Goal: Task Accomplishment & Management: Complete application form

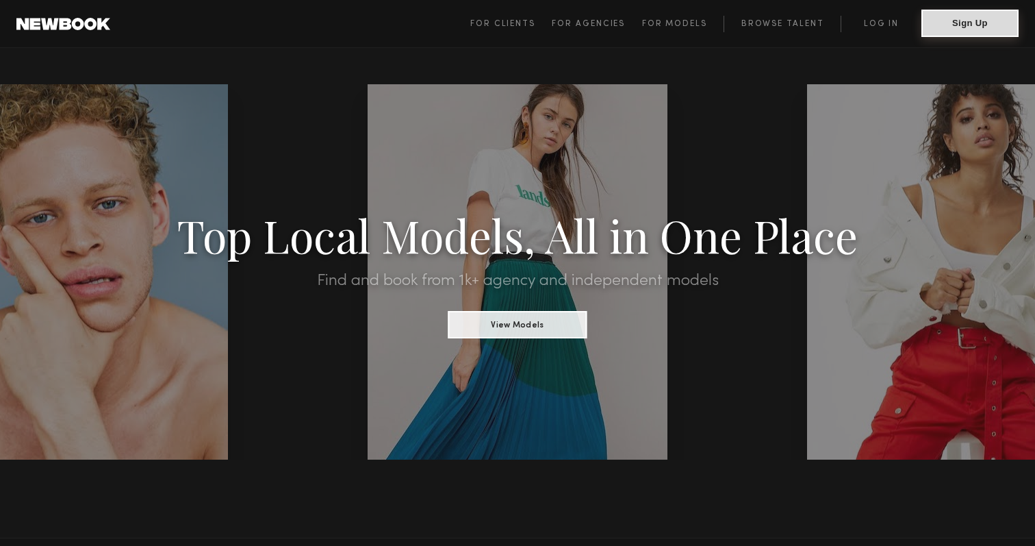
click at [941, 29] on button "Sign Up" at bounding box center [970, 23] width 97 height 27
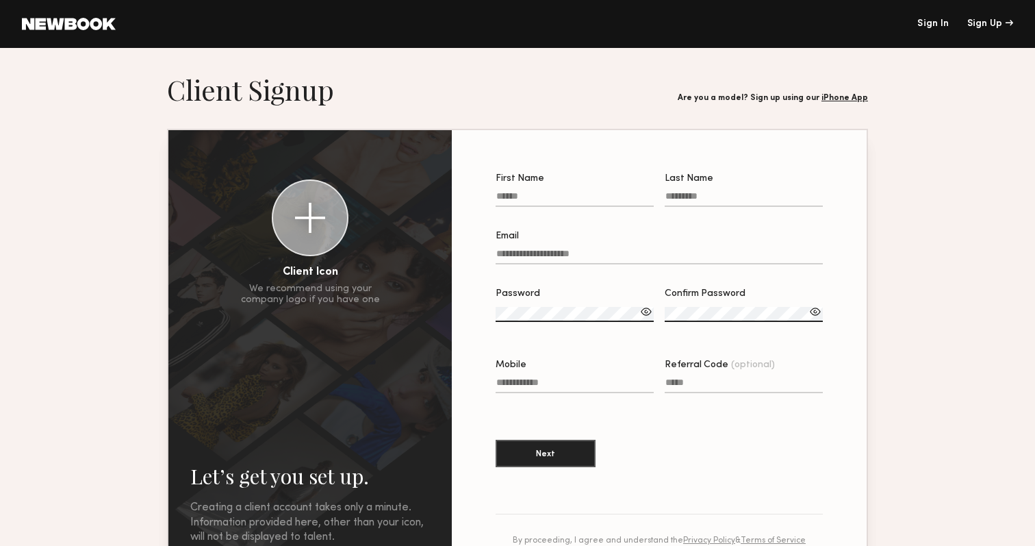
click at [557, 203] on input "First Name" at bounding box center [575, 199] width 158 height 16
type input "*********"
type input "*****"
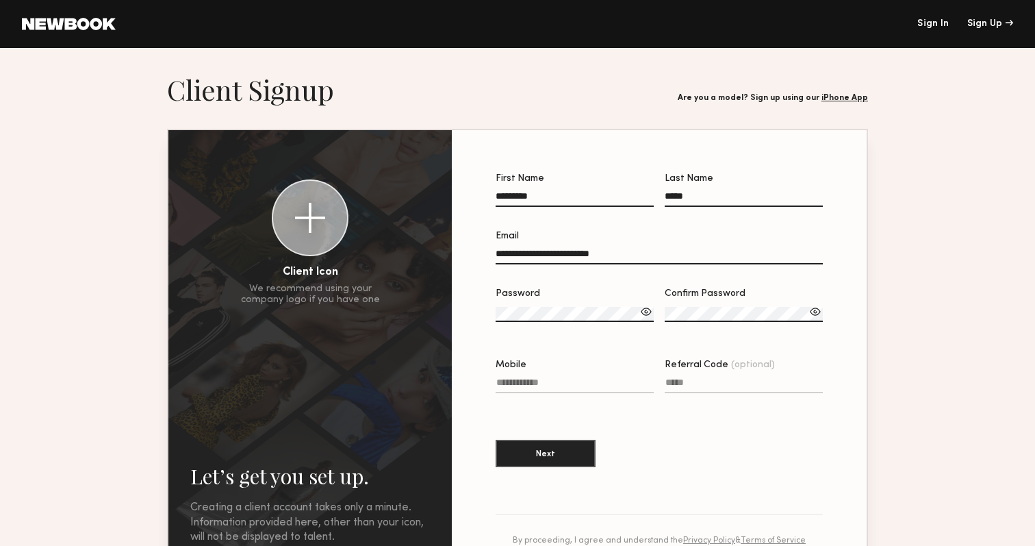
type input "**********"
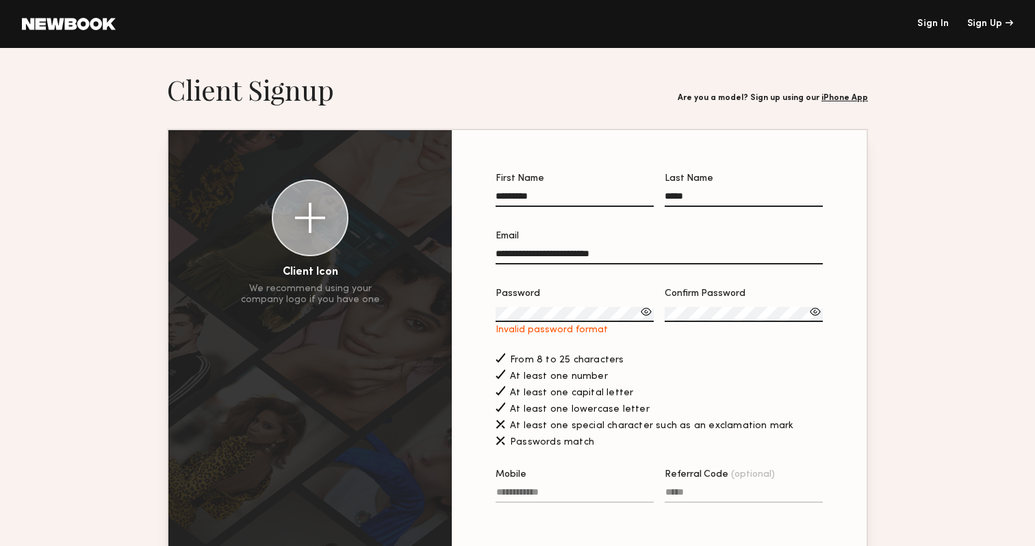
click at [646, 309] on div at bounding box center [647, 312] width 14 height 14
click at [651, 316] on div at bounding box center [647, 312] width 14 height 14
click at [815, 306] on div at bounding box center [816, 312] width 14 height 14
click at [644, 314] on div at bounding box center [647, 312] width 14 height 14
click at [649, 349] on div "Password" at bounding box center [575, 319] width 158 height 60
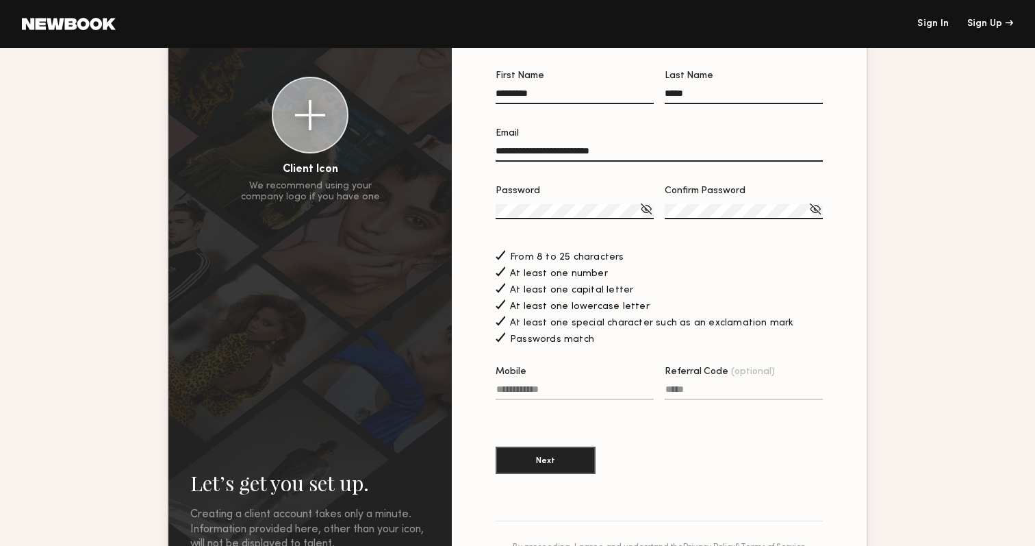
scroll to position [110, 0]
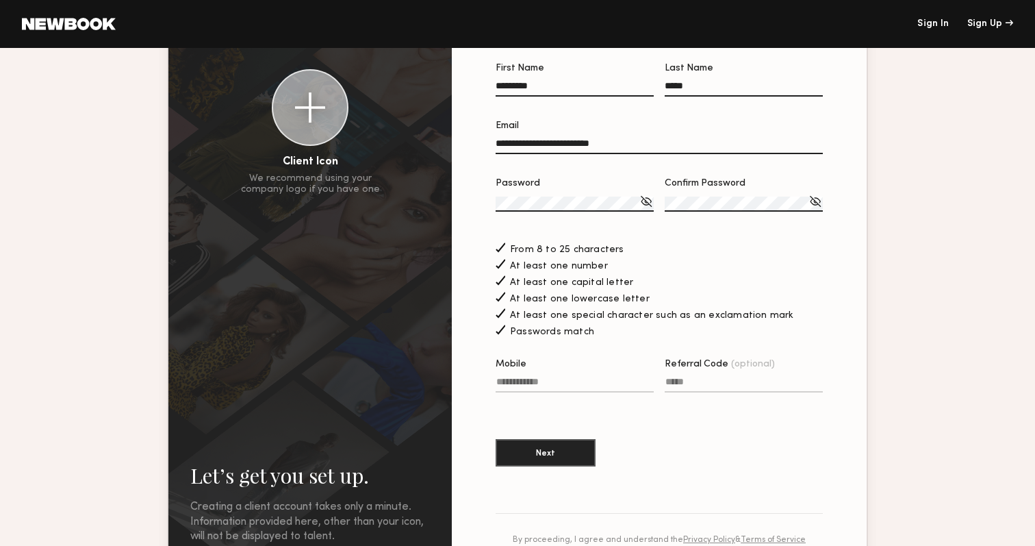
click at [583, 379] on input "Mobile" at bounding box center [575, 385] width 158 height 16
type input "**********"
click at [539, 444] on button "Next" at bounding box center [546, 451] width 100 height 27
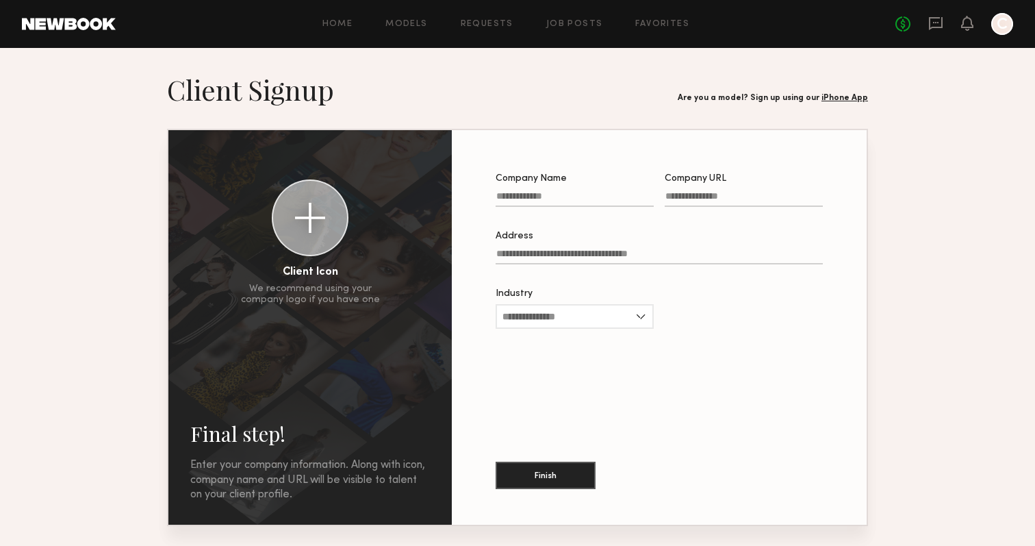
click at [541, 202] on input "Company Name" at bounding box center [575, 199] width 158 height 16
click at [544, 468] on button "Finish" at bounding box center [546, 474] width 100 height 27
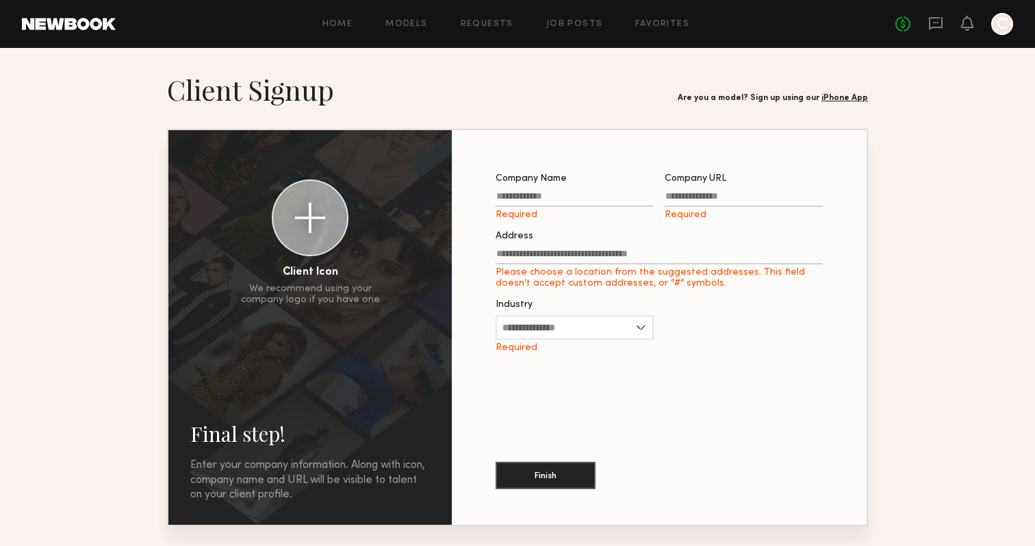
click at [683, 201] on input "Company URL Required" at bounding box center [744, 199] width 158 height 16
click at [588, 202] on input "Company Name Required" at bounding box center [575, 199] width 158 height 16
type input "**********"
click at [706, 202] on input "Company URL Required" at bounding box center [744, 199] width 158 height 16
type input "**********"
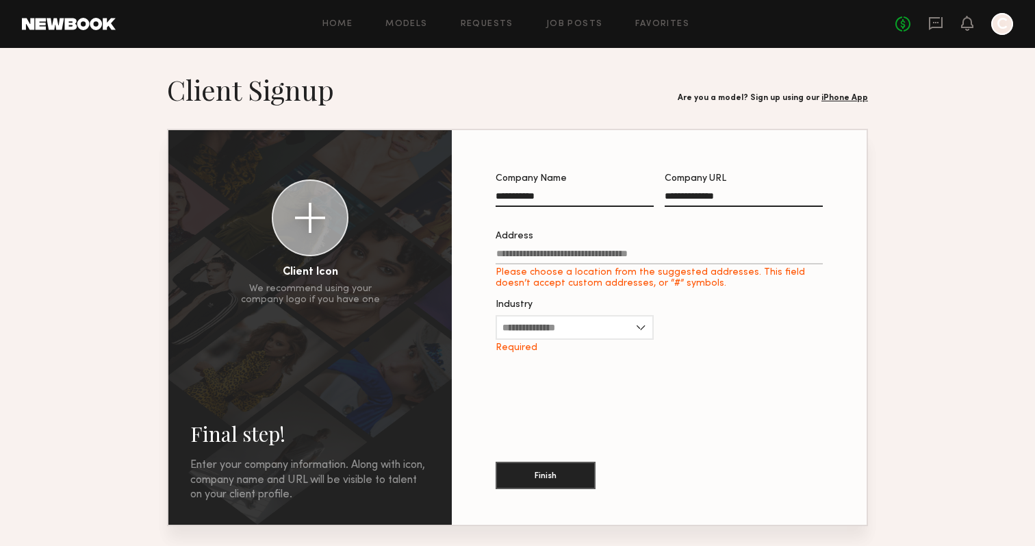
click at [694, 255] on input "Address Please choose a location from the suggested addresses. This field doesn…" at bounding box center [659, 257] width 327 height 16
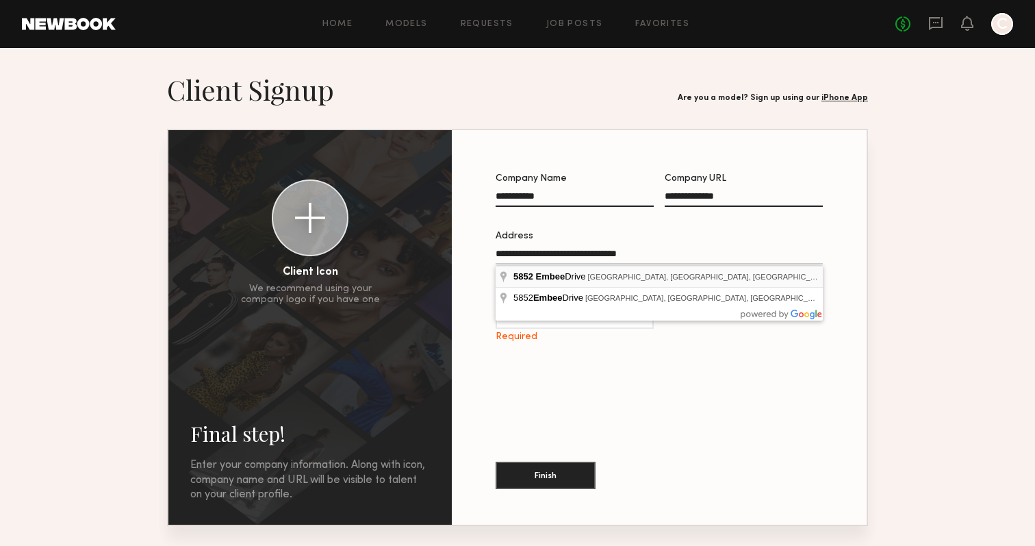
type input "**********"
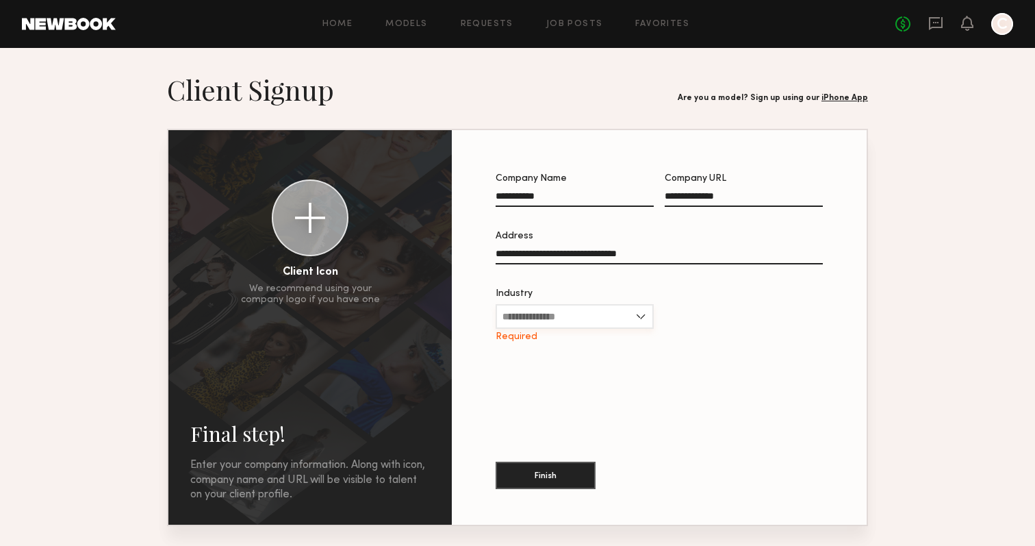
click at [620, 315] on input "Industry" at bounding box center [575, 316] width 158 height 25
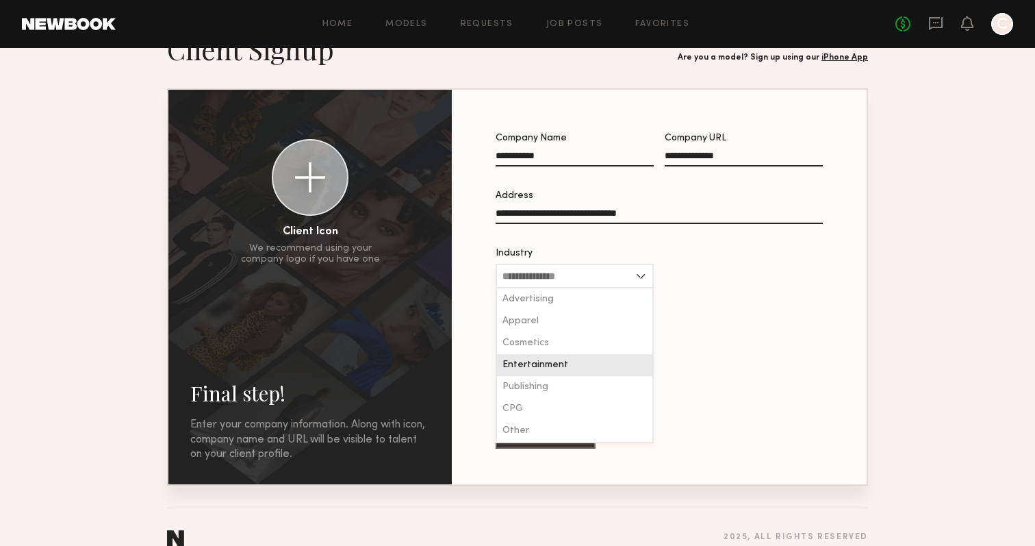
scroll to position [47, 0]
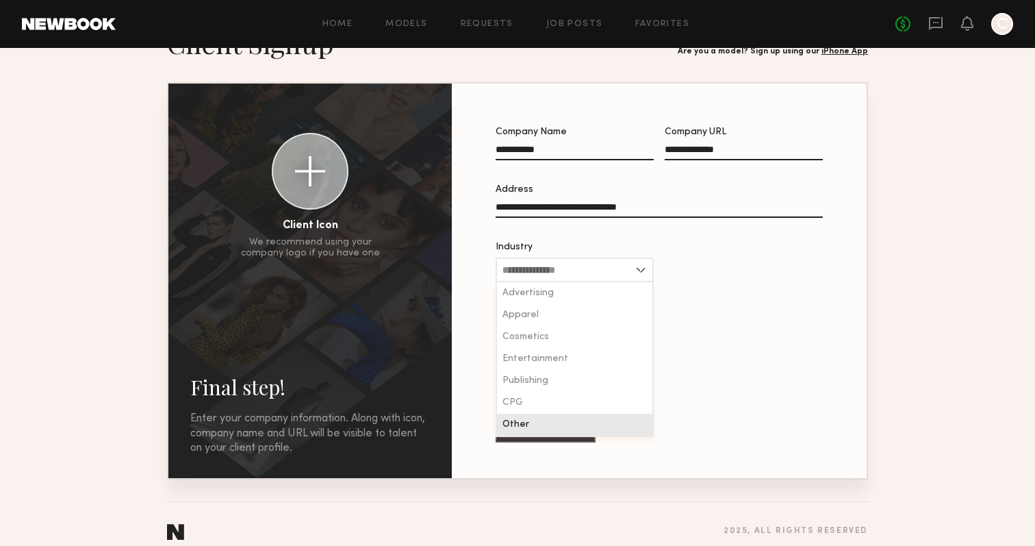
click at [595, 420] on div "Other" at bounding box center [574, 425] width 155 height 22
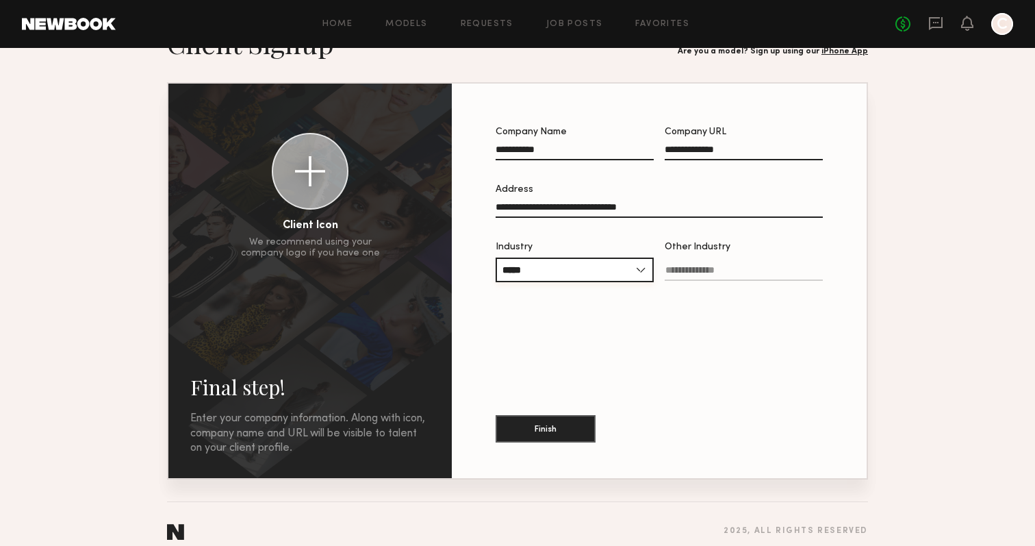
click at [571, 259] on input "*****" at bounding box center [575, 269] width 158 height 25
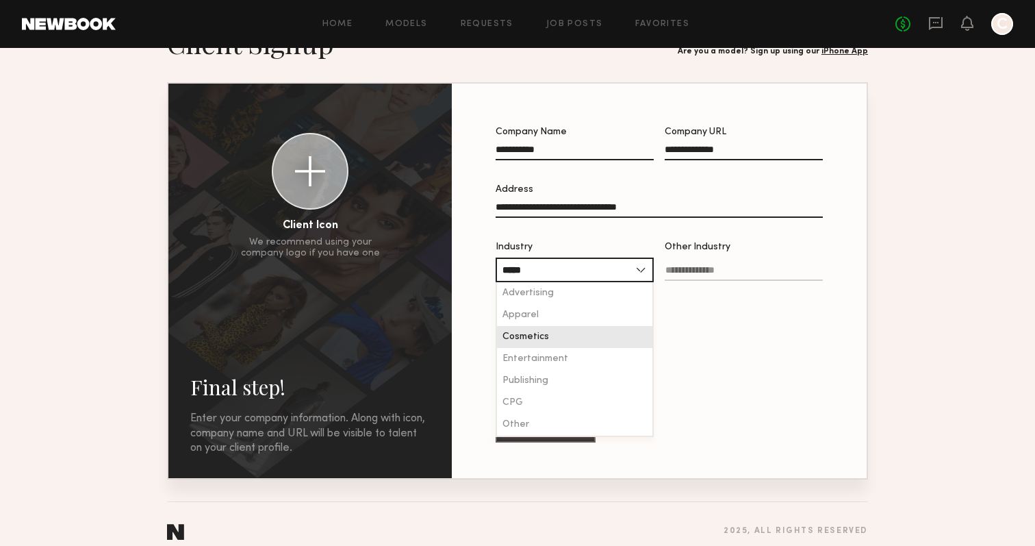
click at [570, 347] on div "Cosmetics" at bounding box center [574, 337] width 155 height 22
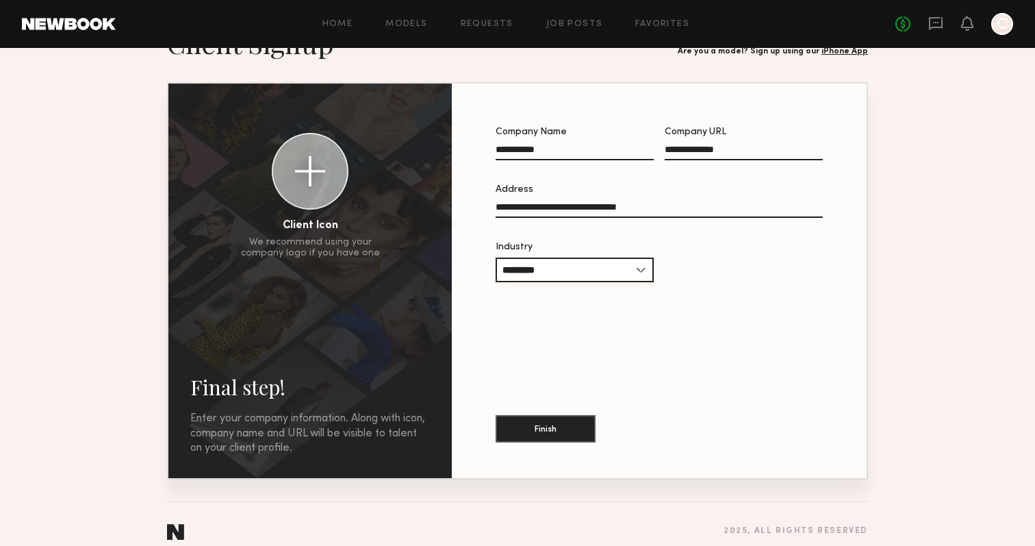
click at [589, 267] on input "*********" at bounding box center [575, 269] width 158 height 25
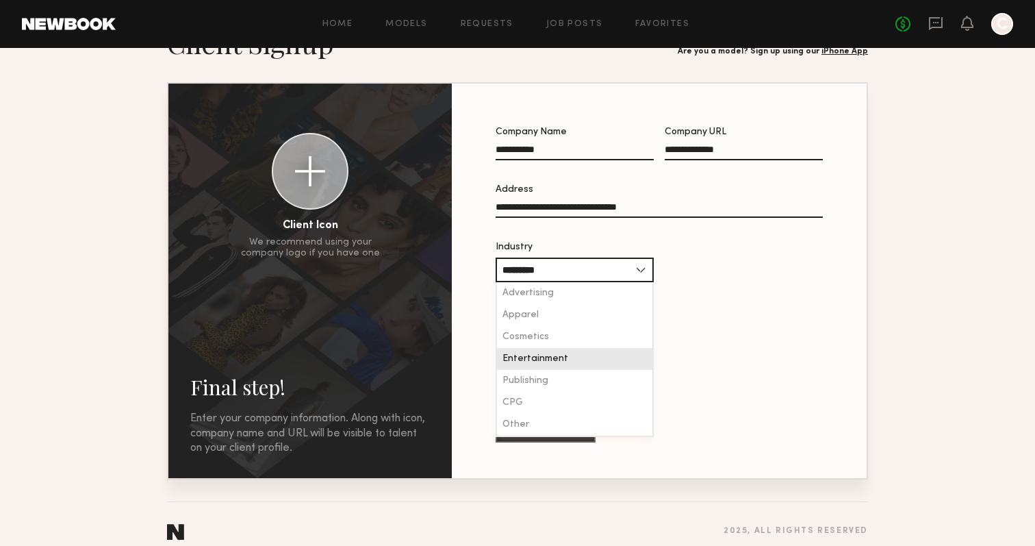
click at [576, 355] on div "Entertainment" at bounding box center [574, 359] width 155 height 22
type input "**********"
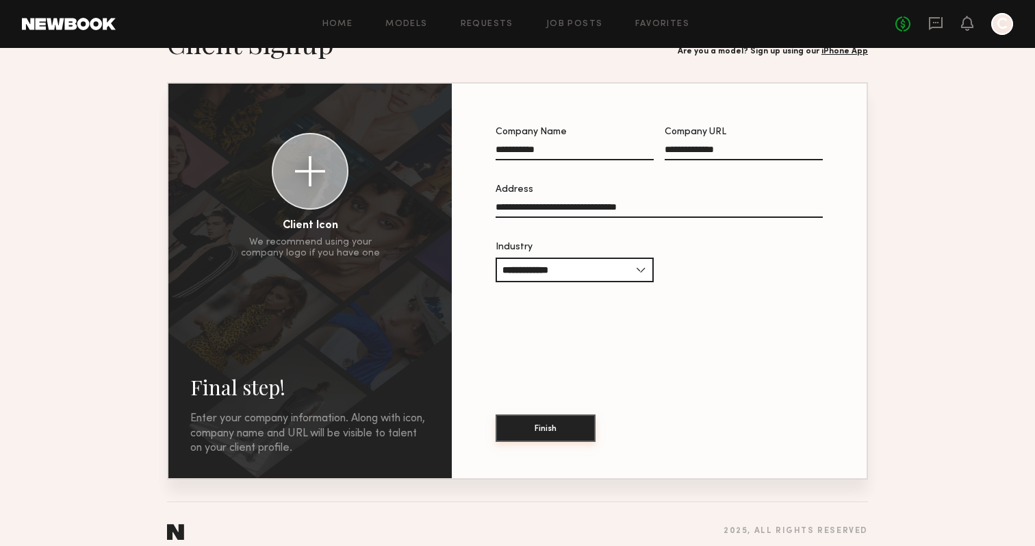
click at [558, 425] on button "Finish" at bounding box center [546, 427] width 100 height 27
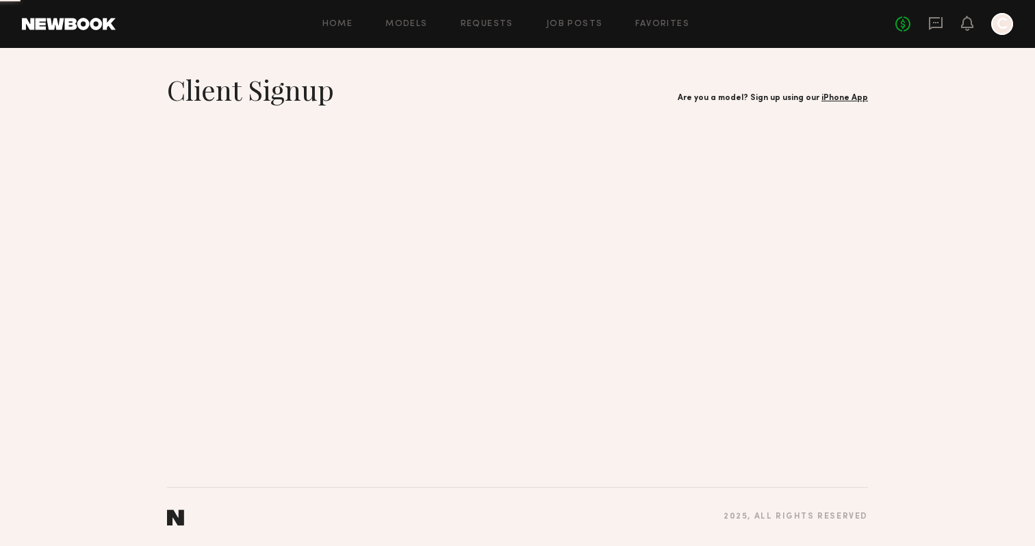
scroll to position [0, 0]
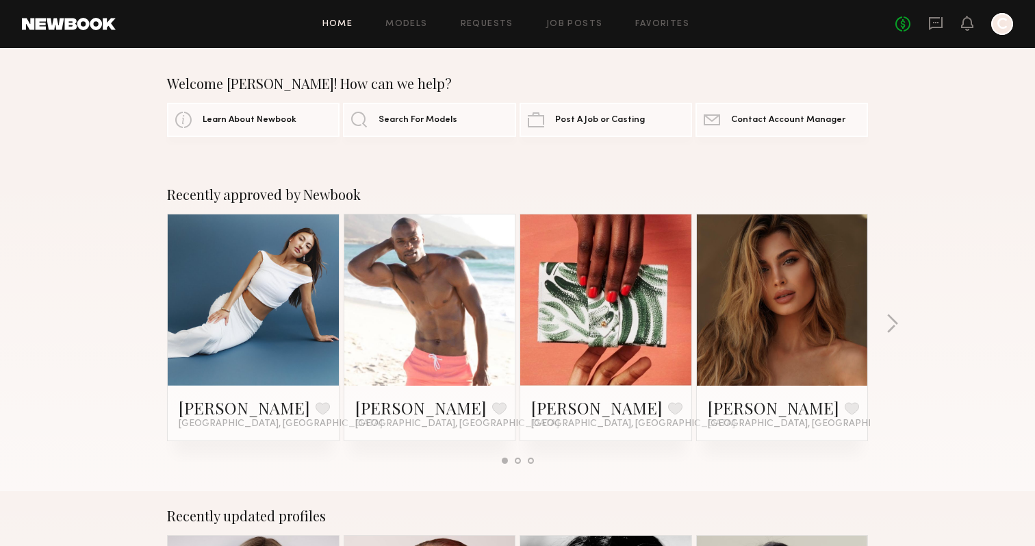
click at [418, 14] on div "Home Models Requests Job Posts Favorites Sign Out No fees up to $5,000 C" at bounding box center [565, 24] width 898 height 22
click at [403, 28] on div "Home Models Requests Job Posts Favorites Sign Out No fees up to $5,000 C" at bounding box center [565, 24] width 898 height 22
click at [400, 23] on link "Models" at bounding box center [407, 24] width 42 height 9
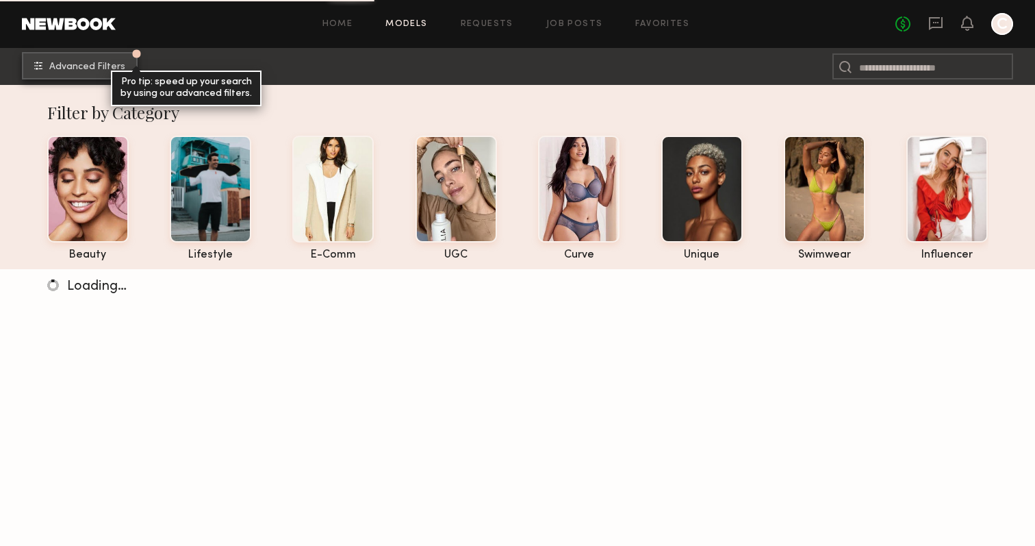
click at [137, 79] on div "Pro tip: speed up your search by using our advanced filters." at bounding box center [186, 89] width 151 height 36
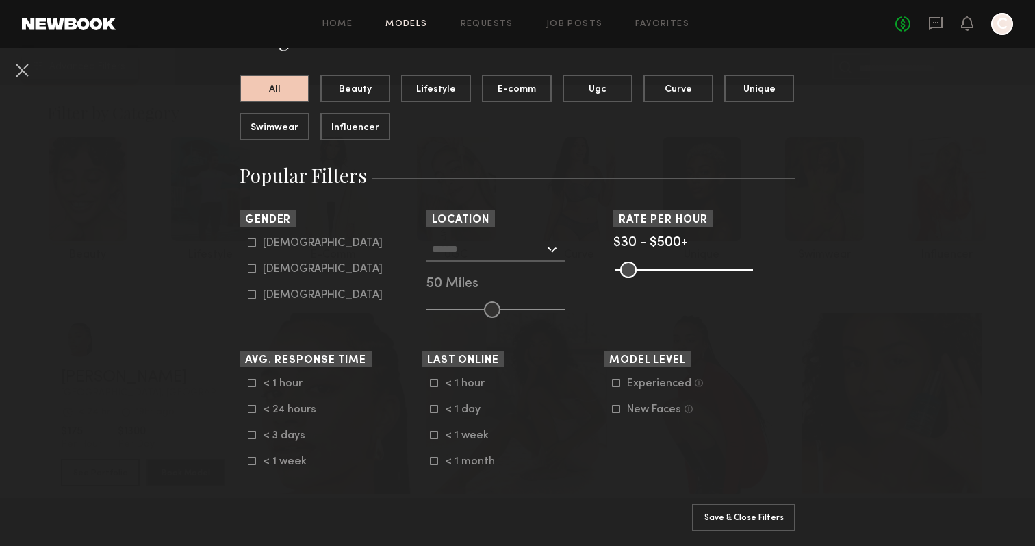
scroll to position [127, 0]
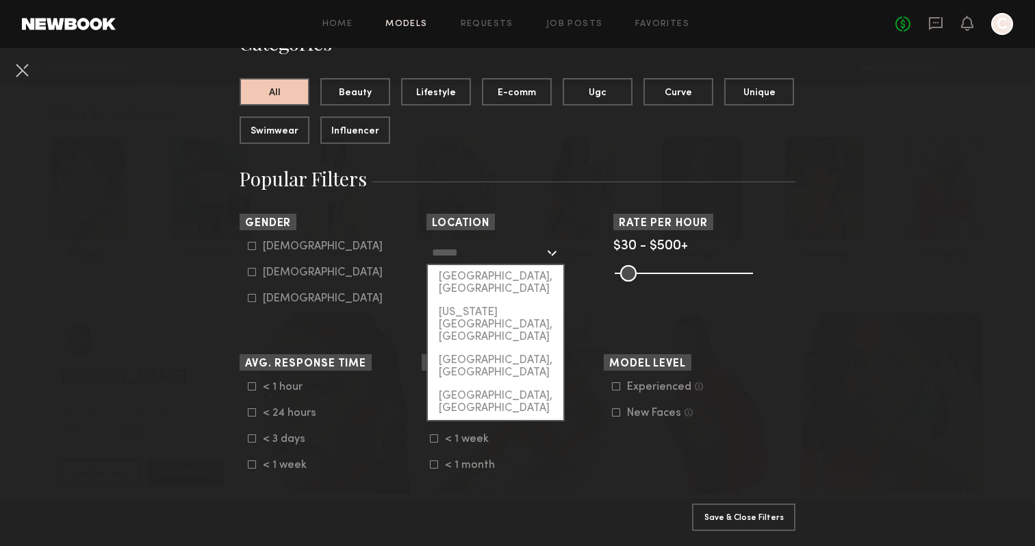
click at [464, 255] on input "text" at bounding box center [488, 251] width 112 height 23
click at [470, 269] on div "[GEOGRAPHIC_DATA], [GEOGRAPHIC_DATA]" at bounding box center [496, 283] width 136 height 36
type input "**********"
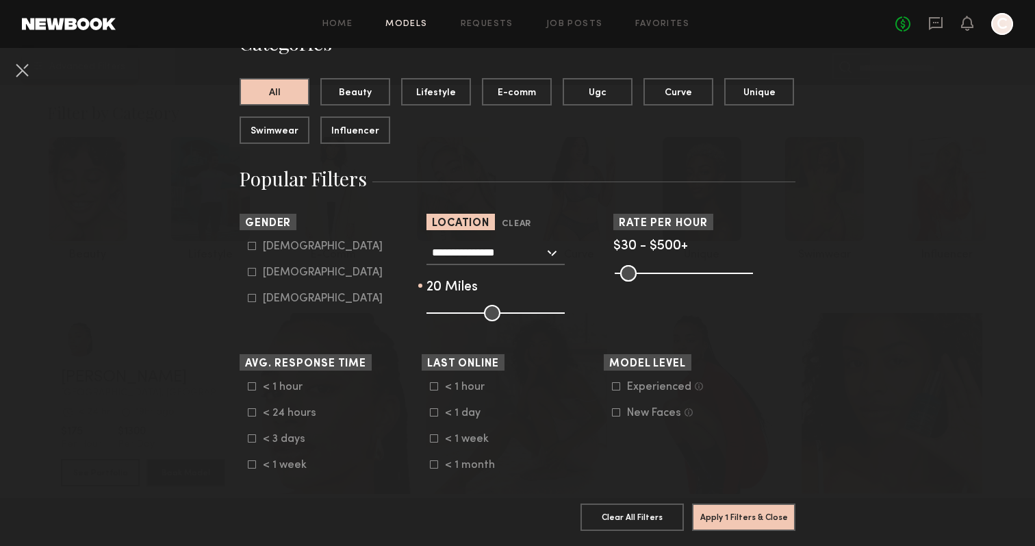
drag, startPoint x: 488, startPoint y: 311, endPoint x: 453, endPoint y: 312, distance: 35.6
type input "**"
click at [453, 312] on input "range" at bounding box center [496, 313] width 138 height 16
click at [716, 513] on button "Apply 1 Filters & Close" at bounding box center [743, 516] width 103 height 27
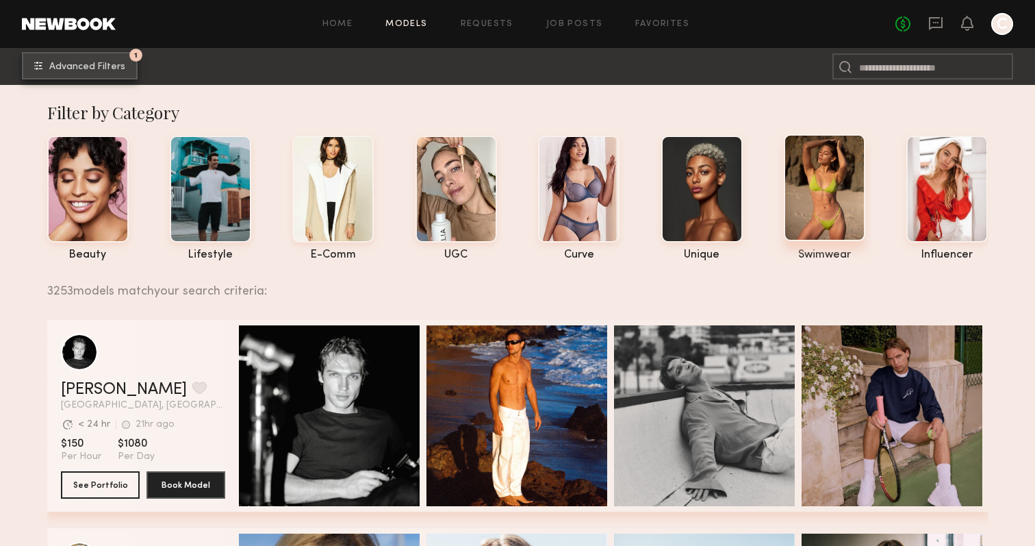
click at [839, 201] on div at bounding box center [824, 187] width 81 height 107
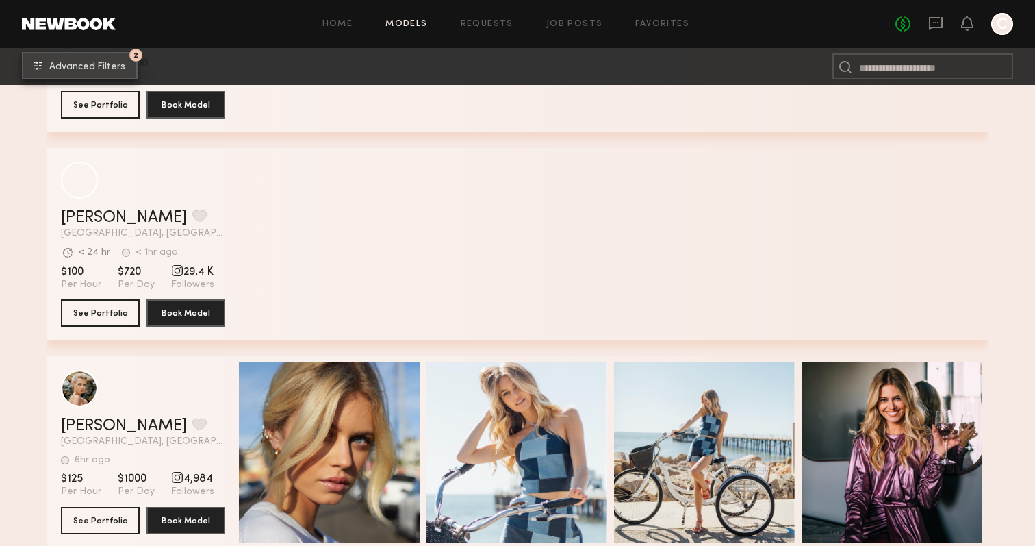
scroll to position [5791, 0]
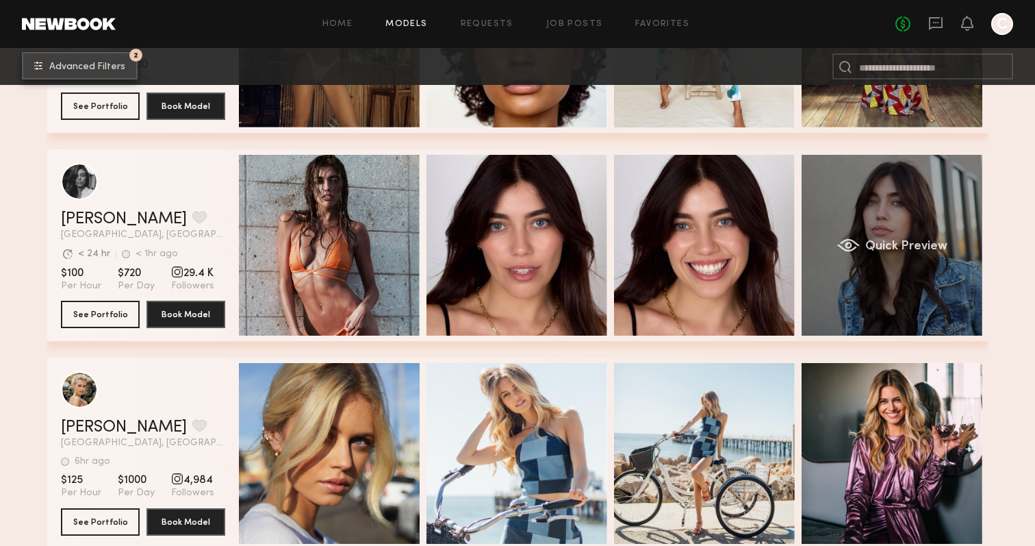
click at [874, 307] on div "Quick Preview" at bounding box center [892, 245] width 181 height 181
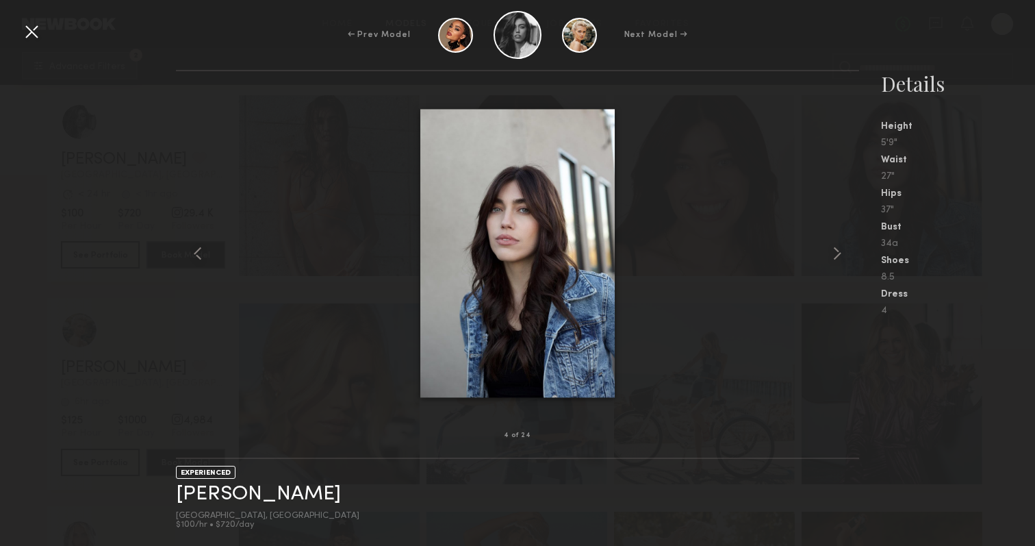
scroll to position [5857, 0]
click at [835, 251] on common-icon at bounding box center [838, 253] width 22 height 22
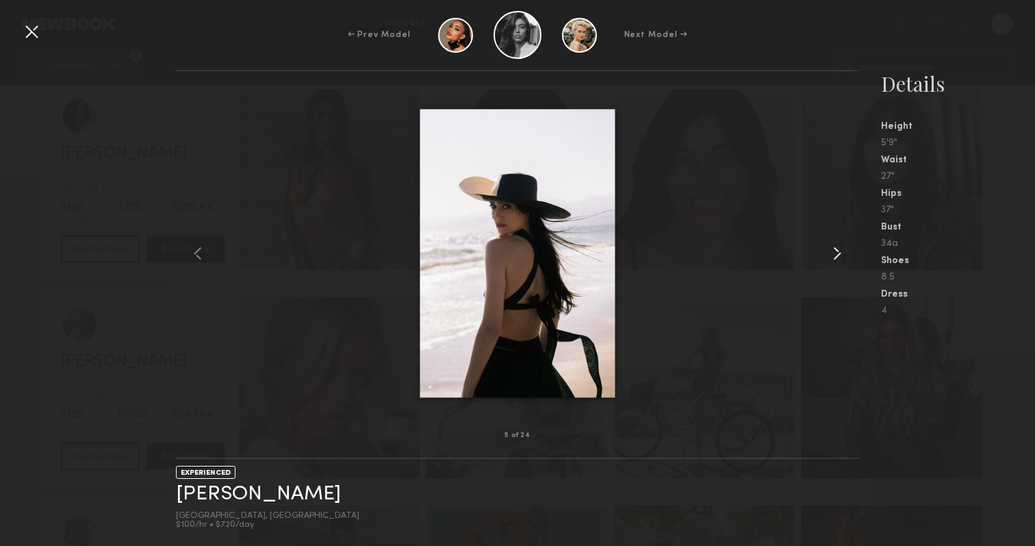
click at [835, 251] on common-icon at bounding box center [838, 253] width 22 height 22
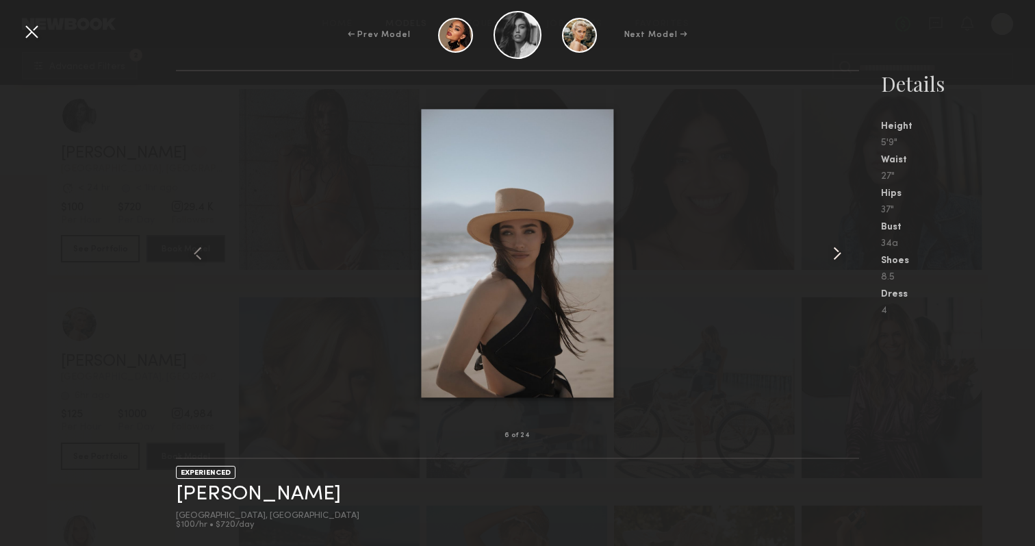
click at [835, 251] on common-icon at bounding box center [838, 253] width 22 height 22
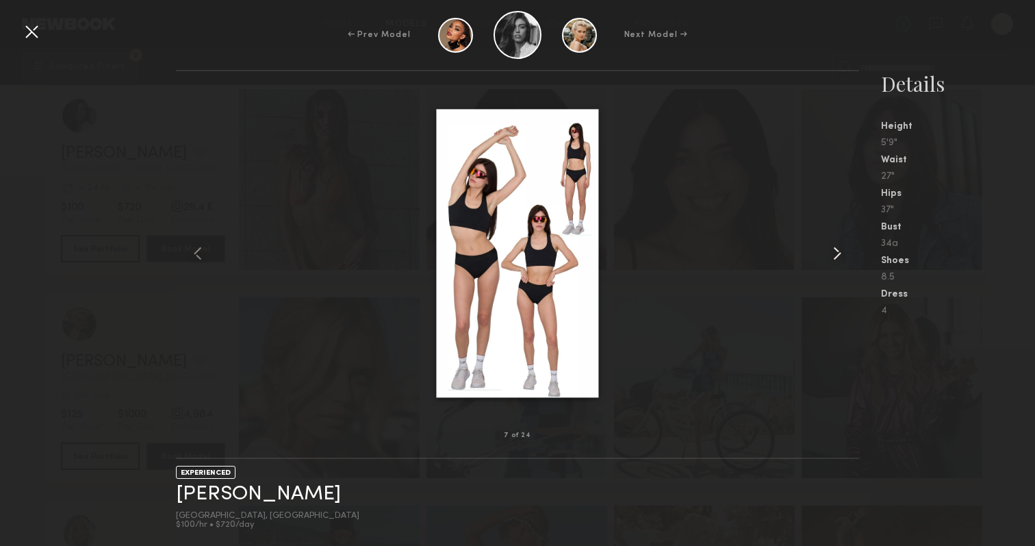
click at [835, 251] on common-icon at bounding box center [838, 253] width 22 height 22
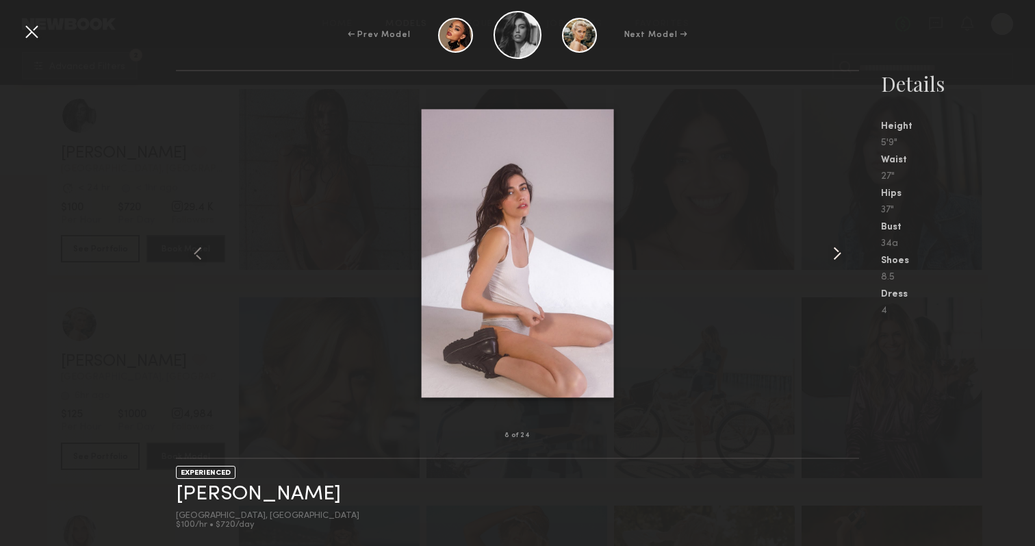
click at [835, 251] on common-icon at bounding box center [838, 253] width 22 height 22
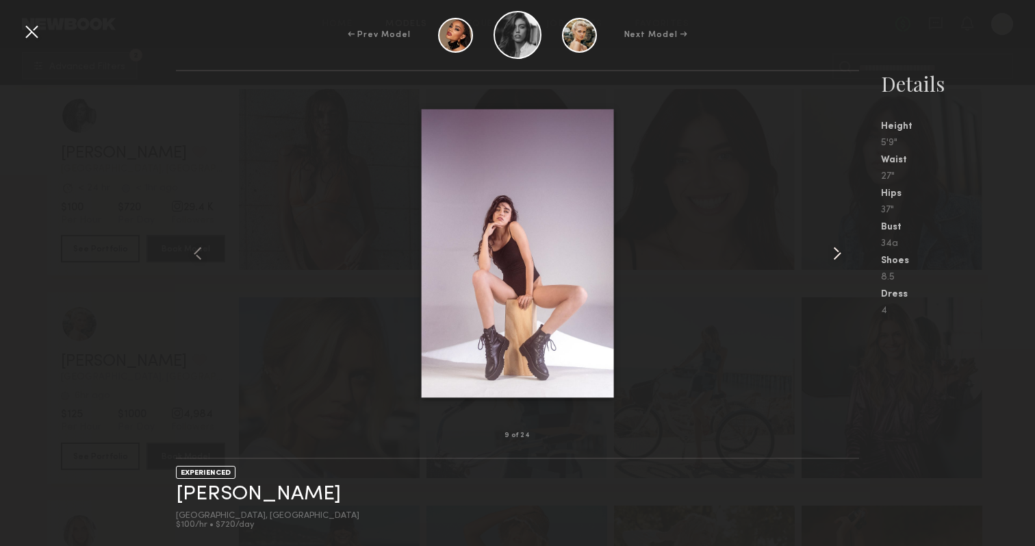
click at [835, 251] on common-icon at bounding box center [838, 253] width 22 height 22
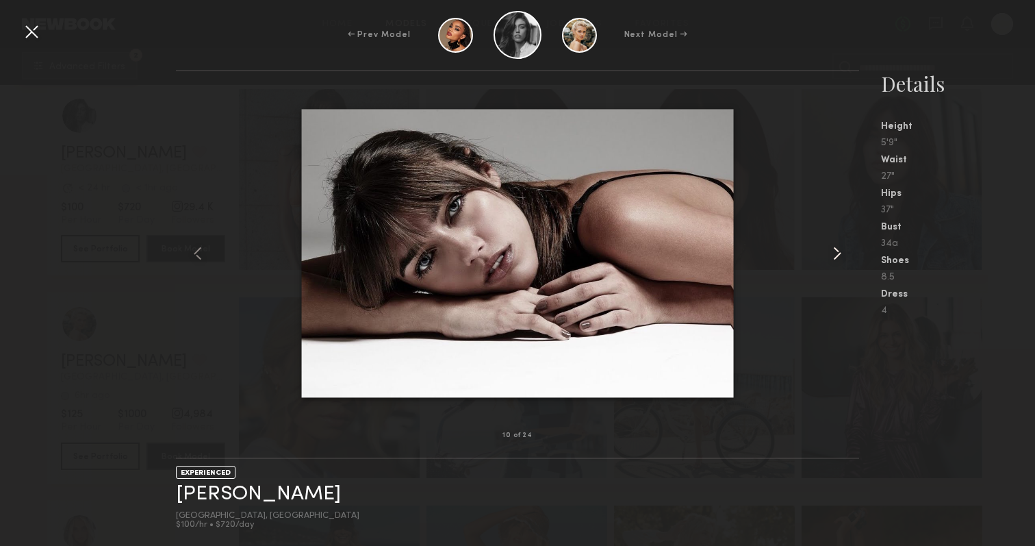
click at [834, 251] on common-icon at bounding box center [838, 253] width 22 height 22
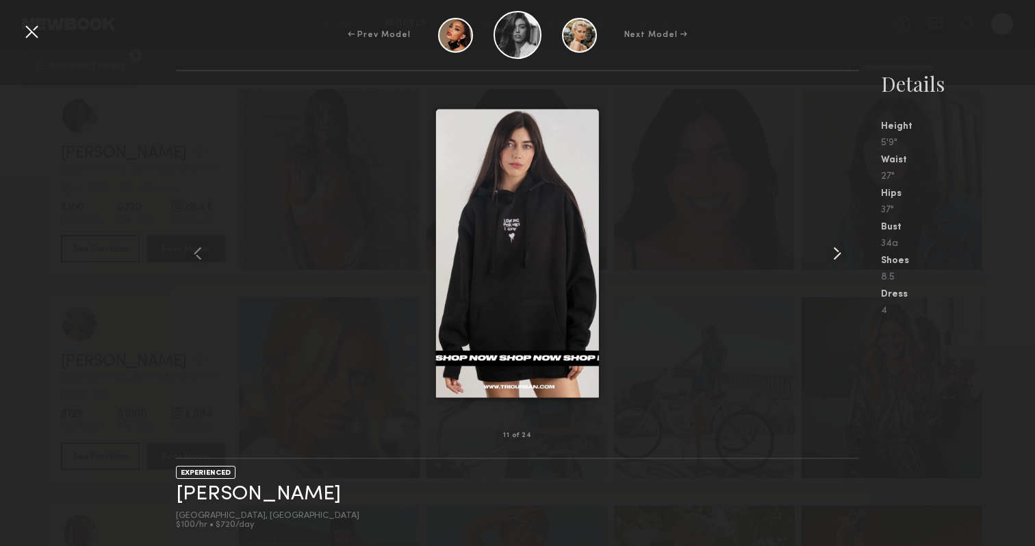
click at [834, 251] on common-icon at bounding box center [838, 253] width 22 height 22
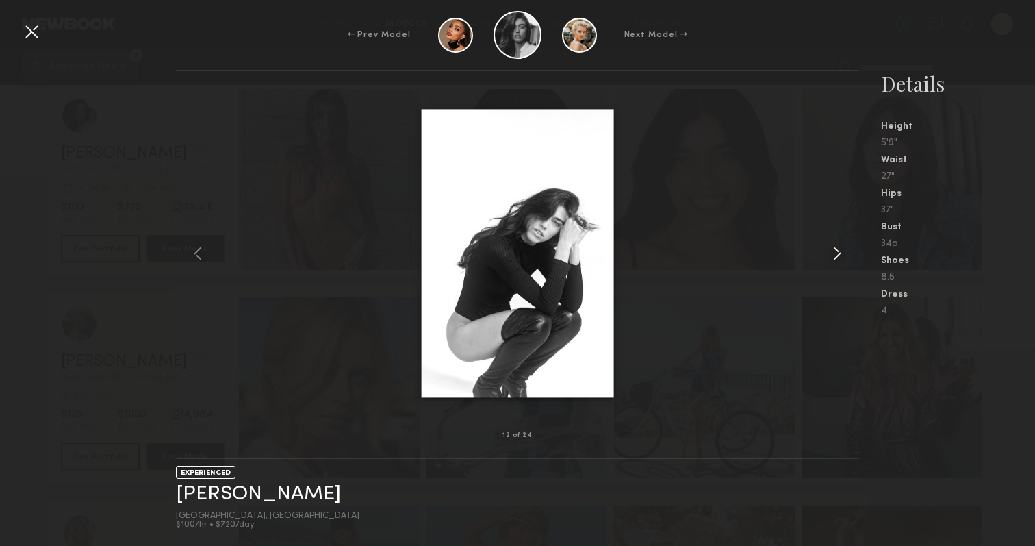
click at [834, 251] on common-icon at bounding box center [838, 253] width 22 height 22
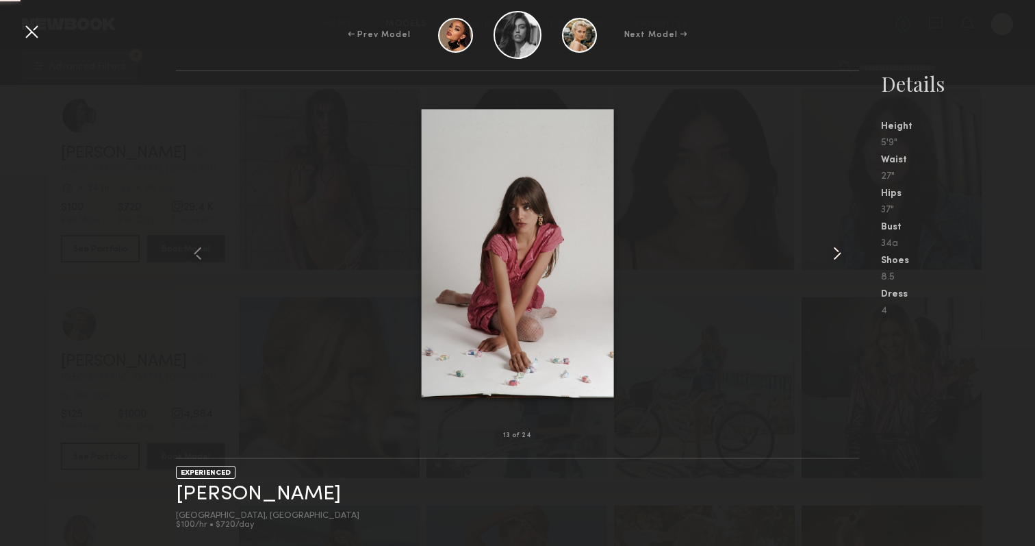
click at [834, 251] on common-icon at bounding box center [838, 253] width 22 height 22
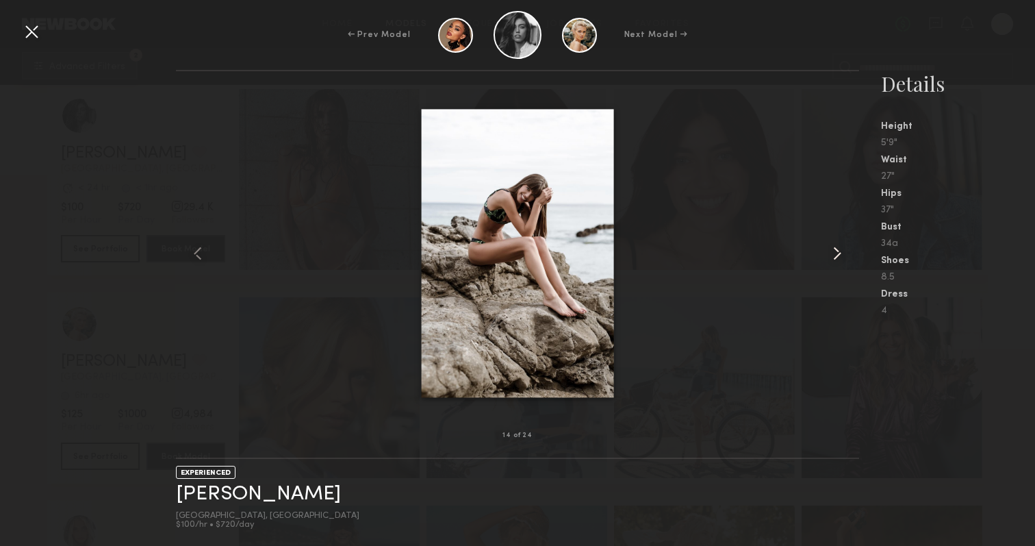
click at [834, 251] on common-icon at bounding box center [838, 253] width 22 height 22
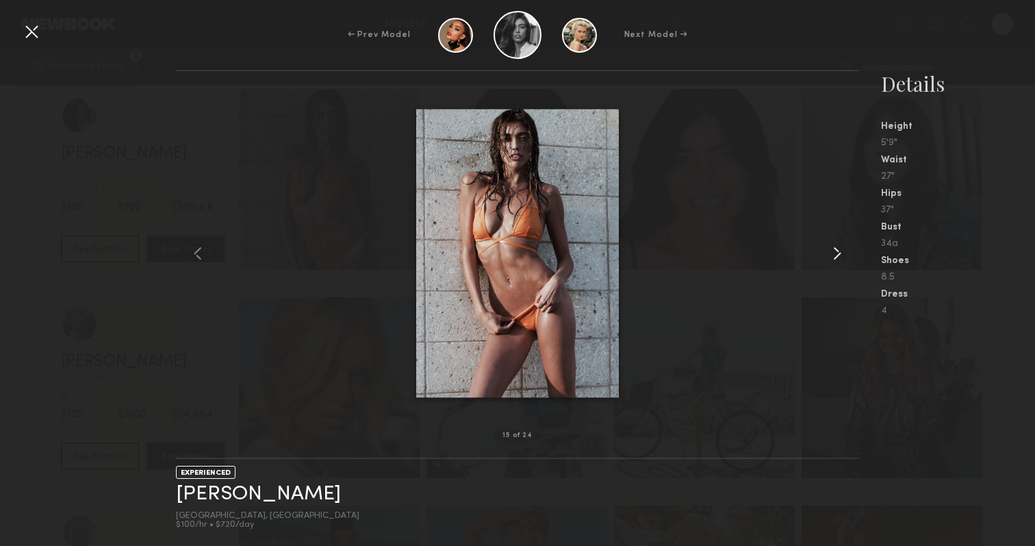
click at [834, 251] on common-icon at bounding box center [838, 253] width 22 height 22
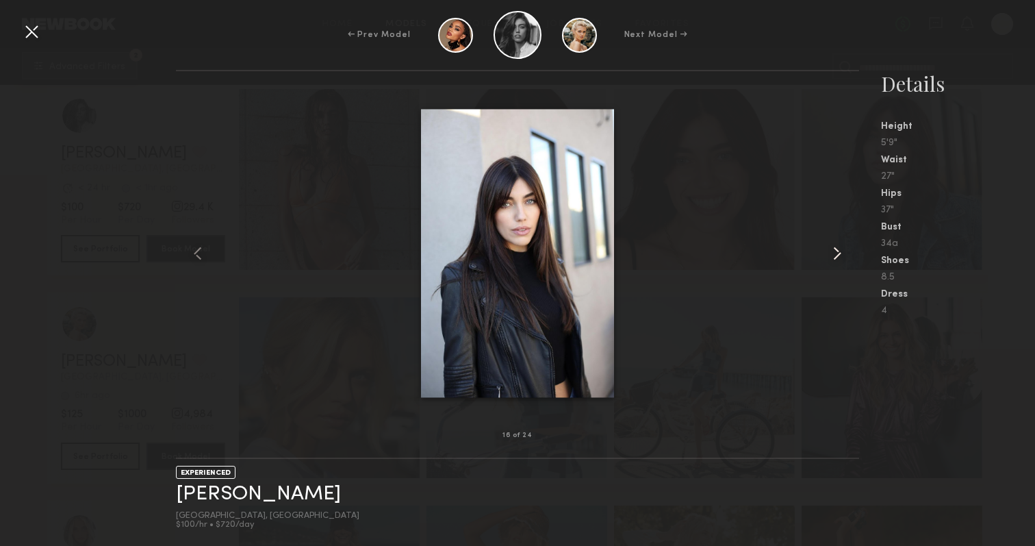
click at [834, 251] on common-icon at bounding box center [838, 253] width 22 height 22
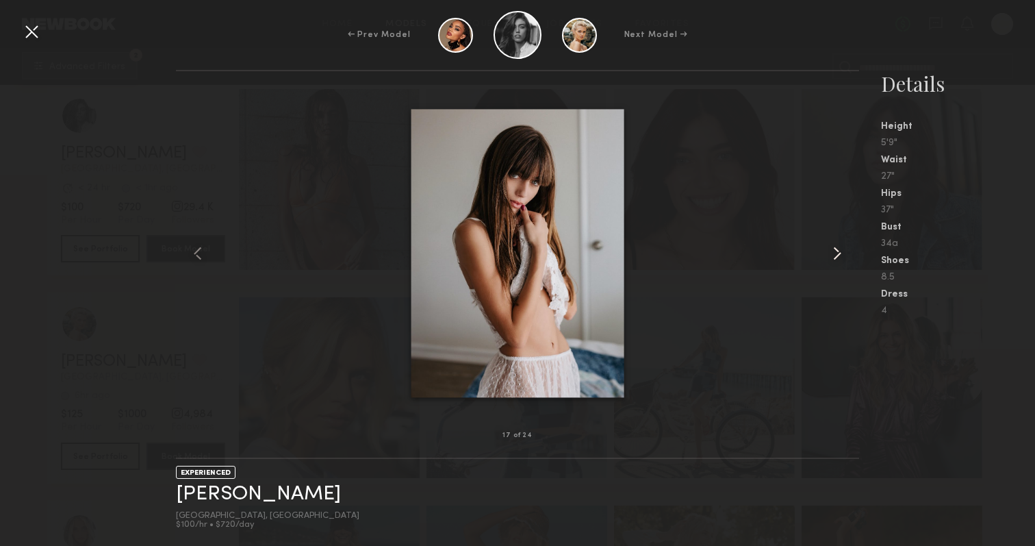
click at [834, 251] on common-icon at bounding box center [838, 253] width 22 height 22
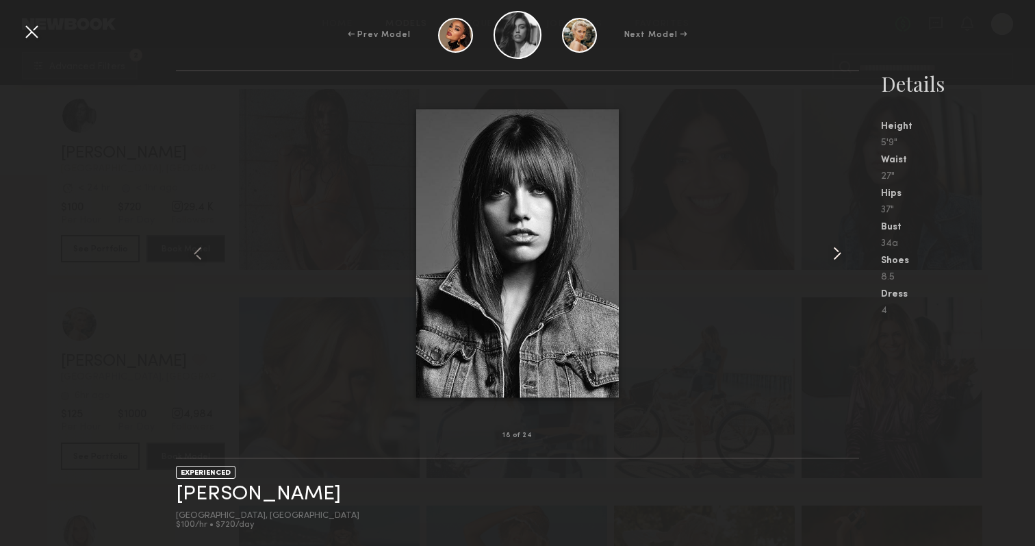
click at [834, 251] on common-icon at bounding box center [838, 253] width 22 height 22
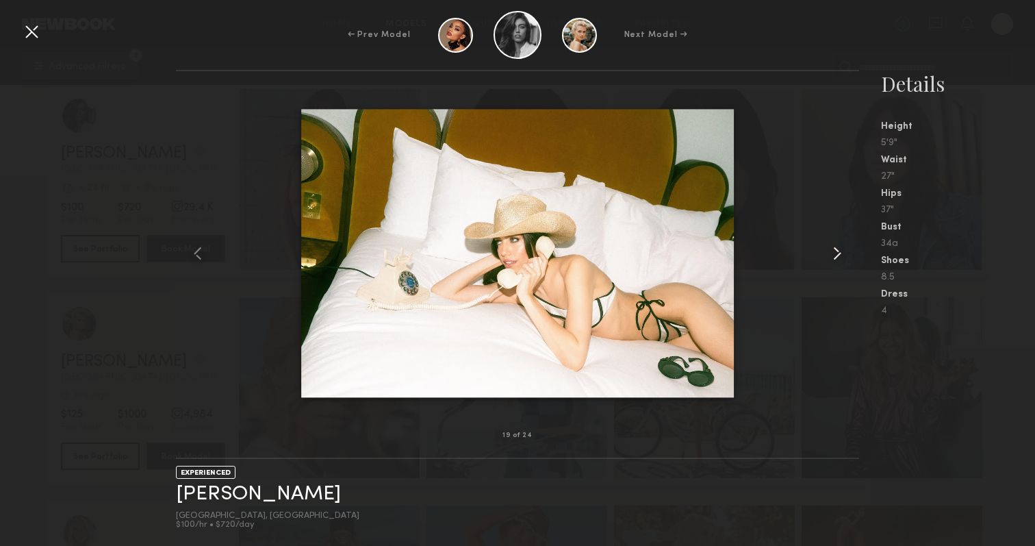
click at [834, 251] on common-icon at bounding box center [838, 253] width 22 height 22
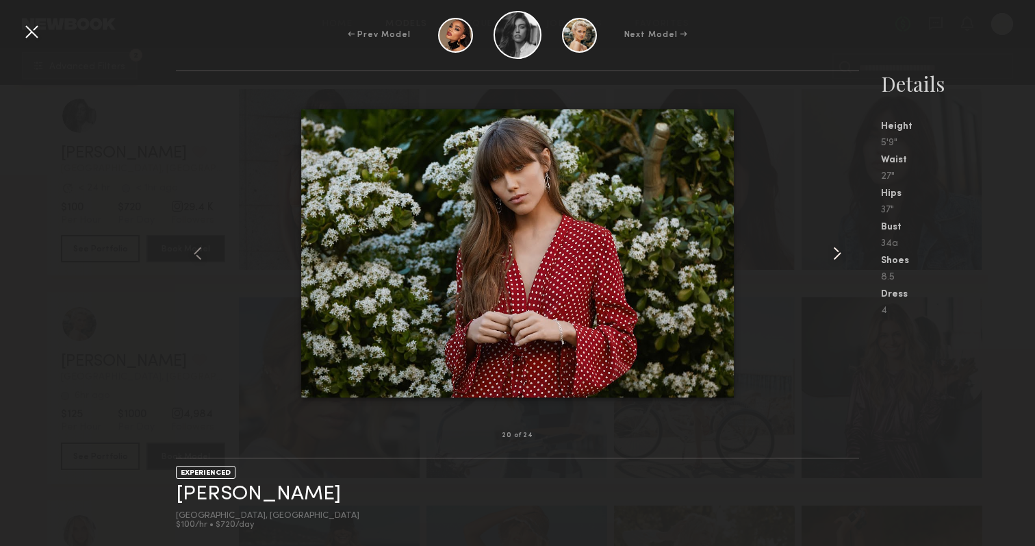
click at [834, 251] on common-icon at bounding box center [838, 253] width 22 height 22
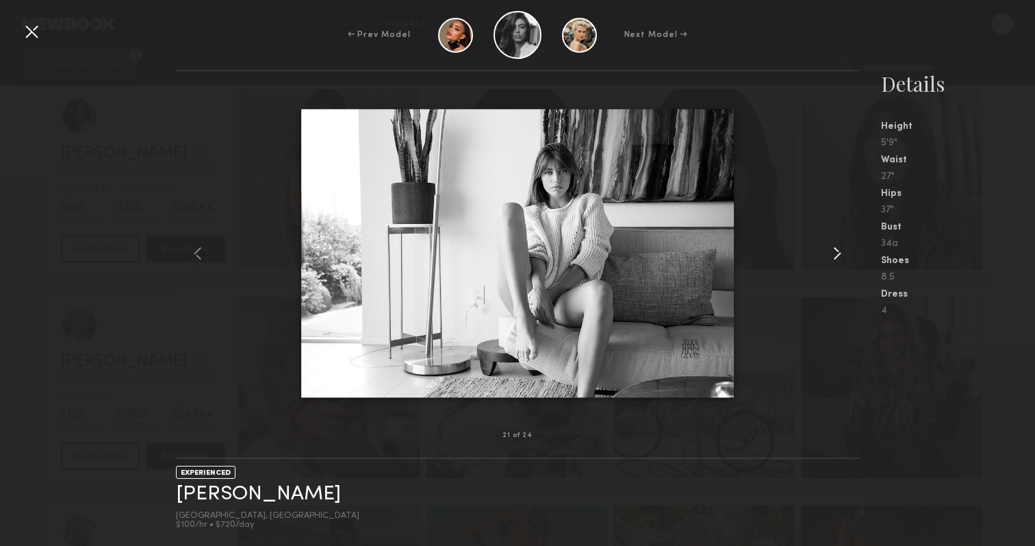
click at [834, 251] on common-icon at bounding box center [838, 253] width 22 height 22
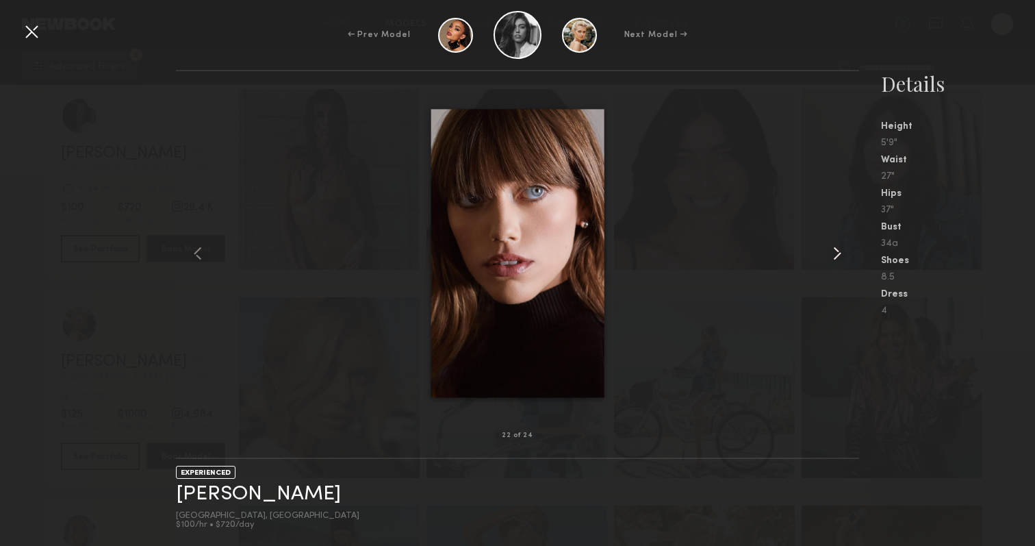
click at [834, 251] on common-icon at bounding box center [838, 253] width 22 height 22
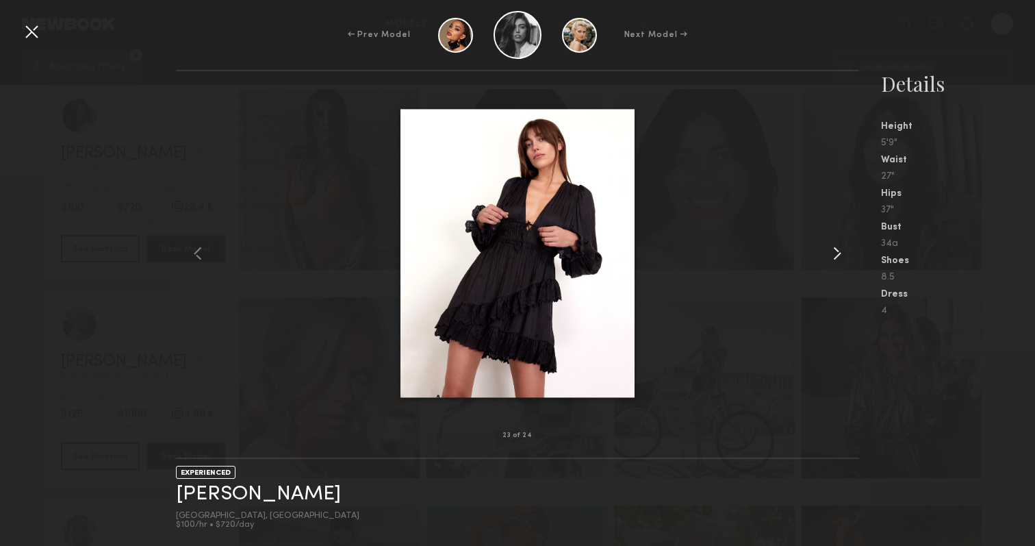
click at [834, 251] on common-icon at bounding box center [838, 253] width 22 height 22
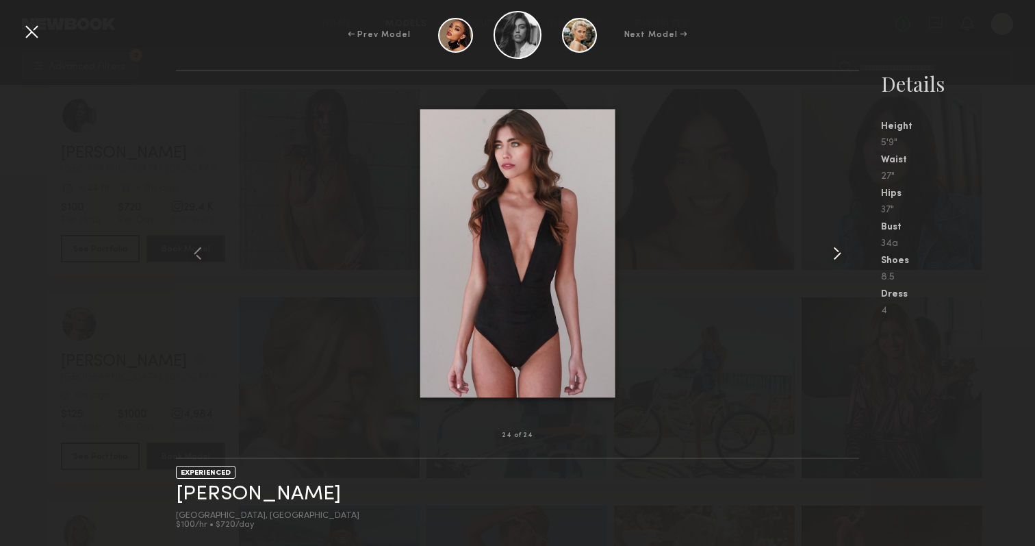
click at [834, 251] on common-icon at bounding box center [838, 253] width 22 height 22
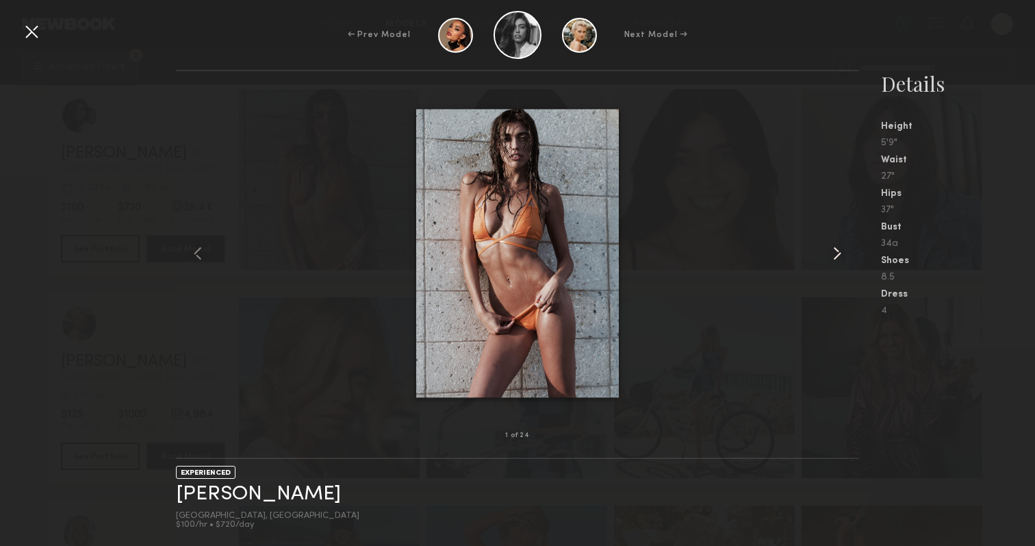
click at [834, 251] on common-icon at bounding box center [838, 253] width 22 height 22
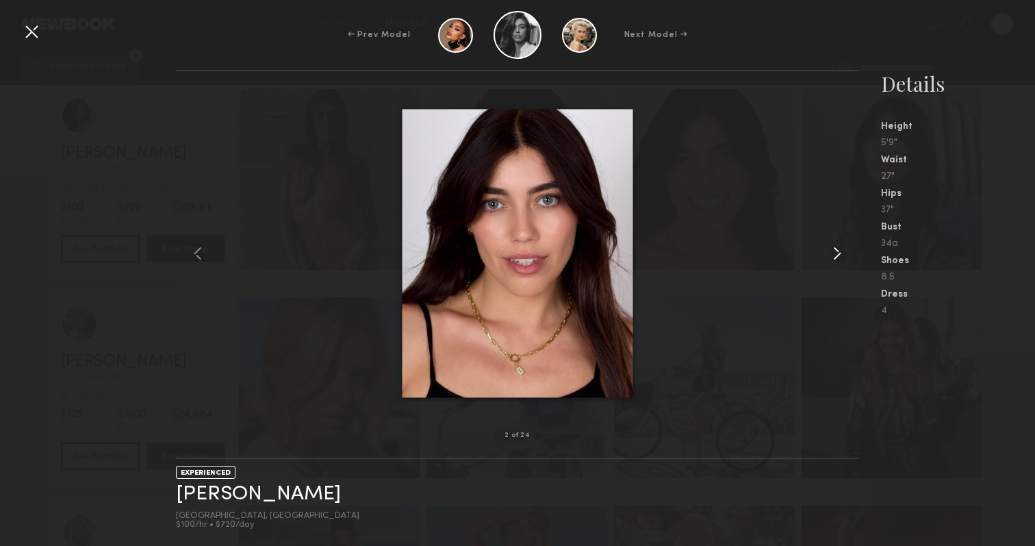
click at [834, 251] on common-icon at bounding box center [838, 253] width 22 height 22
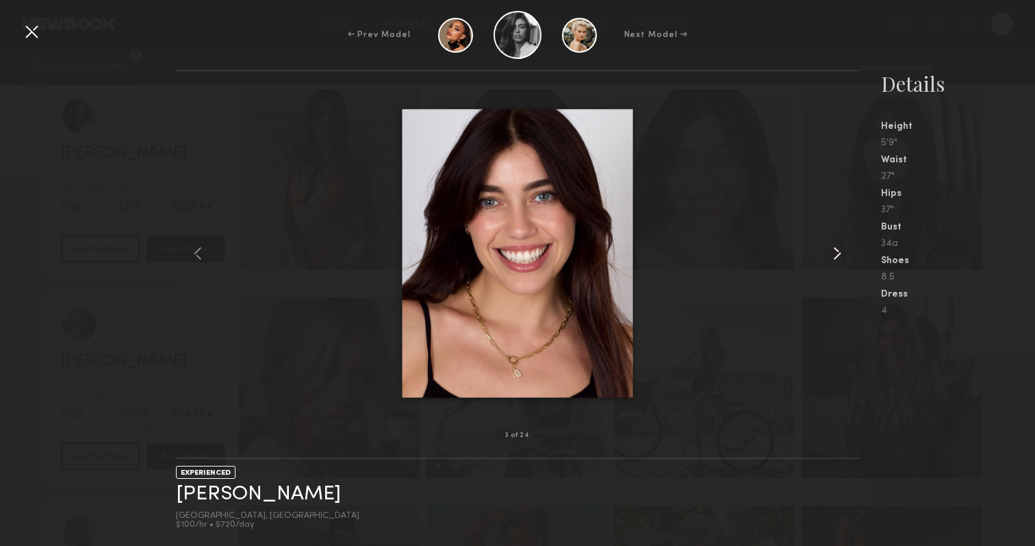
click at [834, 251] on common-icon at bounding box center [838, 253] width 22 height 22
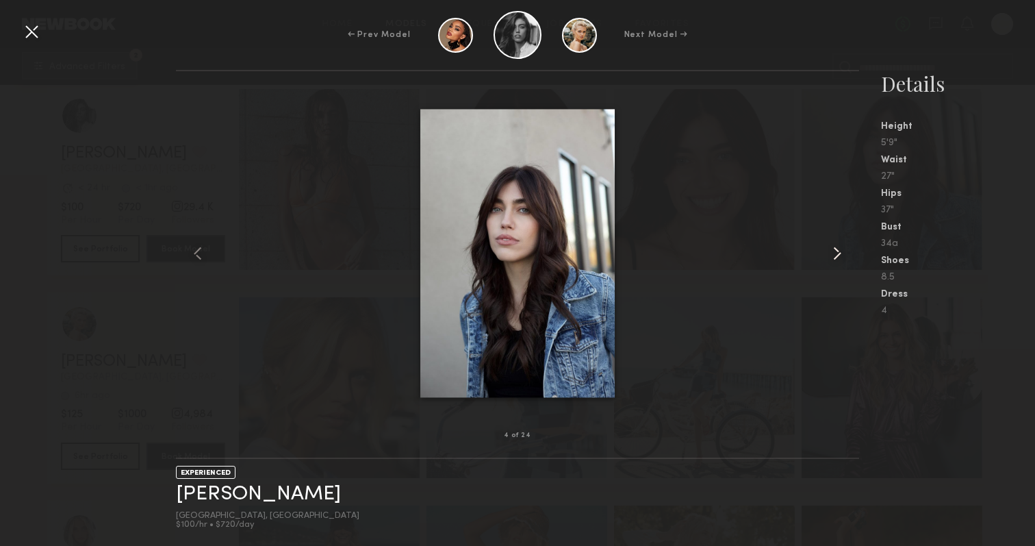
click at [834, 251] on common-icon at bounding box center [838, 253] width 22 height 22
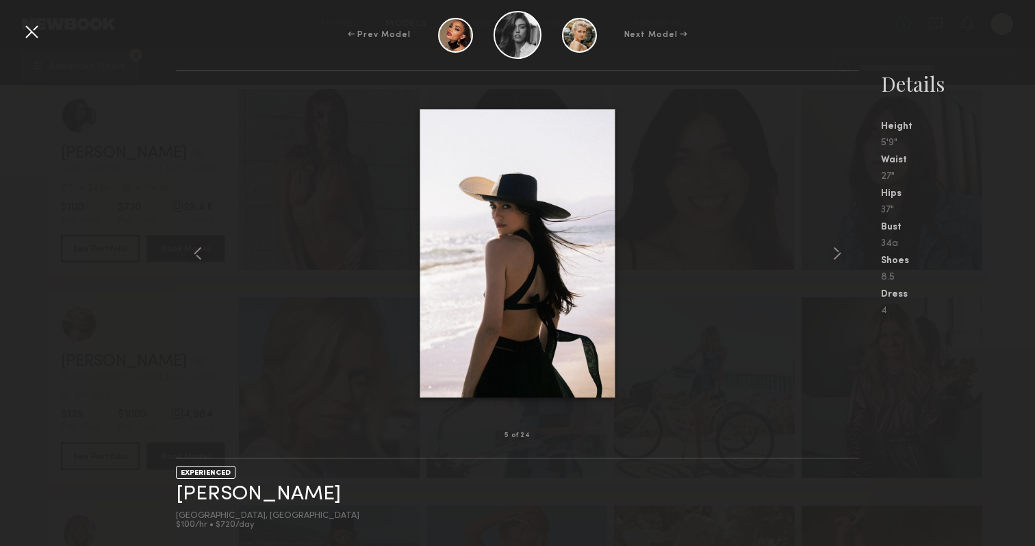
click at [794, 205] on div at bounding box center [517, 253] width 683 height 320
click at [819, 61] on div "← Prev Model Next Model → 5 of 24 EXPERIENCED Taylor F. Los Angeles, CA $100/hr…" at bounding box center [517, 273] width 1035 height 546
click at [29, 32] on div at bounding box center [32, 32] width 22 height 22
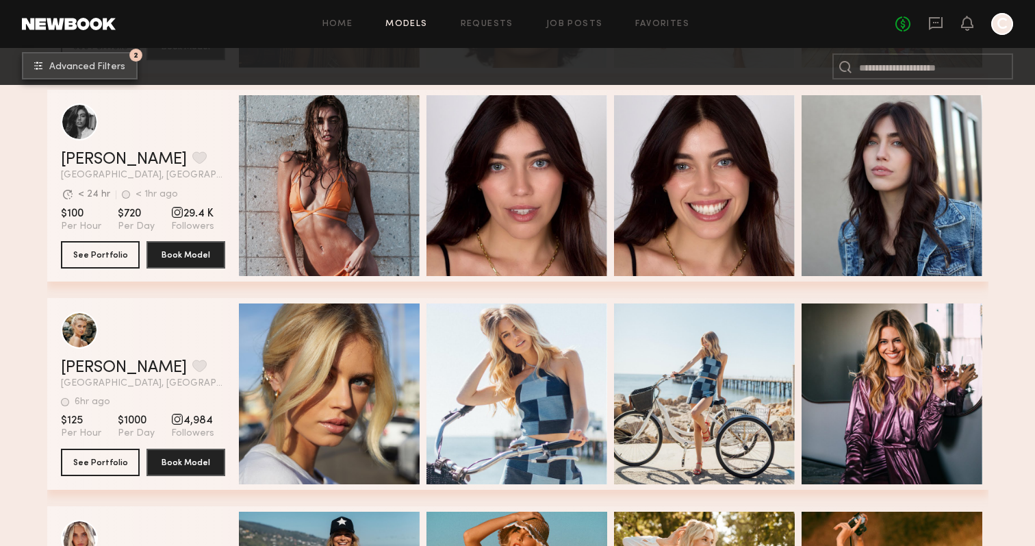
scroll to position [5836, 0]
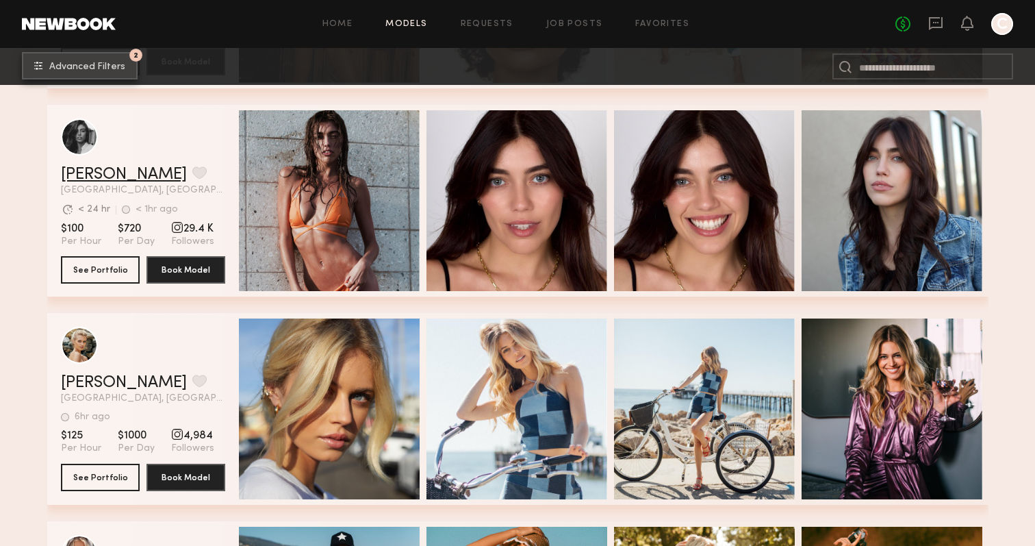
click at [97, 176] on link "Taylor F." at bounding box center [124, 174] width 126 height 16
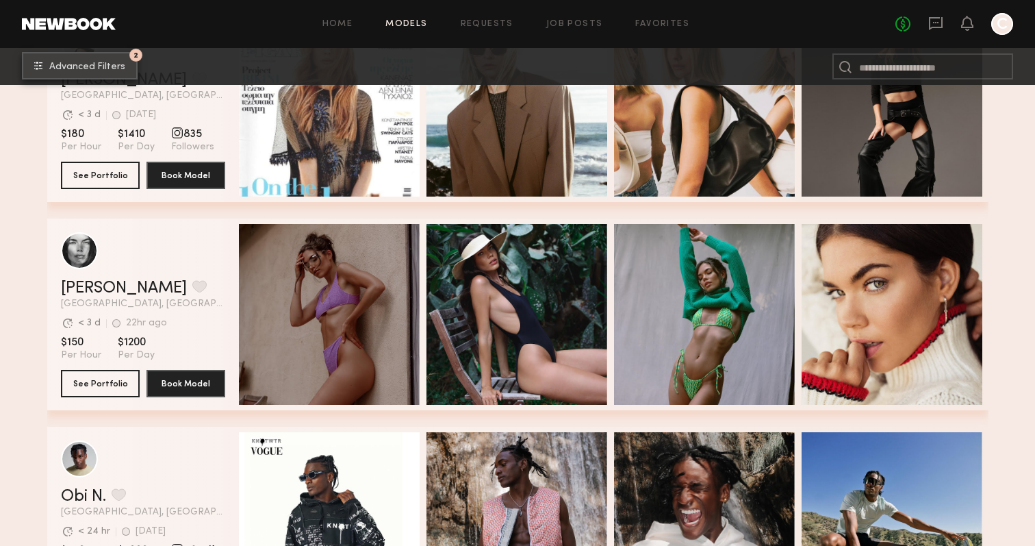
scroll to position [7610, 0]
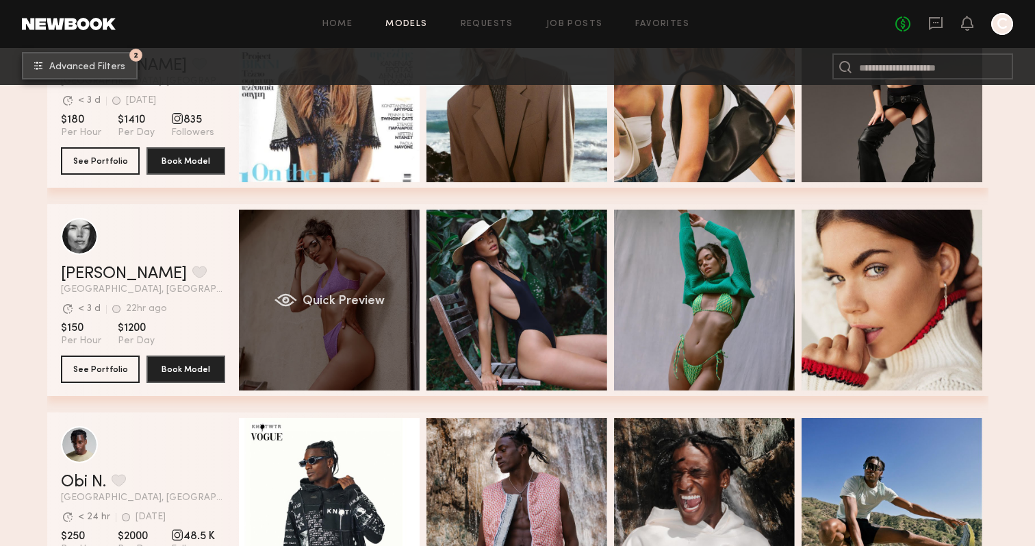
click at [312, 300] on span "Quick Preview" at bounding box center [343, 301] width 82 height 12
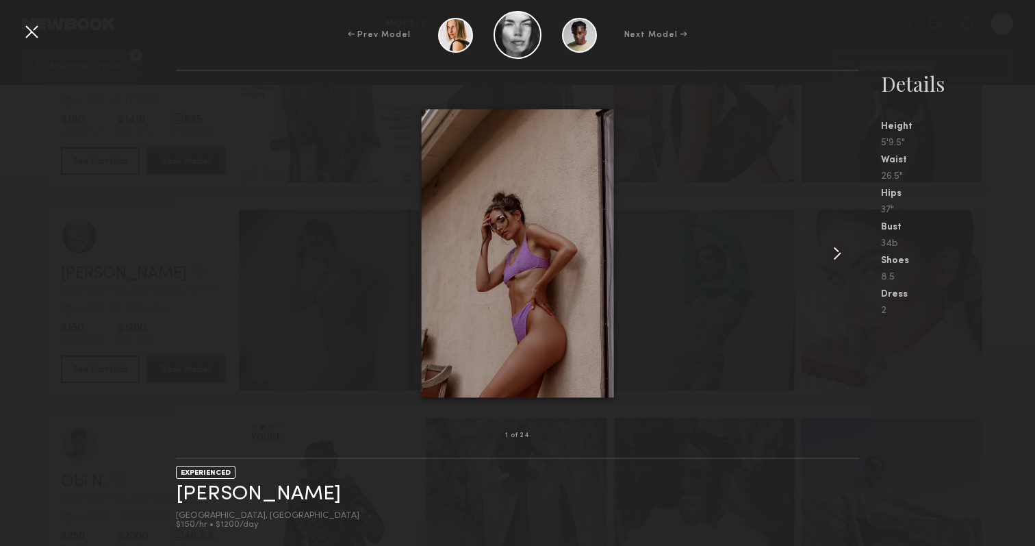
click at [831, 252] on common-icon at bounding box center [838, 253] width 22 height 22
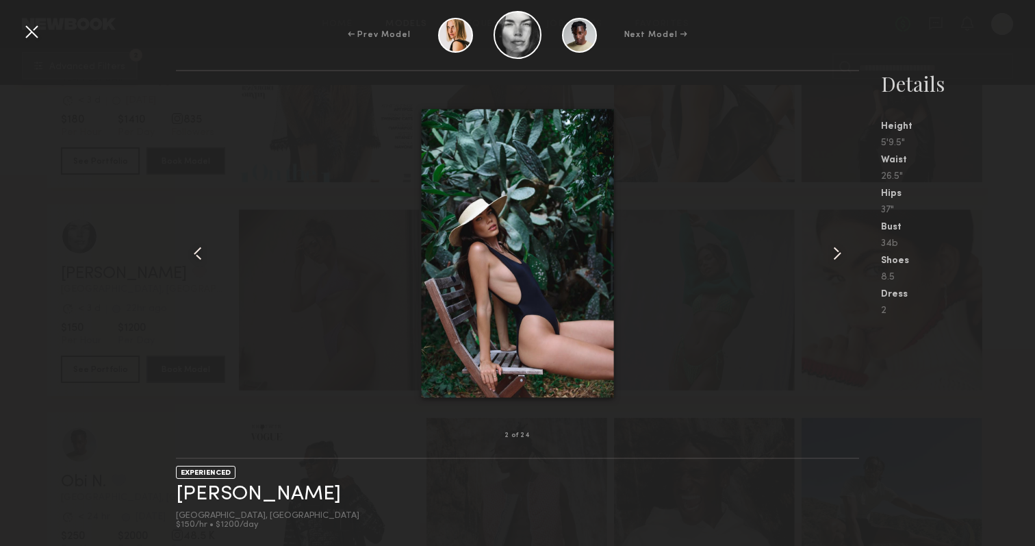
click at [831, 252] on common-icon at bounding box center [838, 253] width 22 height 22
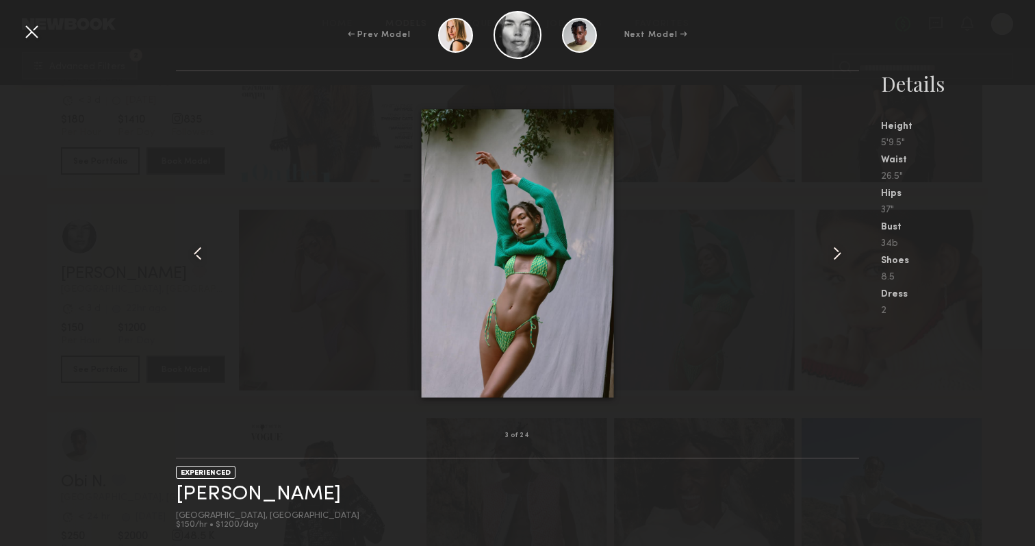
click at [831, 252] on common-icon at bounding box center [838, 253] width 22 height 22
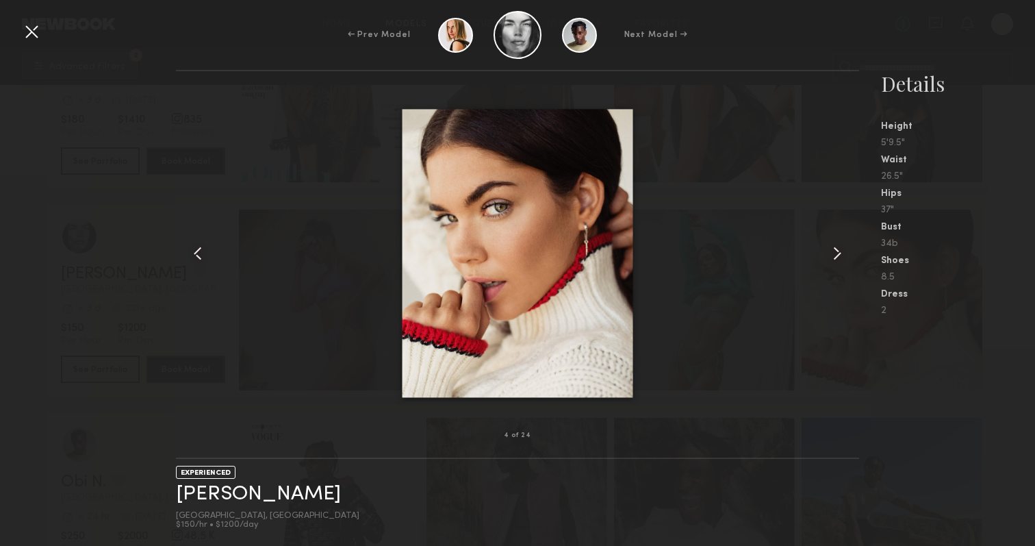
click at [831, 252] on common-icon at bounding box center [838, 253] width 22 height 22
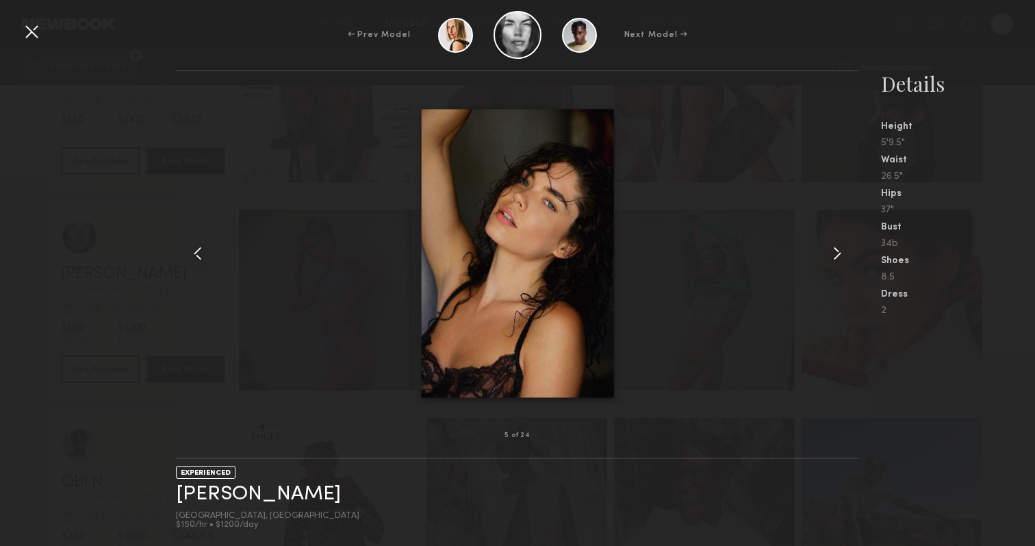
click at [831, 252] on common-icon at bounding box center [838, 253] width 22 height 22
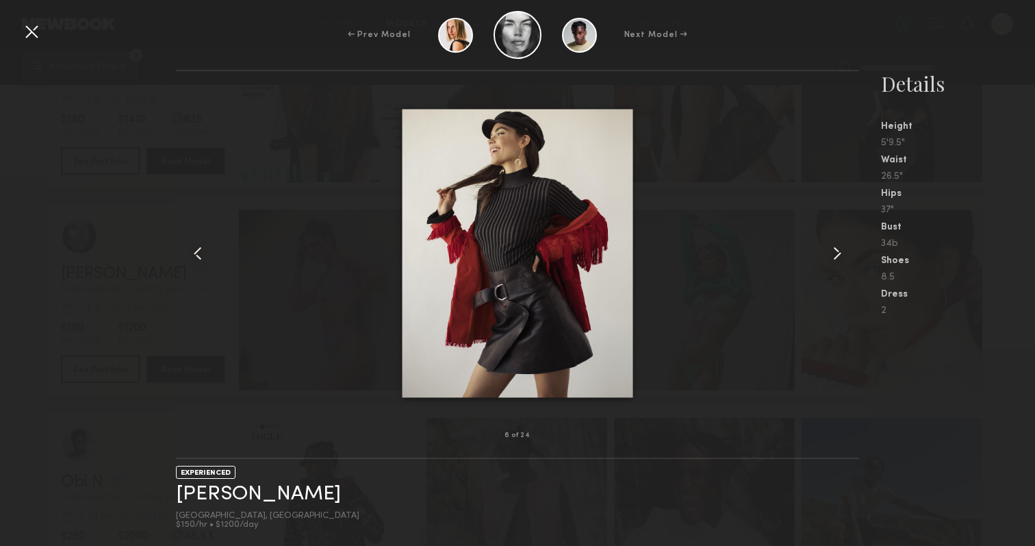
click at [831, 252] on common-icon at bounding box center [838, 253] width 22 height 22
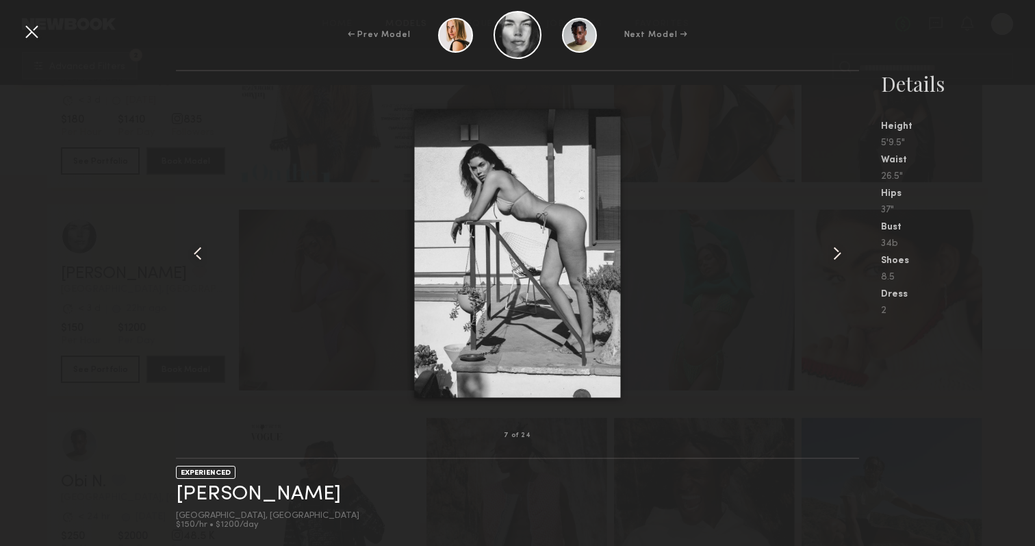
click at [831, 252] on common-icon at bounding box center [838, 253] width 22 height 22
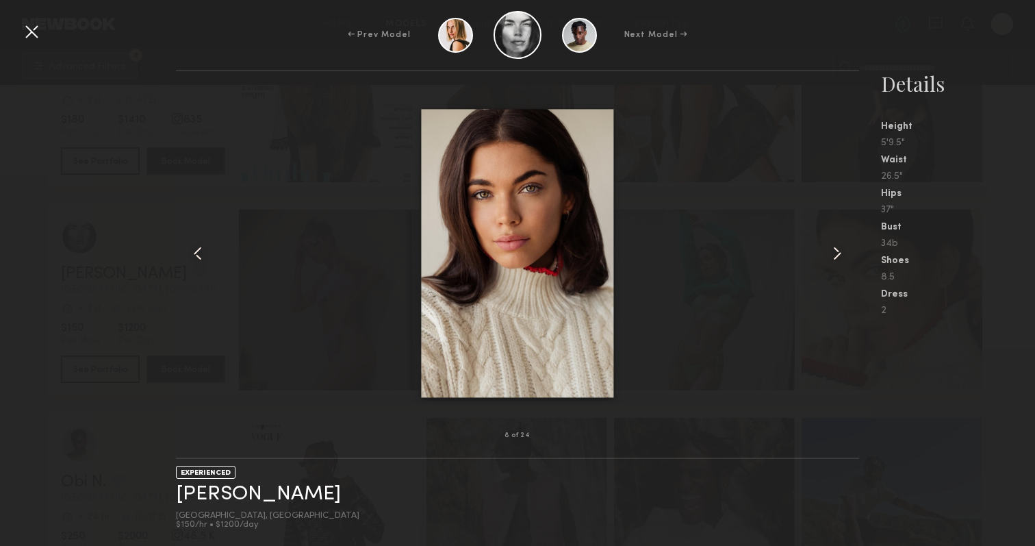
click at [831, 252] on common-icon at bounding box center [838, 253] width 22 height 22
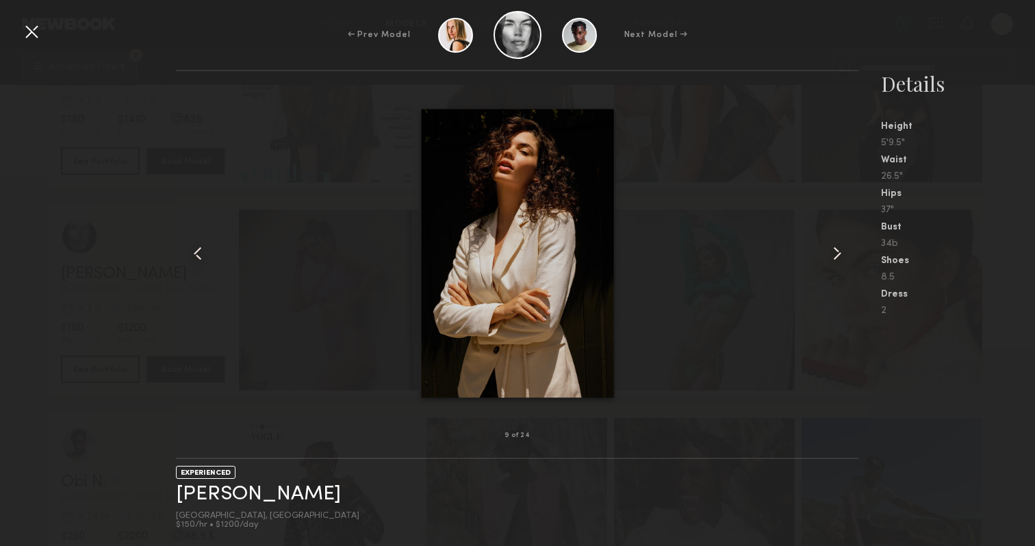
click at [831, 252] on common-icon at bounding box center [838, 253] width 22 height 22
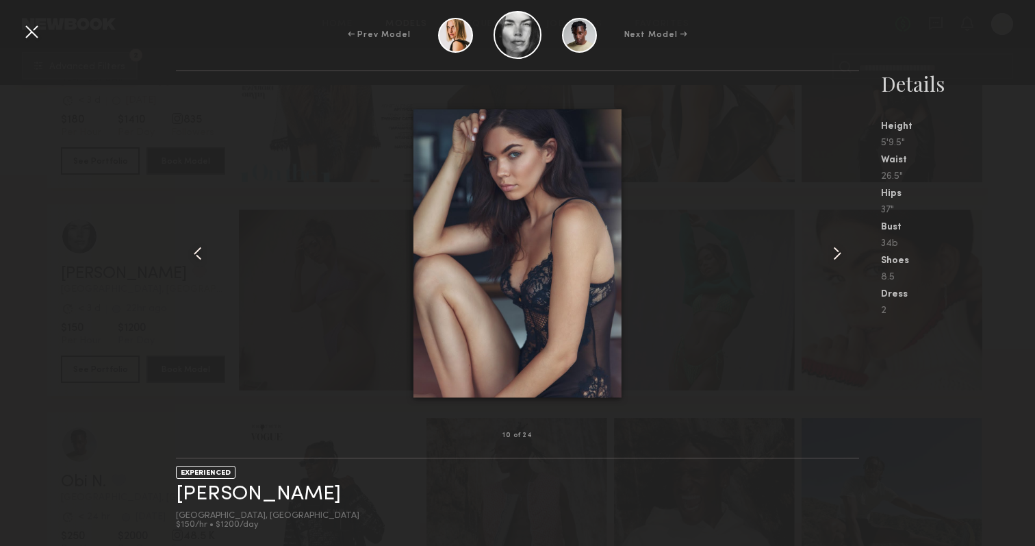
click at [831, 252] on common-icon at bounding box center [838, 253] width 22 height 22
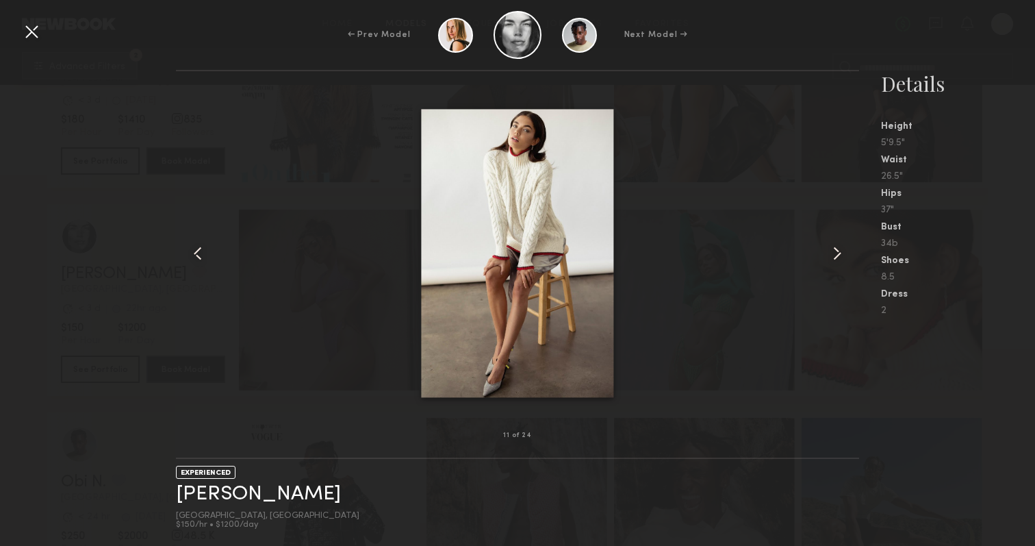
click at [831, 252] on common-icon at bounding box center [838, 253] width 22 height 22
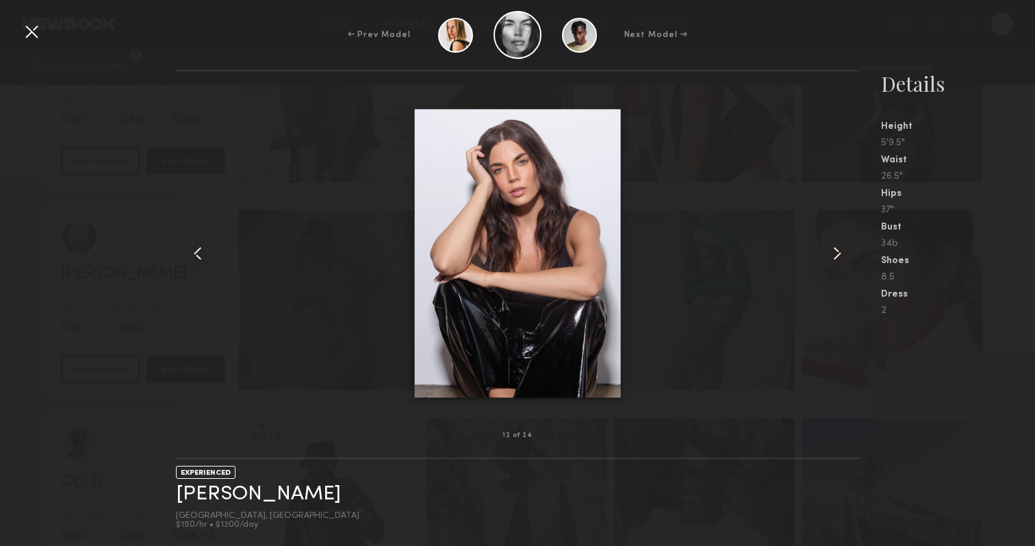
click at [831, 252] on common-icon at bounding box center [838, 253] width 22 height 22
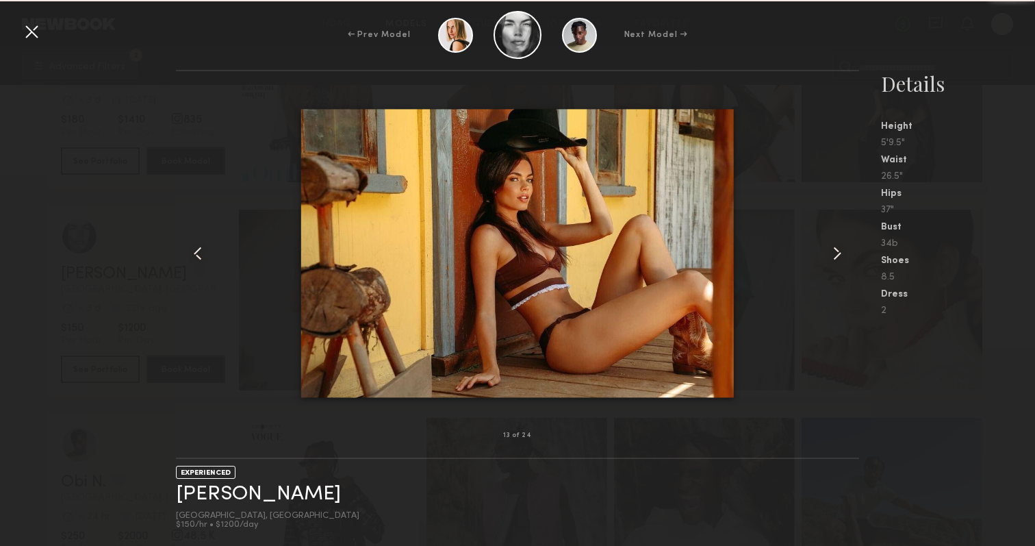
click at [831, 252] on common-icon at bounding box center [838, 253] width 22 height 22
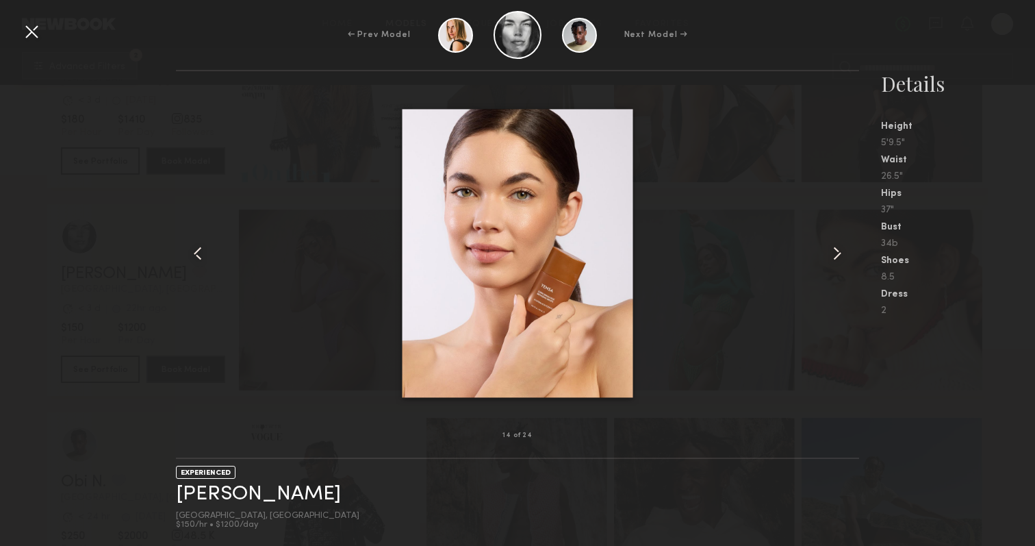
click at [831, 252] on common-icon at bounding box center [838, 253] width 22 height 22
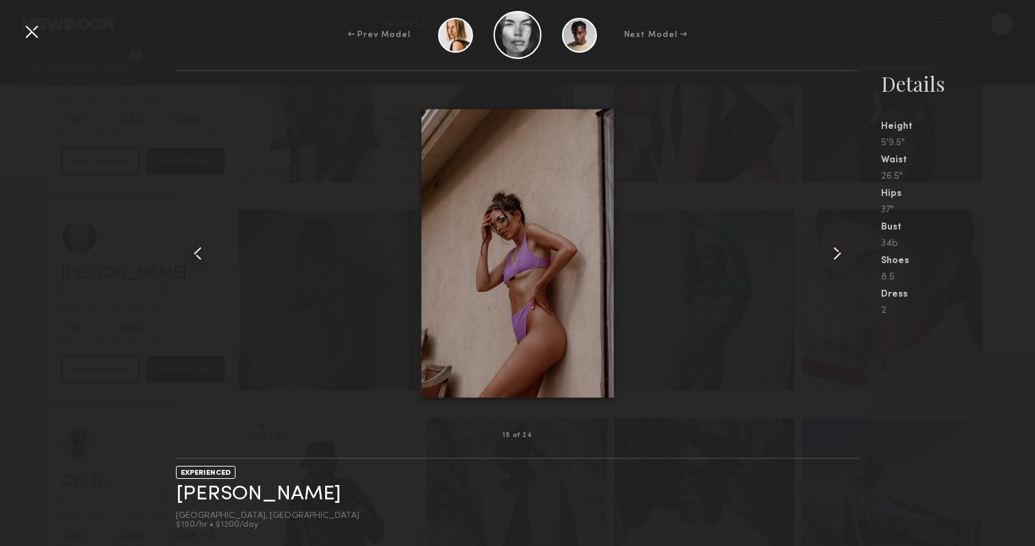
click at [831, 252] on common-icon at bounding box center [838, 253] width 22 height 22
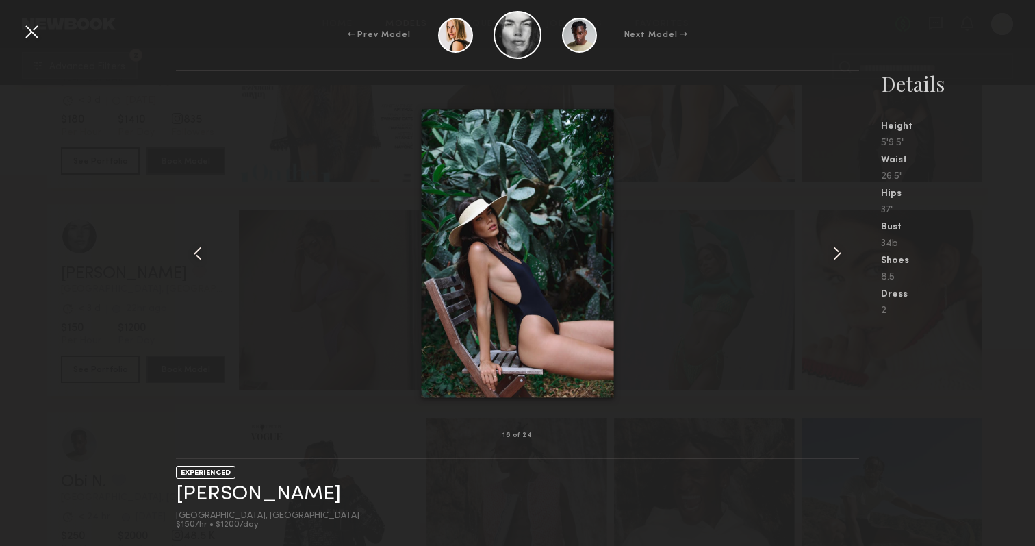
click at [831, 252] on common-icon at bounding box center [838, 253] width 22 height 22
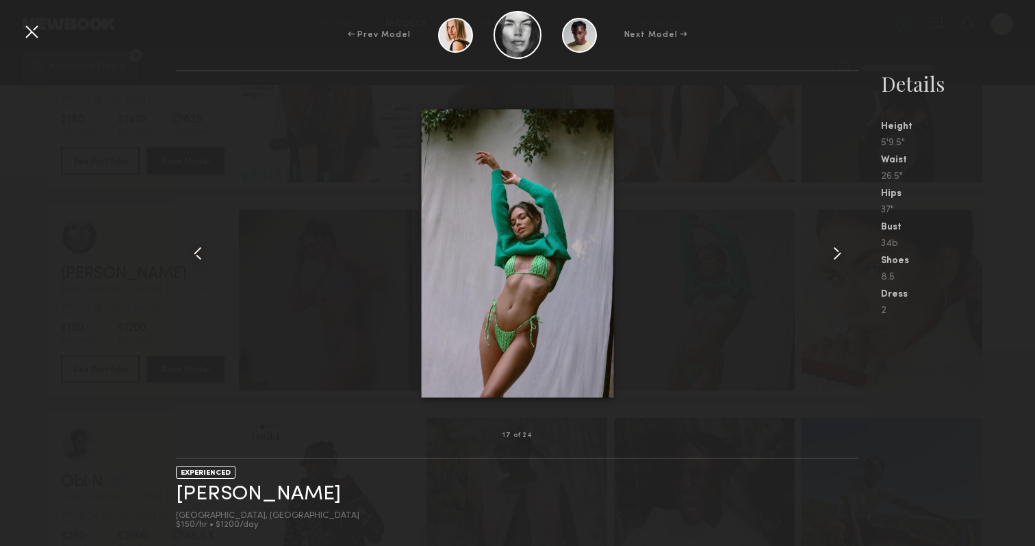
click at [831, 252] on common-icon at bounding box center [838, 253] width 22 height 22
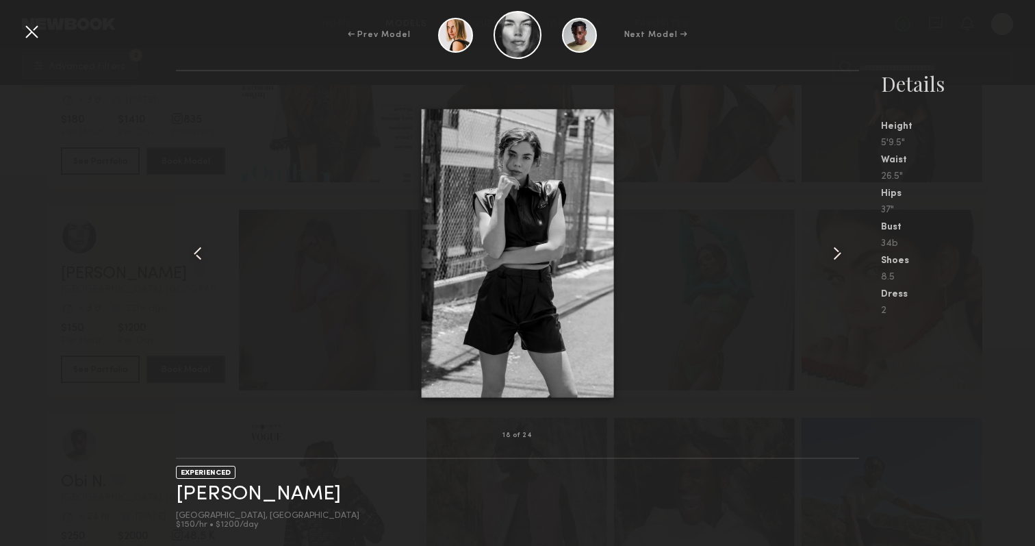
click at [831, 252] on common-icon at bounding box center [838, 253] width 22 height 22
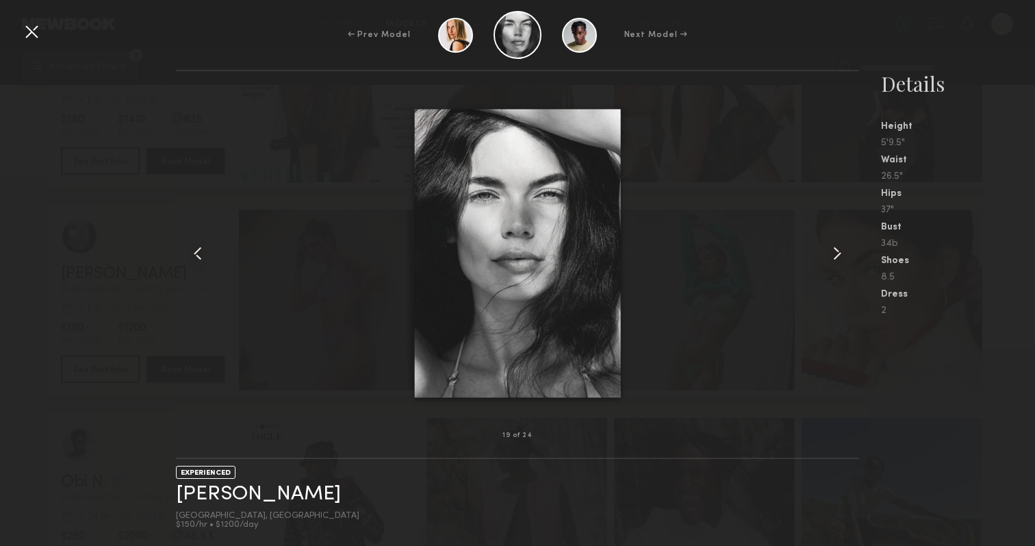
click at [831, 252] on common-icon at bounding box center [838, 253] width 22 height 22
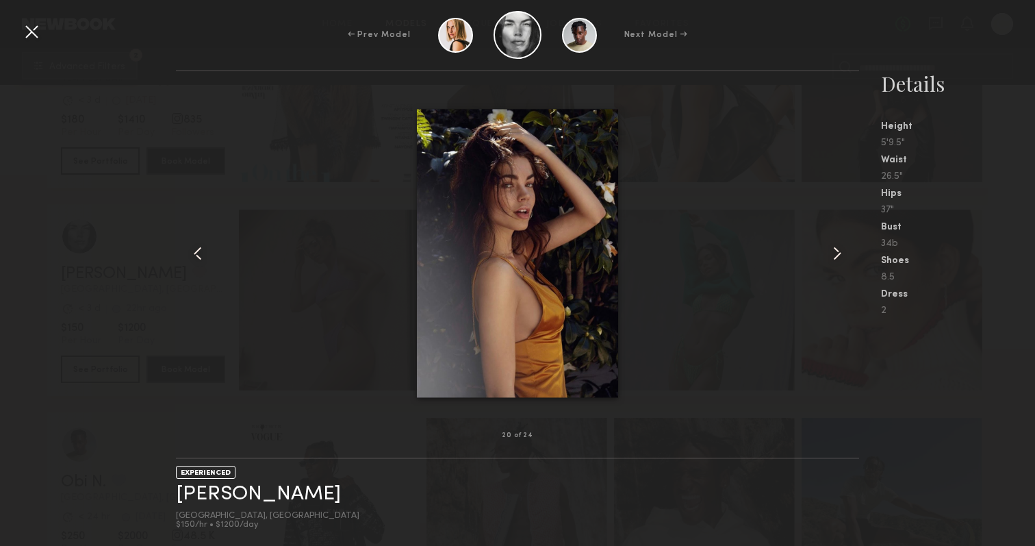
click at [831, 252] on common-icon at bounding box center [838, 253] width 22 height 22
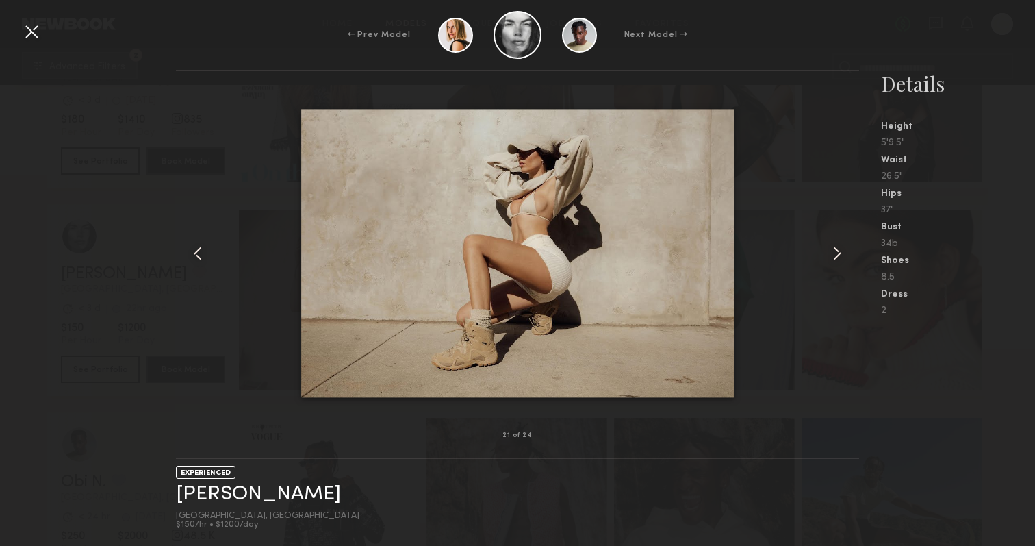
click at [831, 252] on common-icon at bounding box center [838, 253] width 22 height 22
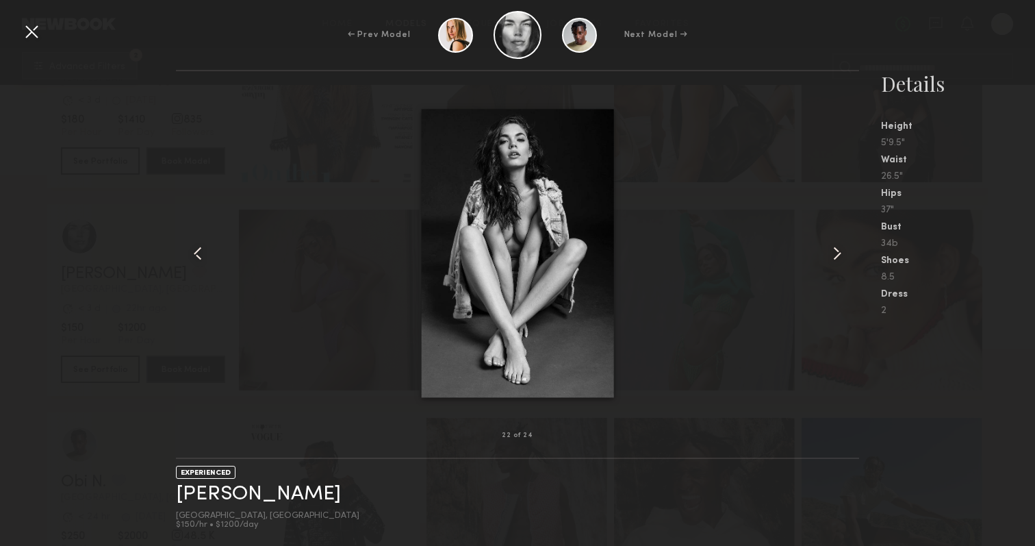
click at [831, 252] on common-icon at bounding box center [838, 253] width 22 height 22
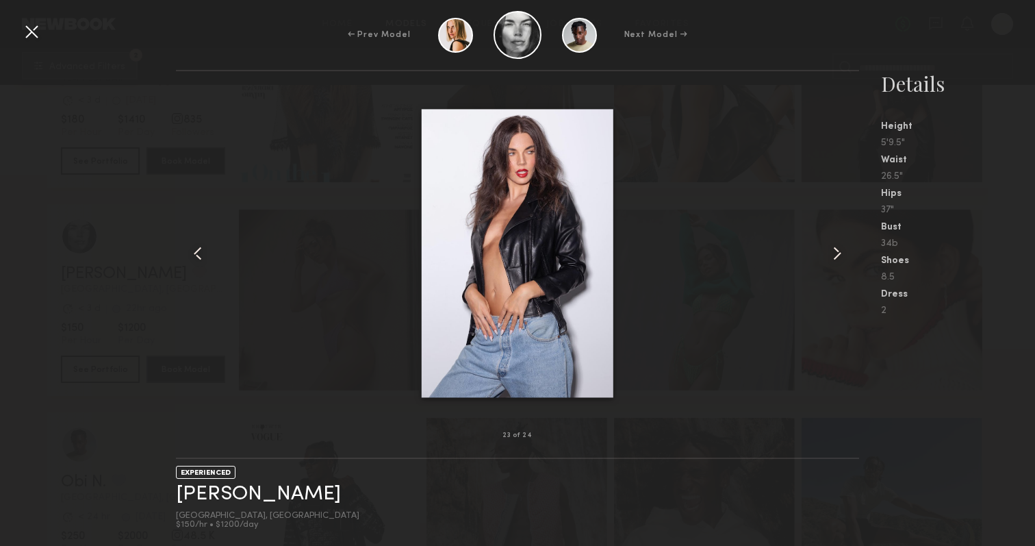
click at [199, 257] on common-icon at bounding box center [198, 253] width 22 height 22
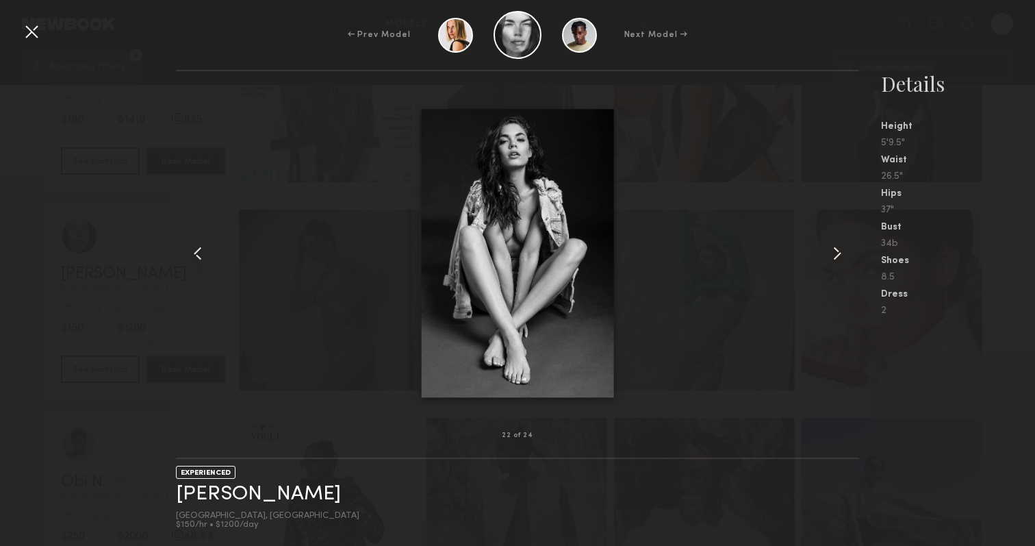
click at [840, 244] on common-icon at bounding box center [838, 253] width 22 height 22
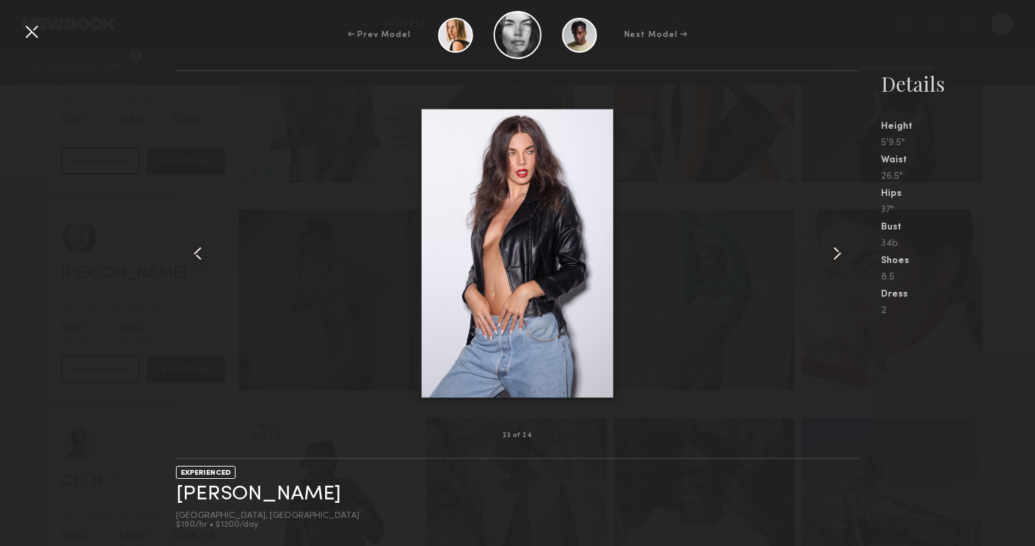
click at [840, 244] on common-icon at bounding box center [838, 253] width 22 height 22
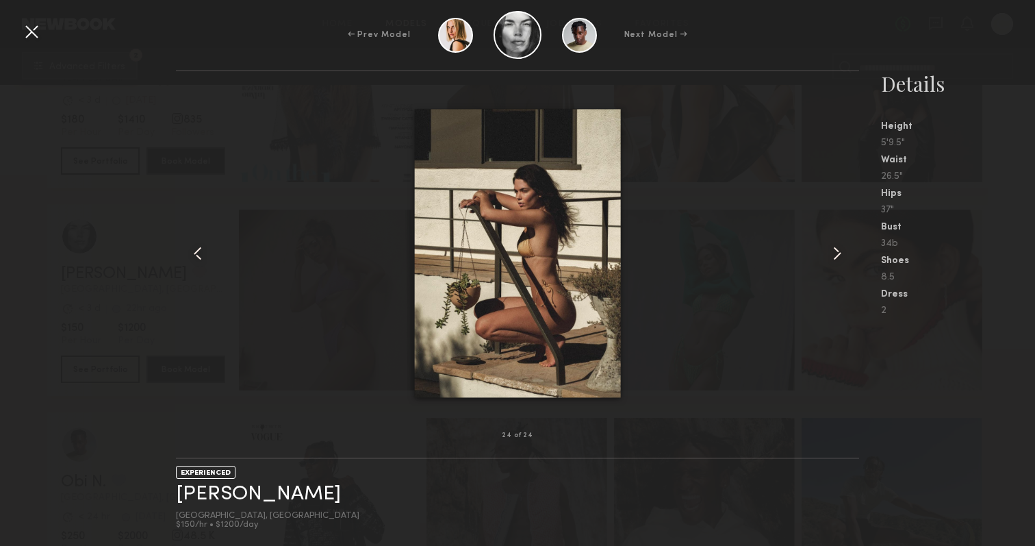
click at [840, 244] on common-icon at bounding box center [838, 253] width 22 height 22
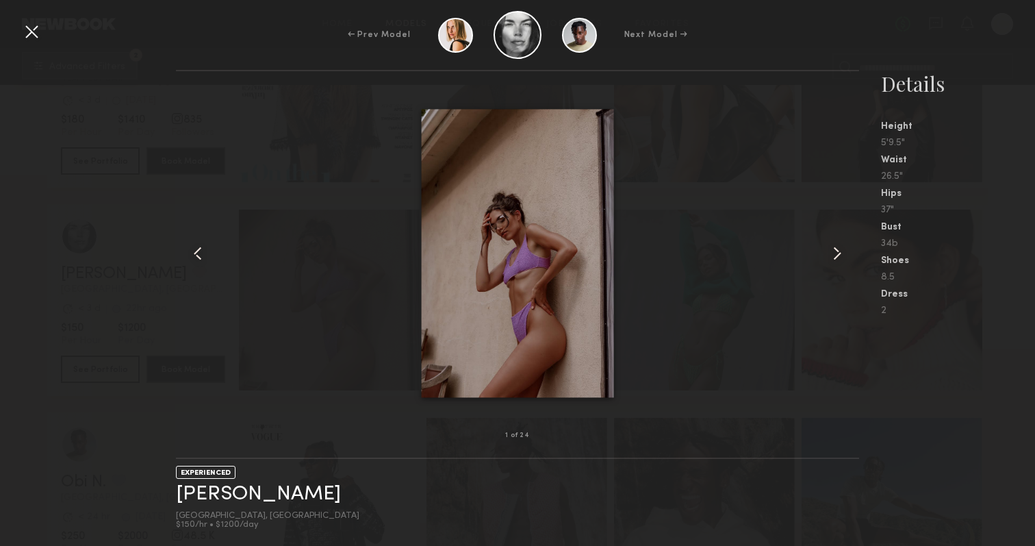
click at [840, 244] on common-icon at bounding box center [838, 253] width 22 height 22
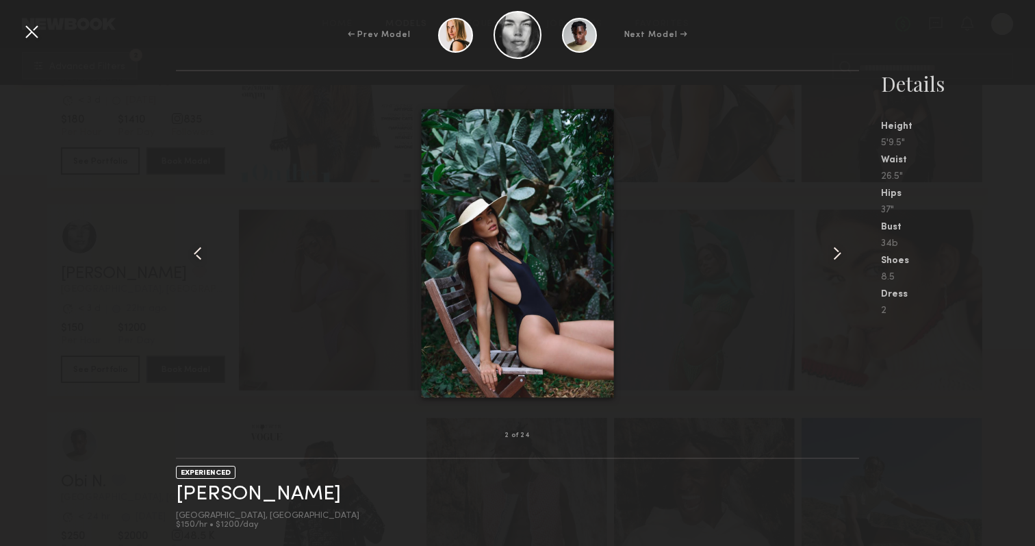
click at [840, 244] on common-icon at bounding box center [838, 253] width 22 height 22
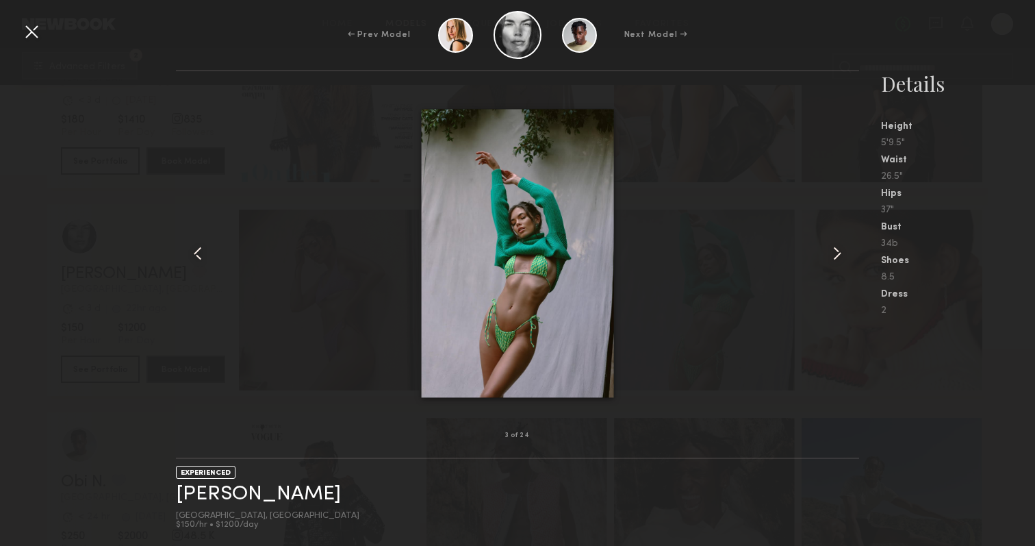
click at [840, 244] on common-icon at bounding box center [838, 253] width 22 height 22
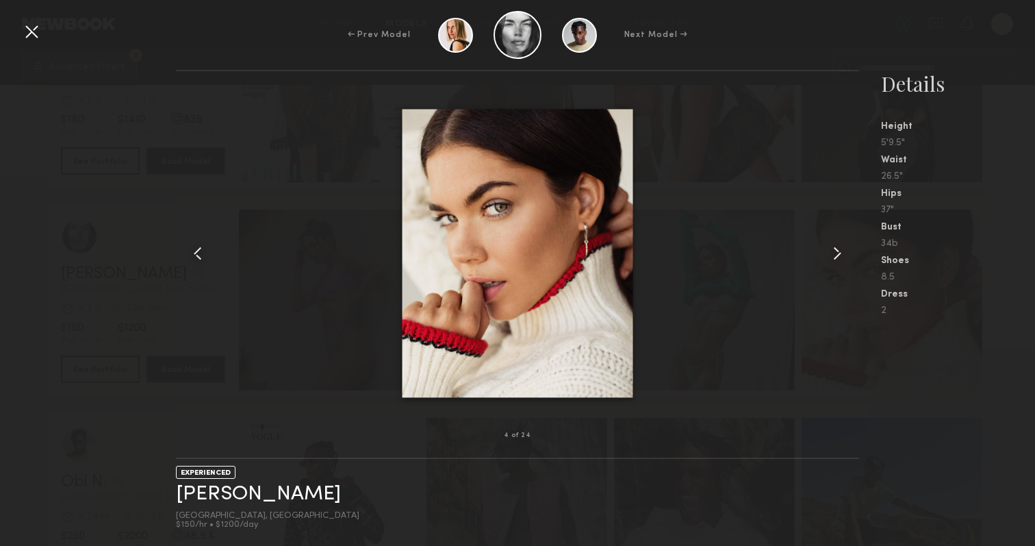
click at [840, 244] on common-icon at bounding box center [838, 253] width 22 height 22
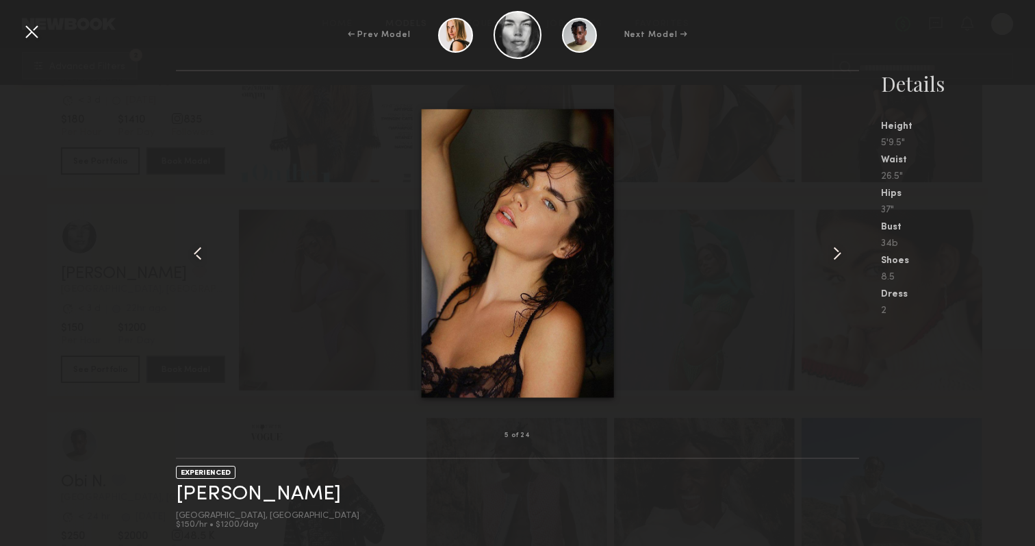
click at [840, 244] on common-icon at bounding box center [838, 253] width 22 height 22
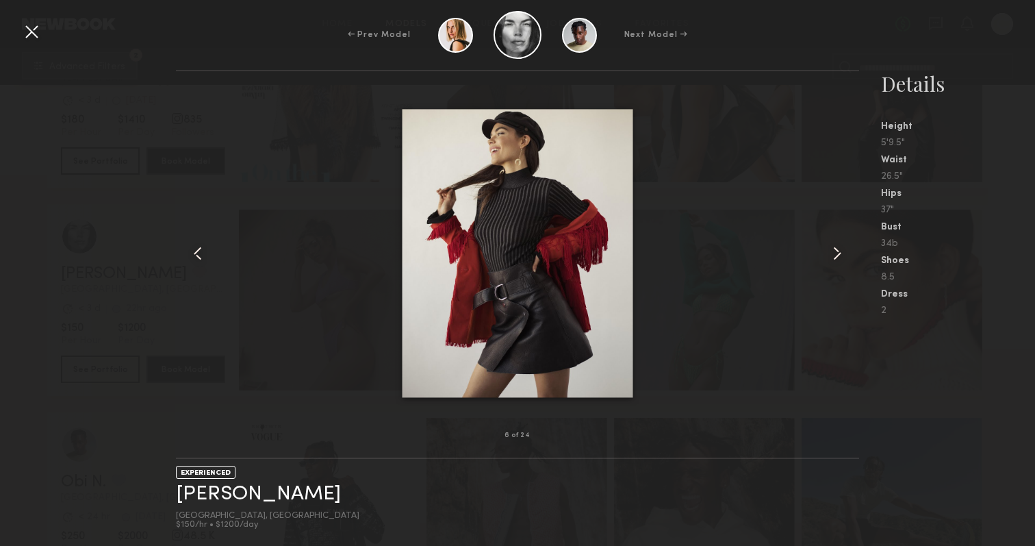
click at [840, 244] on common-icon at bounding box center [838, 253] width 22 height 22
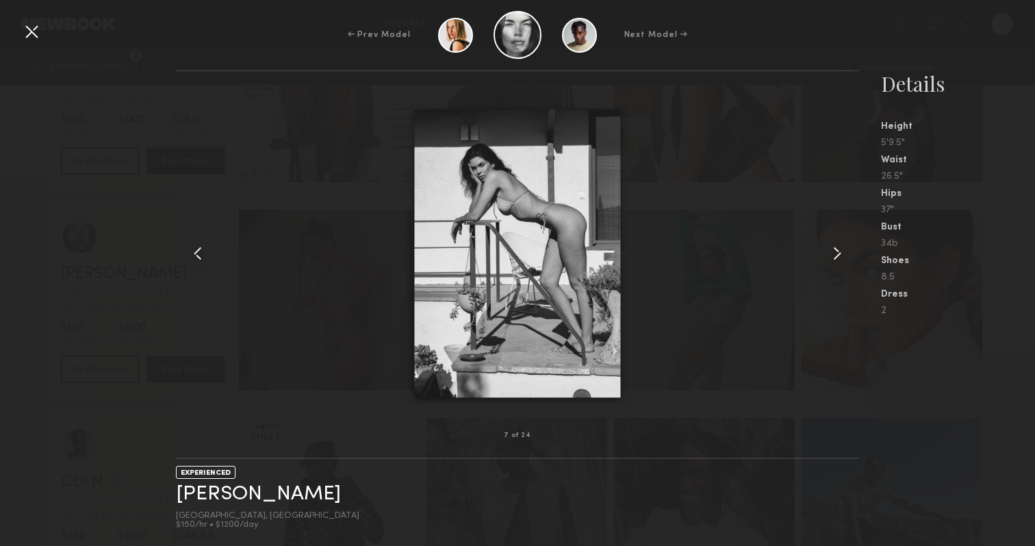
click at [840, 244] on common-icon at bounding box center [838, 253] width 22 height 22
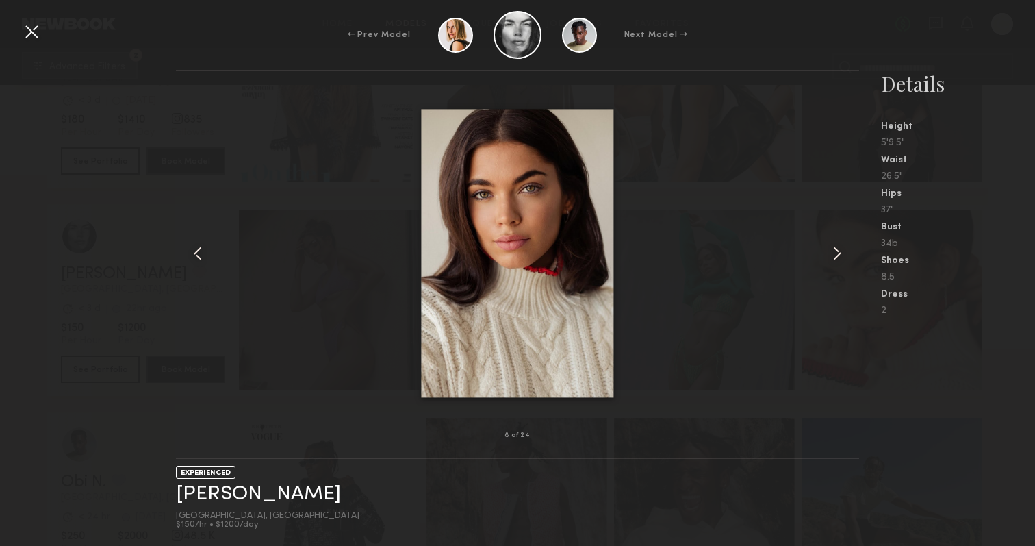
click at [840, 244] on common-icon at bounding box center [838, 253] width 22 height 22
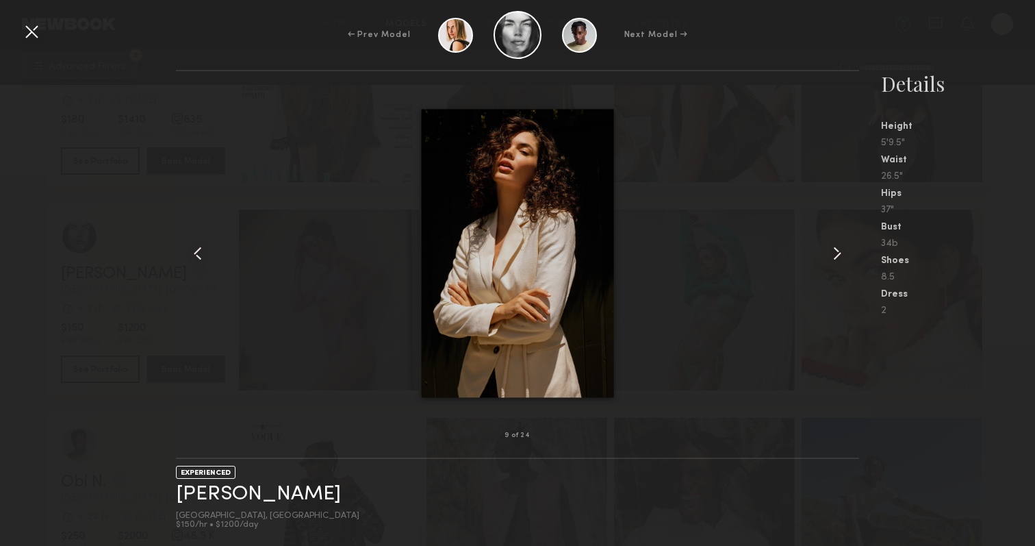
click at [840, 244] on common-icon at bounding box center [838, 253] width 22 height 22
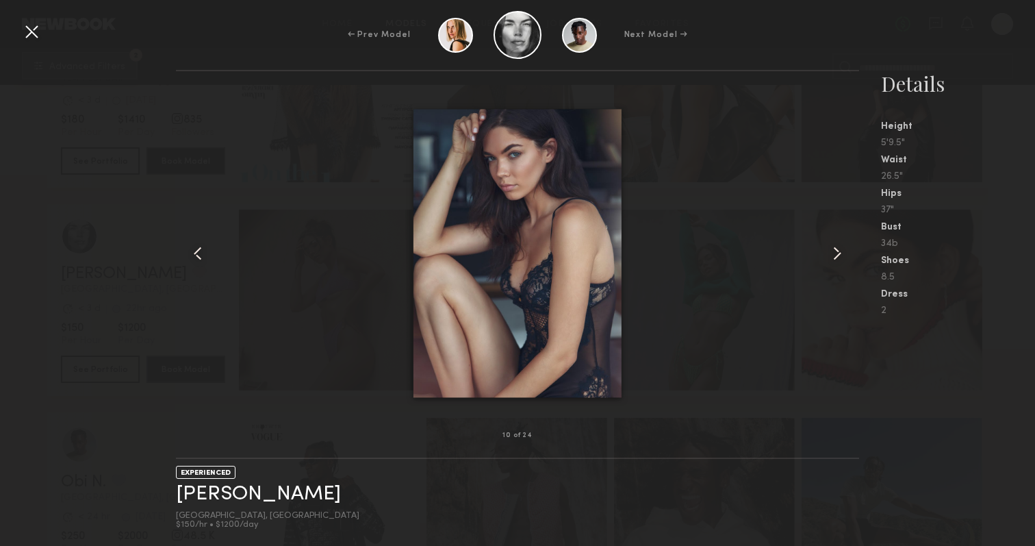
click at [840, 244] on common-icon at bounding box center [838, 253] width 22 height 22
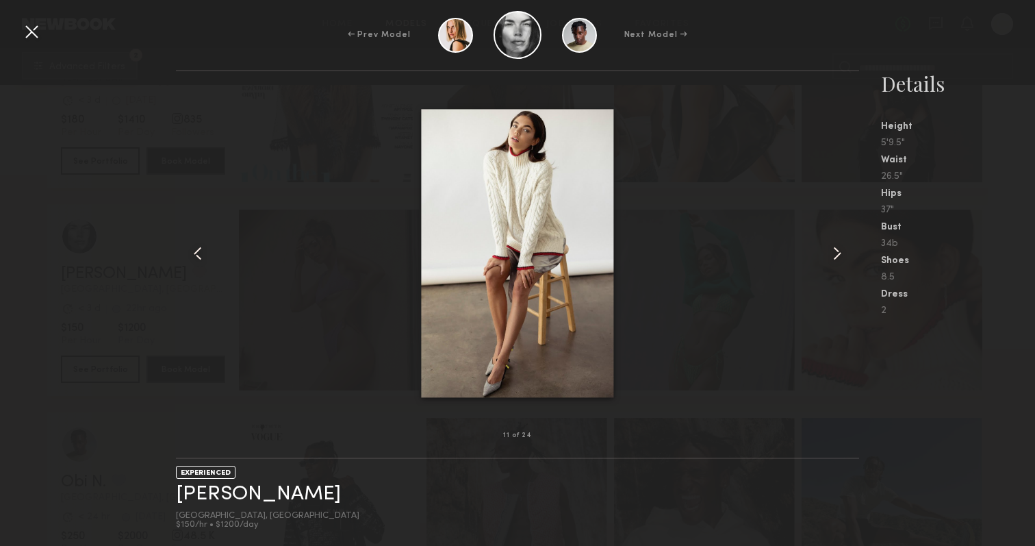
click at [840, 244] on common-icon at bounding box center [838, 253] width 22 height 22
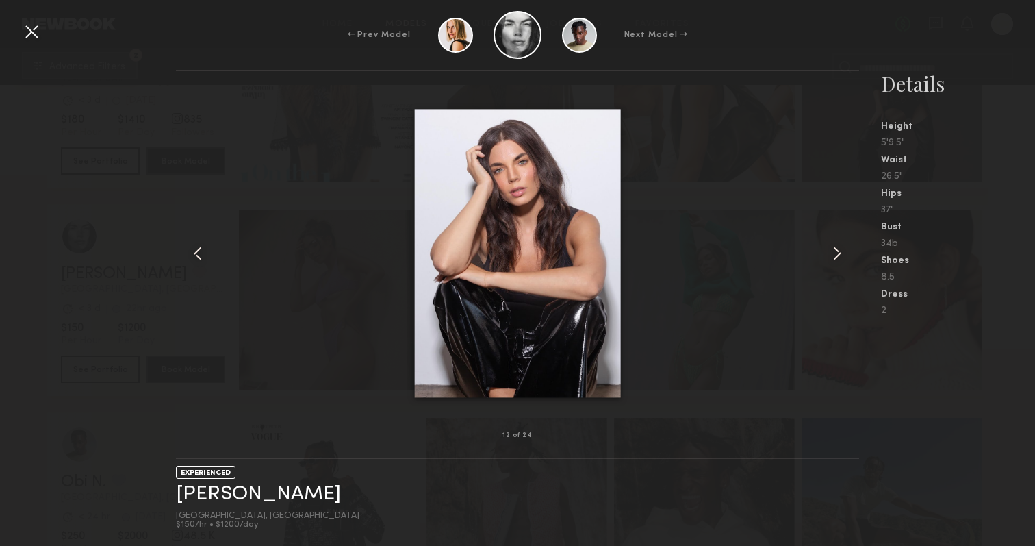
click at [840, 244] on common-icon at bounding box center [838, 253] width 22 height 22
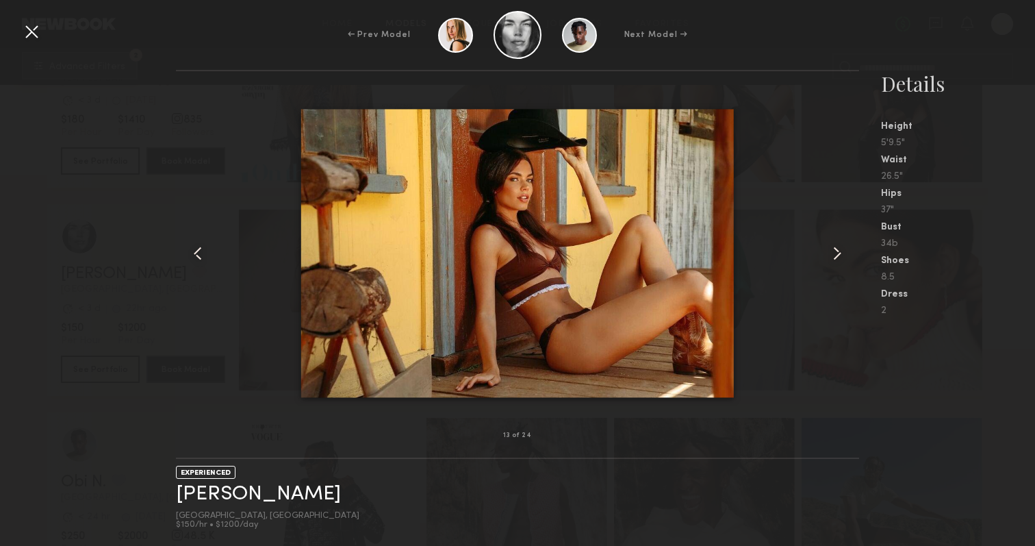
click at [840, 244] on common-icon at bounding box center [838, 253] width 22 height 22
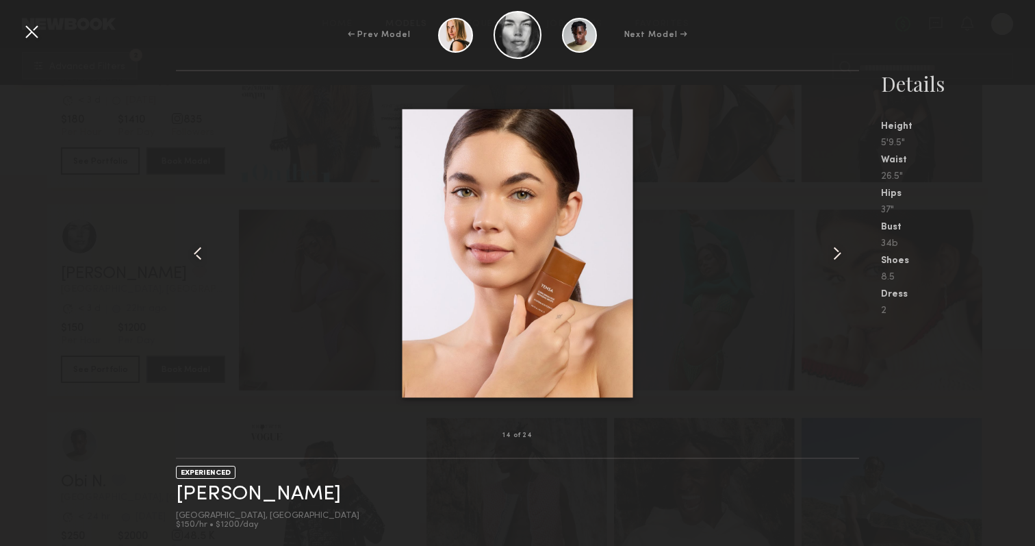
click at [840, 244] on common-icon at bounding box center [838, 253] width 22 height 22
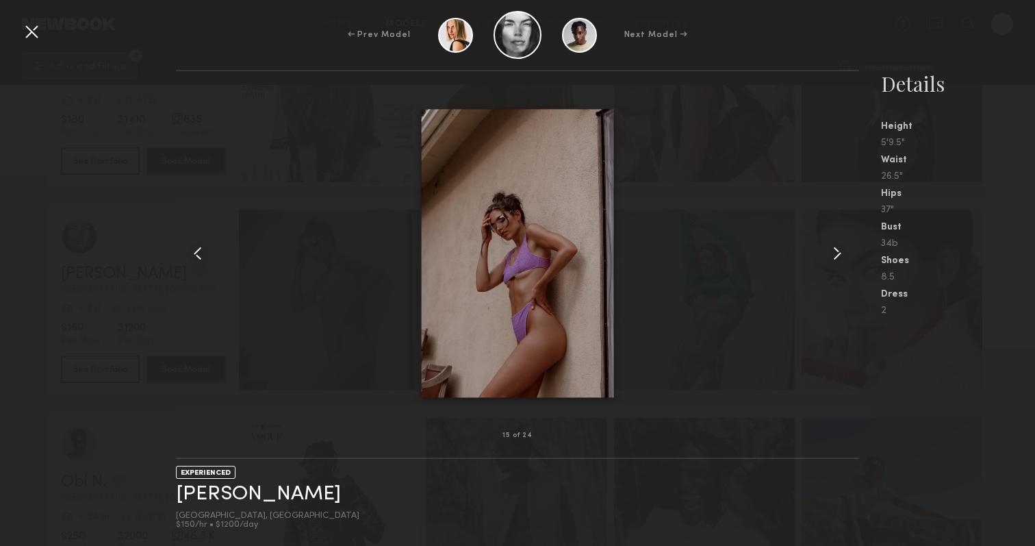
click at [840, 244] on common-icon at bounding box center [838, 253] width 22 height 22
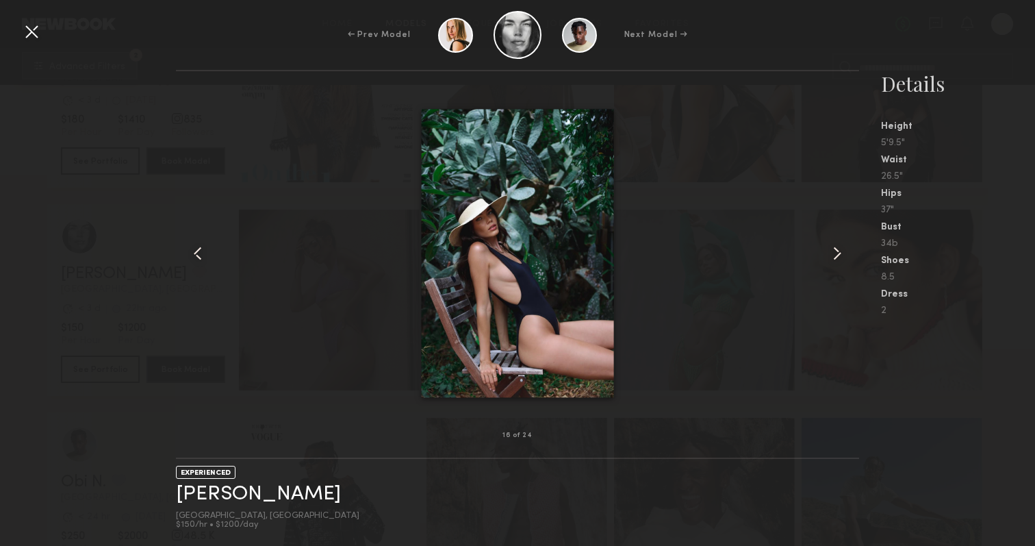
click at [840, 244] on common-icon at bounding box center [838, 253] width 22 height 22
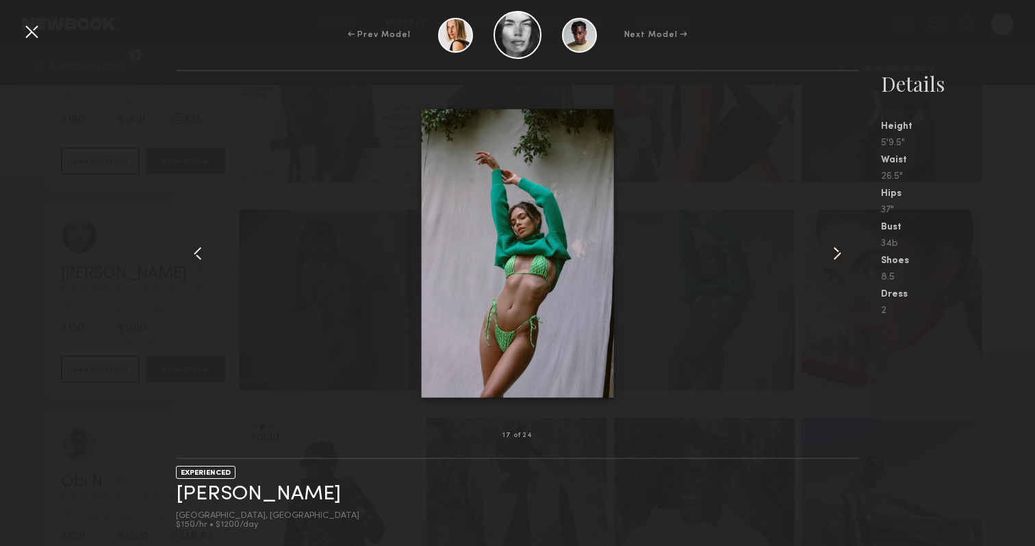
click at [840, 244] on common-icon at bounding box center [838, 253] width 22 height 22
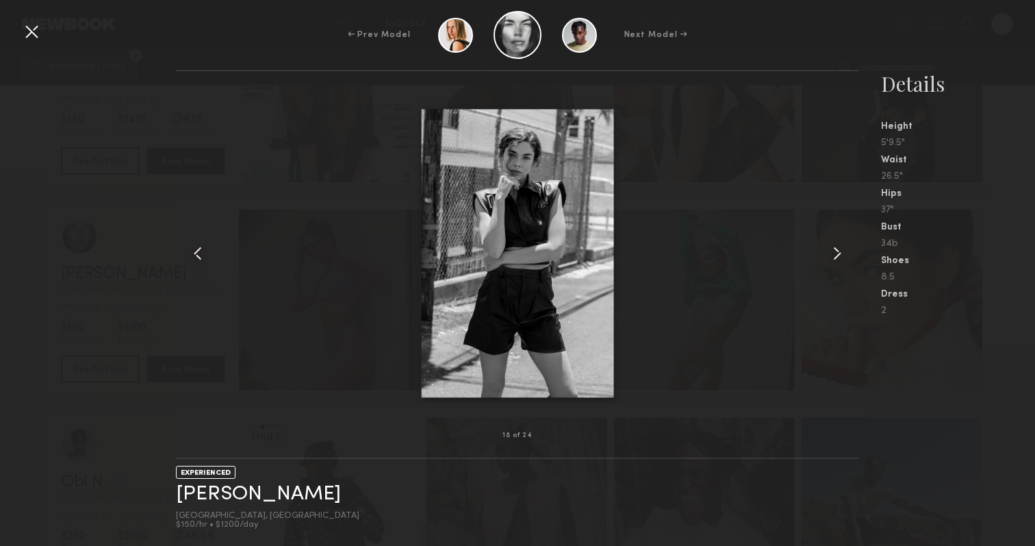
click at [840, 244] on common-icon at bounding box center [838, 253] width 22 height 22
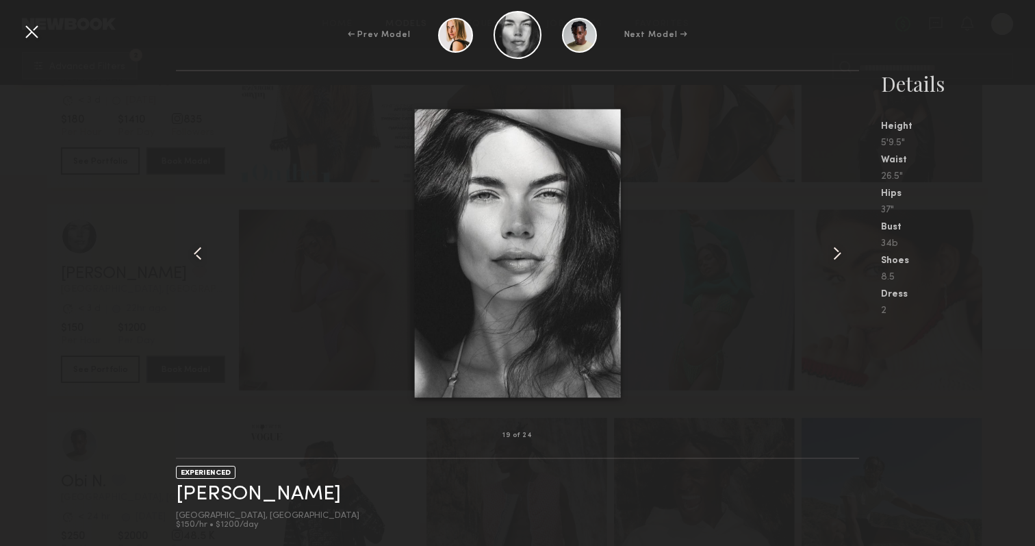
click at [840, 244] on common-icon at bounding box center [838, 253] width 22 height 22
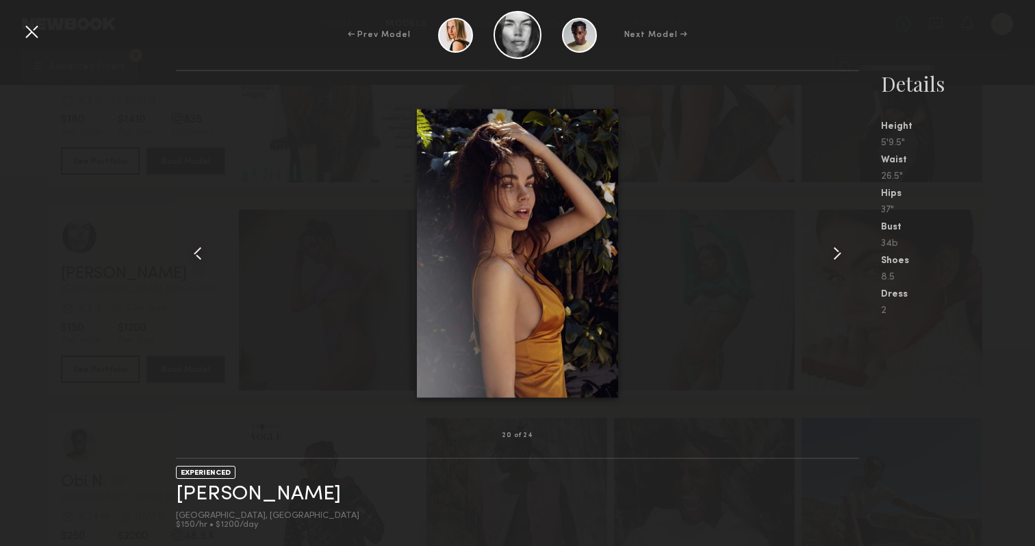
click at [840, 244] on common-icon at bounding box center [838, 253] width 22 height 22
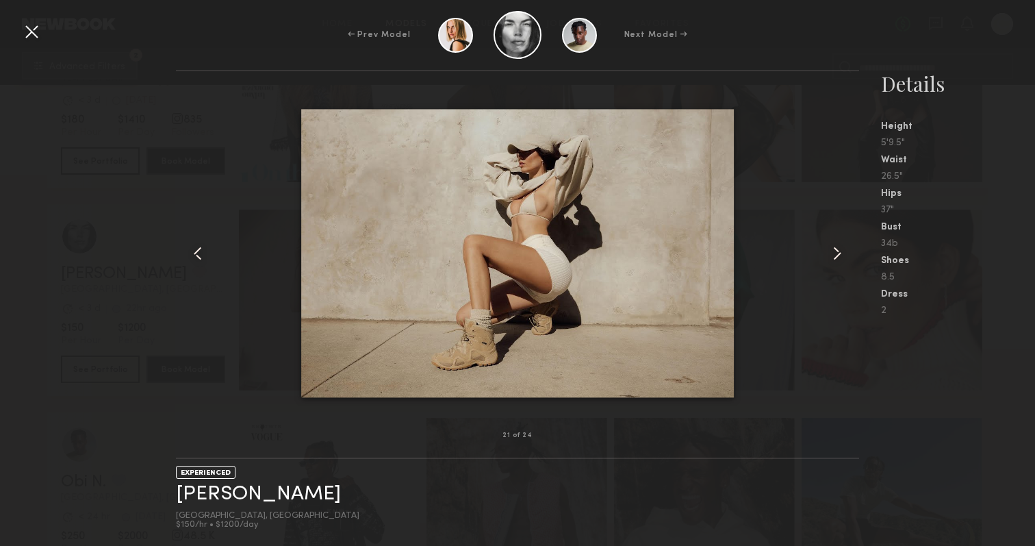
click at [800, 56] on div "← Prev Model Next Model →" at bounding box center [517, 35] width 1035 height 48
click at [30, 36] on div at bounding box center [32, 32] width 22 height 22
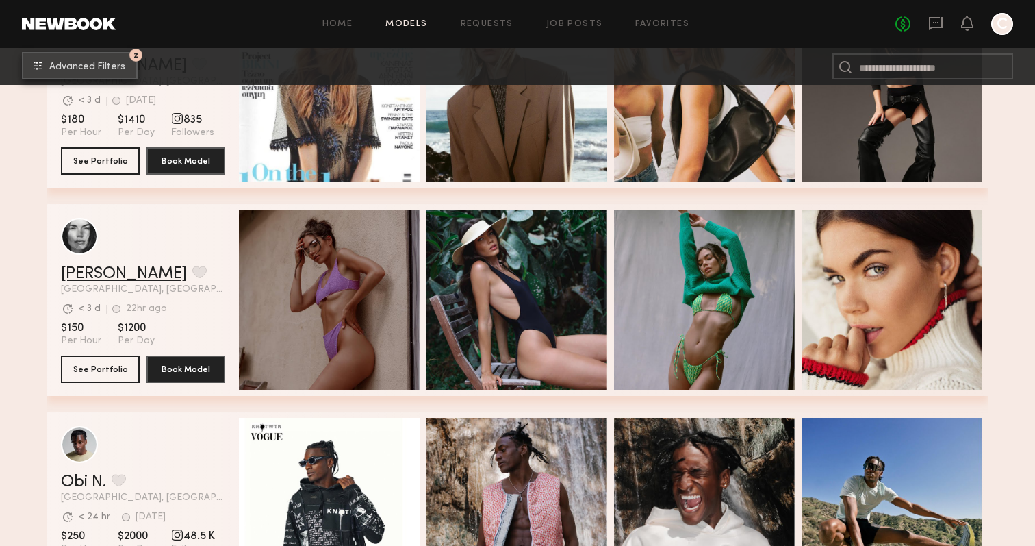
click at [108, 274] on link "Aarika W." at bounding box center [124, 274] width 126 height 16
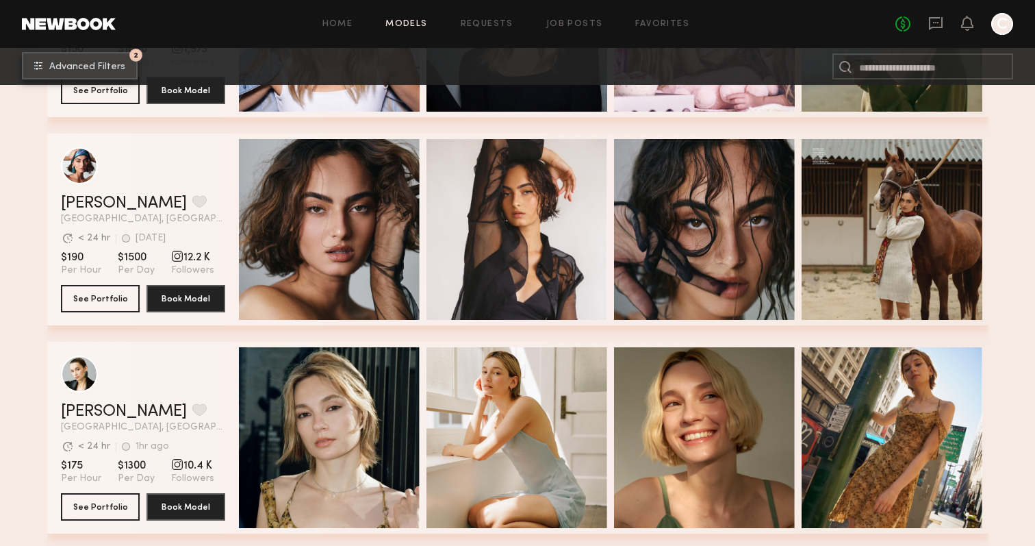
scroll to position [8510, 0]
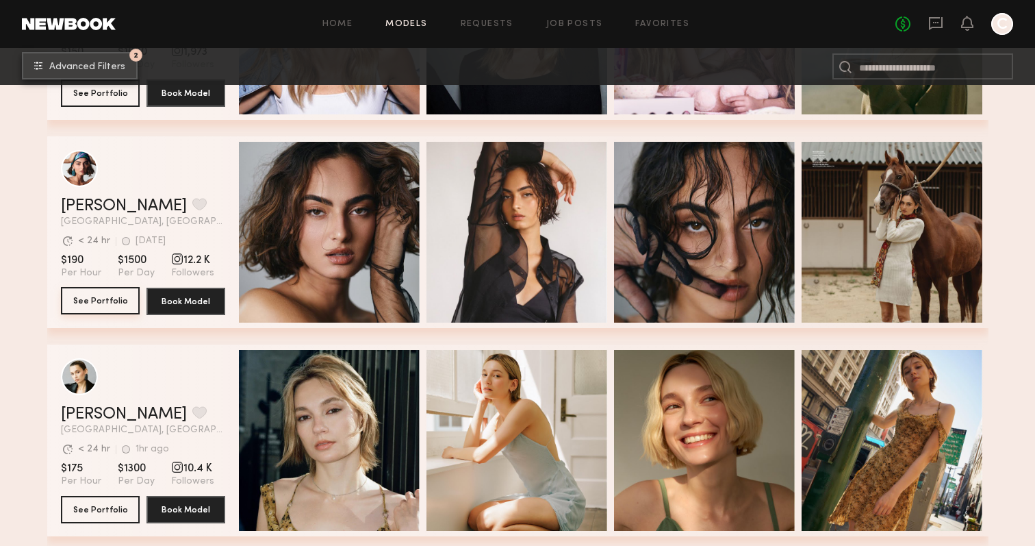
click at [109, 297] on button "See Portfolio" at bounding box center [100, 300] width 79 height 27
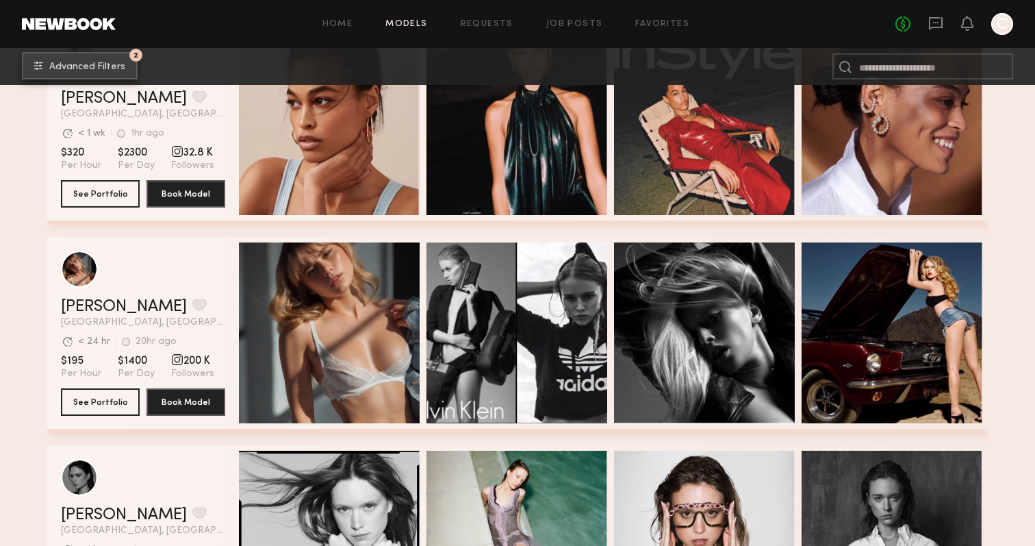
scroll to position [10413, 0]
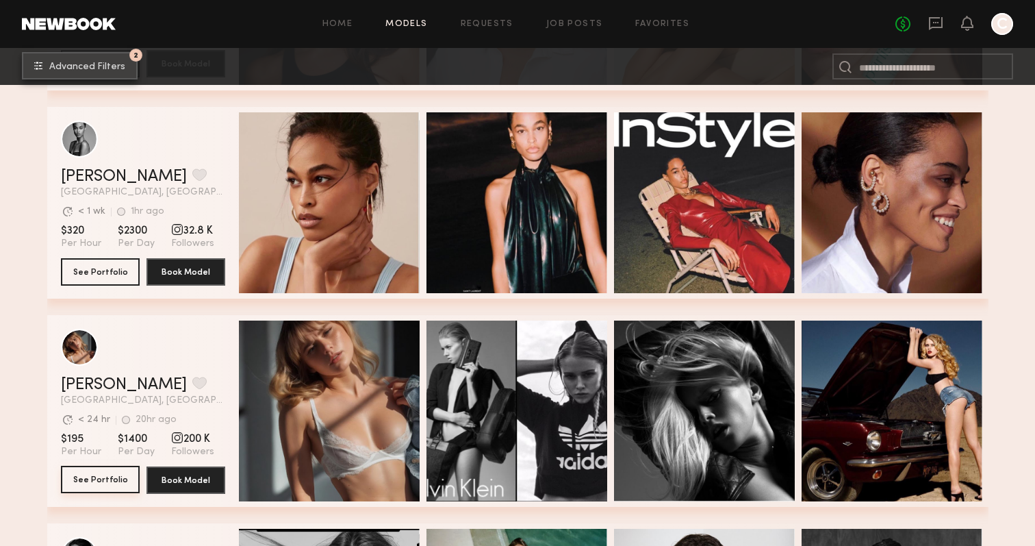
click at [88, 472] on button "See Portfolio" at bounding box center [100, 479] width 79 height 27
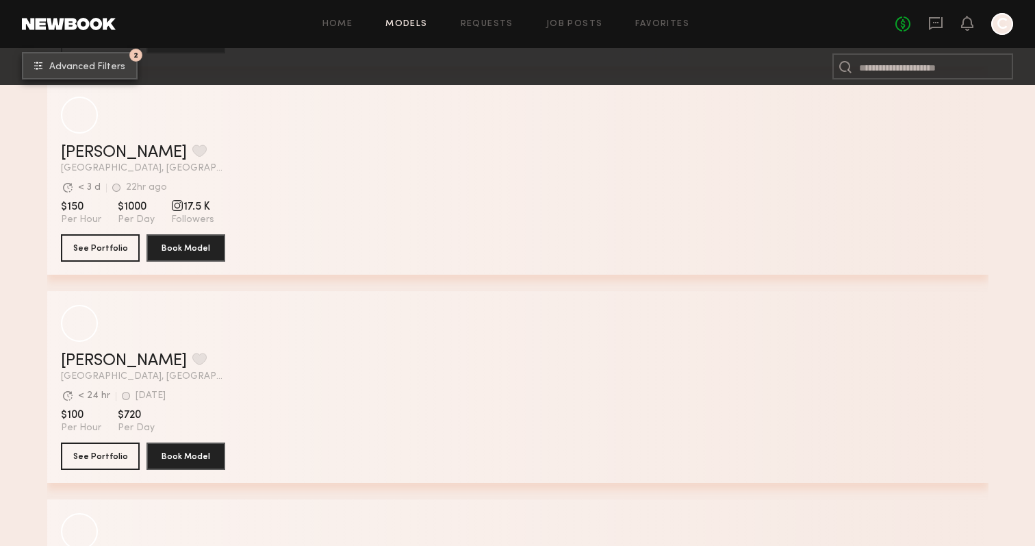
scroll to position [12416, 0]
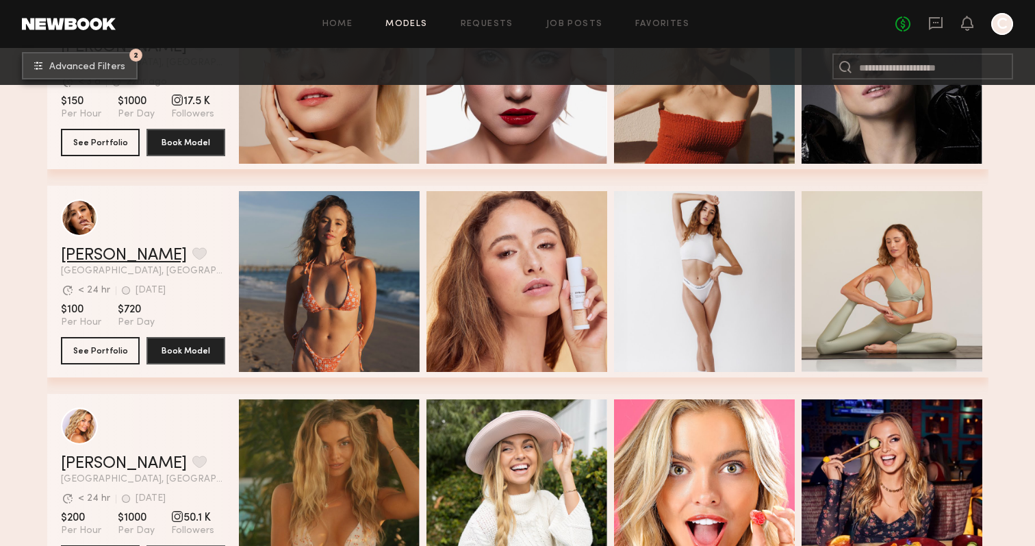
click at [88, 252] on link "Jacqueline R." at bounding box center [124, 255] width 126 height 16
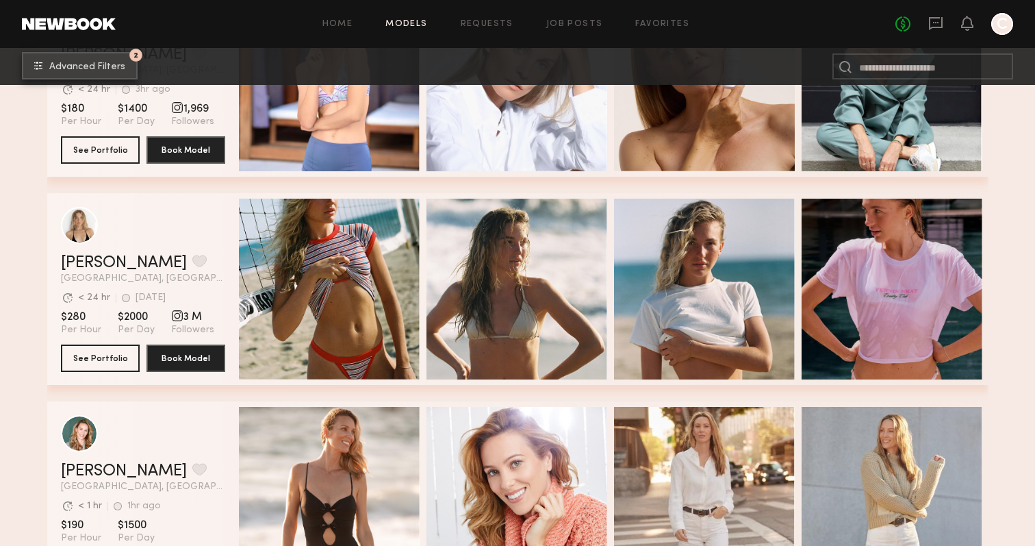
scroll to position [13061, 0]
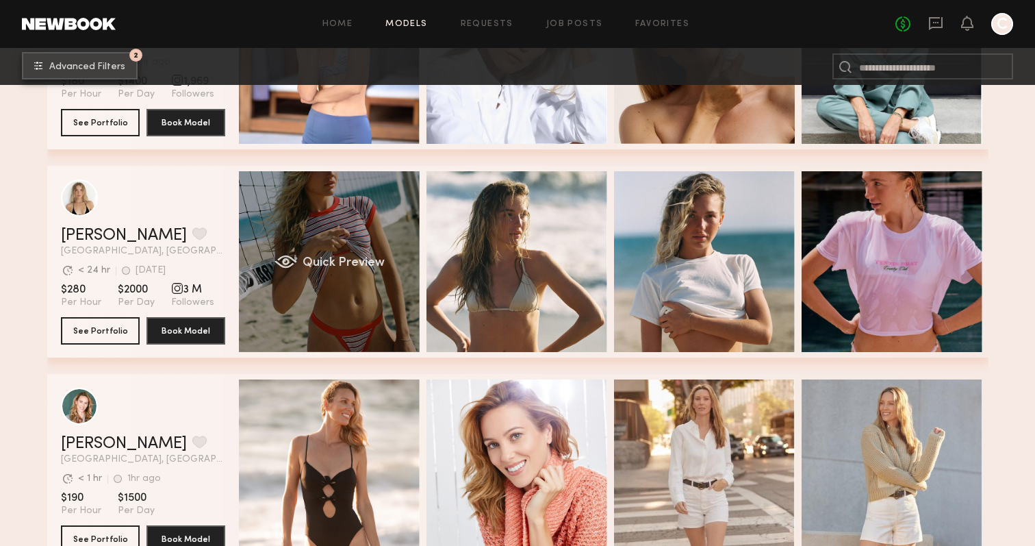
click at [286, 265] on div "grid" at bounding box center [285, 262] width 23 height 14
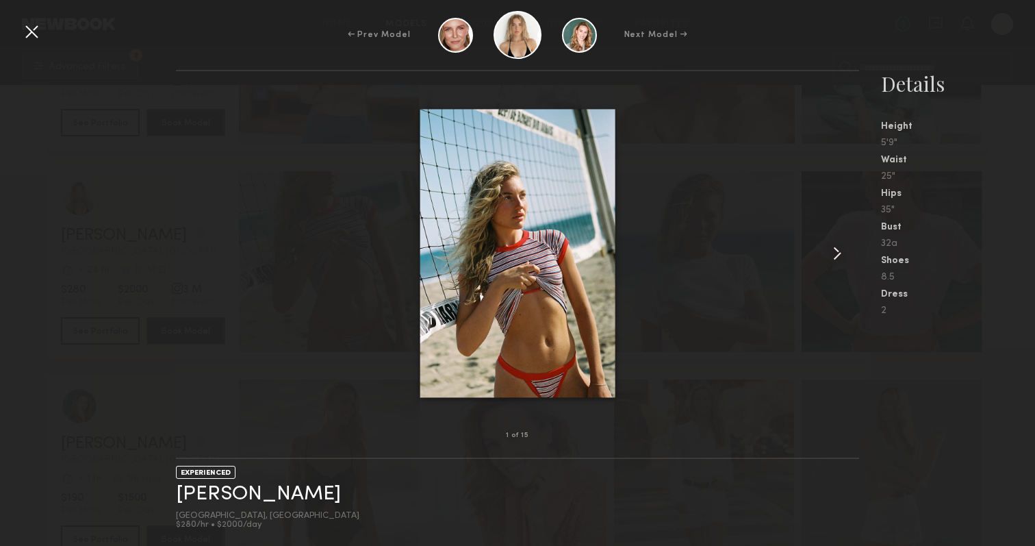
click at [840, 249] on common-icon at bounding box center [838, 253] width 22 height 22
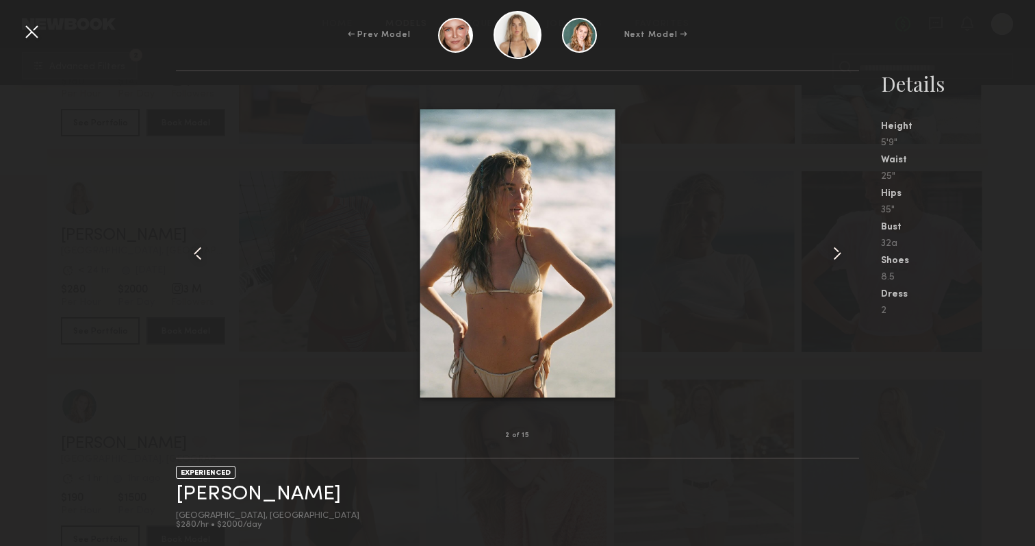
click at [837, 249] on common-icon at bounding box center [838, 253] width 22 height 22
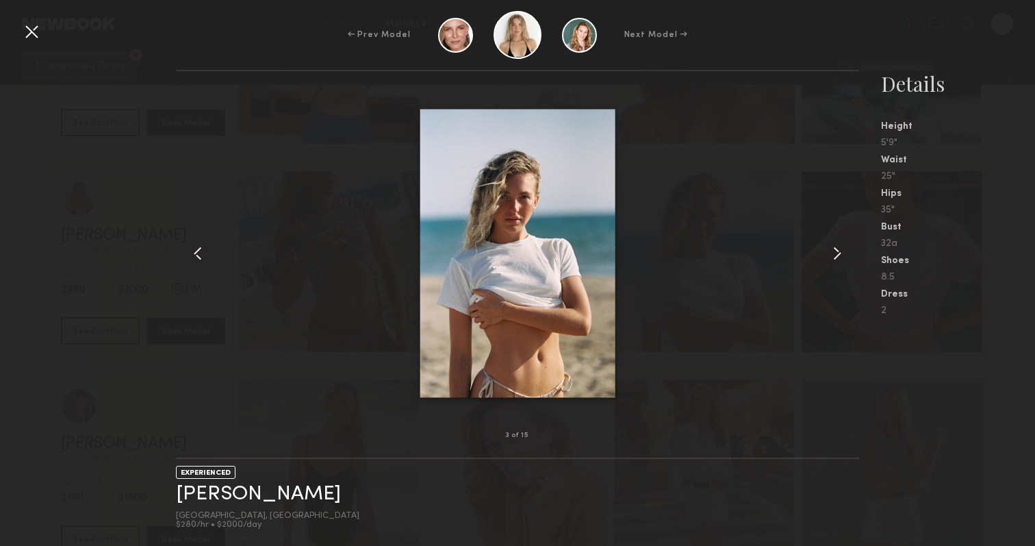
click at [837, 249] on common-icon at bounding box center [838, 253] width 22 height 22
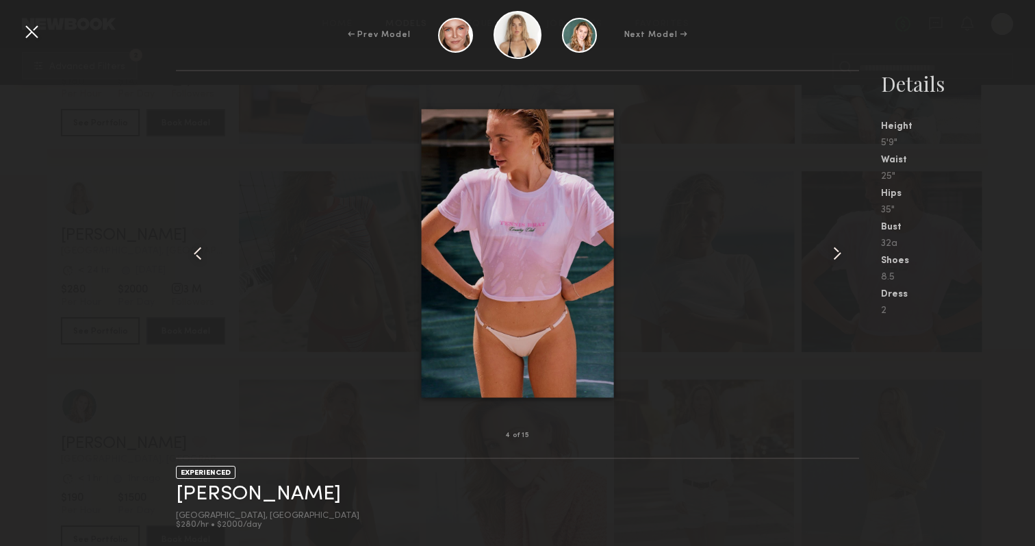
click at [837, 249] on common-icon at bounding box center [838, 253] width 22 height 22
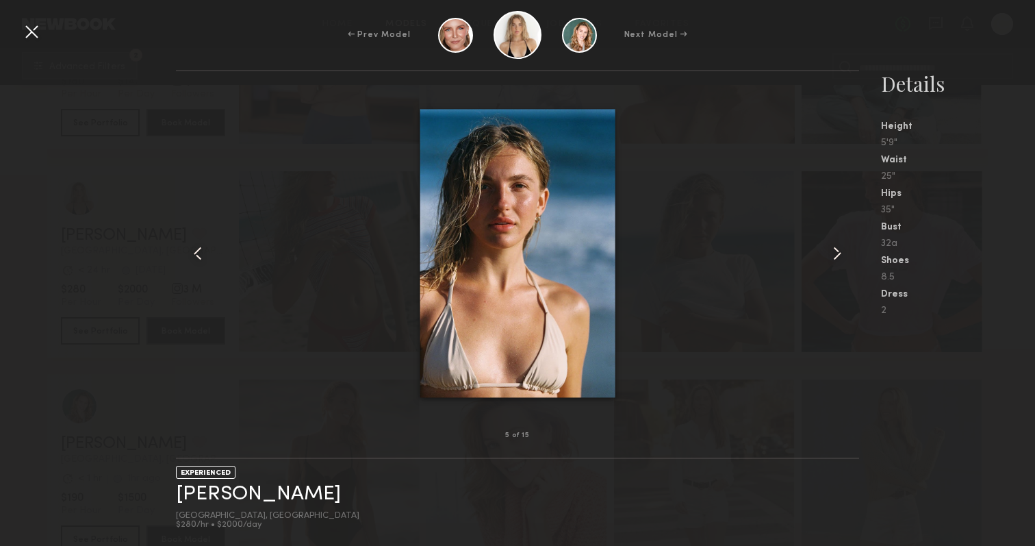
click at [837, 249] on common-icon at bounding box center [838, 253] width 22 height 22
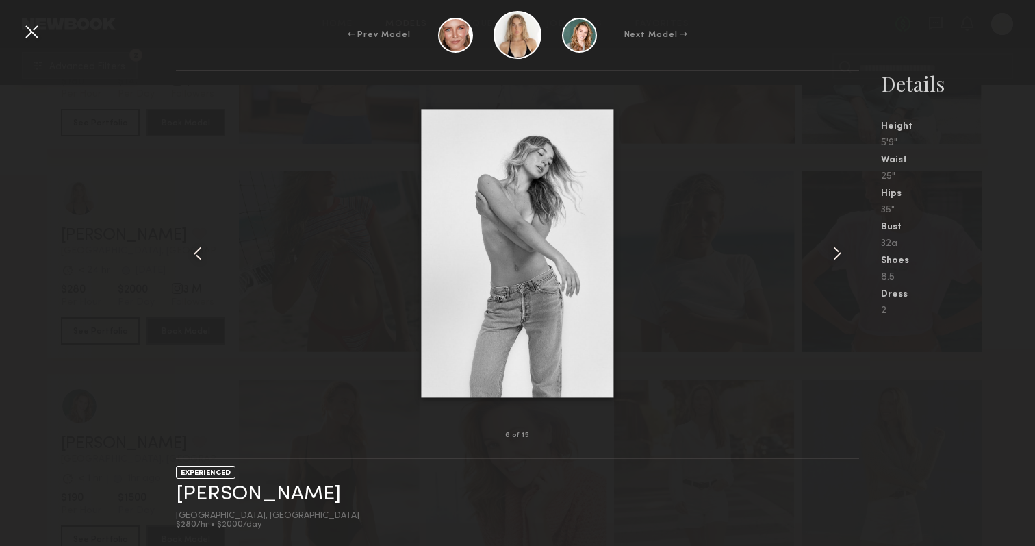
click at [837, 249] on common-icon at bounding box center [838, 253] width 22 height 22
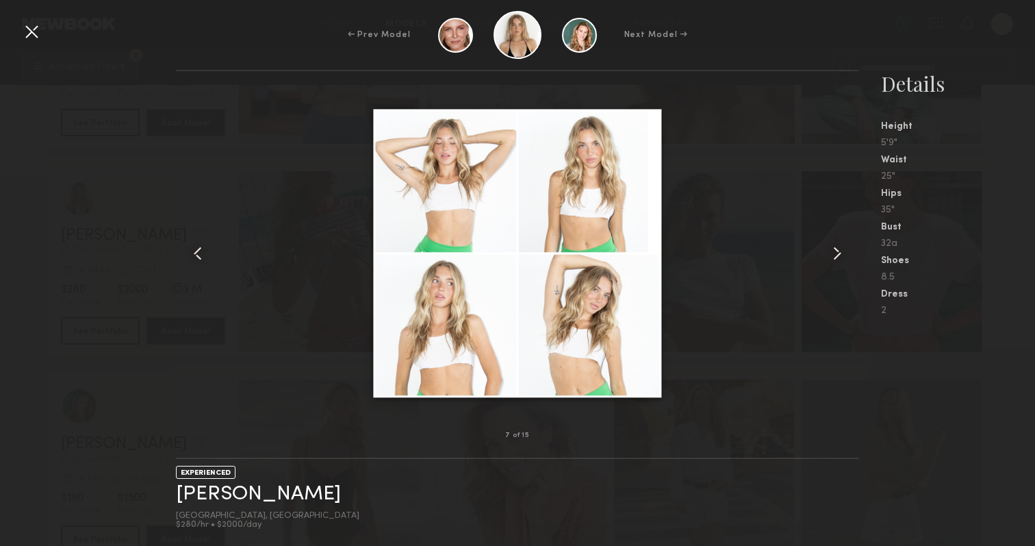
click at [837, 249] on common-icon at bounding box center [838, 253] width 22 height 22
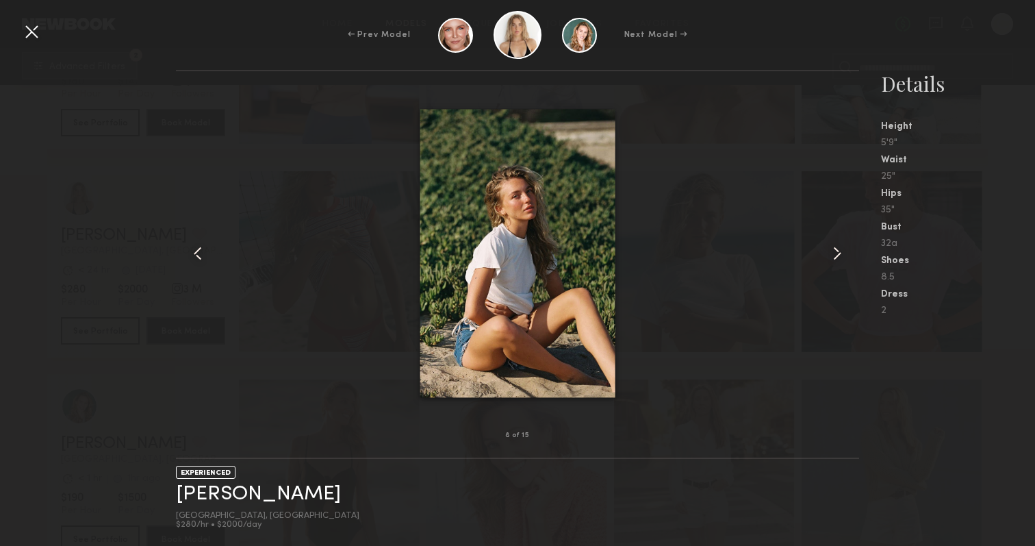
click at [837, 249] on common-icon at bounding box center [838, 253] width 22 height 22
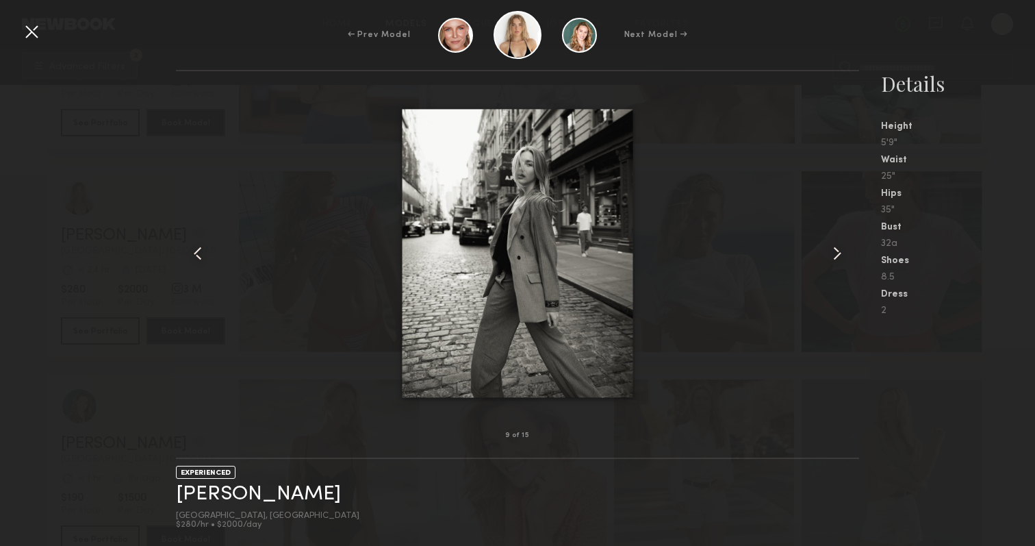
click at [837, 249] on common-icon at bounding box center [838, 253] width 22 height 22
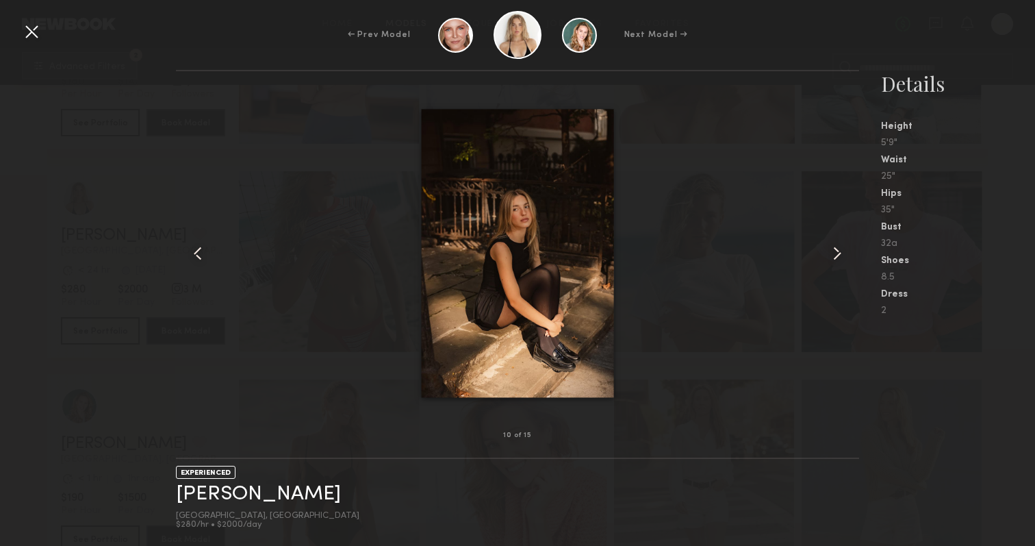
click at [837, 249] on common-icon at bounding box center [838, 253] width 22 height 22
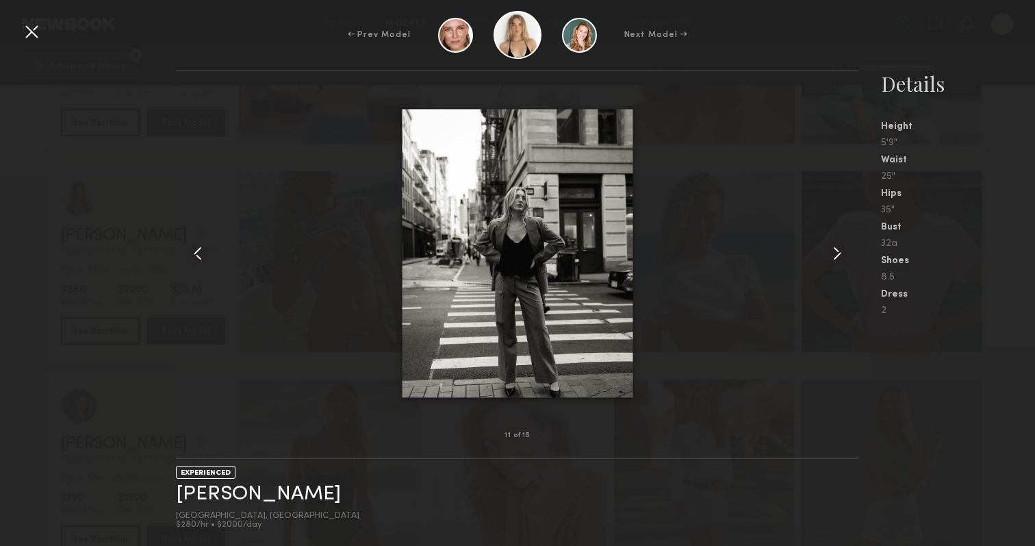
click at [837, 249] on common-icon at bounding box center [838, 253] width 22 height 22
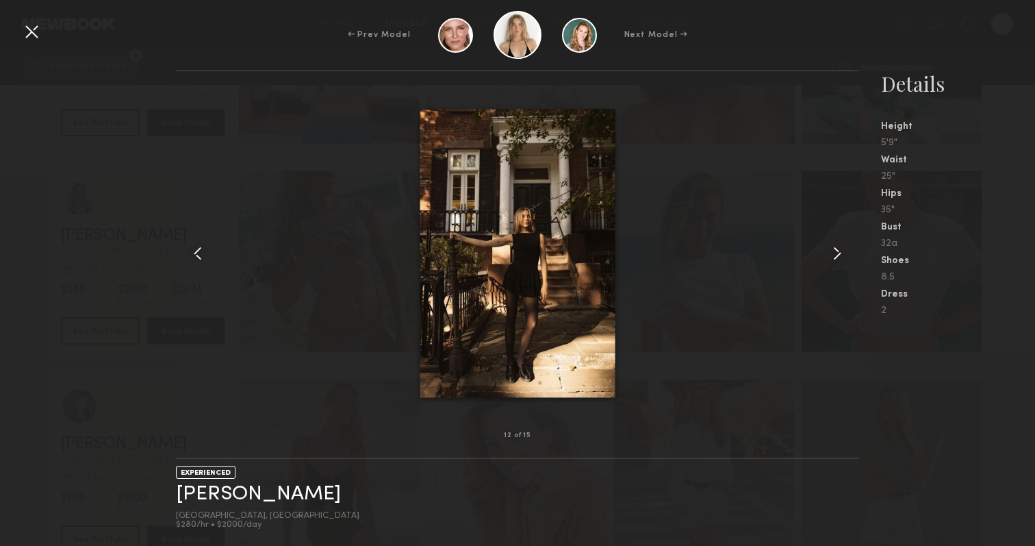
click at [837, 249] on common-icon at bounding box center [838, 253] width 22 height 22
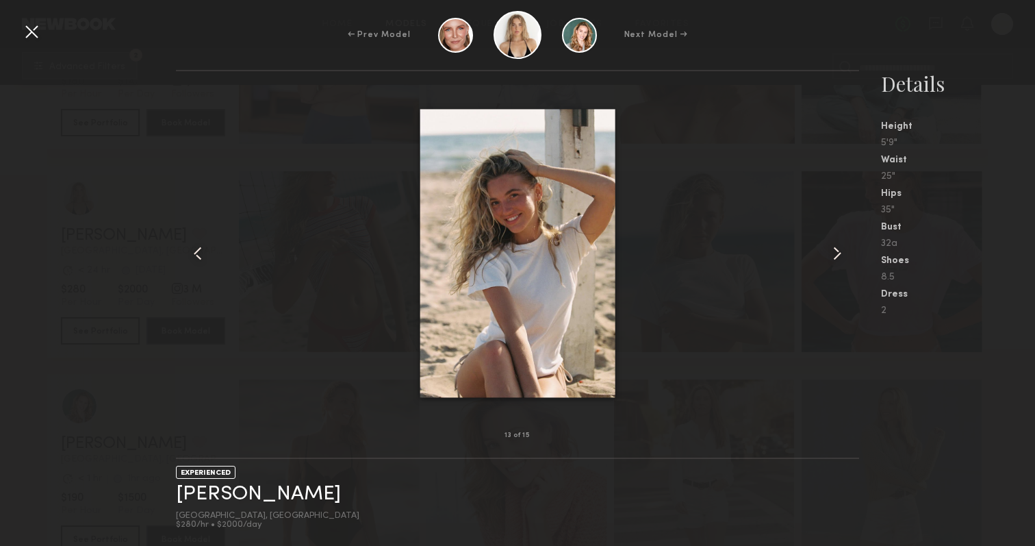
click at [38, 35] on div at bounding box center [32, 32] width 22 height 22
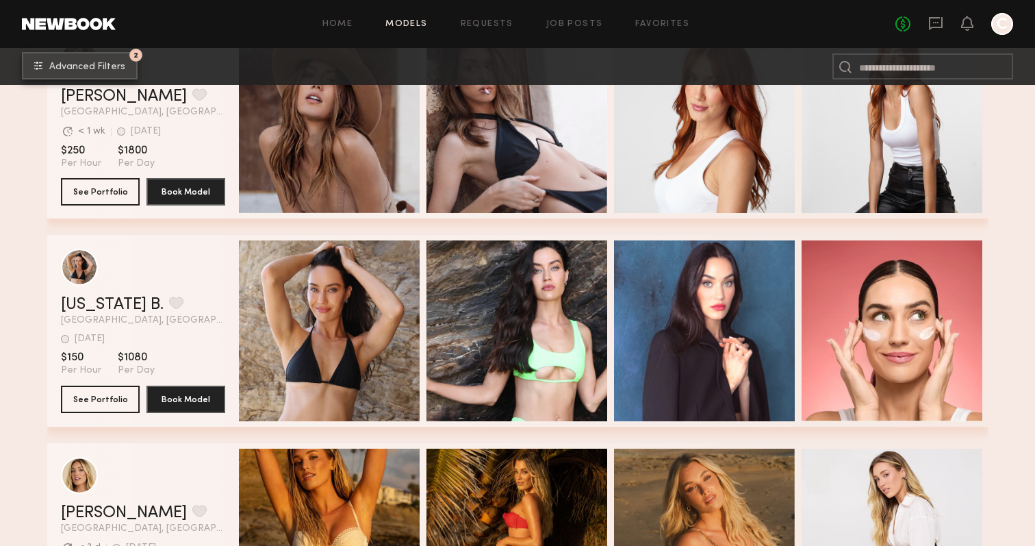
scroll to position [13847, 0]
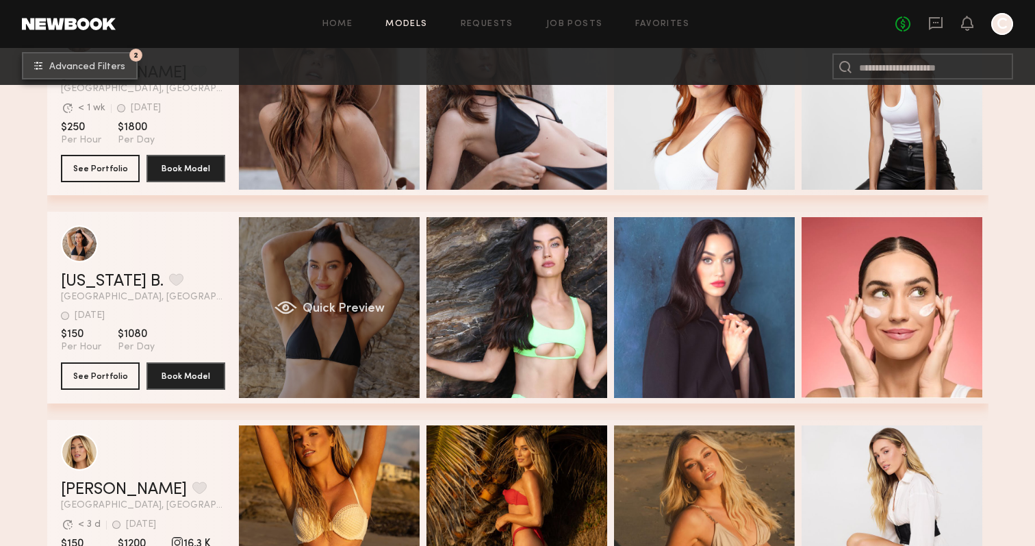
click at [281, 305] on div "grid" at bounding box center [285, 308] width 23 height 14
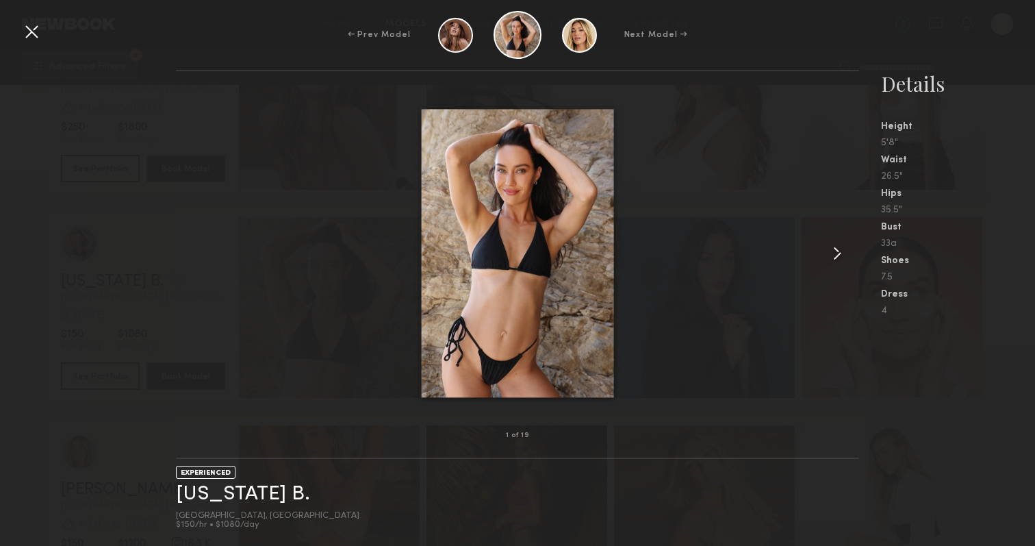
click at [837, 250] on common-icon at bounding box center [838, 253] width 22 height 22
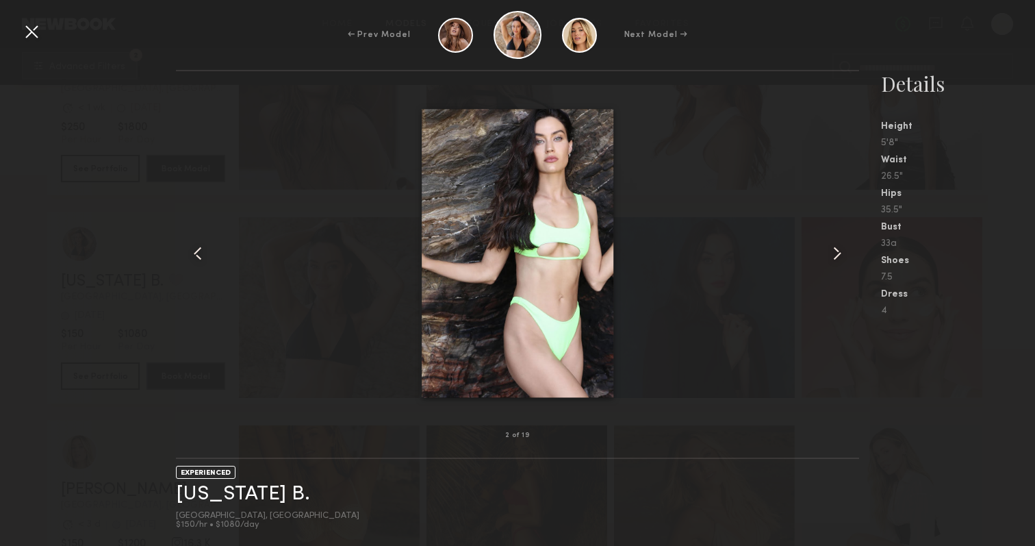
click at [837, 250] on common-icon at bounding box center [838, 253] width 22 height 22
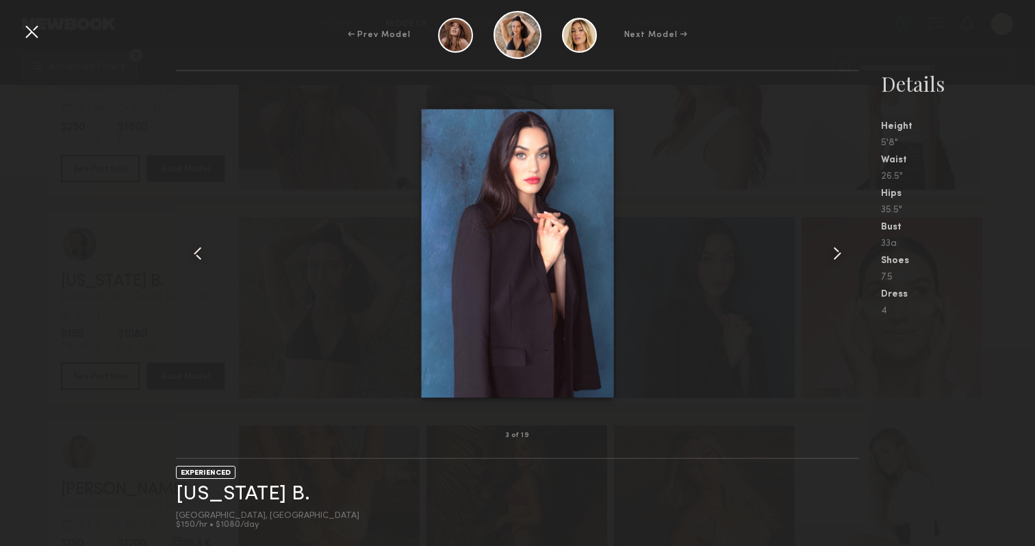
click at [837, 250] on common-icon at bounding box center [838, 253] width 22 height 22
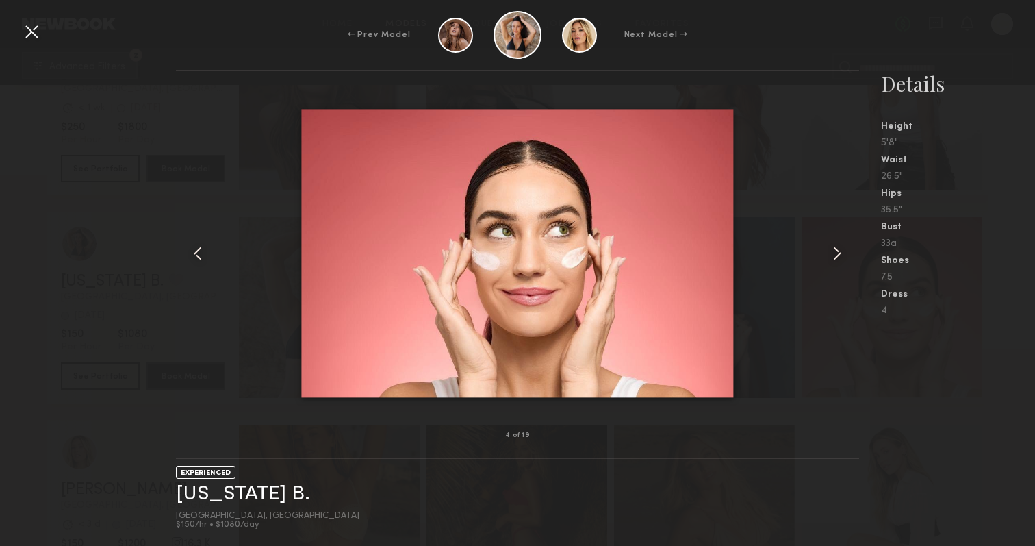
click at [837, 250] on common-icon at bounding box center [838, 253] width 22 height 22
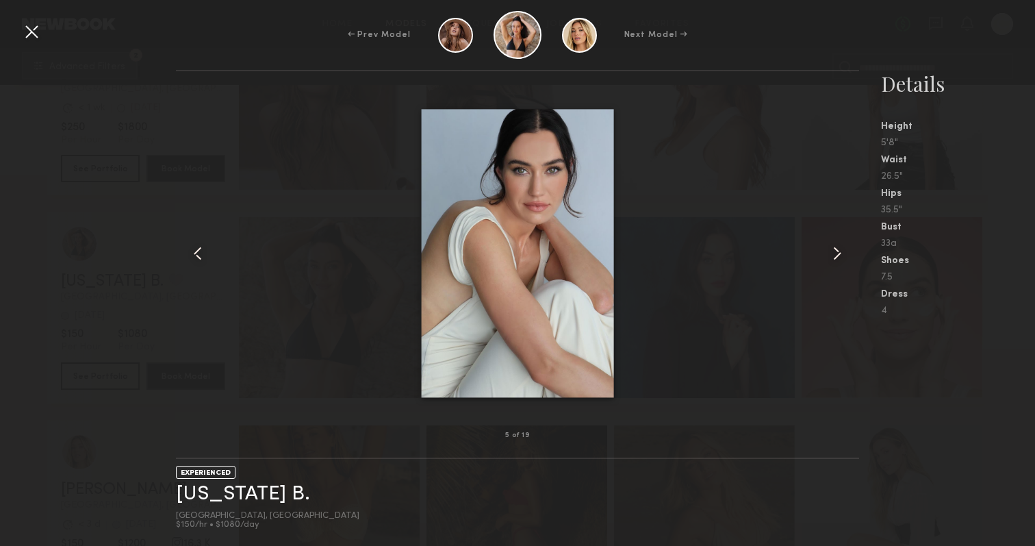
click at [837, 250] on common-icon at bounding box center [838, 253] width 22 height 22
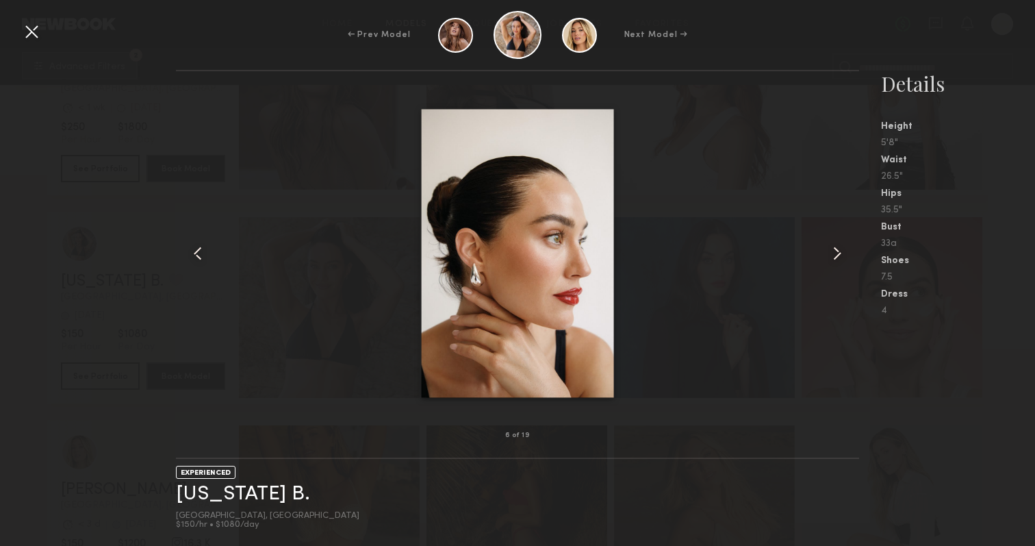
click at [837, 250] on common-icon at bounding box center [838, 253] width 22 height 22
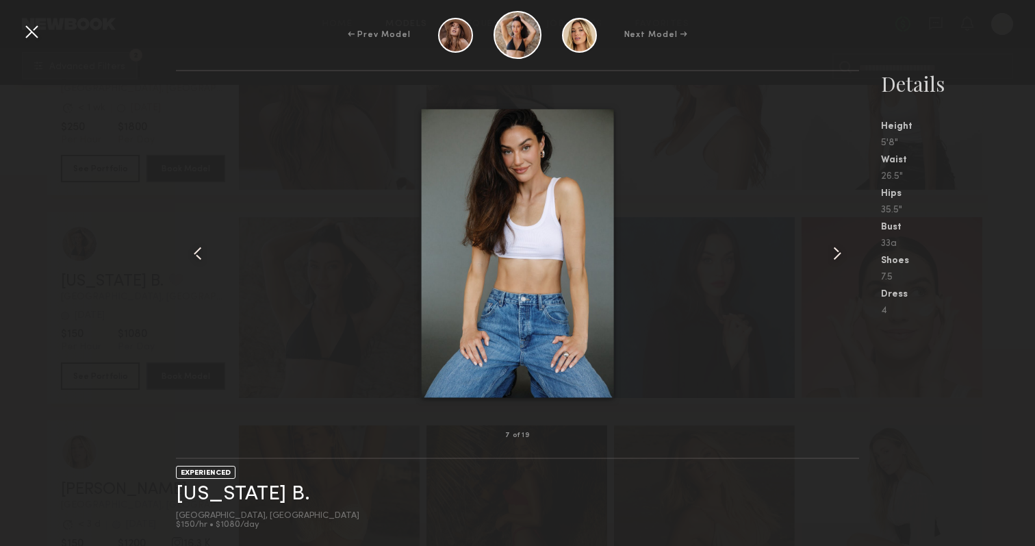
click at [837, 250] on common-icon at bounding box center [838, 253] width 22 height 22
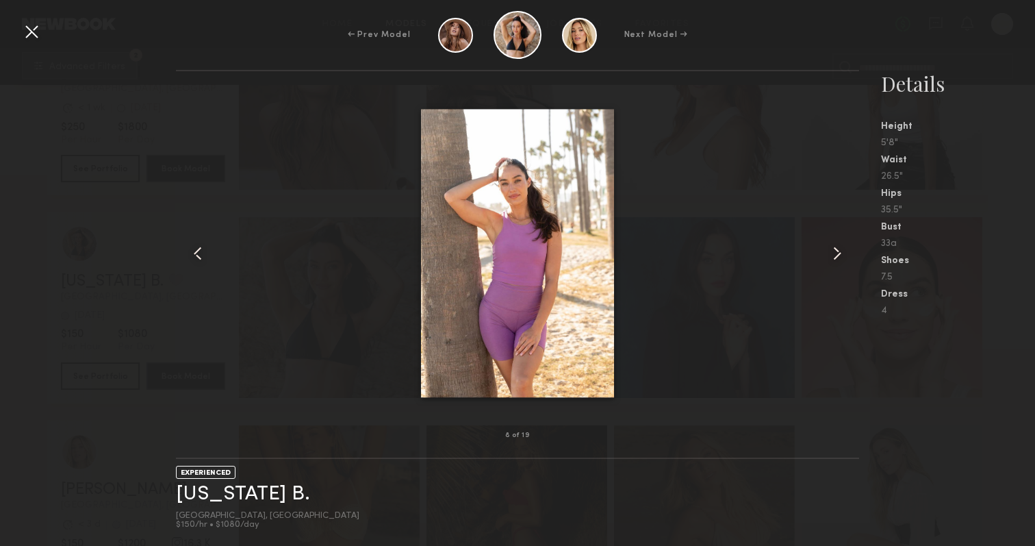
click at [837, 250] on common-icon at bounding box center [838, 253] width 22 height 22
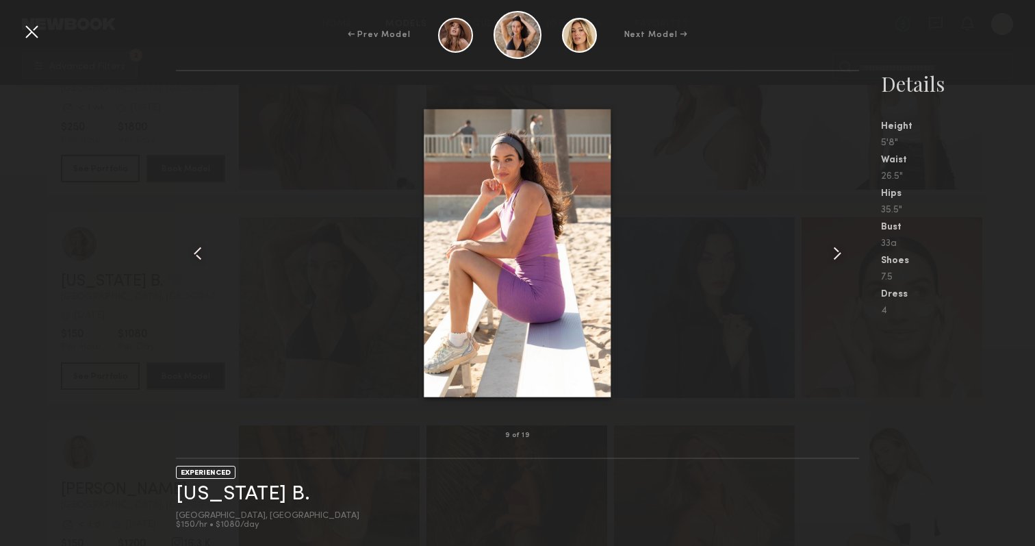
click at [837, 250] on common-icon at bounding box center [838, 253] width 22 height 22
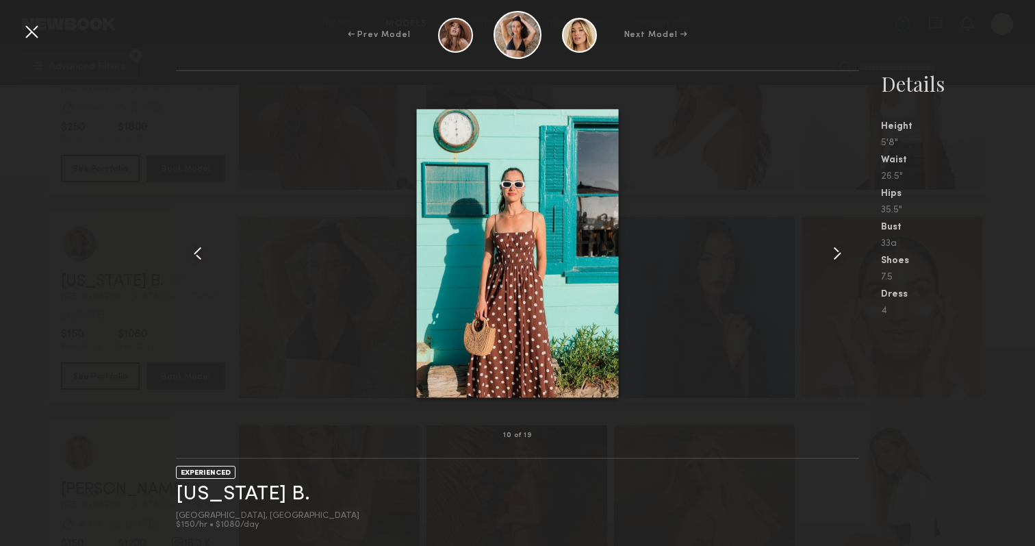
click at [837, 250] on common-icon at bounding box center [838, 253] width 22 height 22
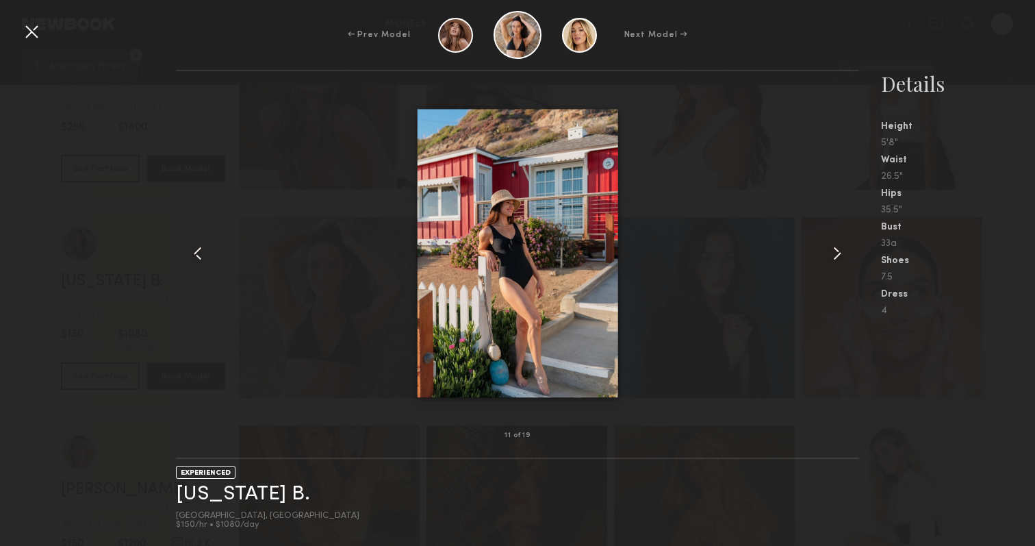
click at [837, 250] on common-icon at bounding box center [838, 253] width 22 height 22
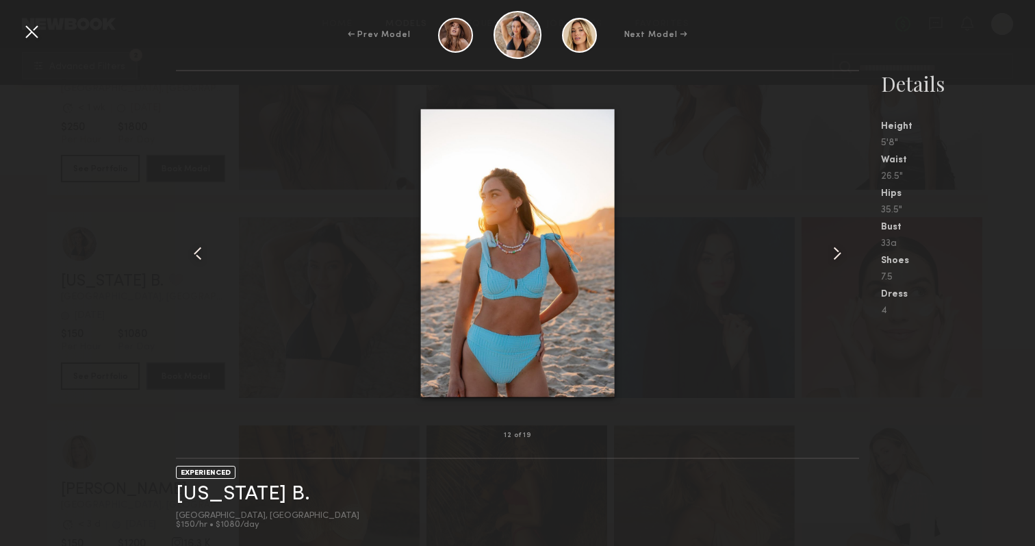
click at [837, 250] on common-icon at bounding box center [838, 253] width 22 height 22
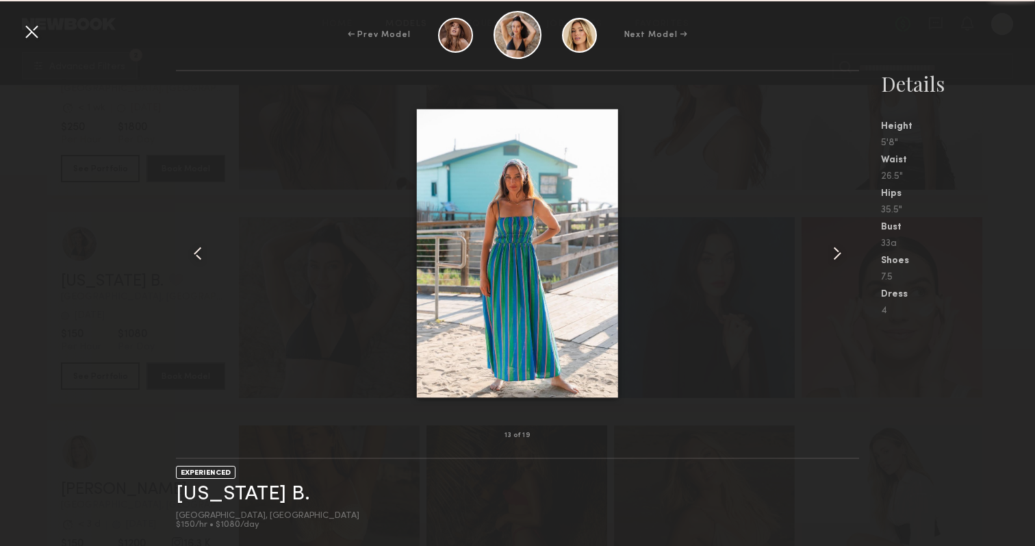
click at [837, 250] on common-icon at bounding box center [838, 253] width 22 height 22
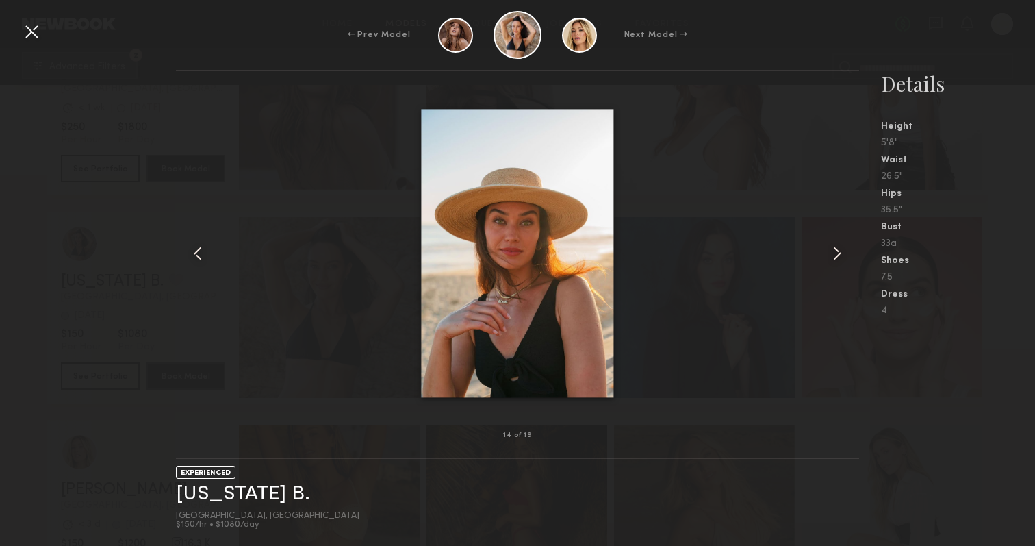
click at [837, 251] on common-icon at bounding box center [838, 253] width 22 height 22
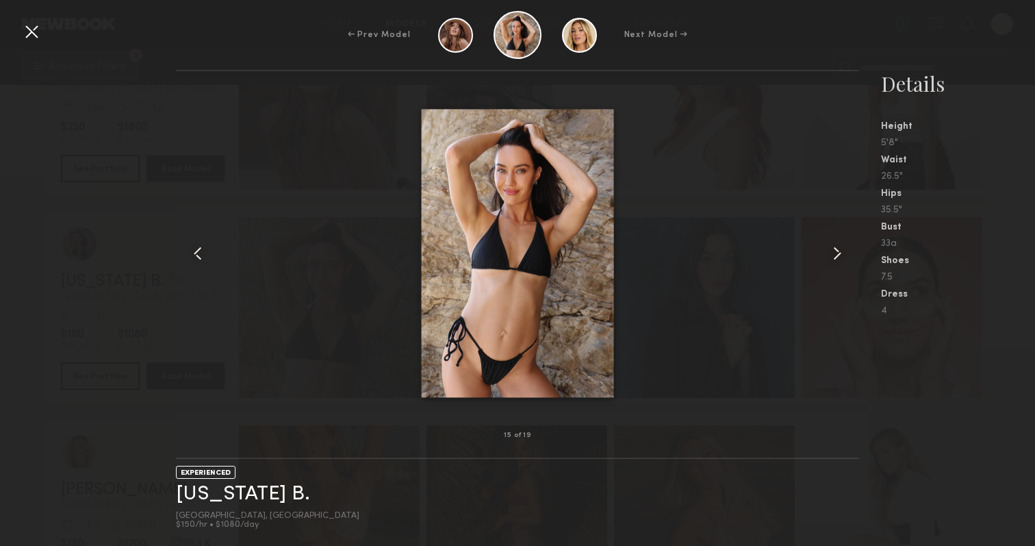
click at [837, 251] on common-icon at bounding box center [838, 253] width 22 height 22
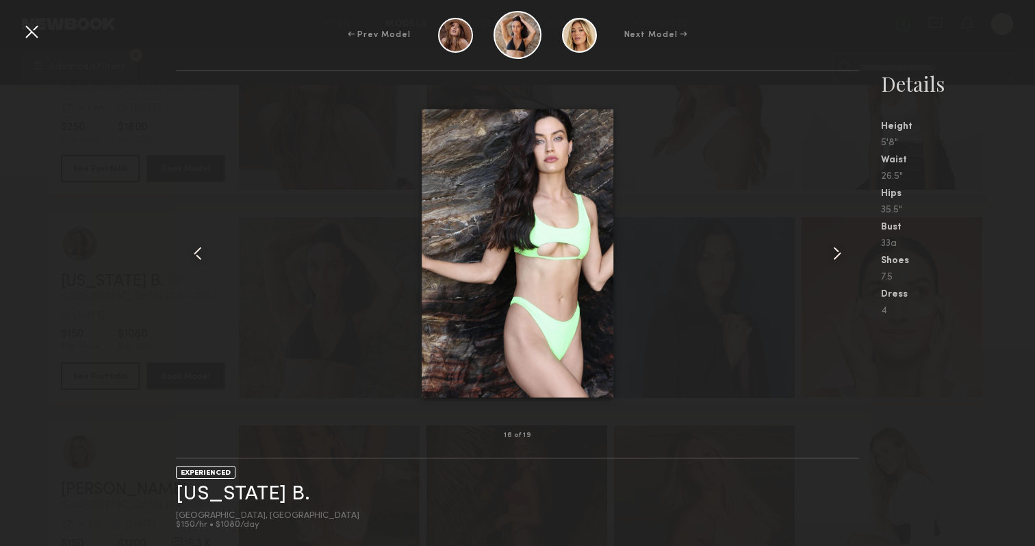
click at [36, 28] on div at bounding box center [32, 32] width 22 height 22
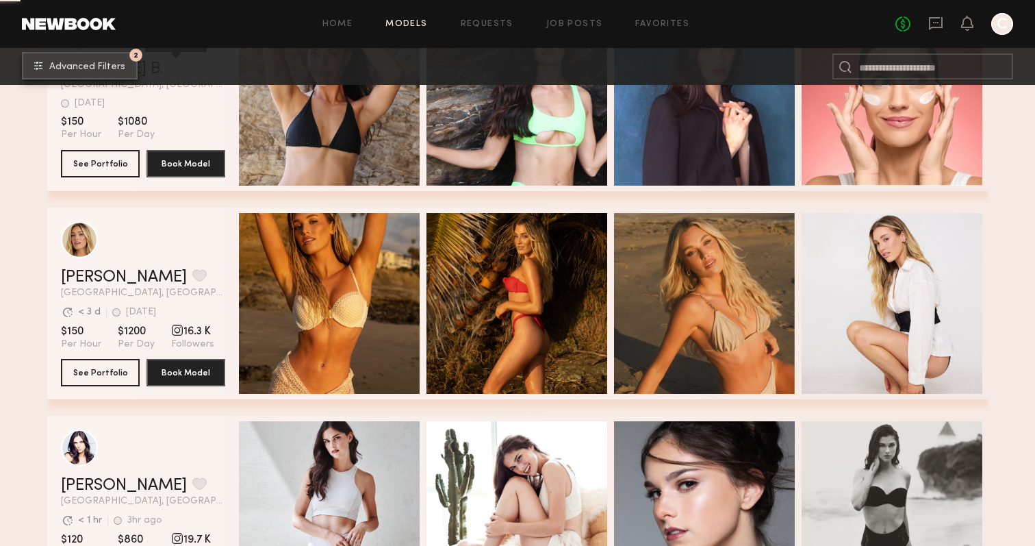
scroll to position [14121, 0]
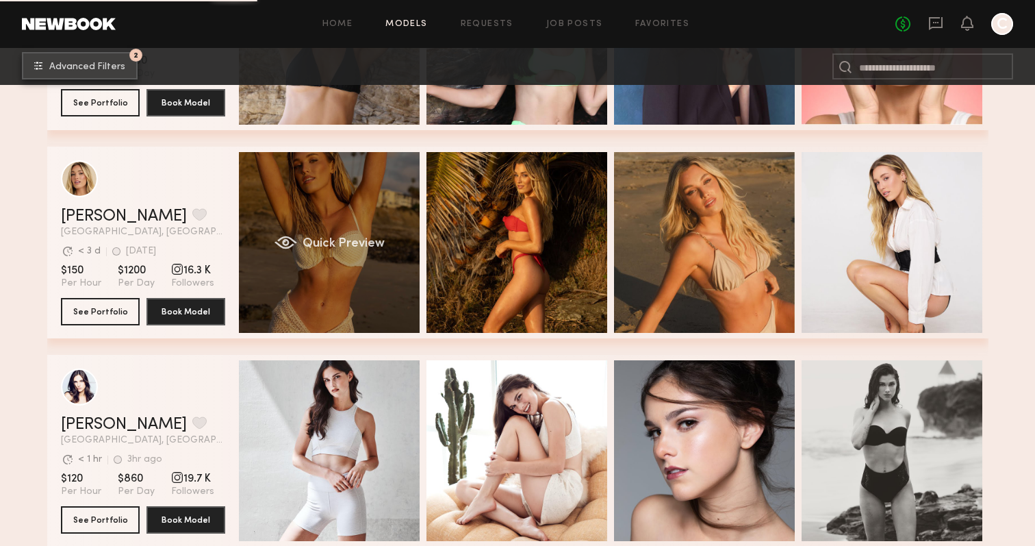
click at [293, 242] on div "grid" at bounding box center [285, 243] width 23 height 14
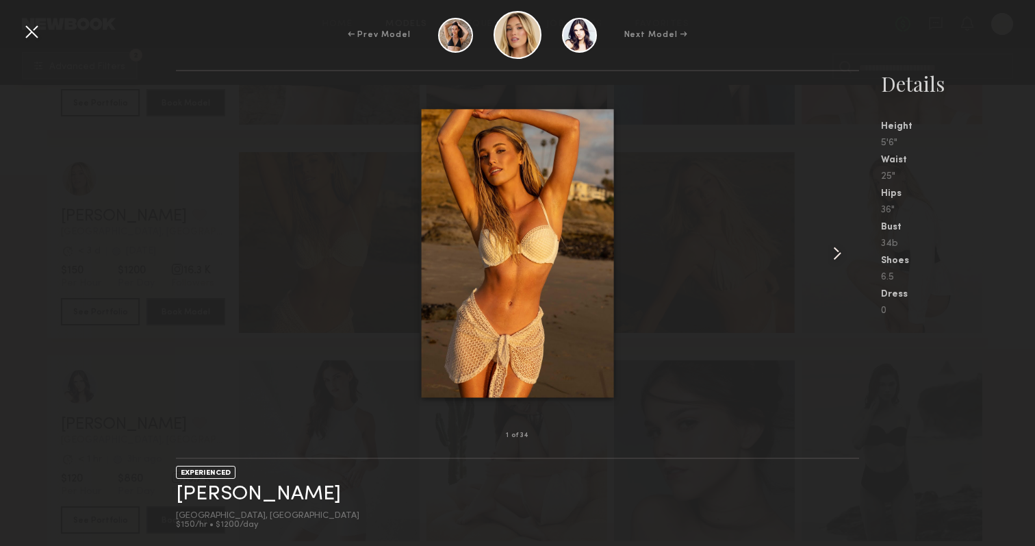
click at [842, 255] on common-icon at bounding box center [838, 253] width 22 height 22
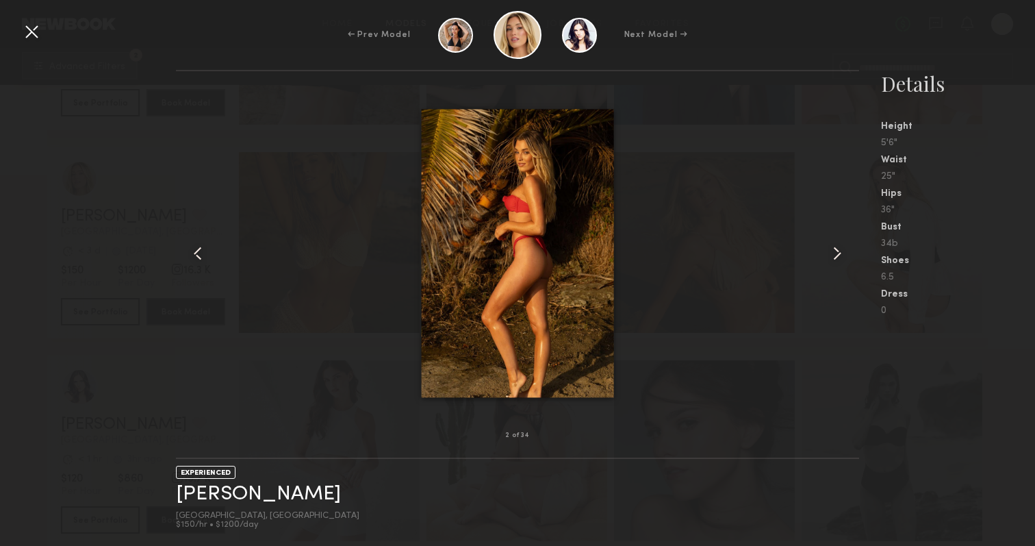
click at [842, 255] on common-icon at bounding box center [838, 253] width 22 height 22
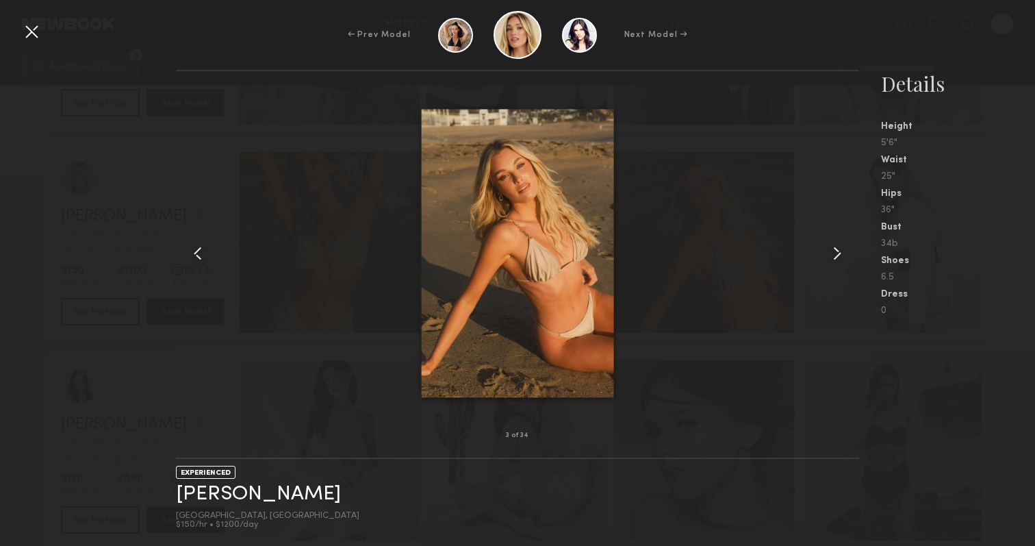
click at [842, 257] on common-icon at bounding box center [838, 253] width 22 height 22
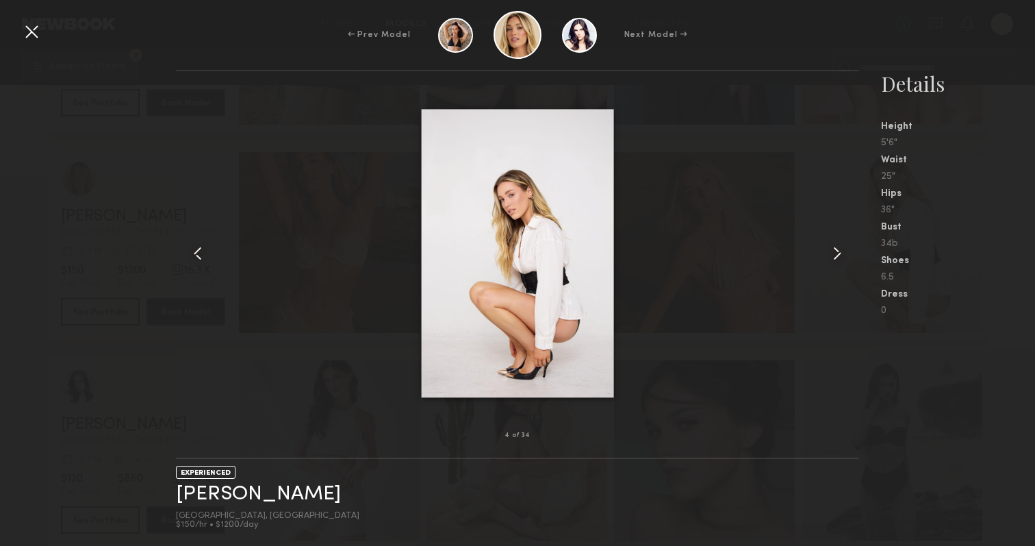
click at [842, 257] on common-icon at bounding box center [838, 253] width 22 height 22
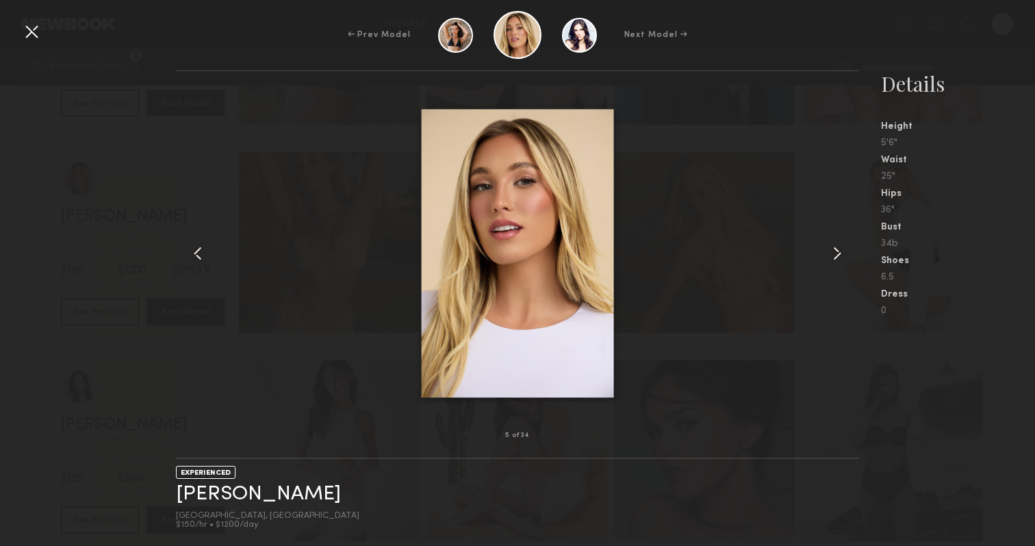
click at [842, 257] on common-icon at bounding box center [838, 253] width 22 height 22
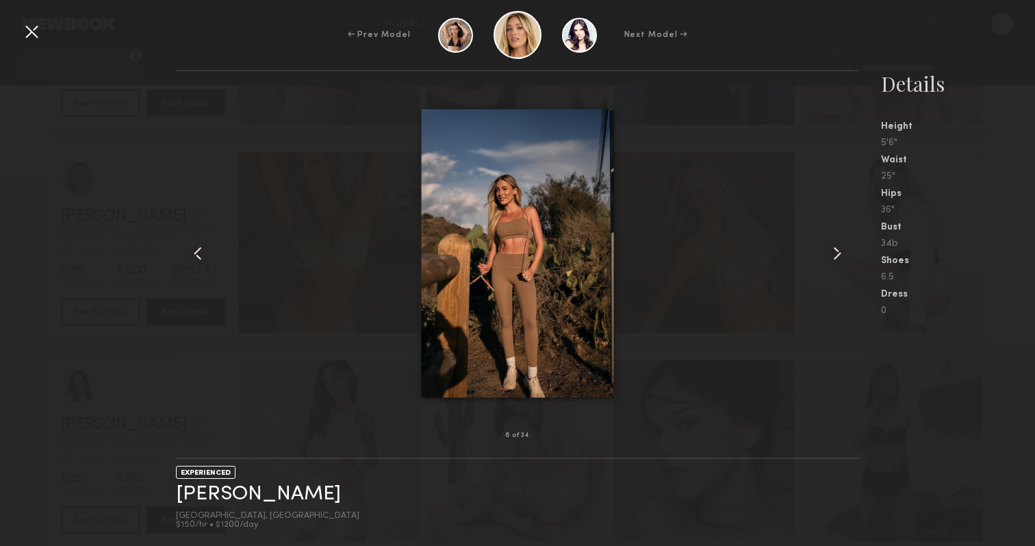
click at [842, 257] on common-icon at bounding box center [838, 253] width 22 height 22
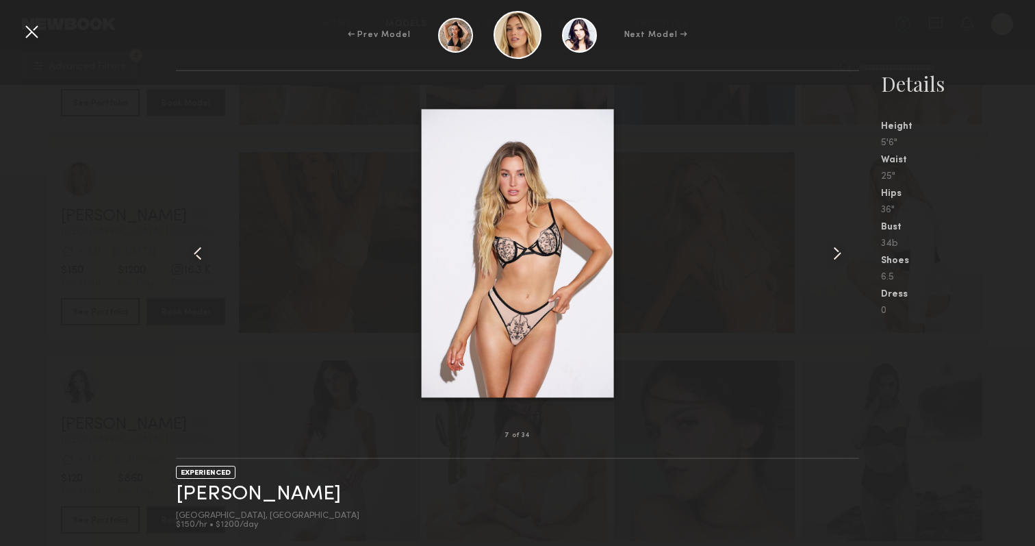
click at [842, 257] on common-icon at bounding box center [838, 253] width 22 height 22
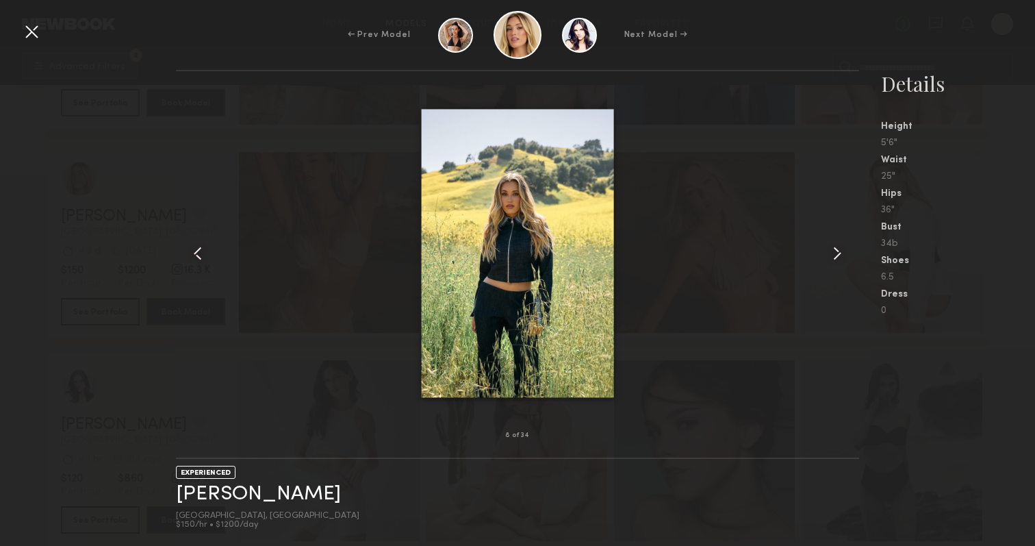
click at [842, 257] on common-icon at bounding box center [838, 253] width 22 height 22
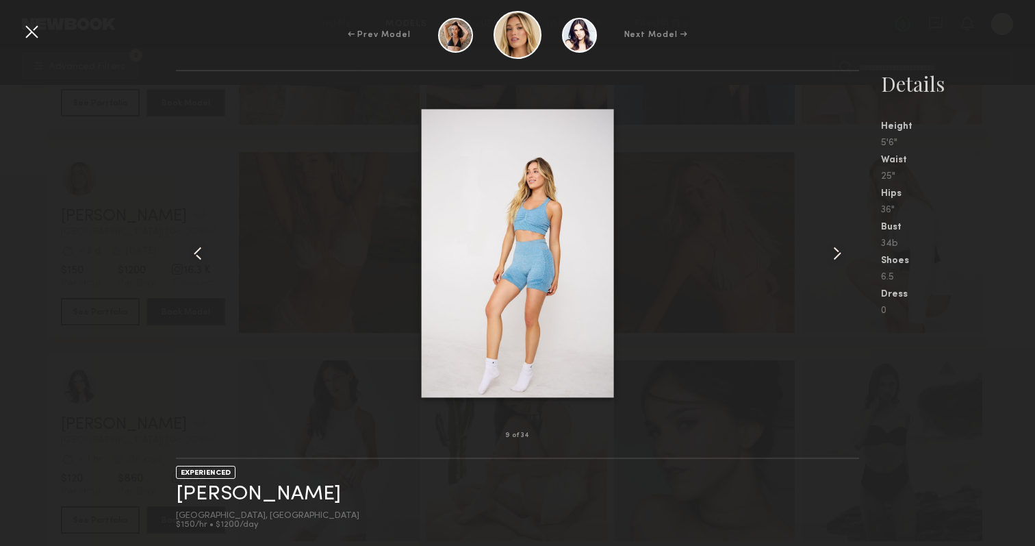
click at [842, 257] on common-icon at bounding box center [838, 253] width 22 height 22
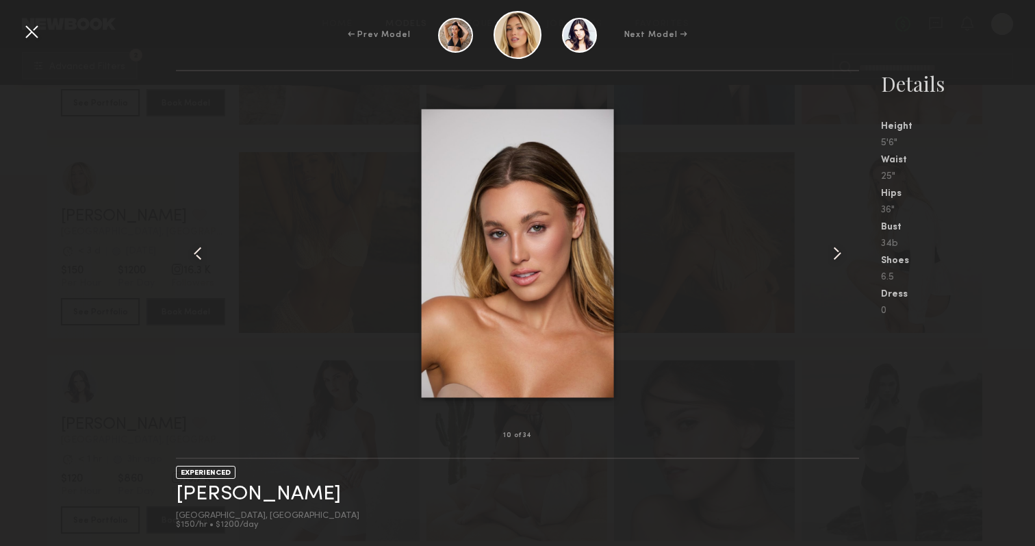
click at [842, 257] on common-icon at bounding box center [838, 253] width 22 height 22
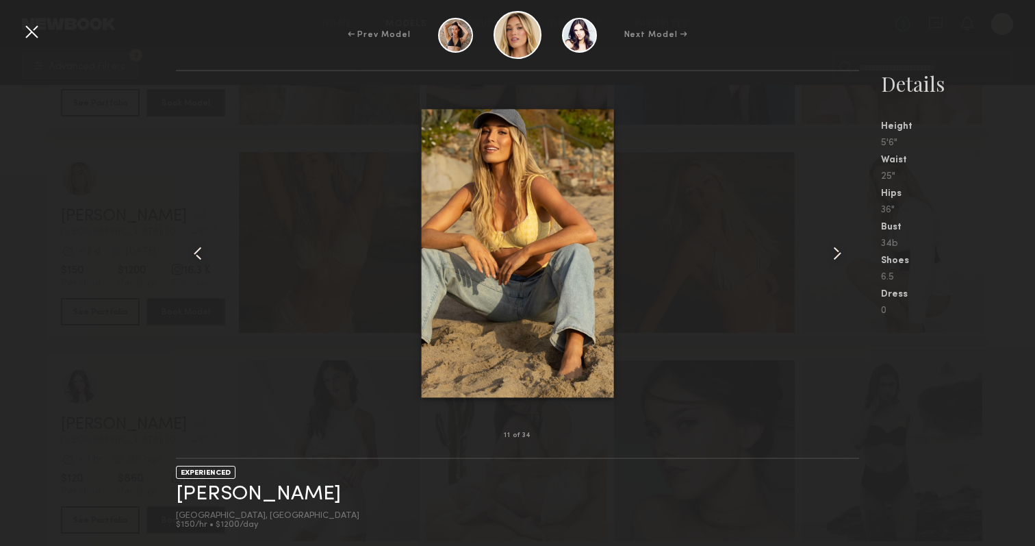
click at [842, 257] on common-icon at bounding box center [838, 253] width 22 height 22
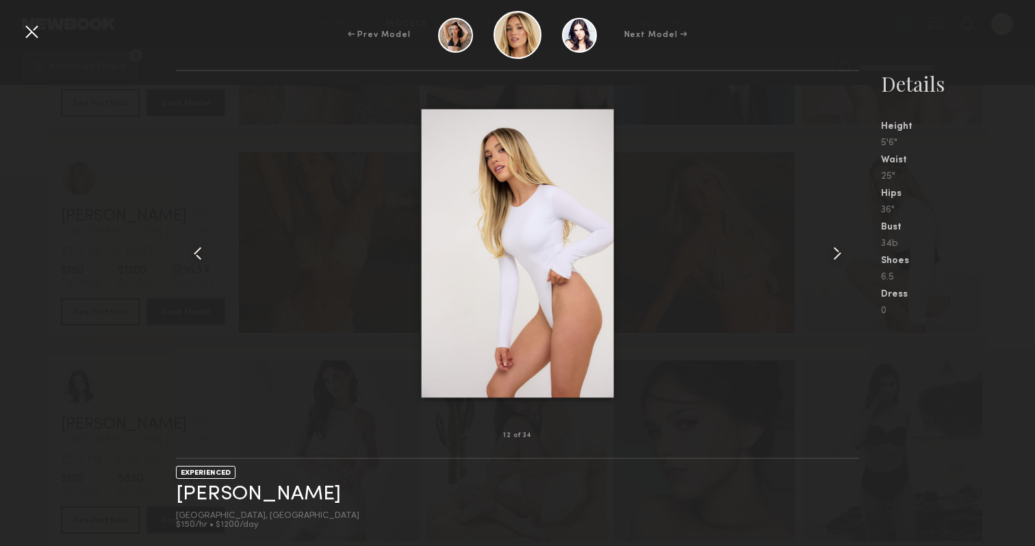
click at [842, 257] on common-icon at bounding box center [838, 253] width 22 height 22
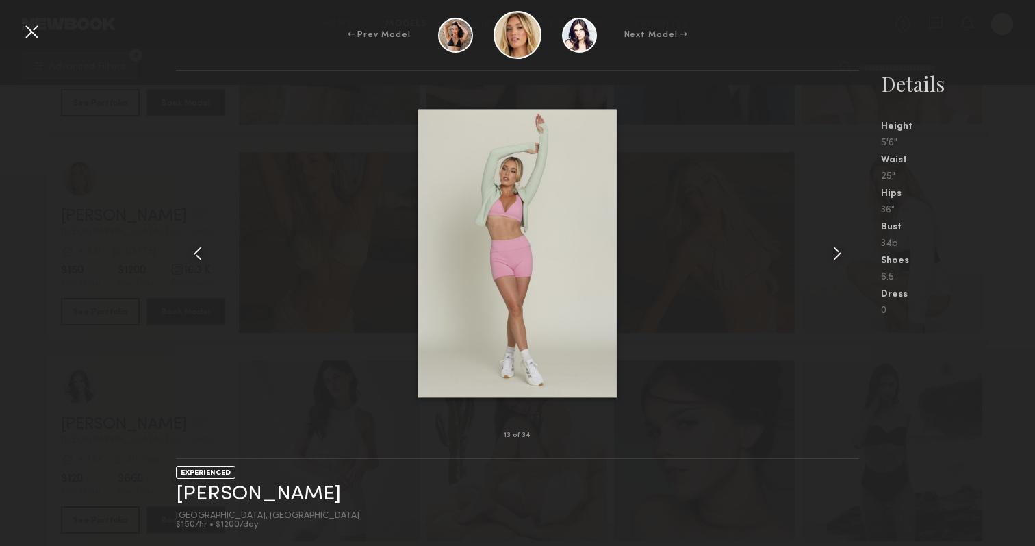
click at [842, 257] on common-icon at bounding box center [838, 253] width 22 height 22
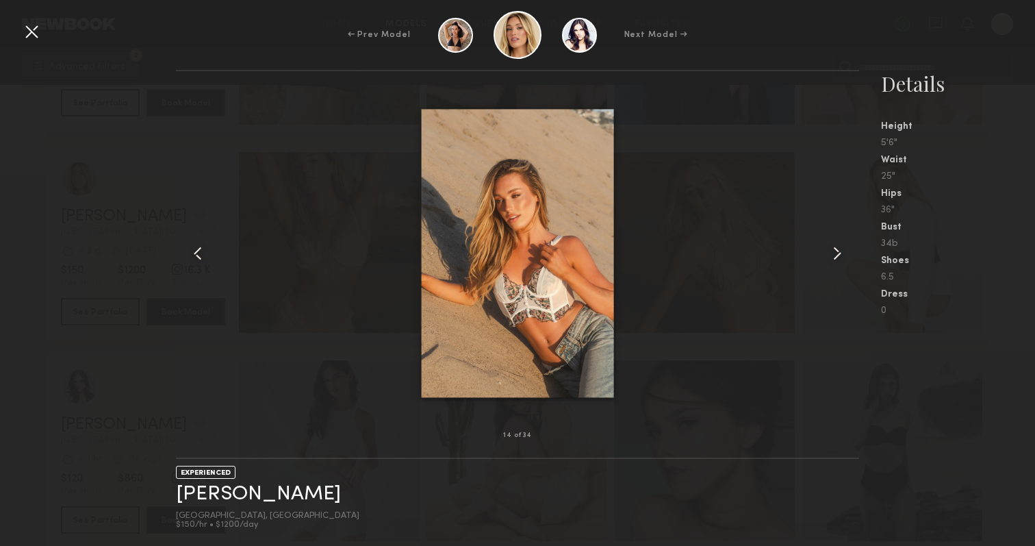
click at [842, 257] on common-icon at bounding box center [838, 253] width 22 height 22
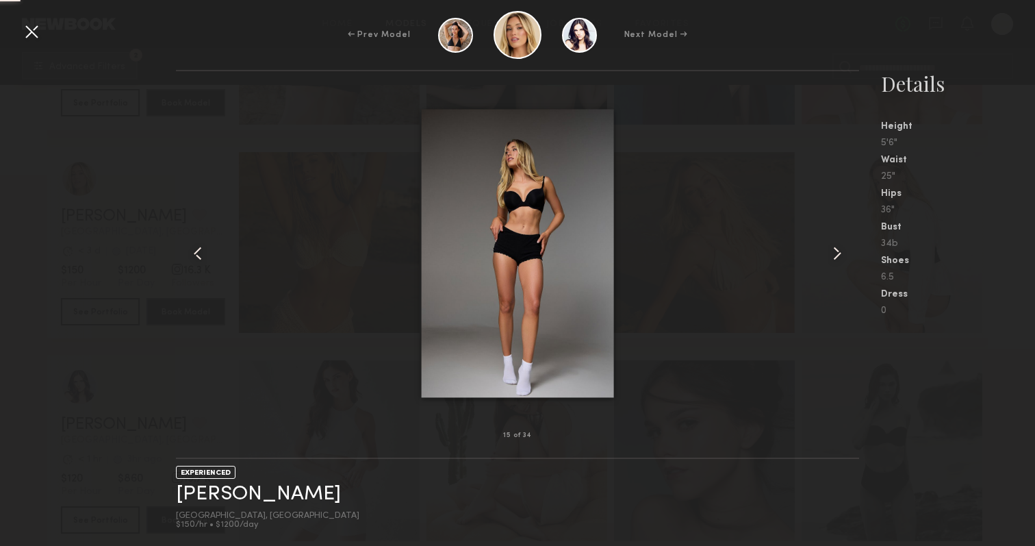
click at [842, 257] on common-icon at bounding box center [838, 253] width 22 height 22
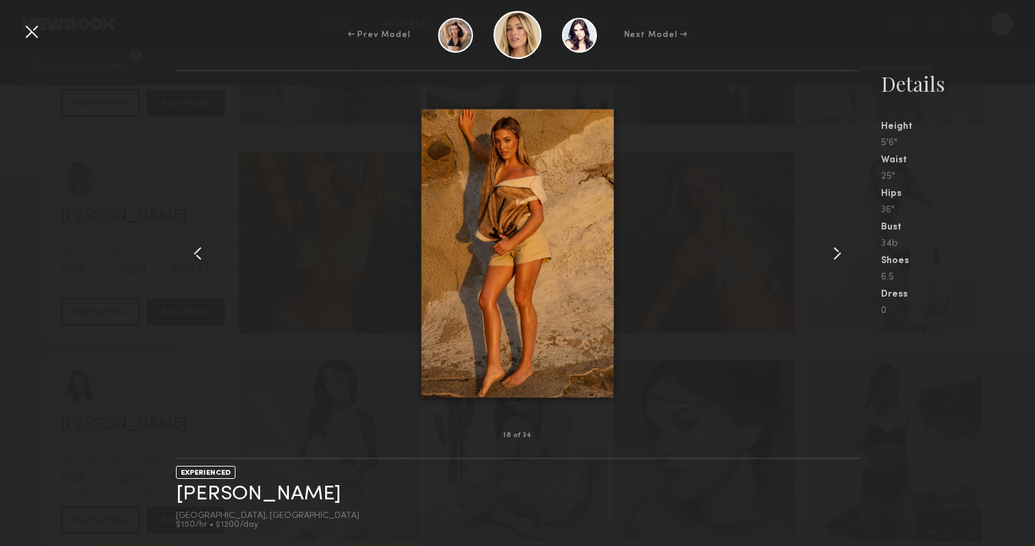
click at [842, 257] on common-icon at bounding box center [838, 253] width 22 height 22
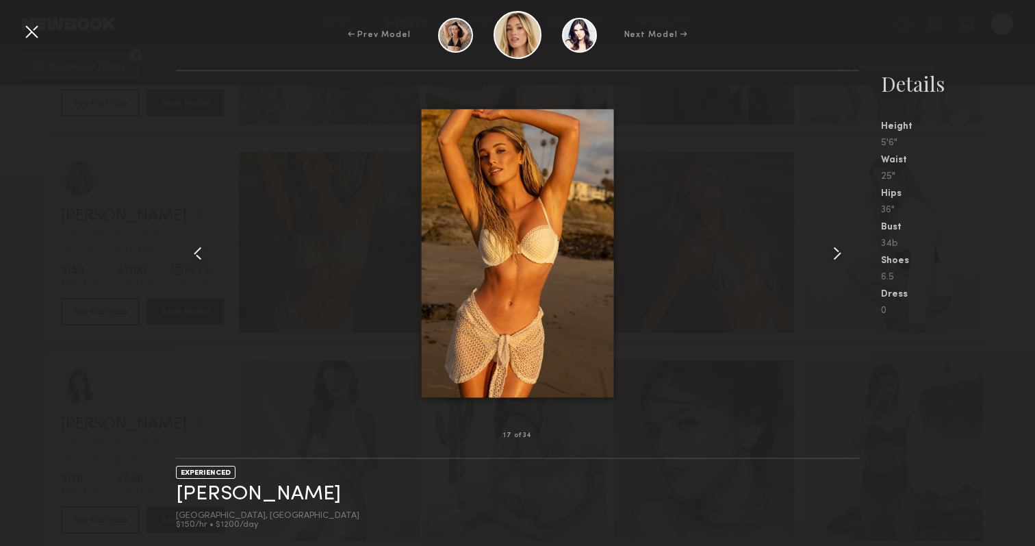
click at [842, 257] on common-icon at bounding box center [838, 253] width 22 height 22
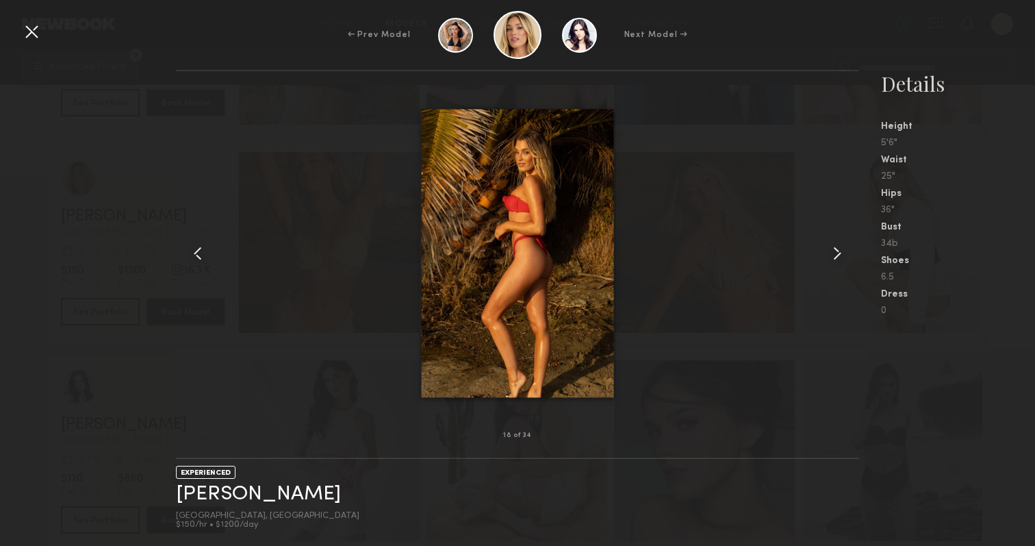
click at [842, 257] on common-icon at bounding box center [838, 253] width 22 height 22
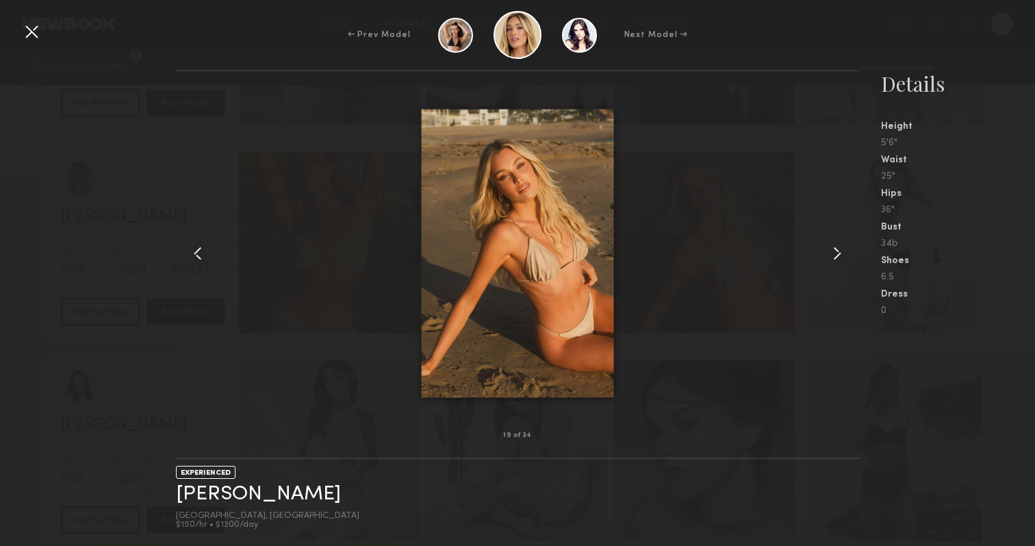
click at [842, 257] on common-icon at bounding box center [838, 253] width 22 height 22
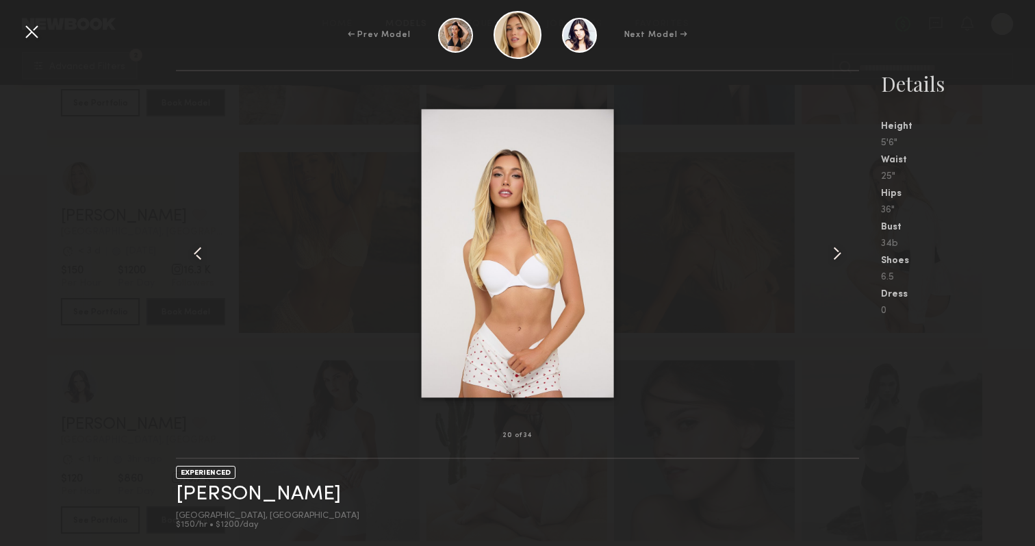
click at [842, 257] on common-icon at bounding box center [838, 253] width 22 height 22
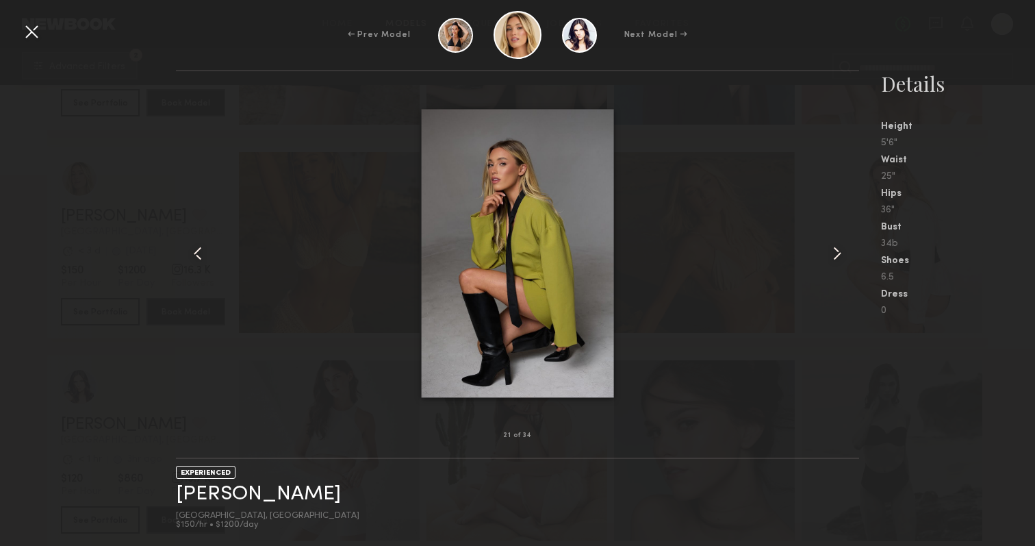
click at [842, 257] on common-icon at bounding box center [838, 253] width 22 height 22
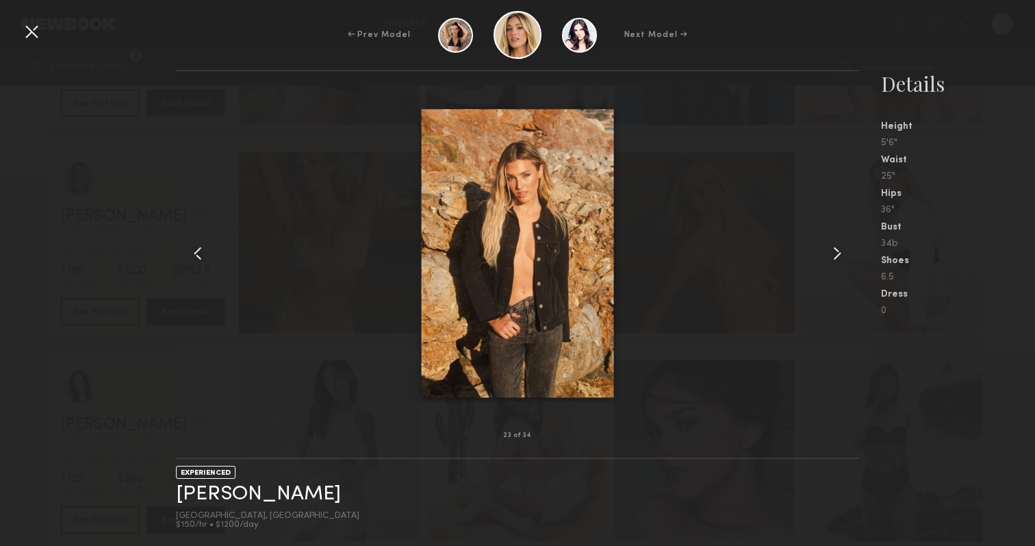
click at [842, 257] on common-icon at bounding box center [838, 253] width 22 height 22
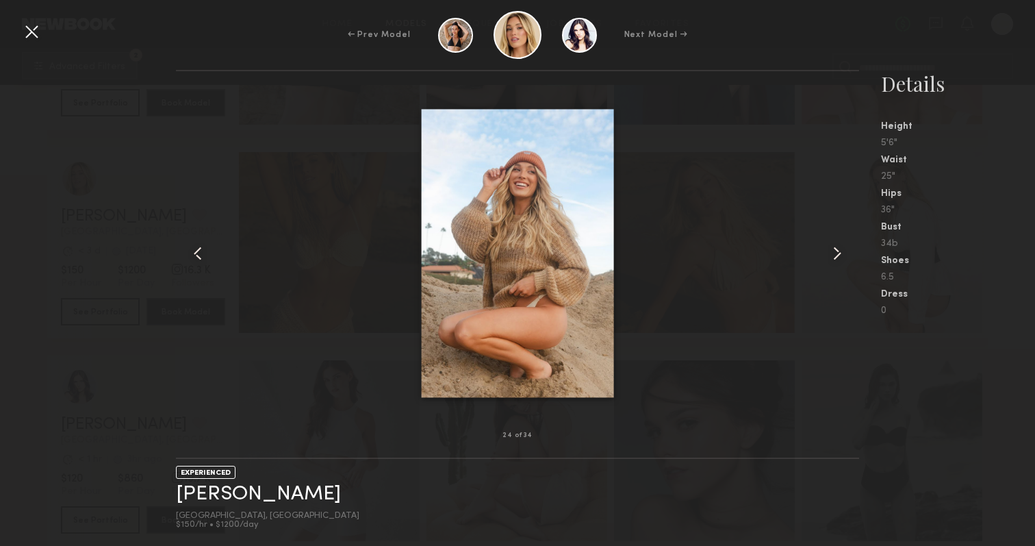
click at [842, 257] on common-icon at bounding box center [838, 253] width 22 height 22
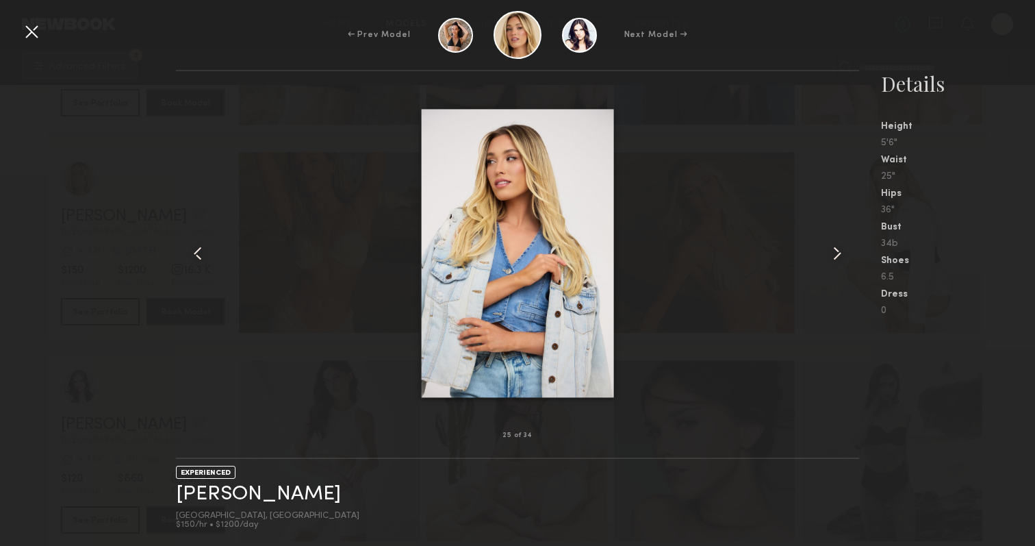
click at [842, 257] on common-icon at bounding box center [838, 253] width 22 height 22
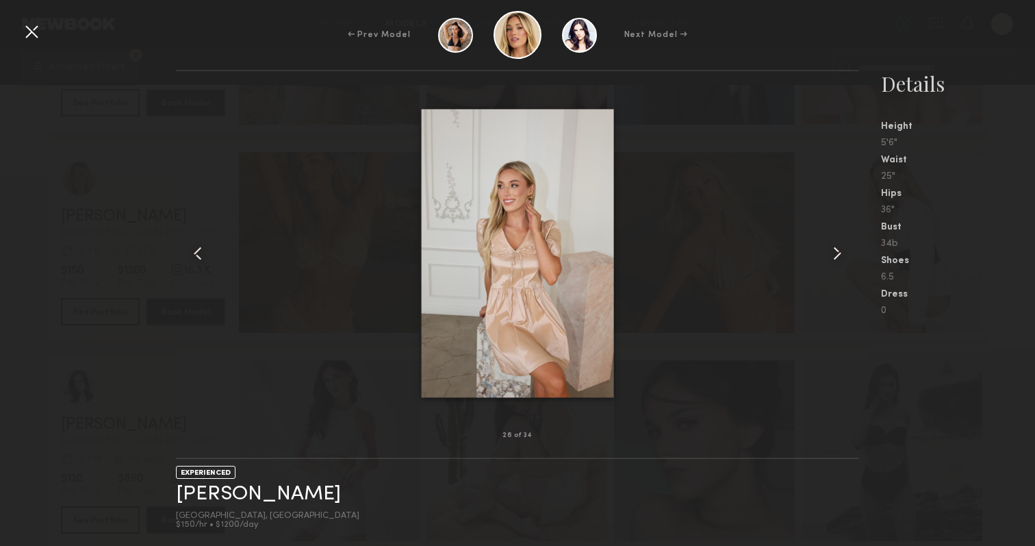
click at [842, 257] on common-icon at bounding box center [838, 253] width 22 height 22
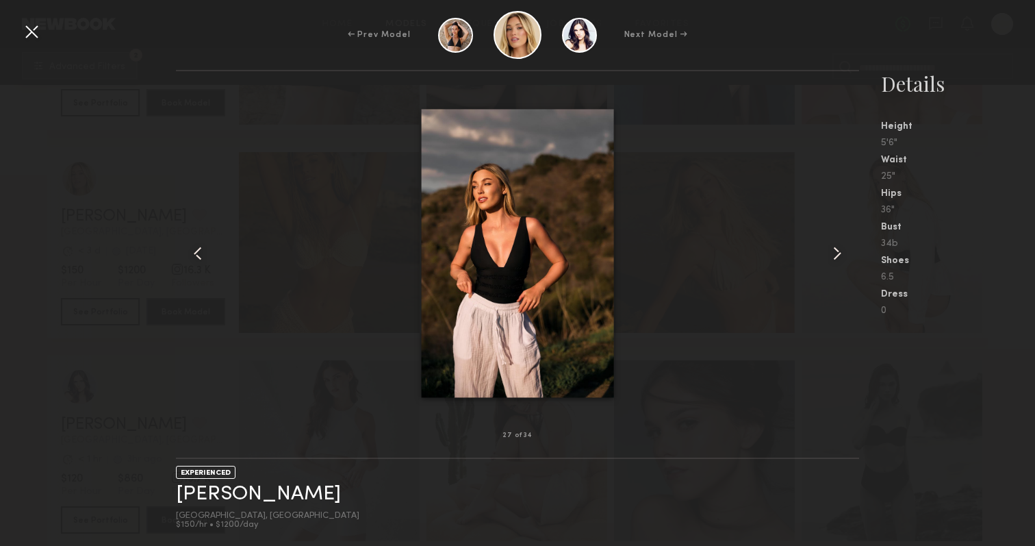
click at [32, 32] on div at bounding box center [32, 32] width 22 height 22
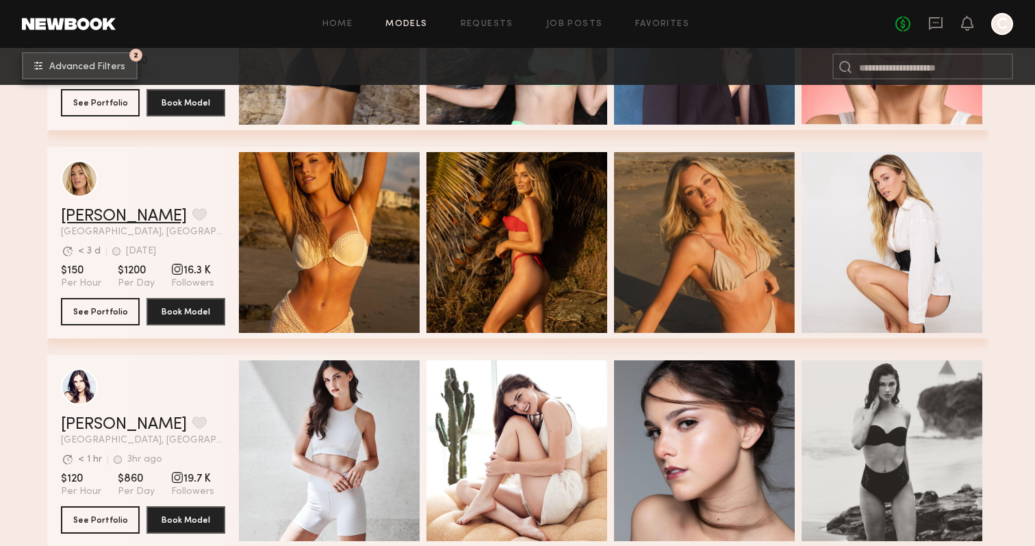
click at [93, 210] on link "Hailey M." at bounding box center [124, 216] width 126 height 16
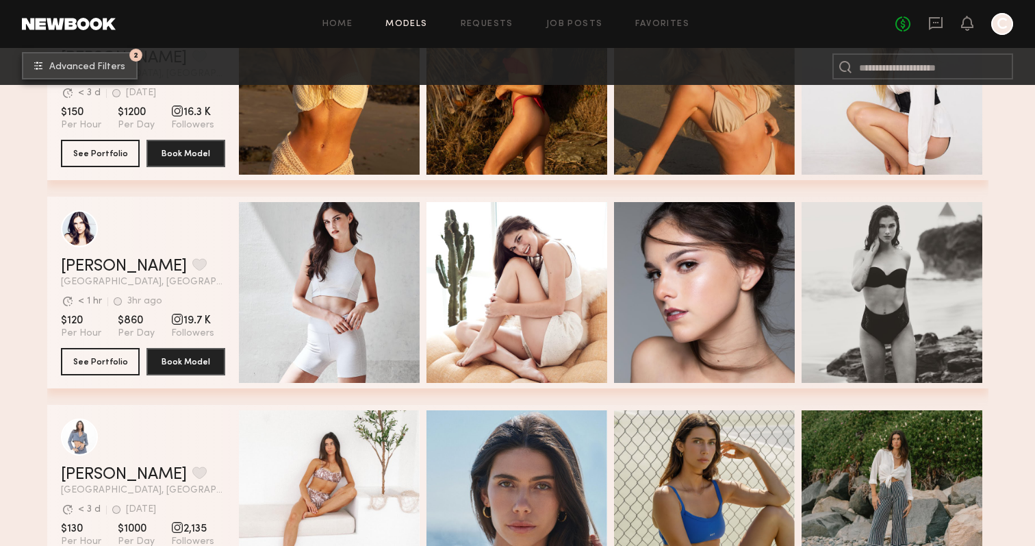
scroll to position [14302, 0]
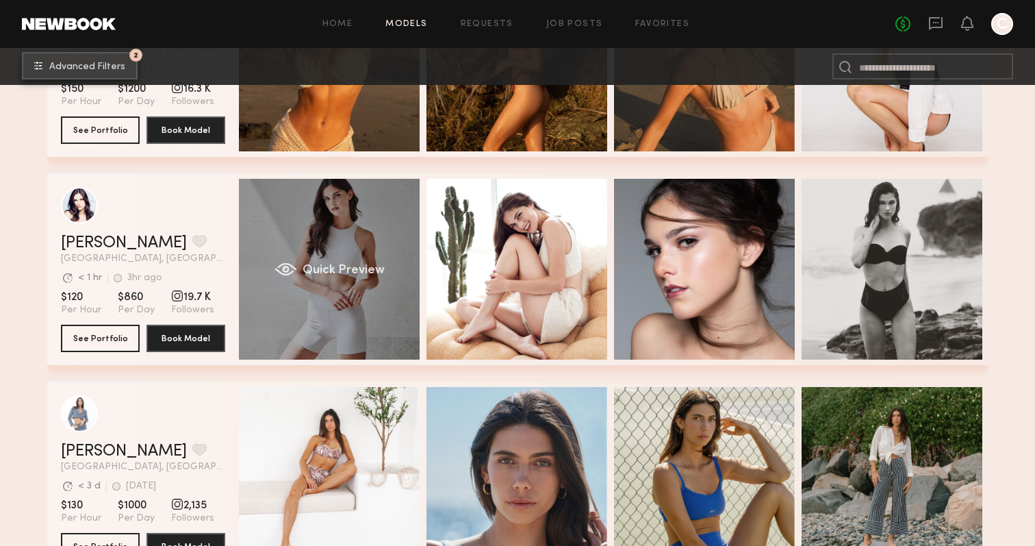
click at [315, 274] on span "Quick Preview" at bounding box center [343, 270] width 82 height 12
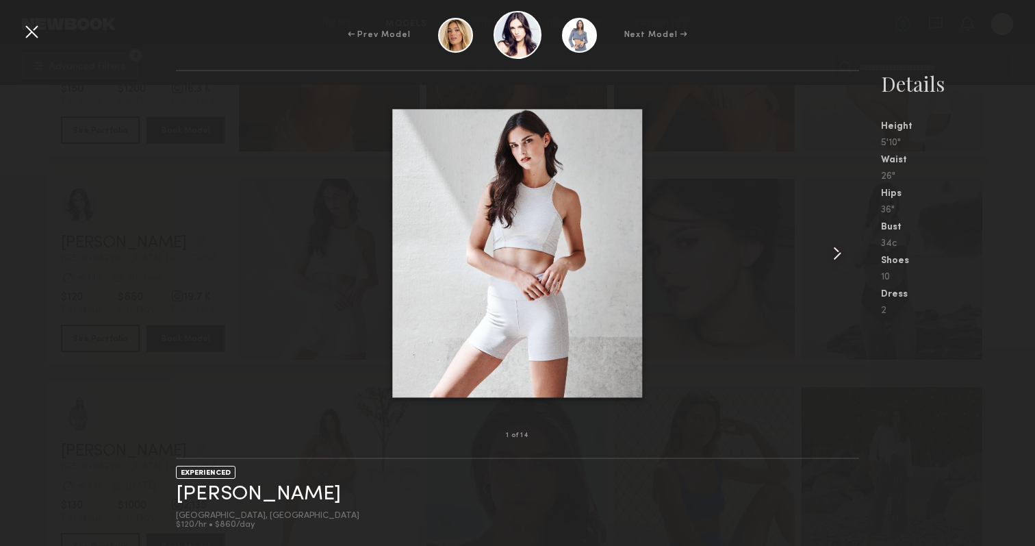
click at [835, 255] on common-icon at bounding box center [838, 253] width 22 height 22
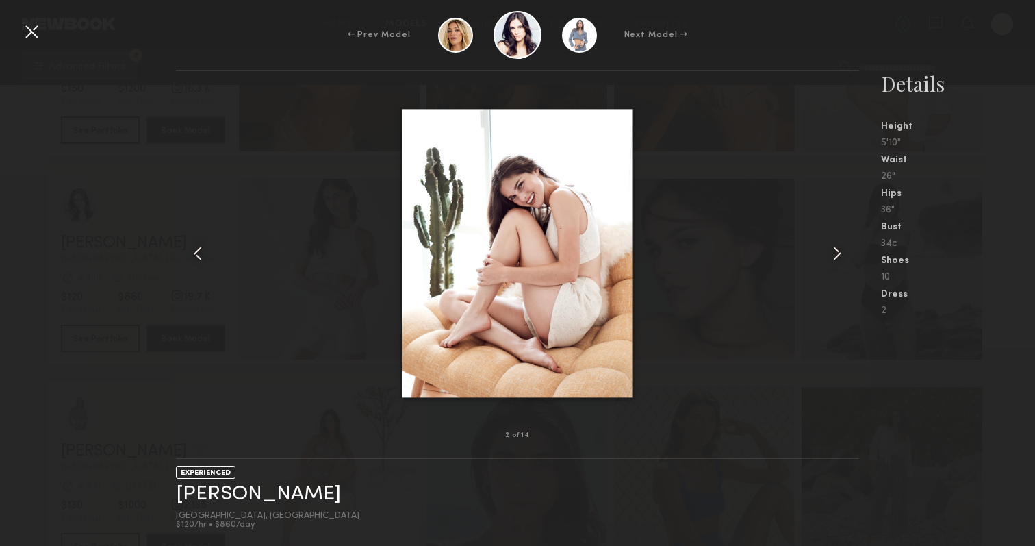
click at [835, 255] on common-icon at bounding box center [838, 253] width 22 height 22
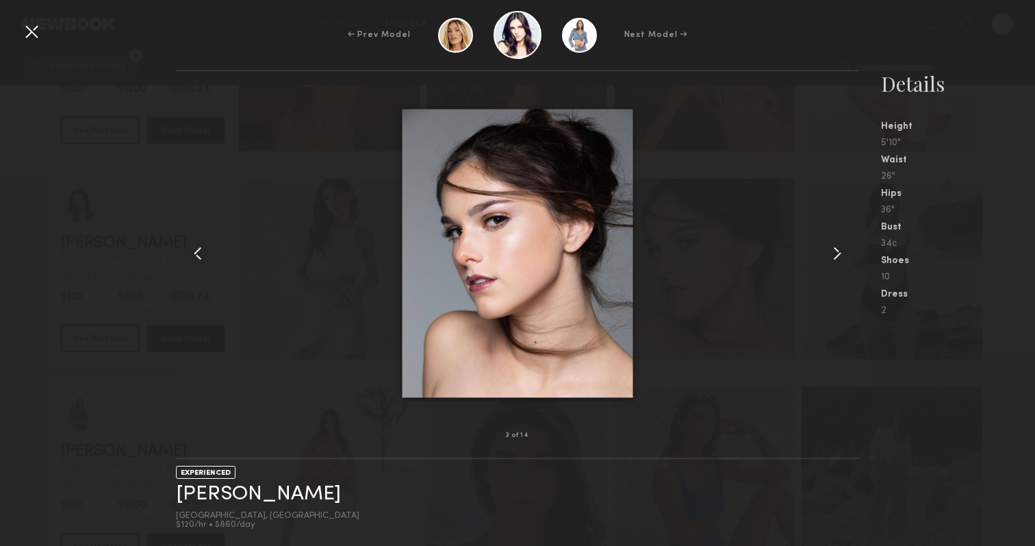
click at [836, 256] on common-icon at bounding box center [838, 253] width 22 height 22
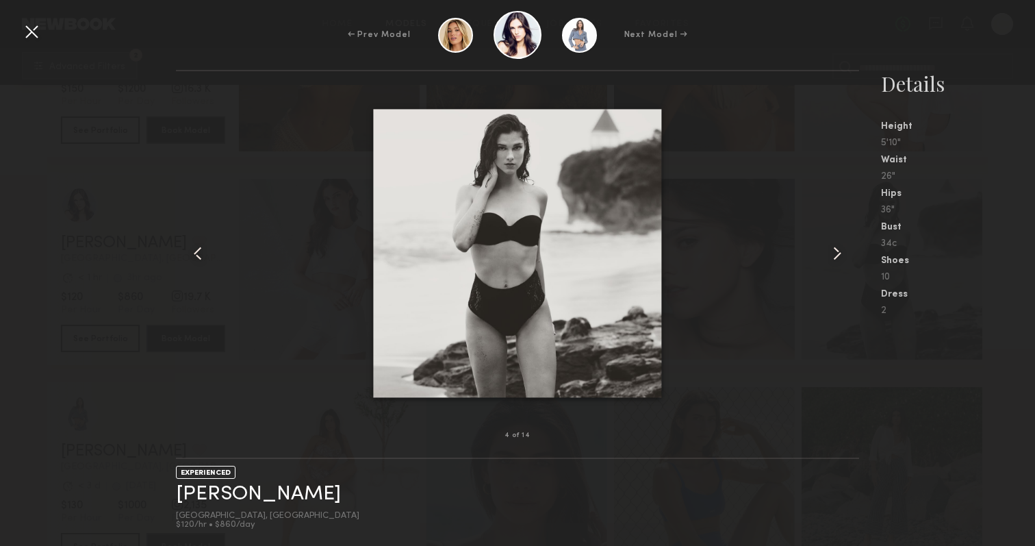
click at [836, 256] on common-icon at bounding box center [838, 253] width 22 height 22
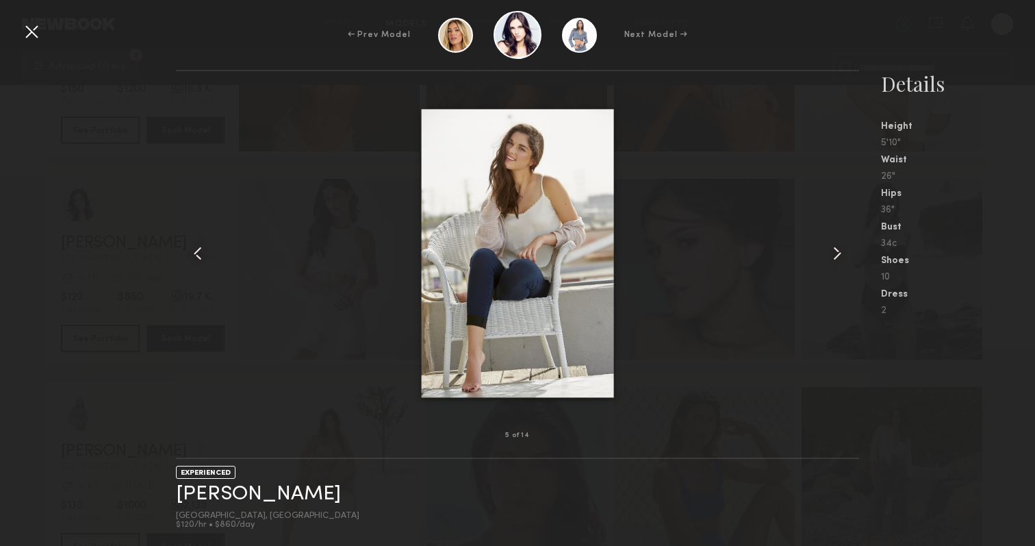
click at [836, 256] on common-icon at bounding box center [838, 253] width 22 height 22
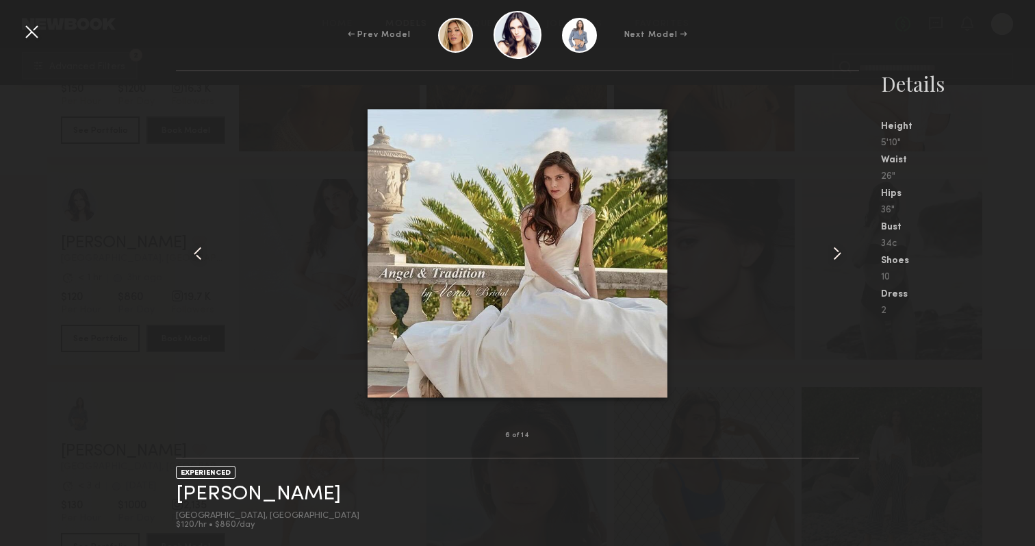
click at [836, 257] on common-icon at bounding box center [838, 253] width 22 height 22
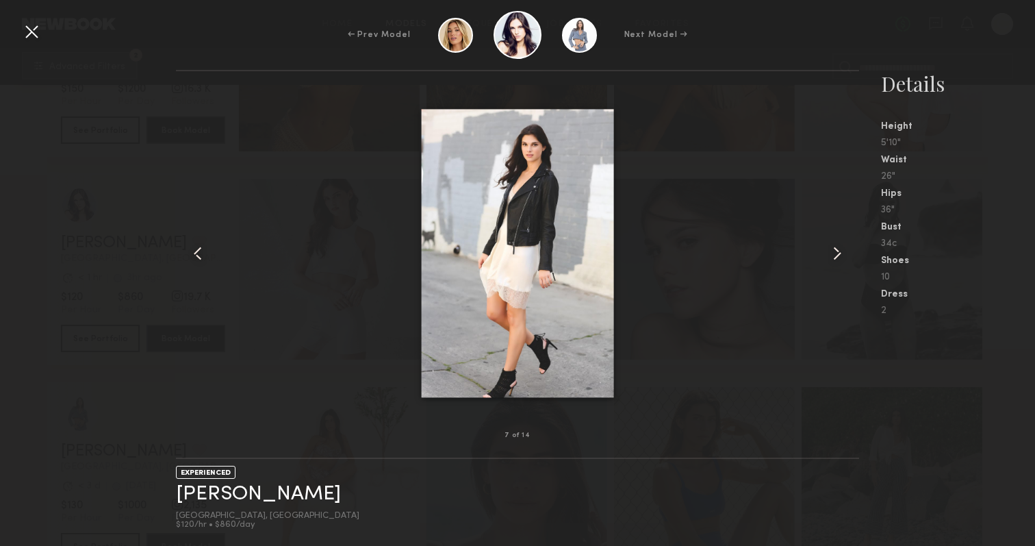
click at [836, 257] on common-icon at bounding box center [838, 253] width 22 height 22
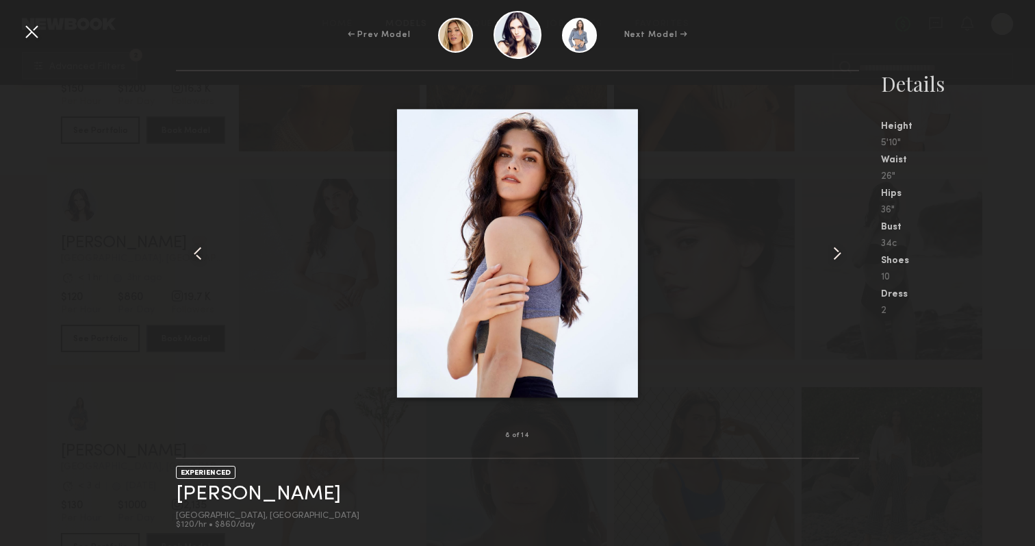
click at [836, 257] on common-icon at bounding box center [838, 253] width 22 height 22
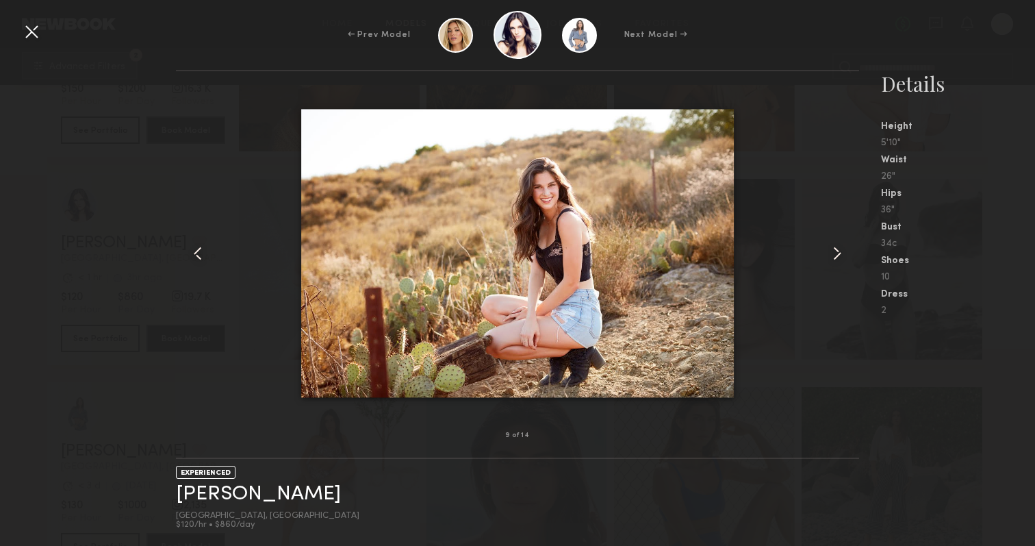
click at [836, 257] on common-icon at bounding box center [838, 253] width 22 height 22
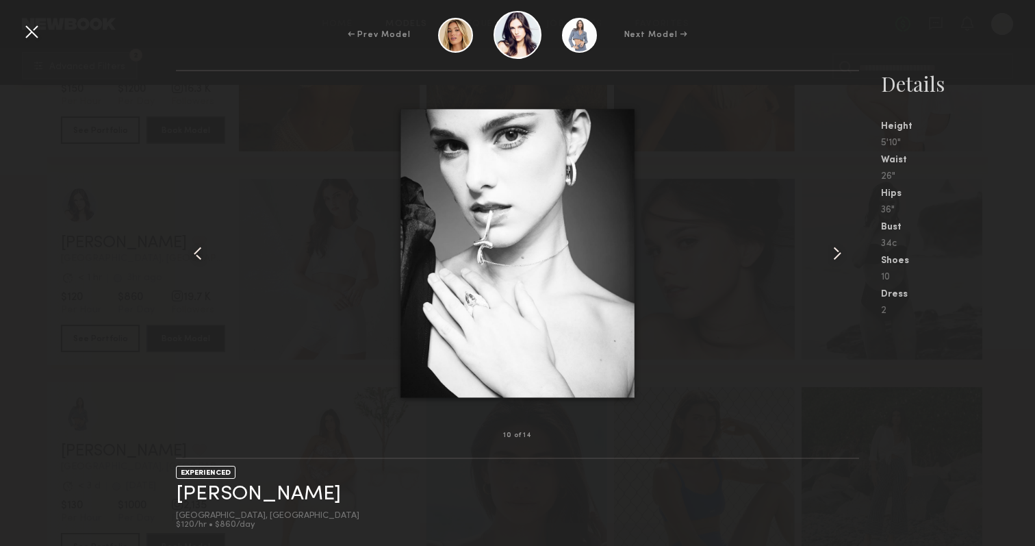
click at [836, 257] on common-icon at bounding box center [838, 253] width 22 height 22
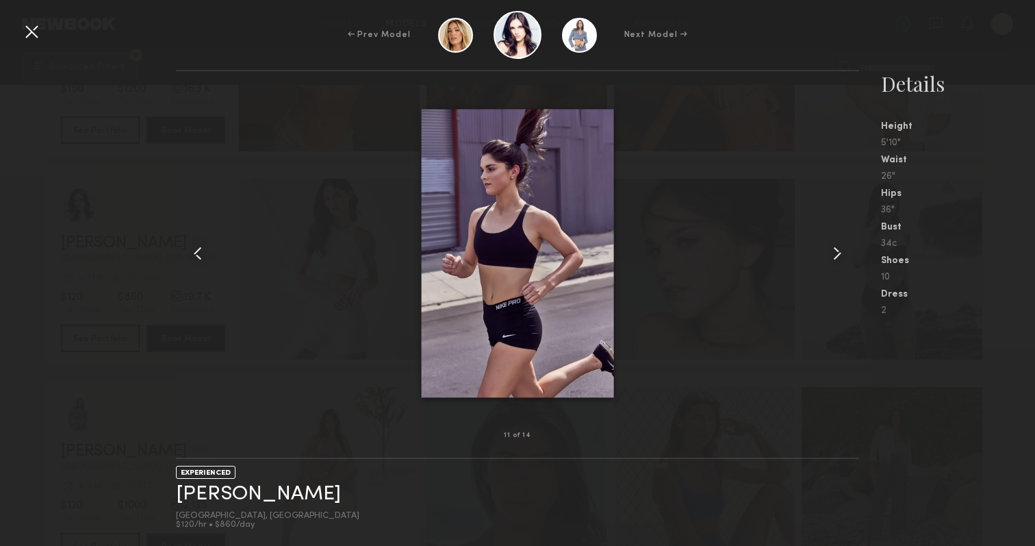
click at [836, 257] on common-icon at bounding box center [838, 253] width 22 height 22
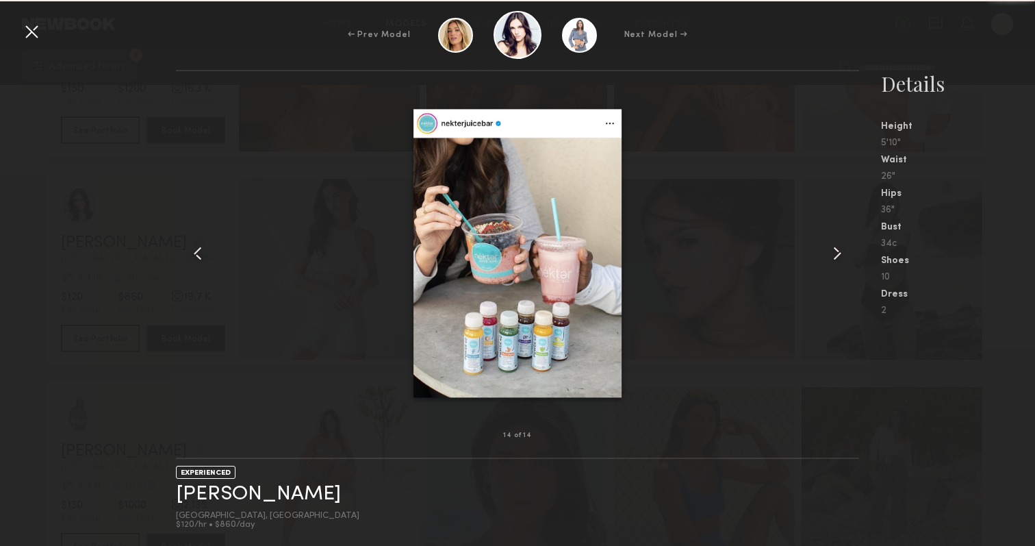
click at [836, 257] on common-icon at bounding box center [838, 253] width 22 height 22
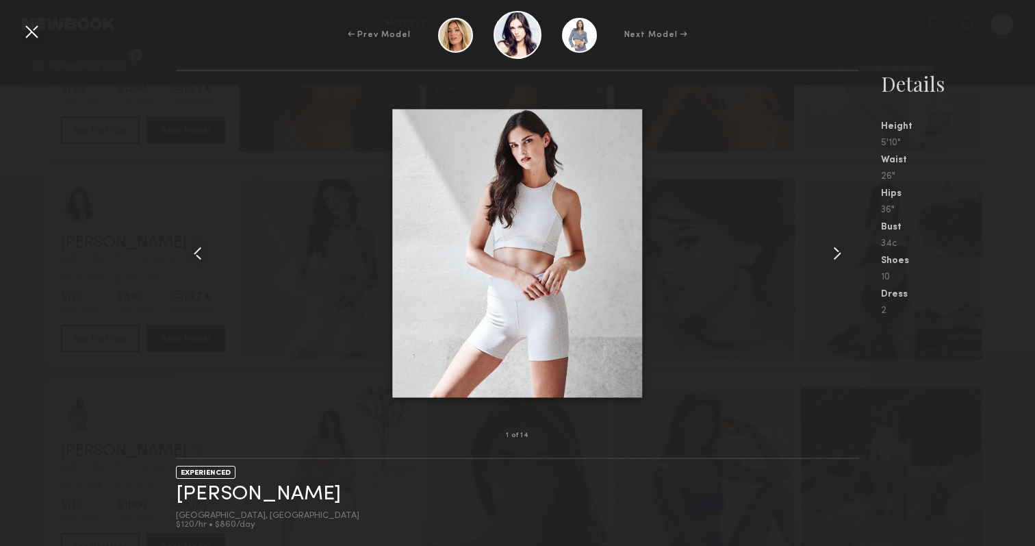
click at [836, 257] on common-icon at bounding box center [838, 253] width 22 height 22
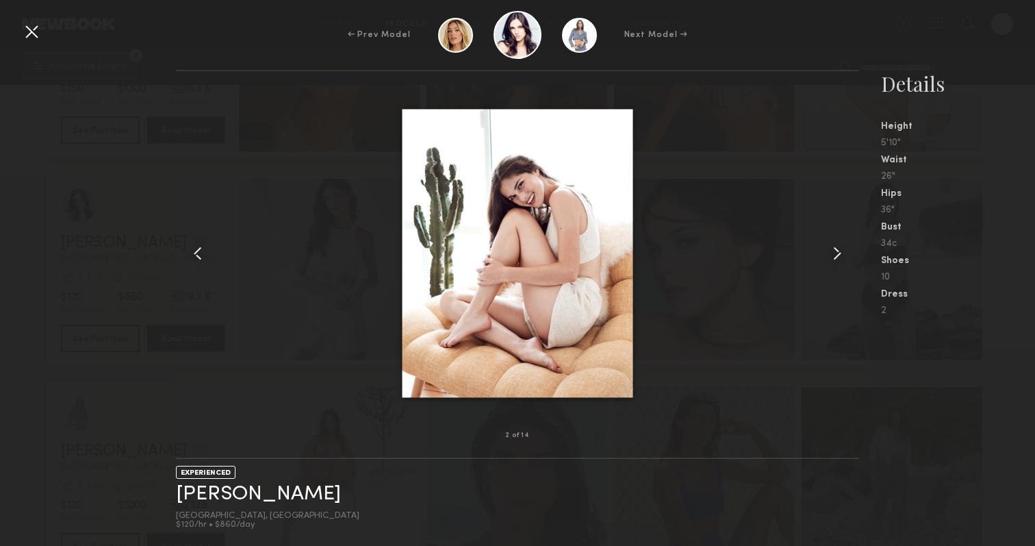
click at [836, 257] on common-icon at bounding box center [838, 253] width 22 height 22
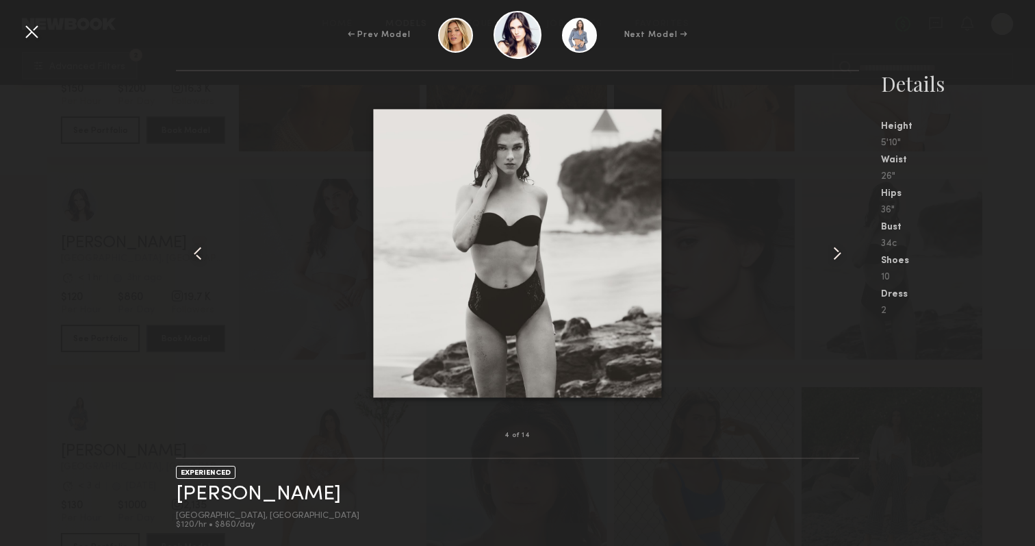
click at [836, 257] on common-icon at bounding box center [838, 253] width 22 height 22
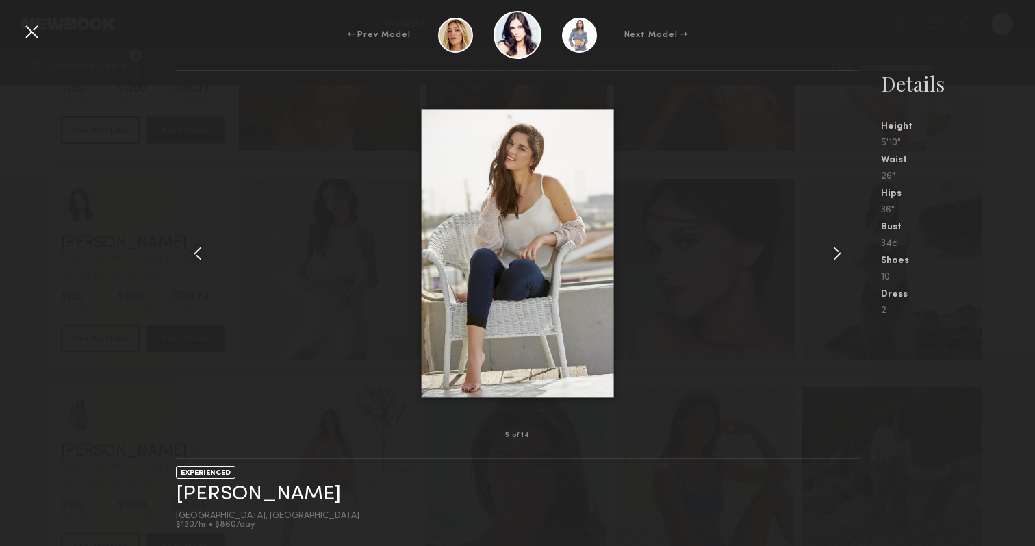
click at [836, 257] on common-icon at bounding box center [838, 253] width 22 height 22
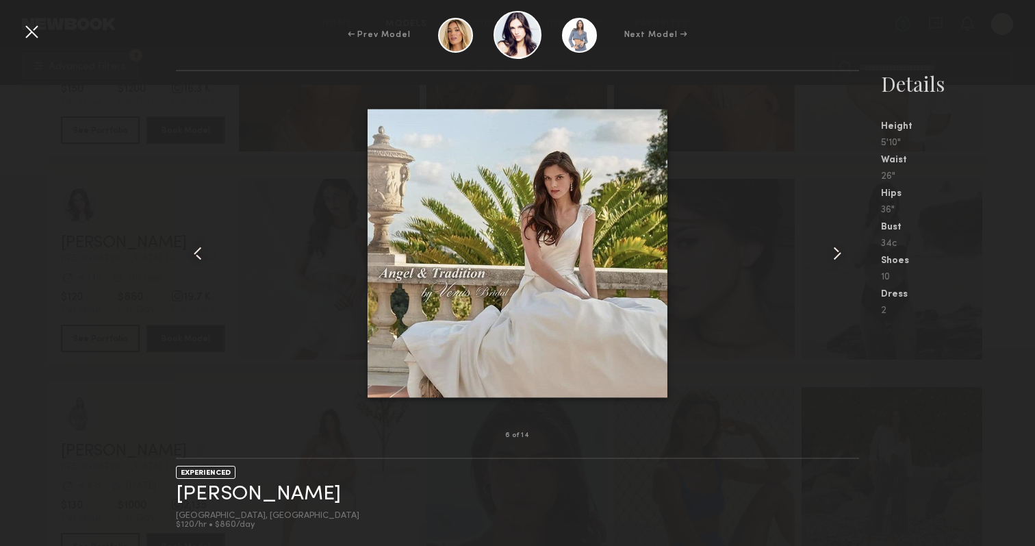
click at [31, 34] on div at bounding box center [32, 32] width 22 height 22
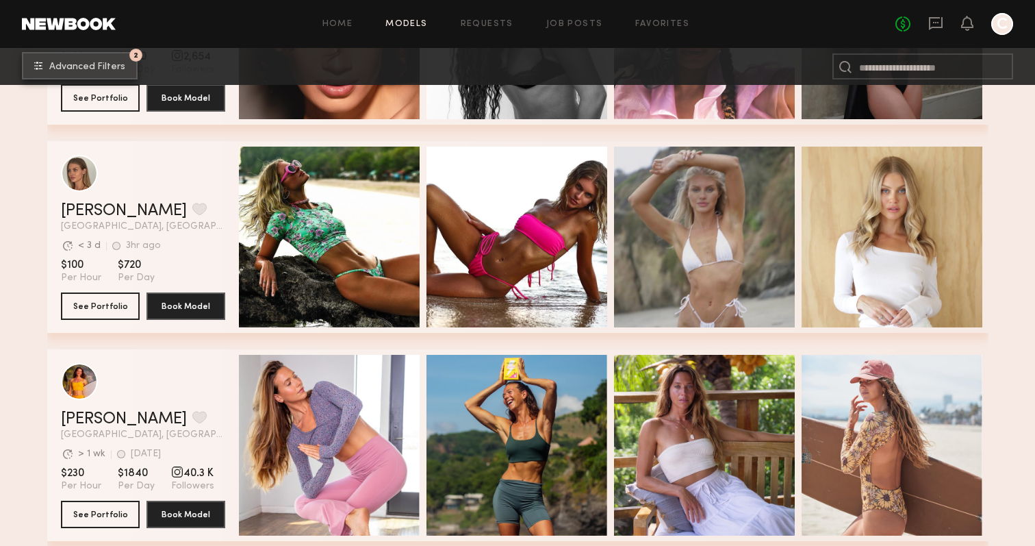
scroll to position [15378, 0]
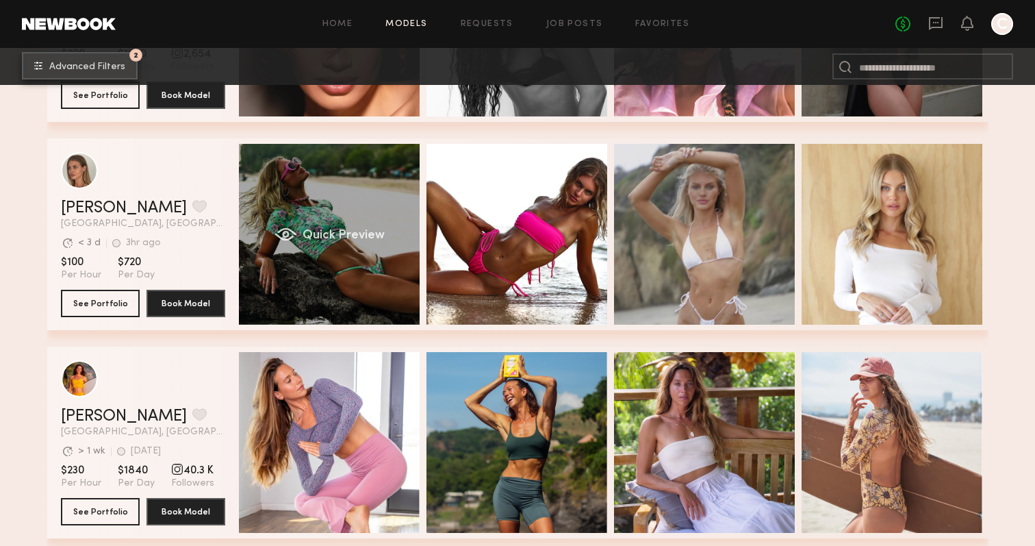
click at [327, 217] on div "Quick Preview" at bounding box center [329, 234] width 181 height 181
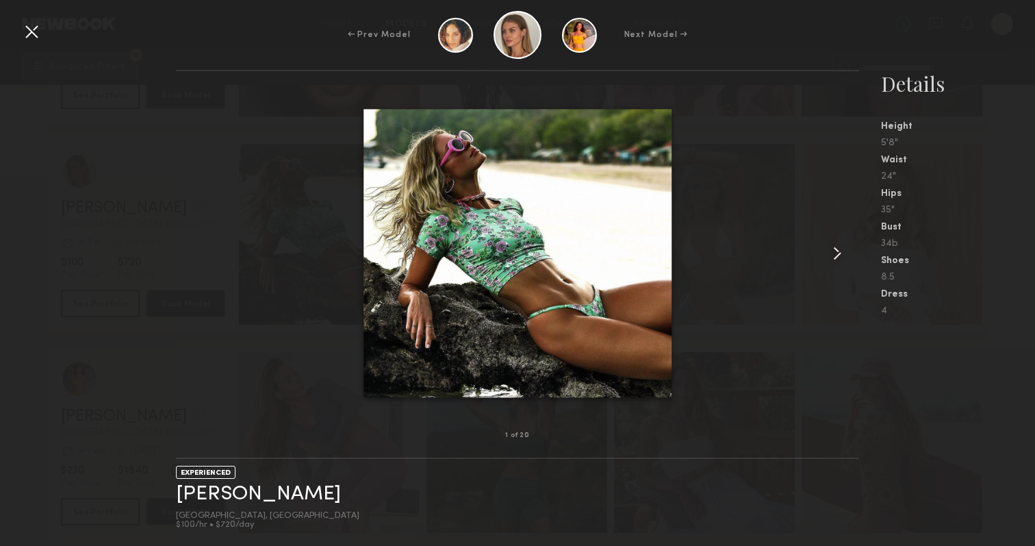
click at [830, 257] on common-icon at bounding box center [838, 253] width 22 height 22
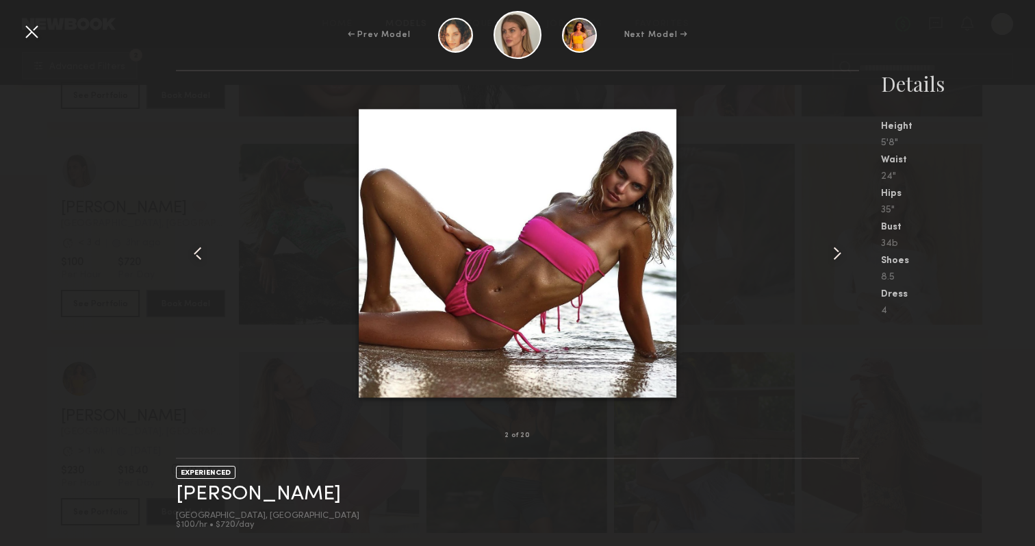
click at [830, 257] on common-icon at bounding box center [838, 253] width 22 height 22
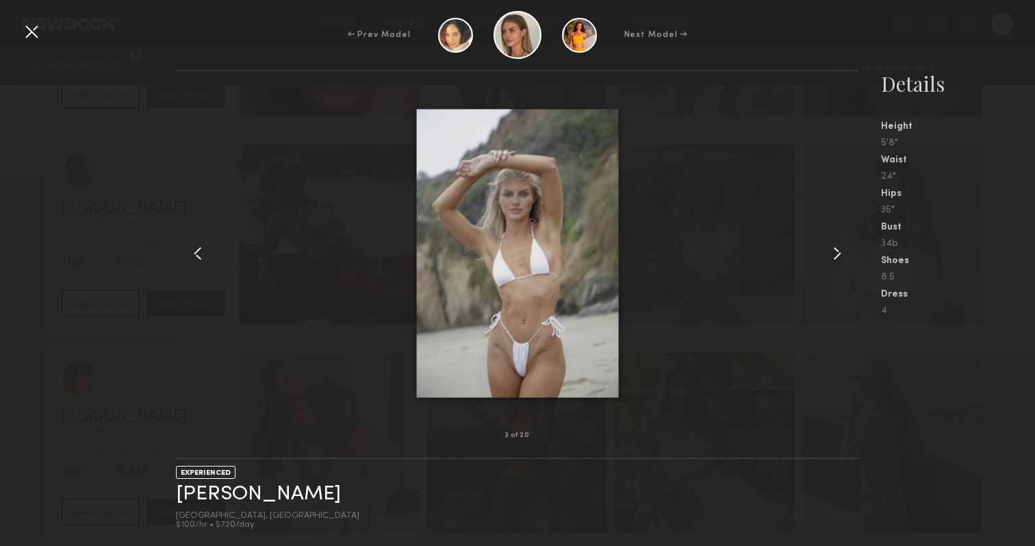
click at [830, 257] on common-icon at bounding box center [838, 253] width 22 height 22
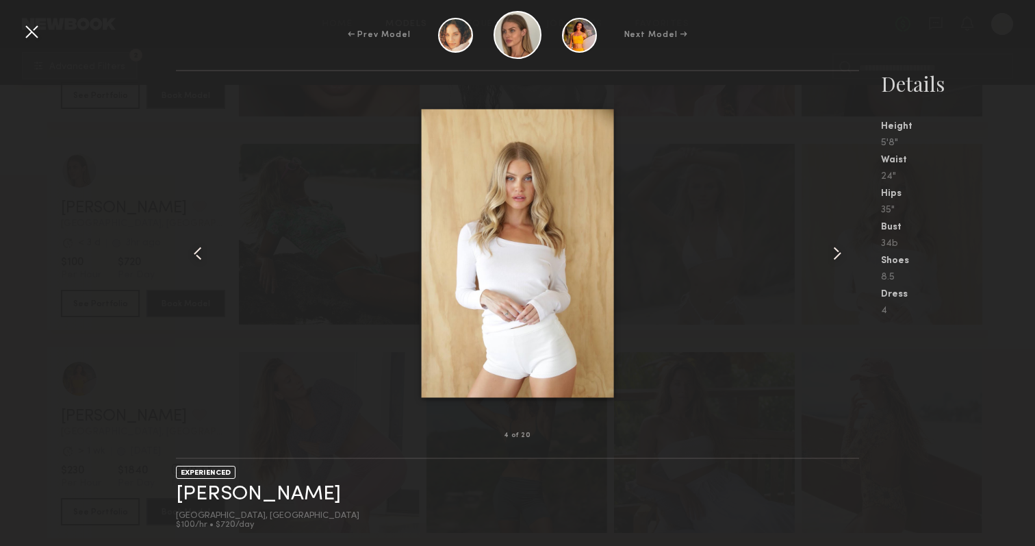
click at [830, 257] on common-icon at bounding box center [838, 253] width 22 height 22
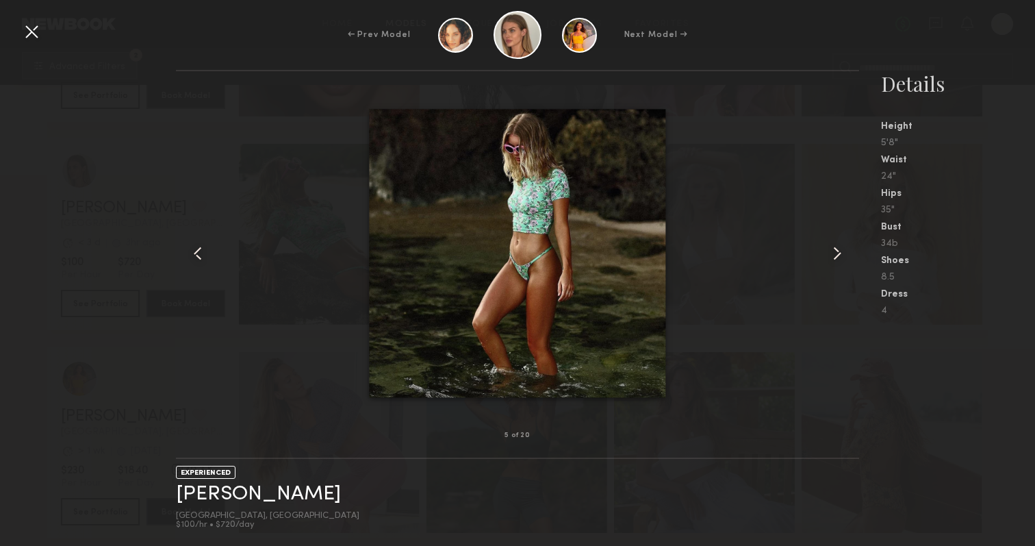
click at [830, 257] on common-icon at bounding box center [838, 253] width 22 height 22
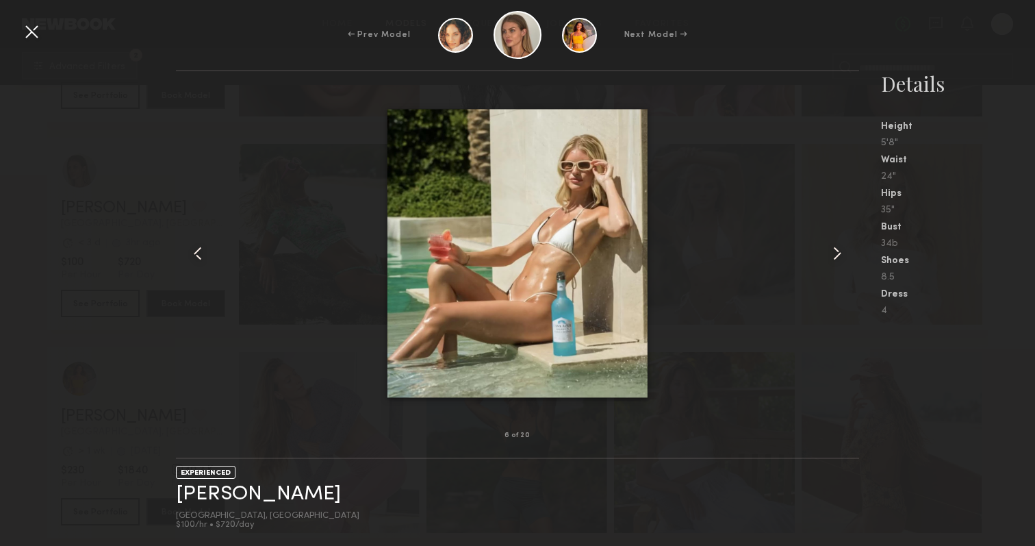
click at [830, 257] on common-icon at bounding box center [838, 253] width 22 height 22
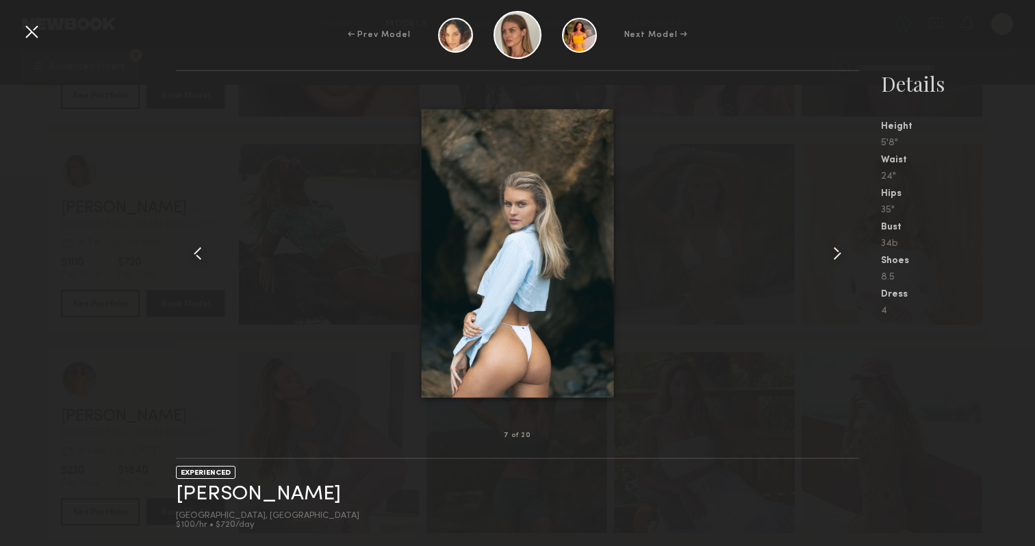
click at [830, 257] on common-icon at bounding box center [838, 253] width 22 height 22
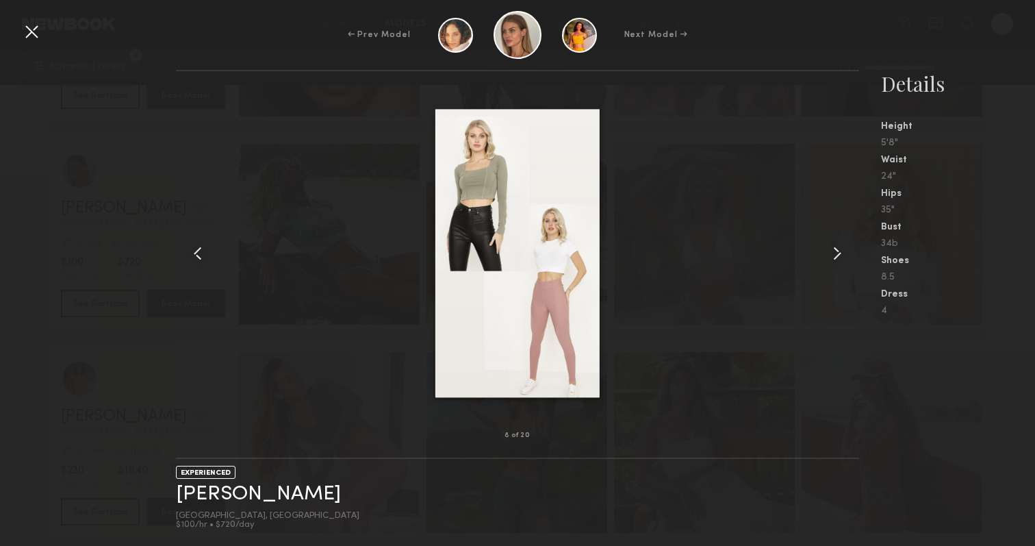
click at [830, 257] on common-icon at bounding box center [838, 253] width 22 height 22
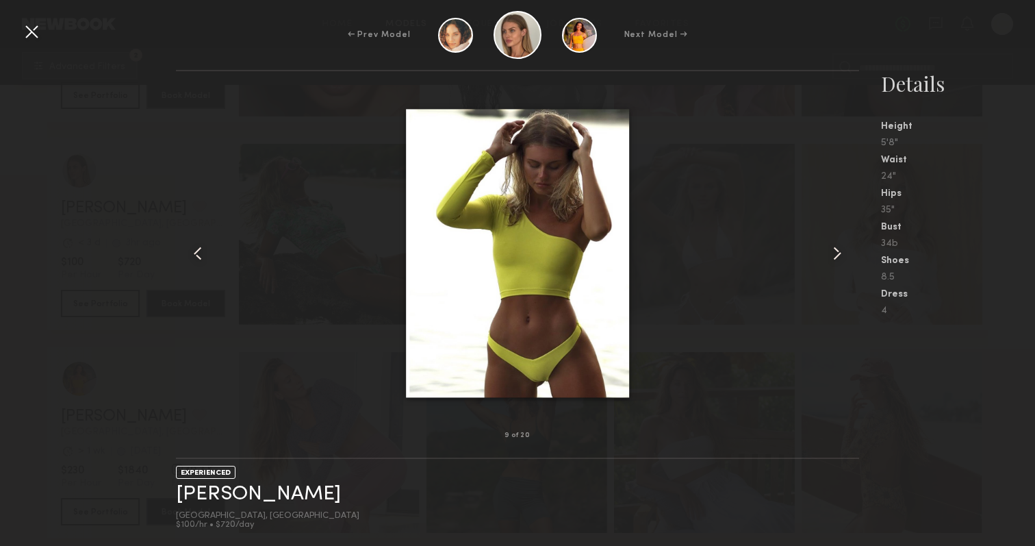
click at [830, 257] on common-icon at bounding box center [838, 253] width 22 height 22
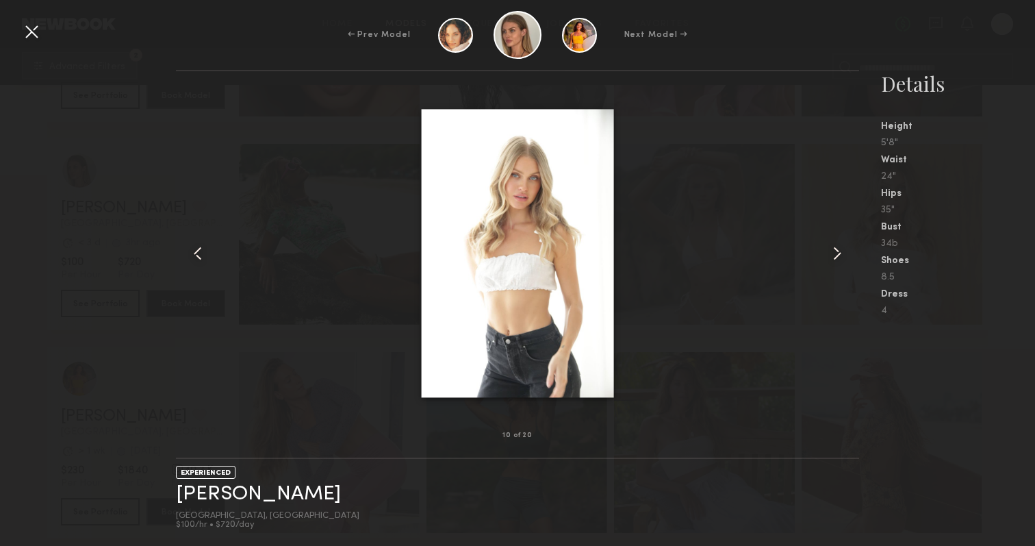
click at [830, 257] on common-icon at bounding box center [838, 253] width 22 height 22
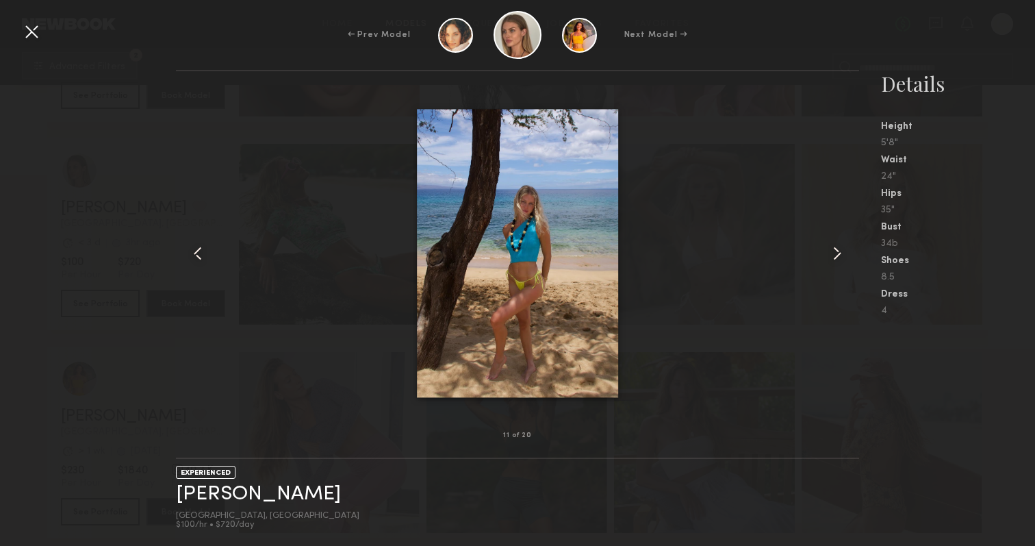
click at [830, 257] on common-icon at bounding box center [838, 253] width 22 height 22
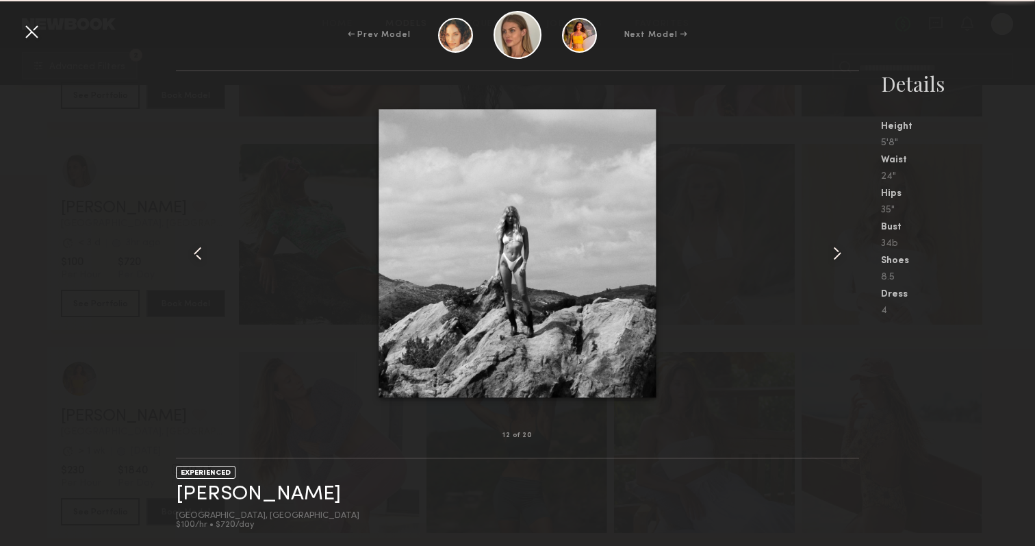
click at [830, 257] on common-icon at bounding box center [838, 253] width 22 height 22
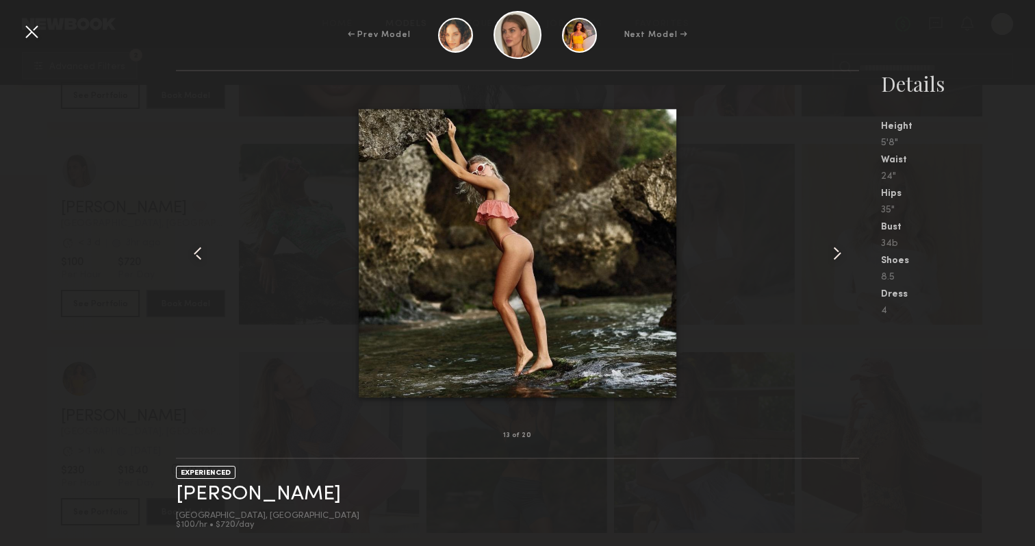
click at [830, 257] on common-icon at bounding box center [838, 253] width 22 height 22
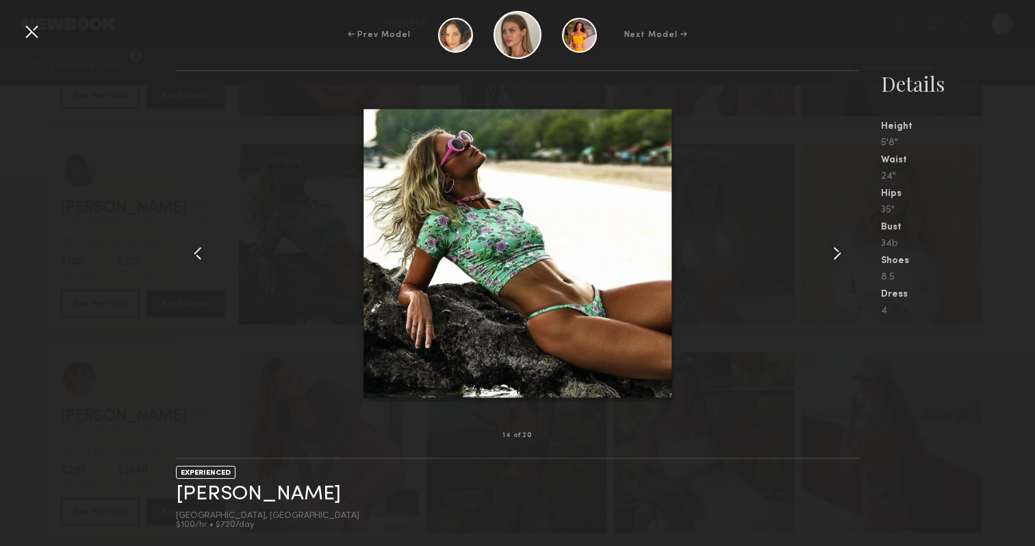
click at [830, 257] on common-icon at bounding box center [838, 253] width 22 height 22
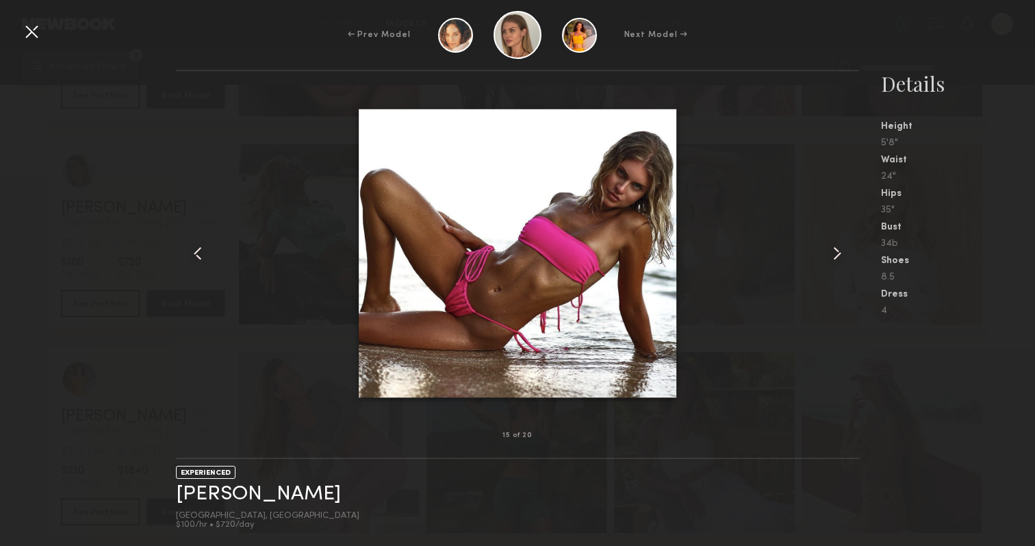
click at [830, 257] on common-icon at bounding box center [838, 253] width 22 height 22
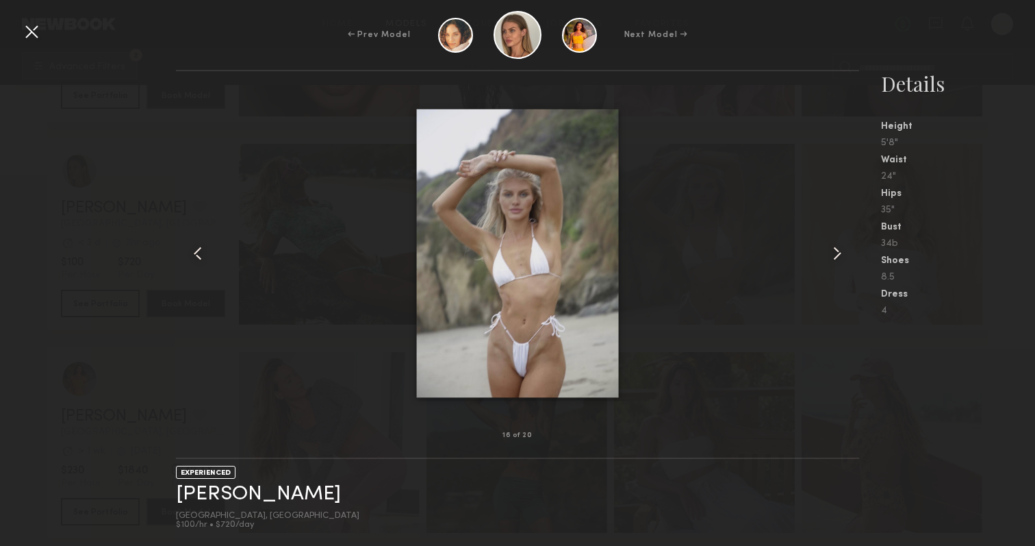
click at [830, 257] on common-icon at bounding box center [838, 253] width 22 height 22
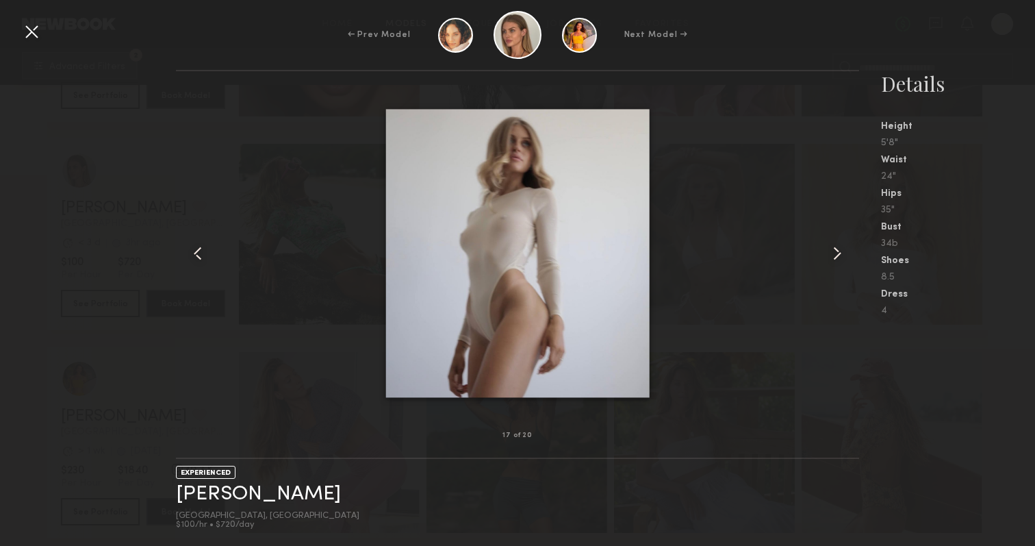
click at [830, 257] on common-icon at bounding box center [838, 253] width 22 height 22
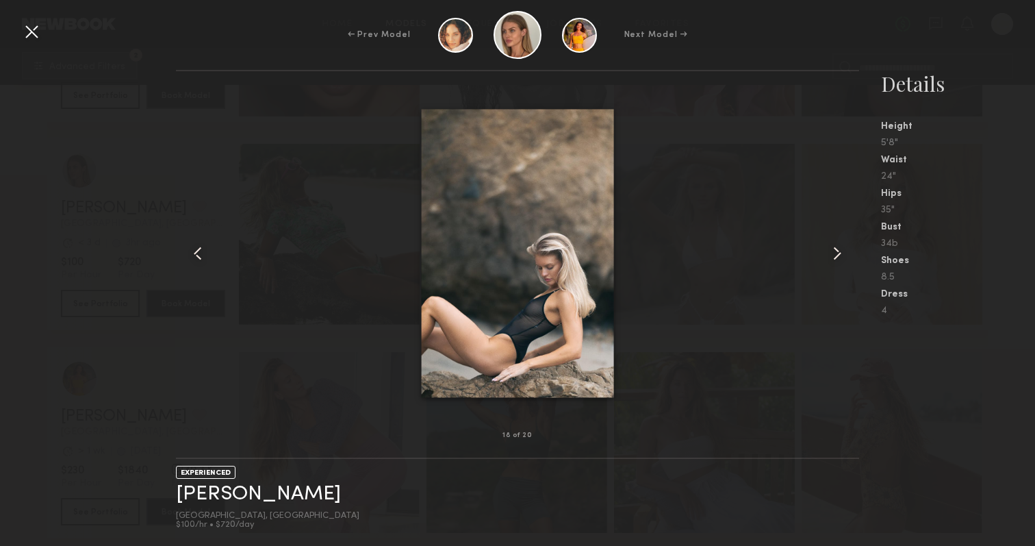
click at [192, 259] on common-icon at bounding box center [198, 253] width 22 height 22
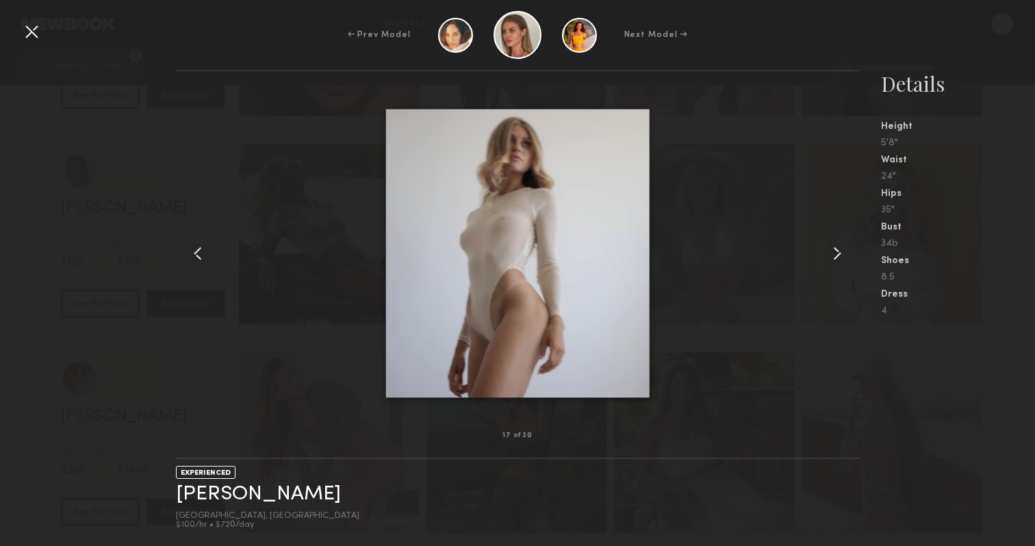
click at [846, 250] on common-icon at bounding box center [838, 253] width 22 height 22
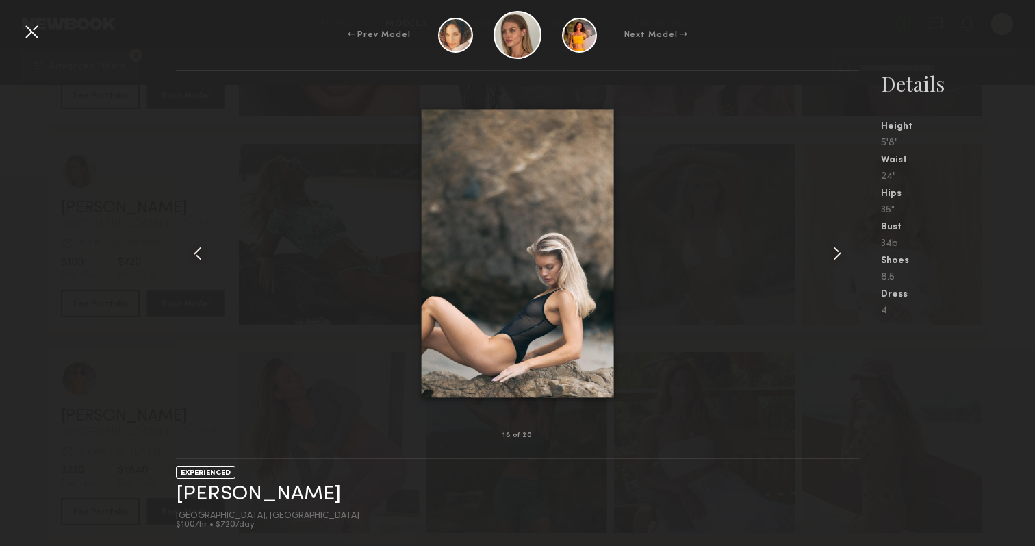
click at [846, 250] on common-icon at bounding box center [838, 253] width 22 height 22
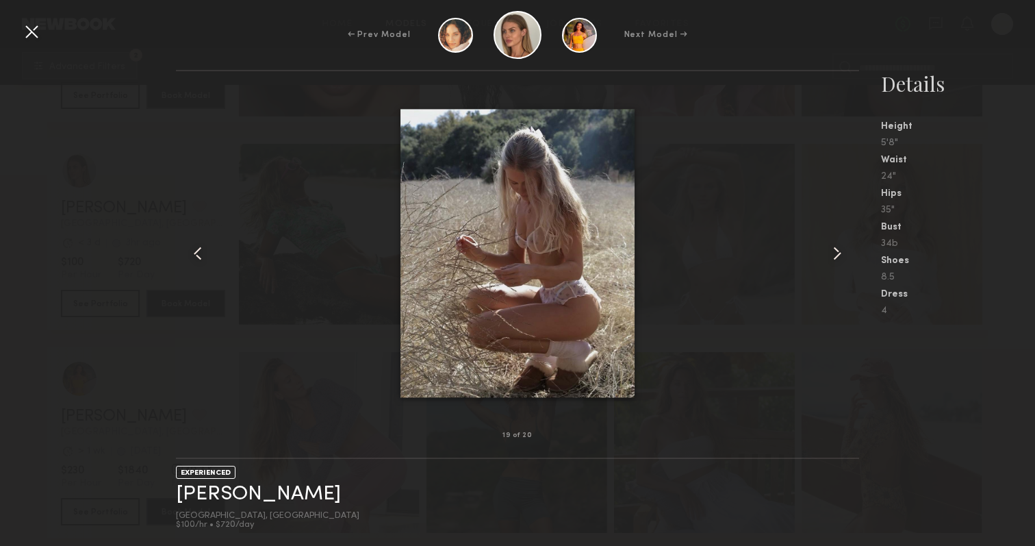
click at [846, 250] on common-icon at bounding box center [838, 253] width 22 height 22
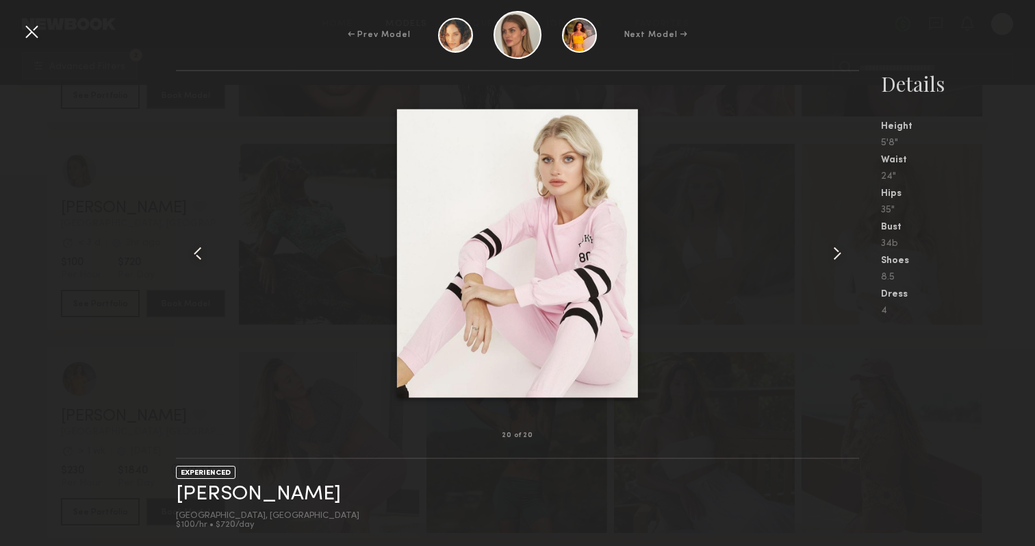
click at [846, 250] on common-icon at bounding box center [838, 253] width 22 height 22
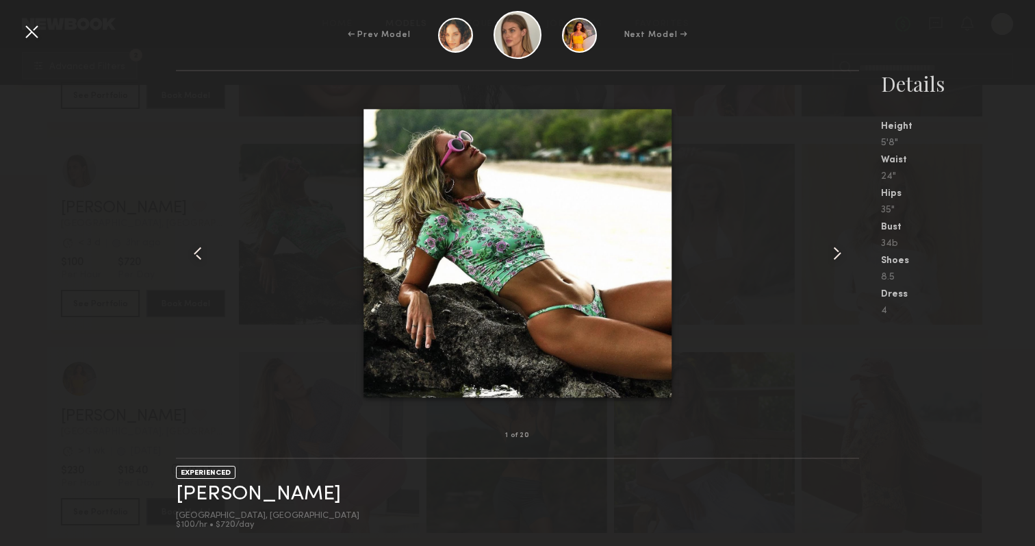
click at [846, 250] on common-icon at bounding box center [838, 253] width 22 height 22
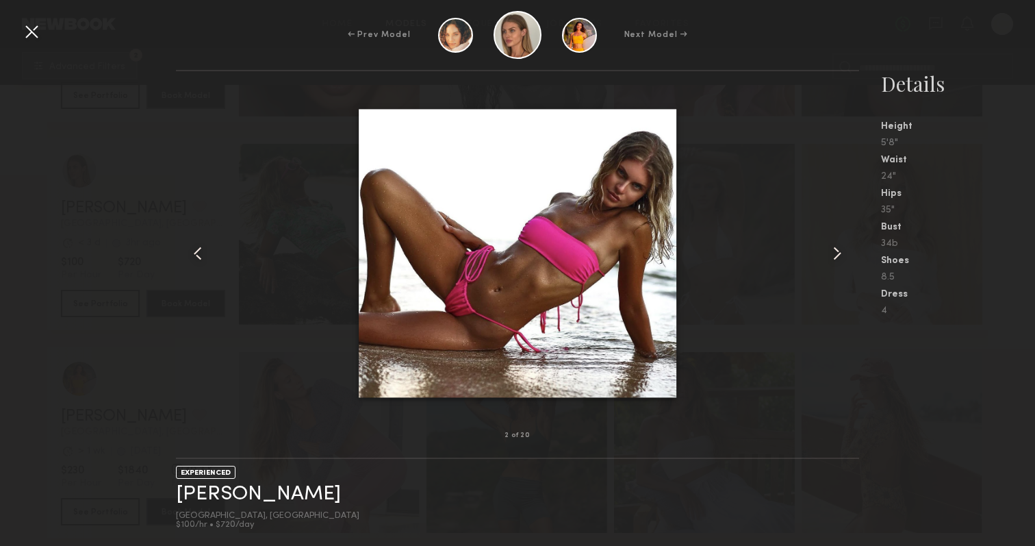
click at [846, 250] on common-icon at bounding box center [838, 253] width 22 height 22
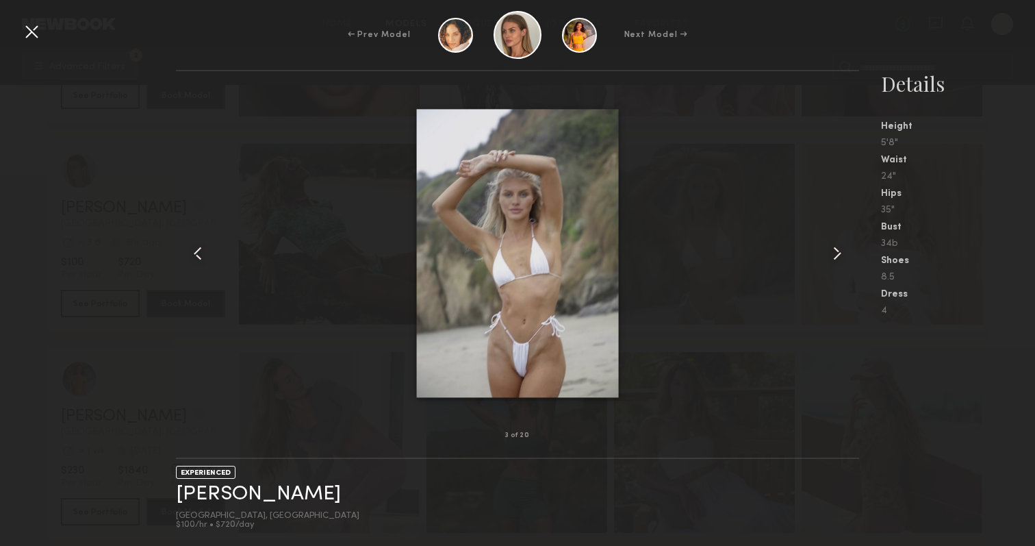
click at [846, 250] on common-icon at bounding box center [838, 253] width 22 height 22
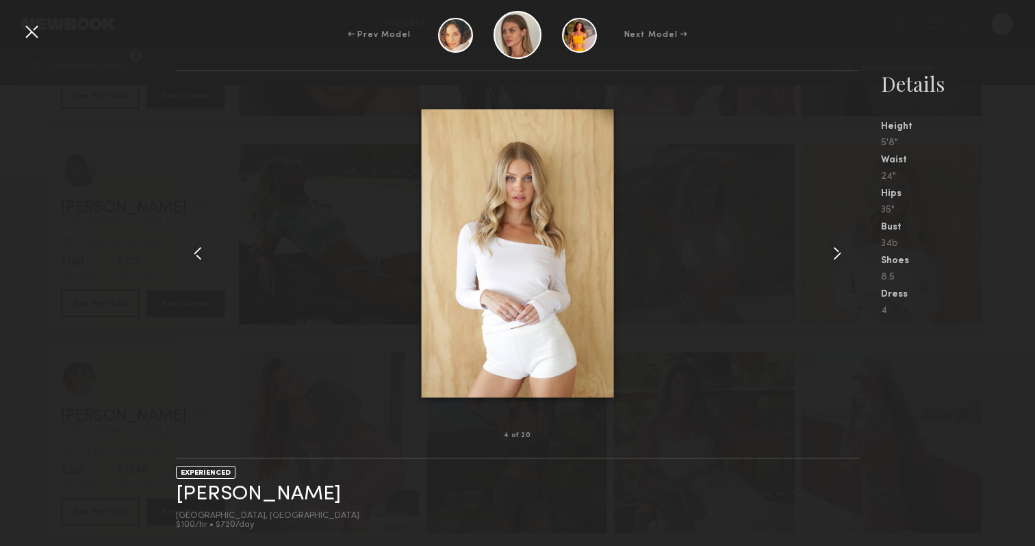
click at [846, 250] on common-icon at bounding box center [838, 253] width 22 height 22
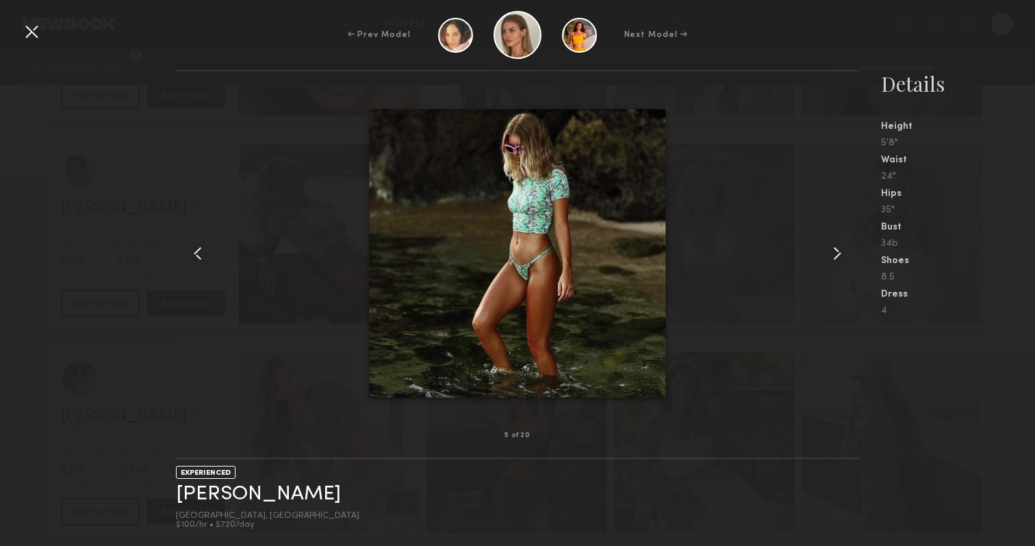
click at [846, 250] on common-icon at bounding box center [838, 253] width 22 height 22
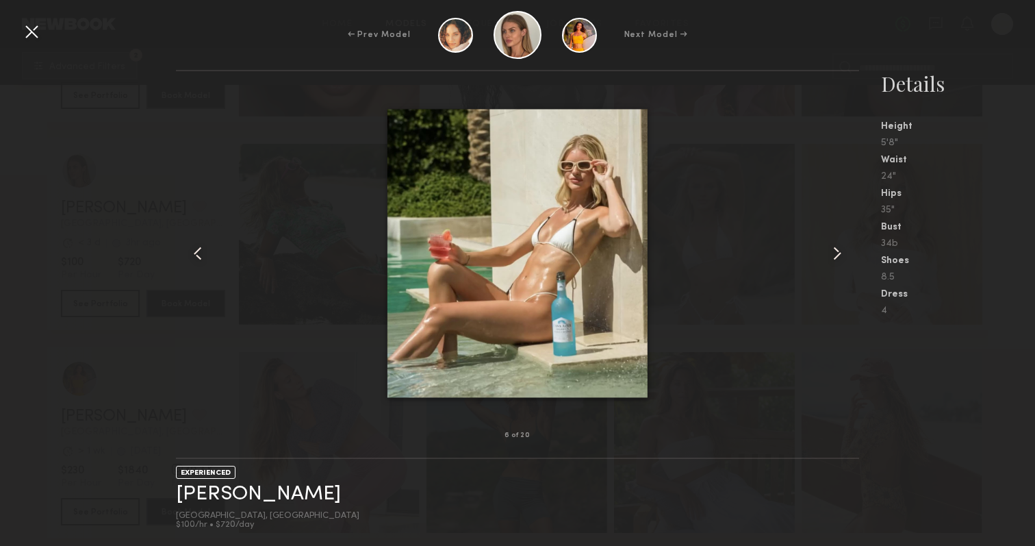
click at [846, 250] on common-icon at bounding box center [838, 253] width 22 height 22
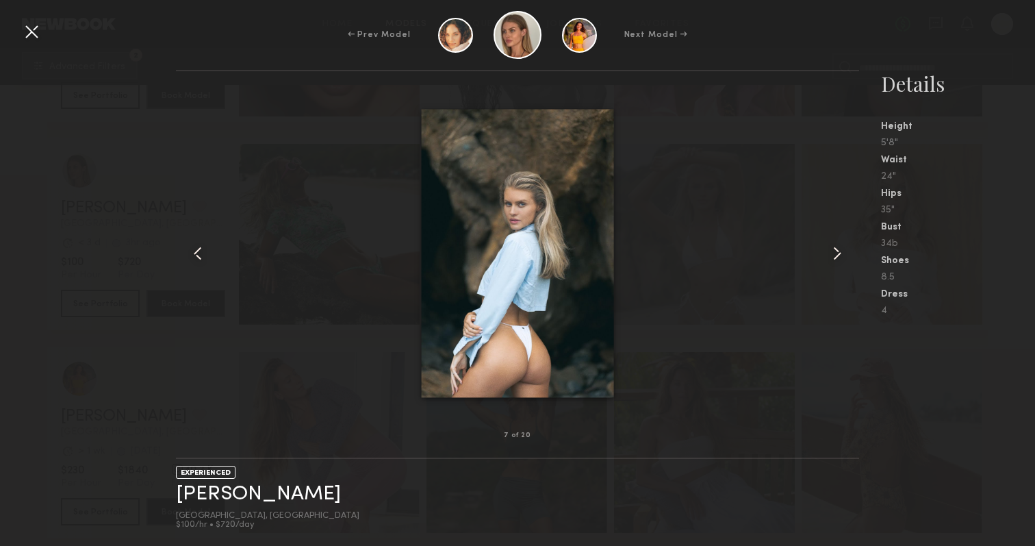
click at [846, 250] on common-icon at bounding box center [838, 253] width 22 height 22
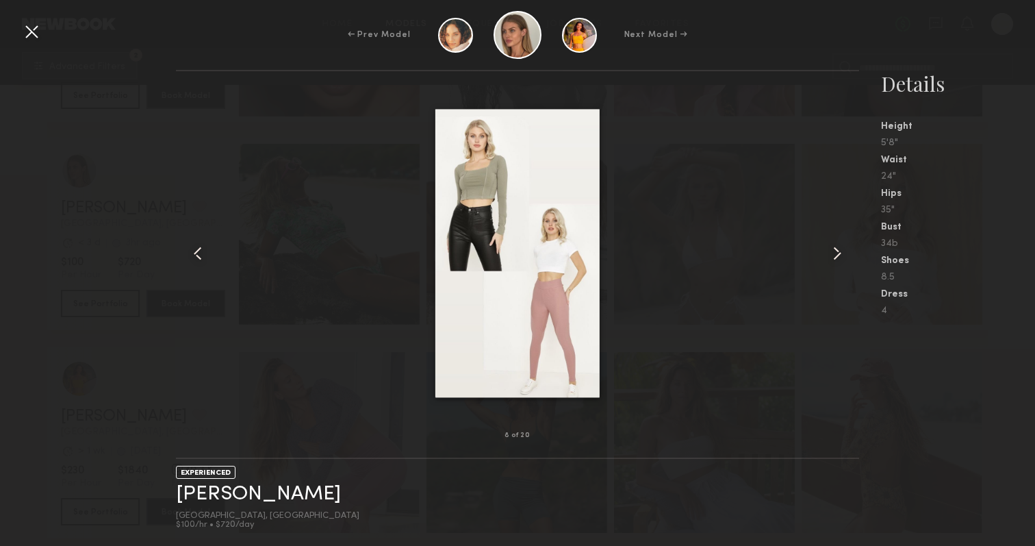
click at [781, 207] on div at bounding box center [517, 253] width 683 height 320
click at [214, 184] on div at bounding box center [517, 253] width 683 height 320
click at [23, 25] on div at bounding box center [32, 32] width 22 height 22
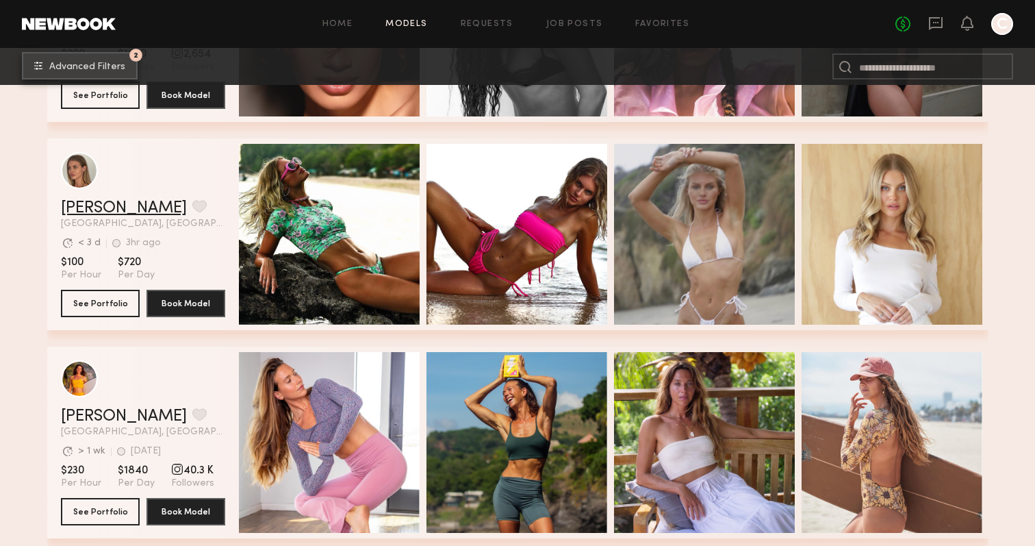
click at [109, 207] on link "Shannon U." at bounding box center [124, 208] width 126 height 16
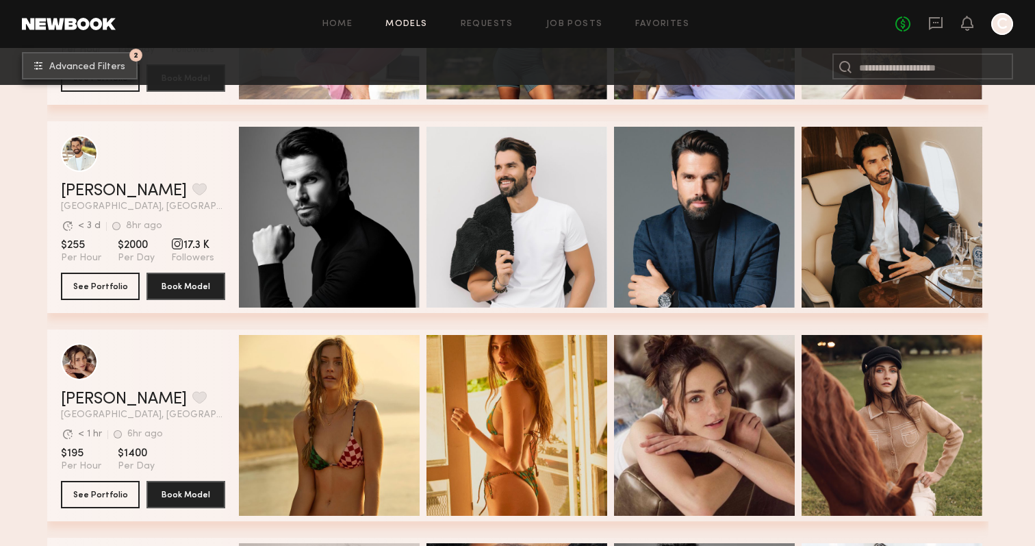
scroll to position [15930, 0]
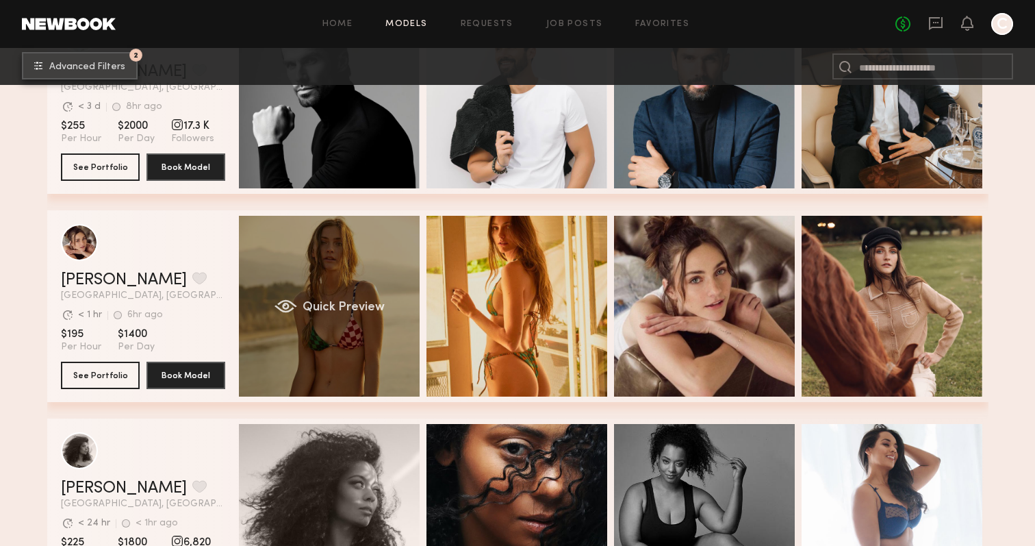
click at [305, 331] on div "Quick Preview" at bounding box center [329, 306] width 181 height 181
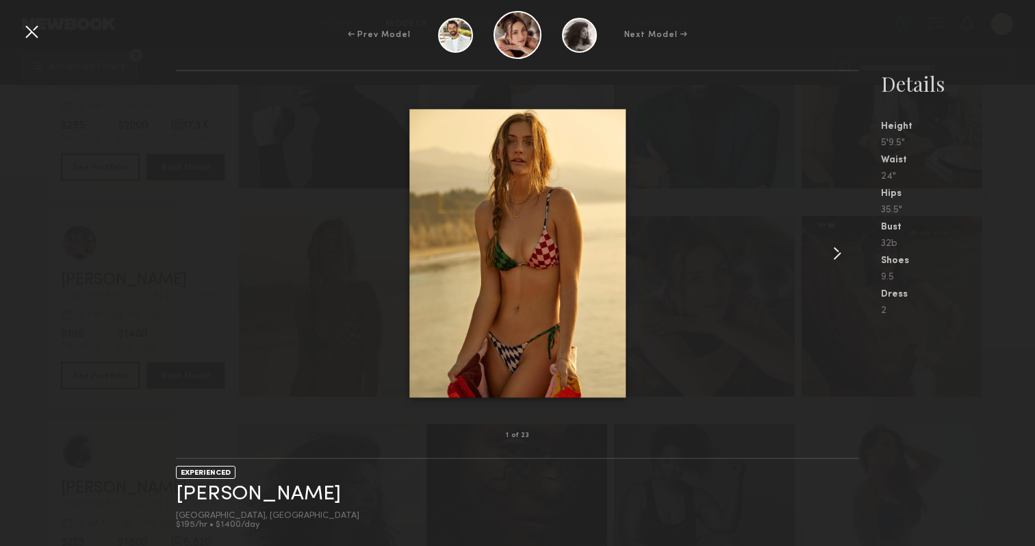
click at [835, 254] on common-icon at bounding box center [838, 253] width 22 height 22
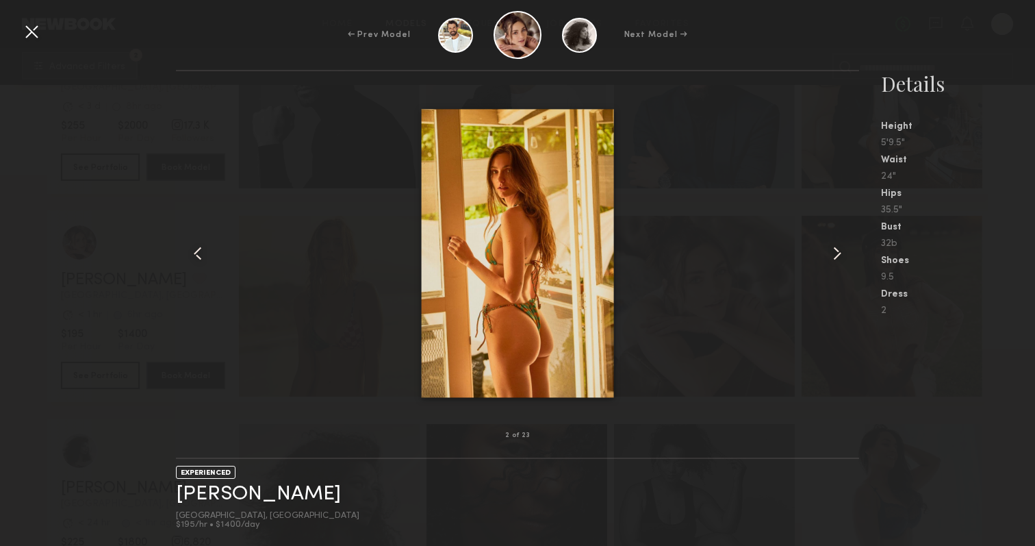
click at [835, 254] on common-icon at bounding box center [838, 253] width 22 height 22
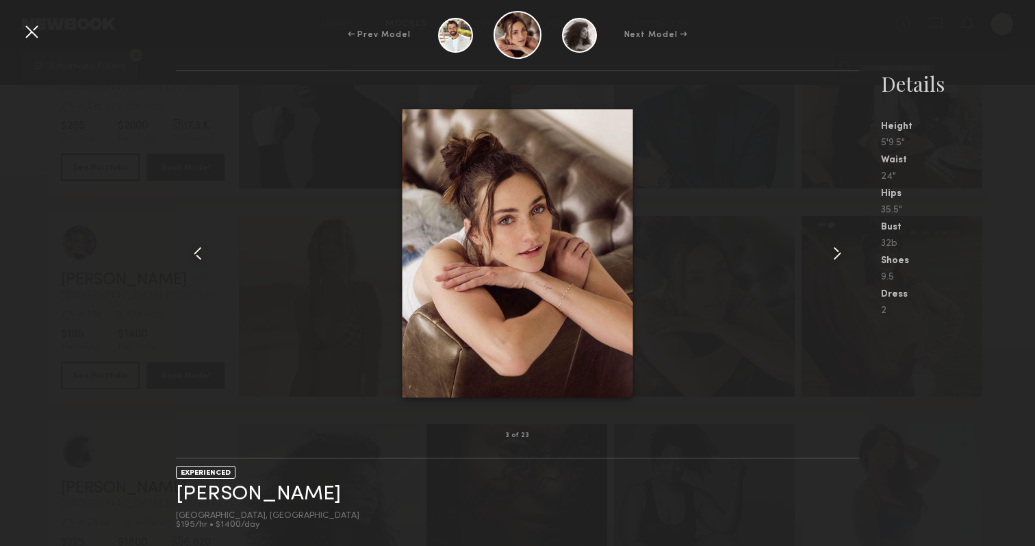
click at [835, 254] on common-icon at bounding box center [838, 253] width 22 height 22
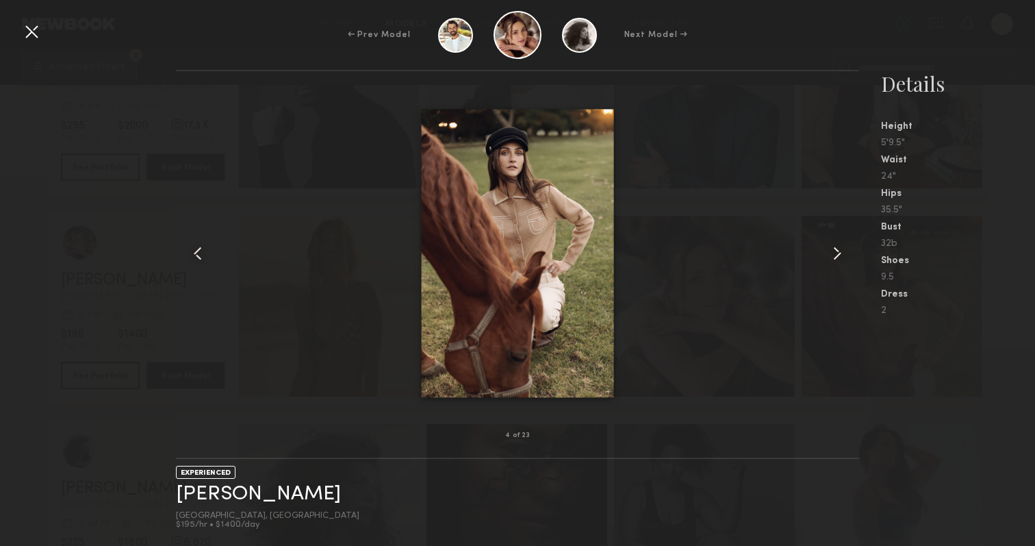
click at [835, 254] on common-icon at bounding box center [838, 253] width 22 height 22
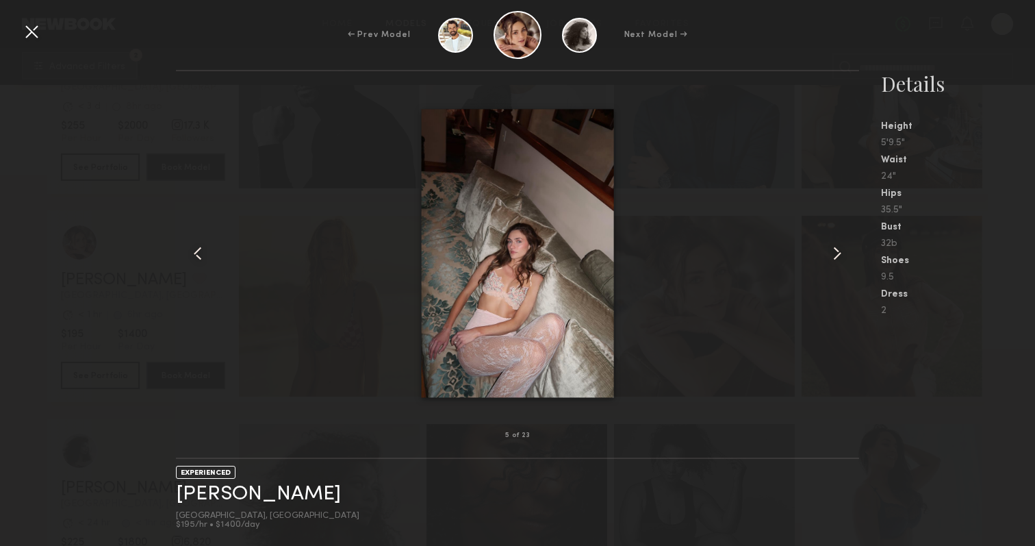
click at [835, 254] on common-icon at bounding box center [838, 253] width 22 height 22
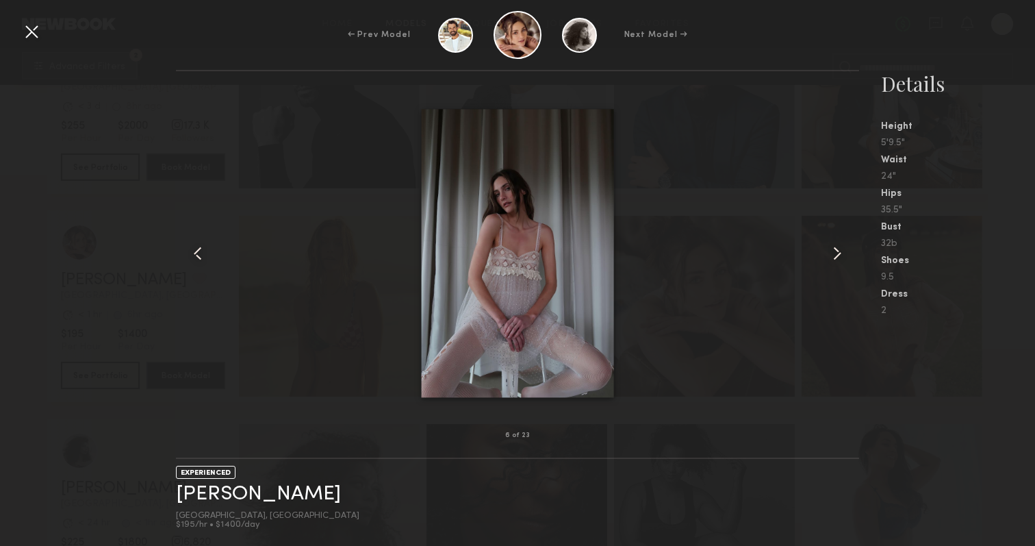
click at [835, 254] on common-icon at bounding box center [838, 253] width 22 height 22
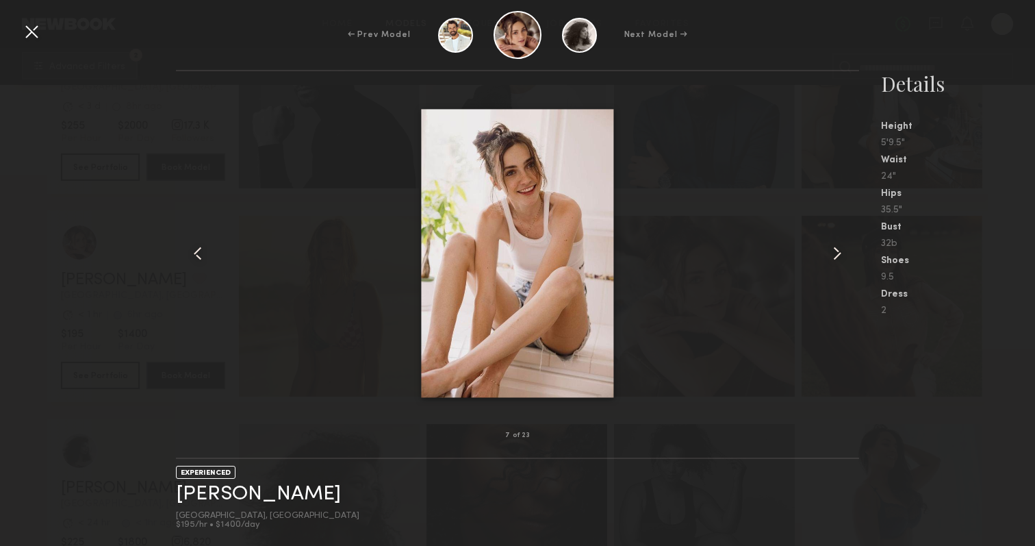
click at [835, 254] on common-icon at bounding box center [838, 253] width 22 height 22
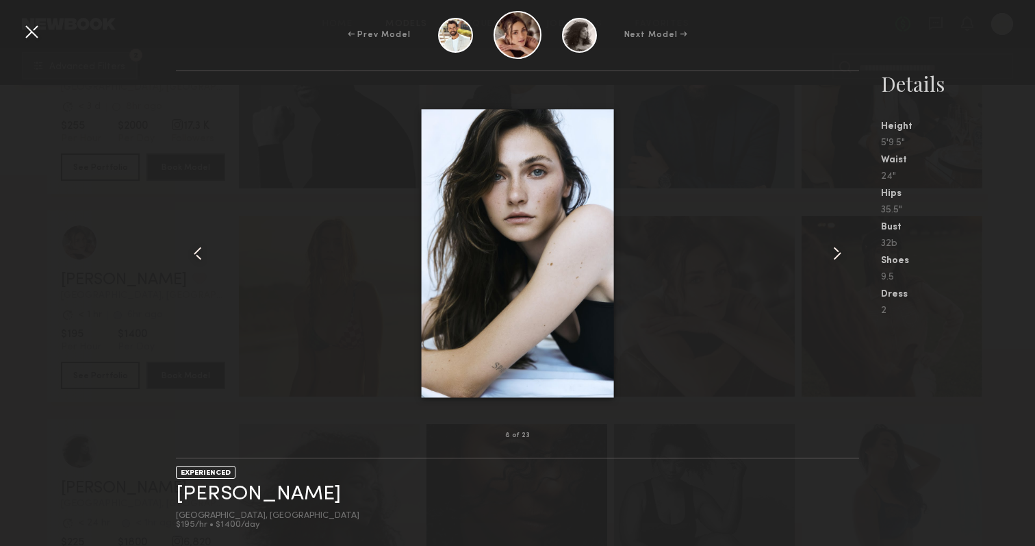
click at [835, 254] on common-icon at bounding box center [838, 253] width 22 height 22
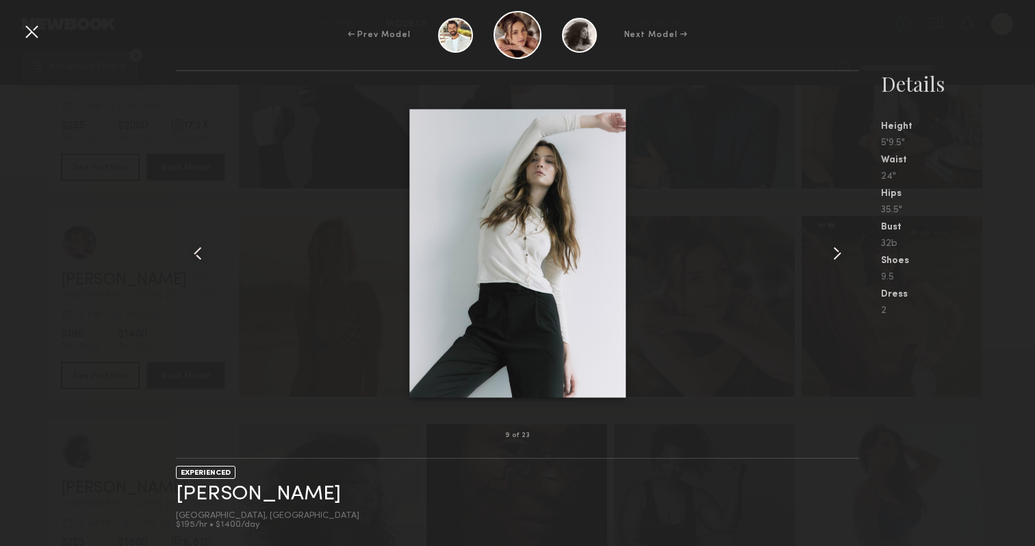
click at [835, 254] on common-icon at bounding box center [838, 253] width 22 height 22
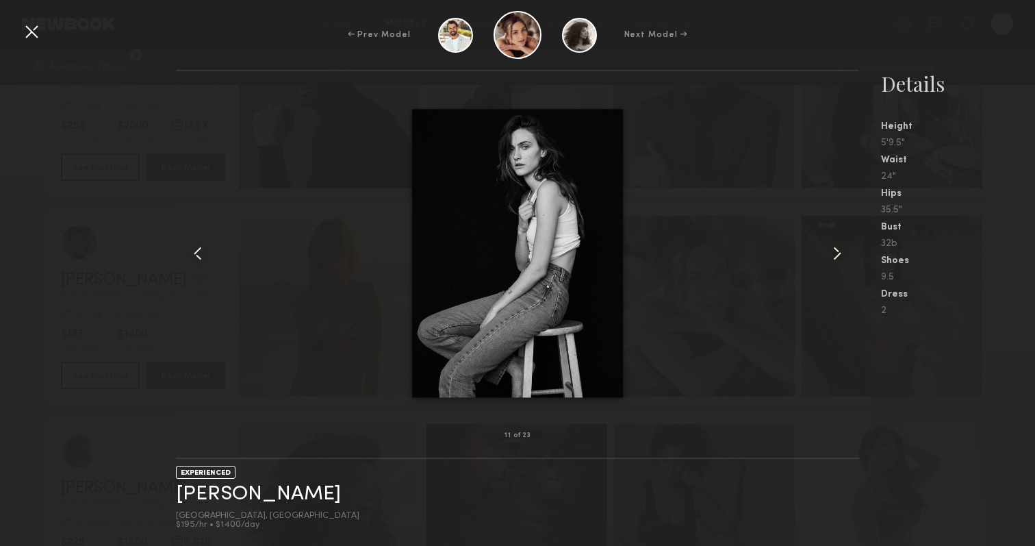
click at [835, 254] on common-icon at bounding box center [838, 253] width 22 height 22
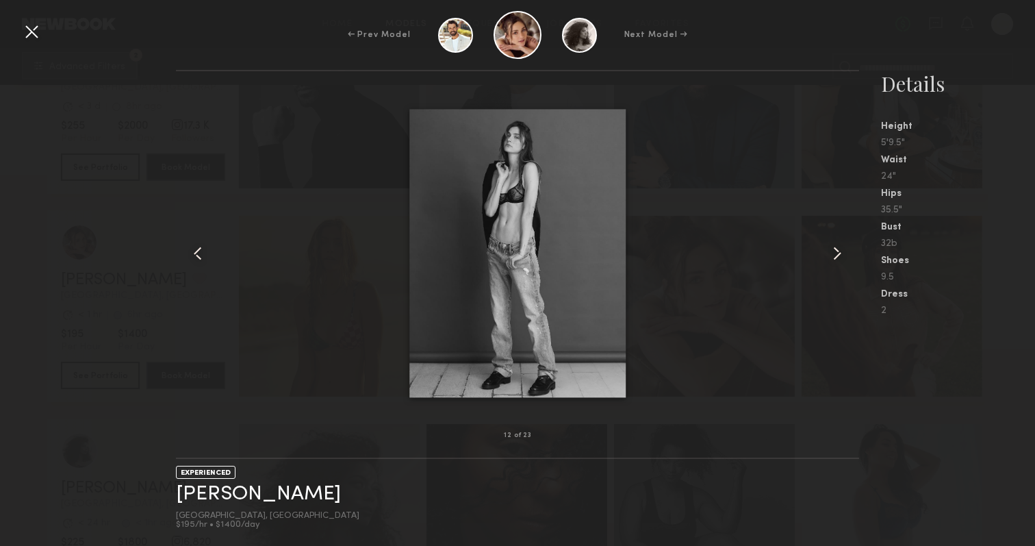
click at [835, 254] on common-icon at bounding box center [838, 253] width 22 height 22
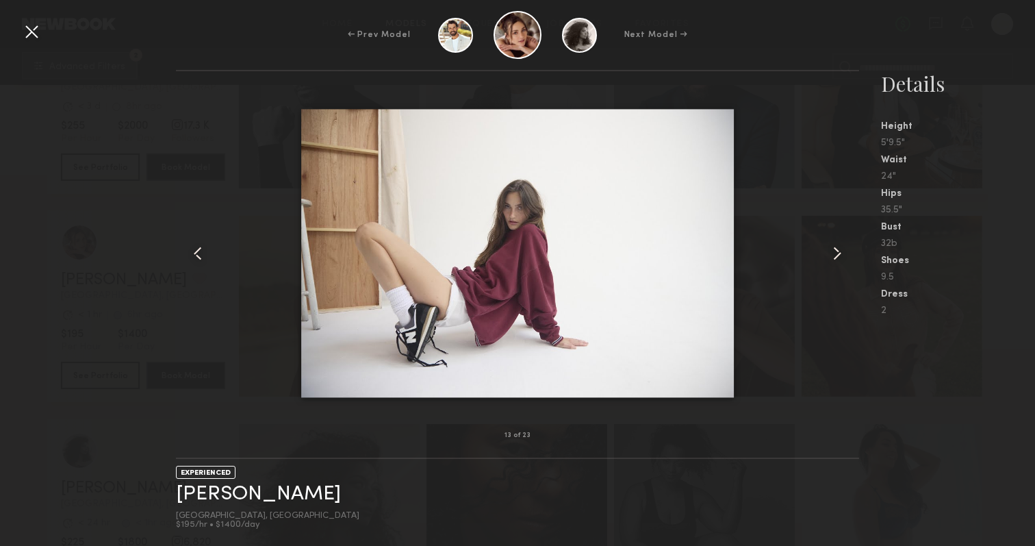
click at [835, 254] on common-icon at bounding box center [838, 253] width 22 height 22
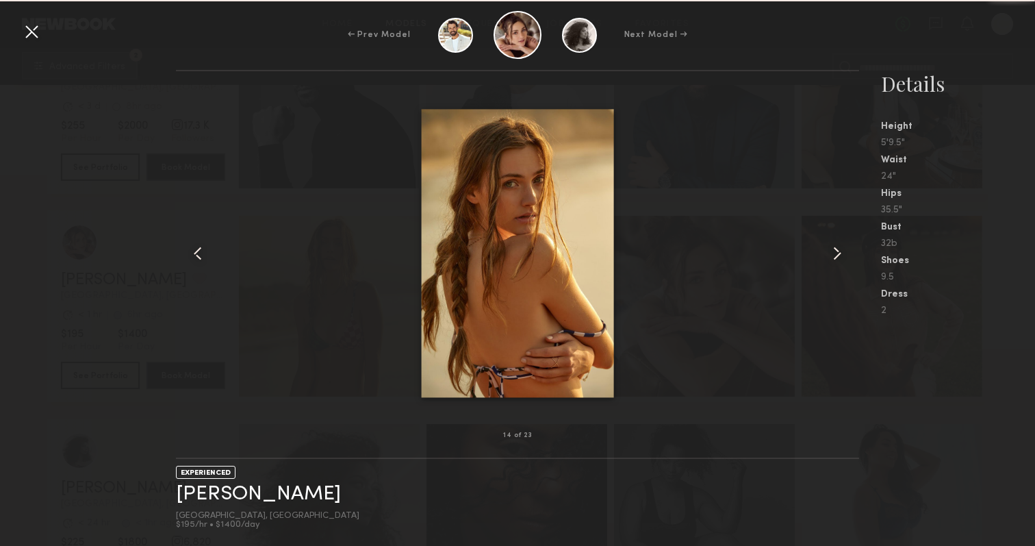
click at [835, 254] on common-icon at bounding box center [838, 253] width 22 height 22
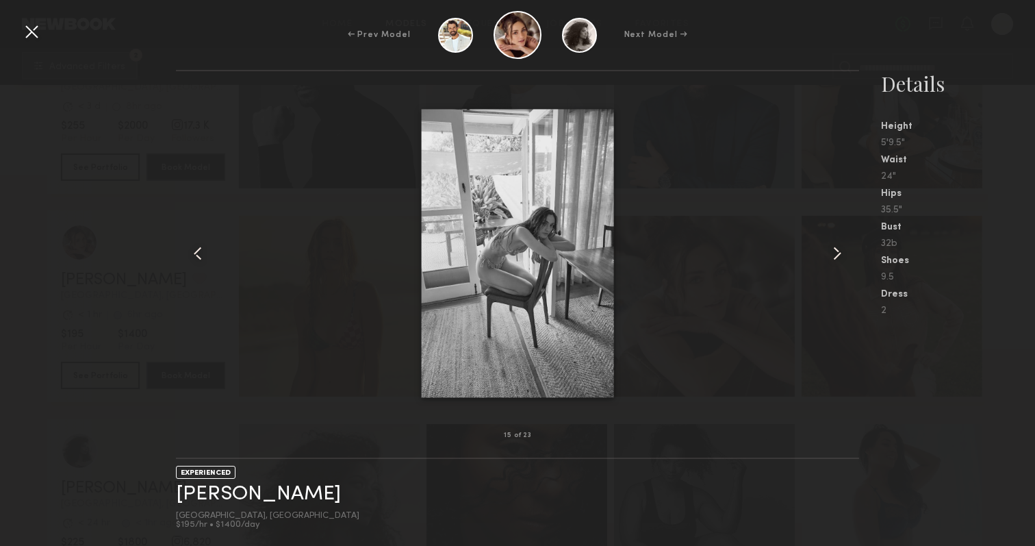
click at [35, 33] on div at bounding box center [32, 32] width 22 height 22
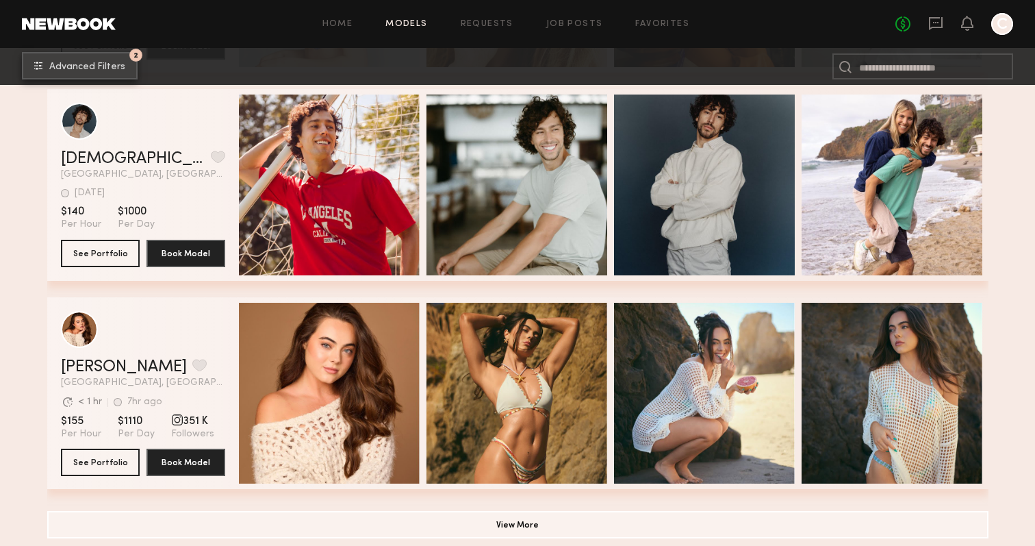
scroll to position [19808, 0]
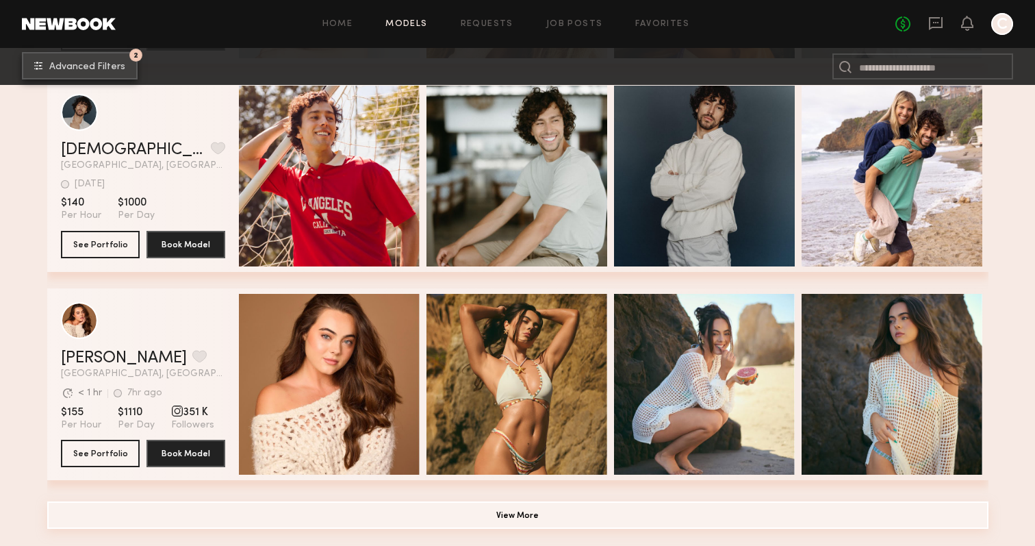
click at [240, 515] on button "View More" at bounding box center [518, 514] width 942 height 27
click at [242, 507] on button "View More" at bounding box center [518, 514] width 942 height 27
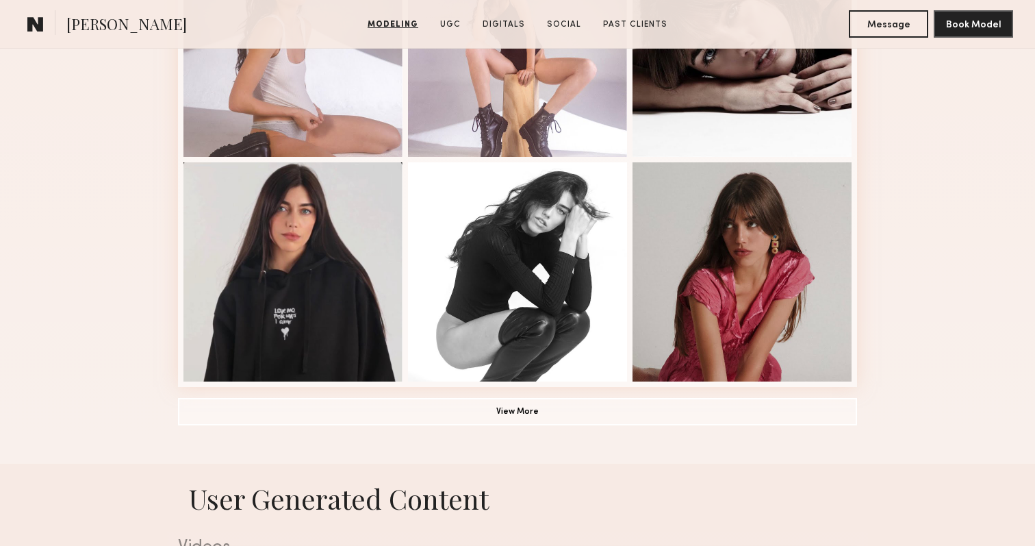
scroll to position [937, 0]
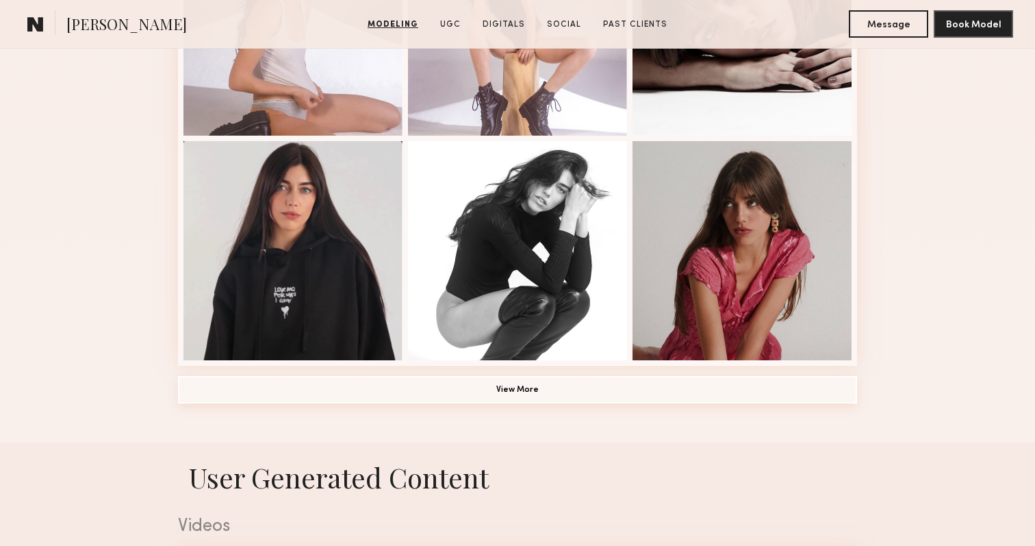
click at [218, 403] on common-button "View More" at bounding box center [517, 390] width 679 height 27
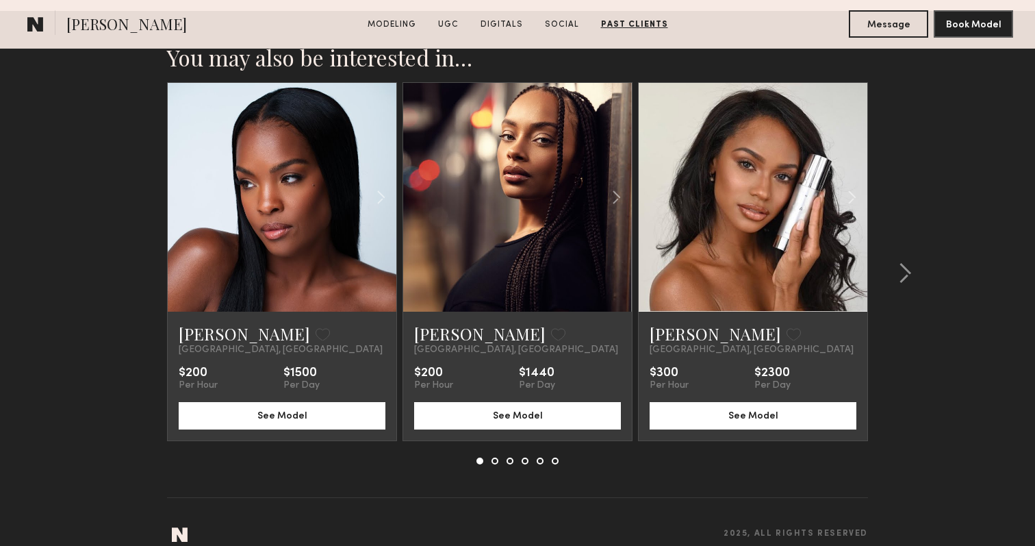
scroll to position [4707, 0]
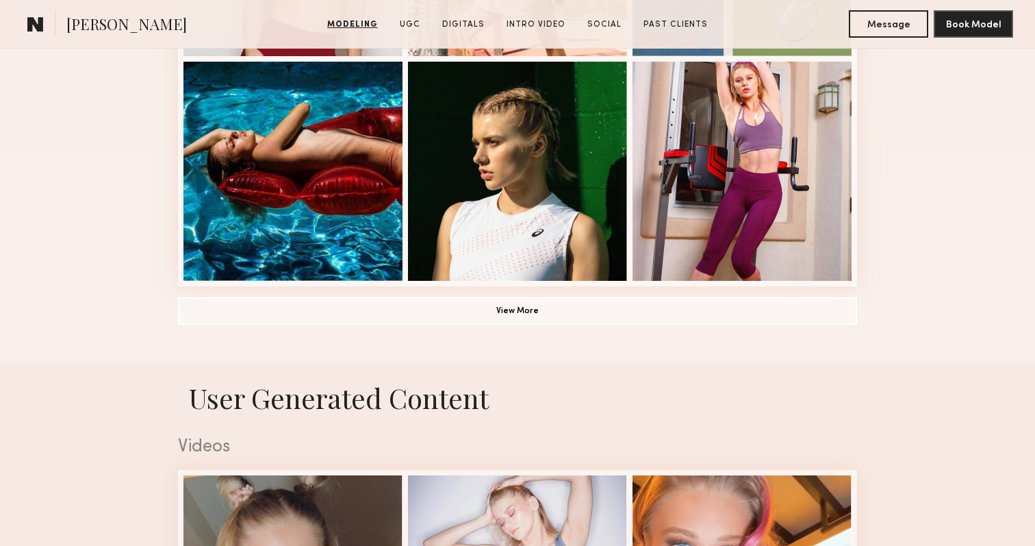
scroll to position [1025, 0]
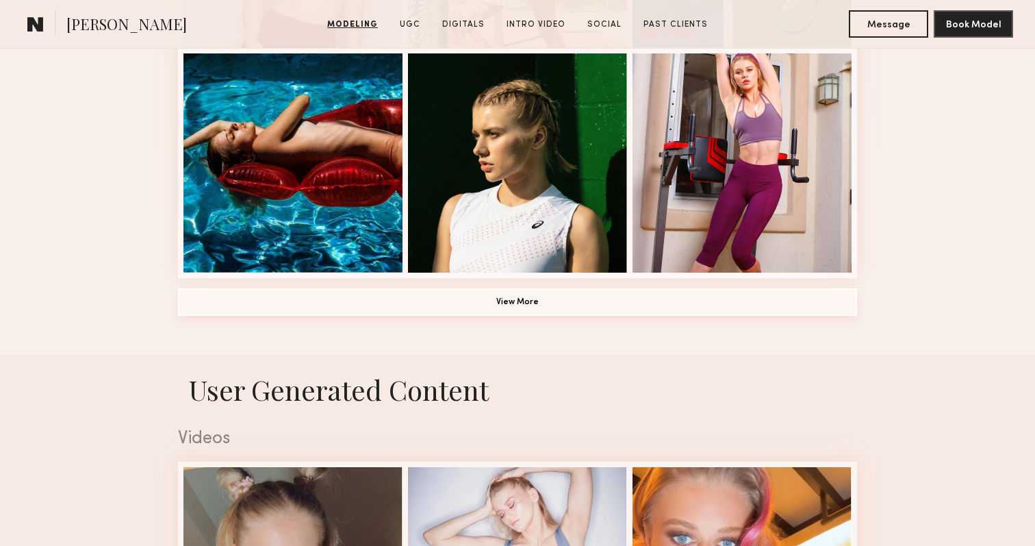
click at [351, 309] on button "View More" at bounding box center [517, 301] width 679 height 27
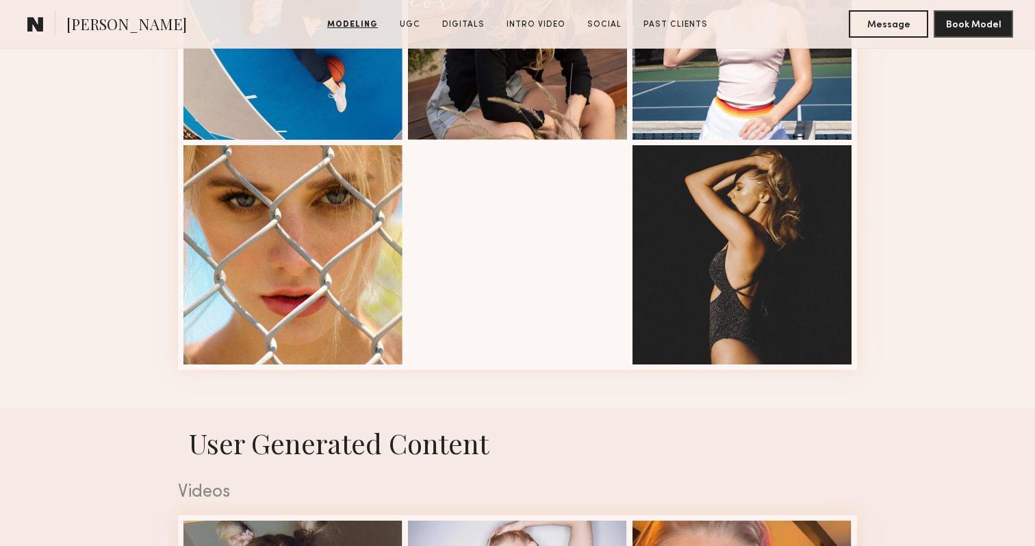
scroll to position [1832, 0]
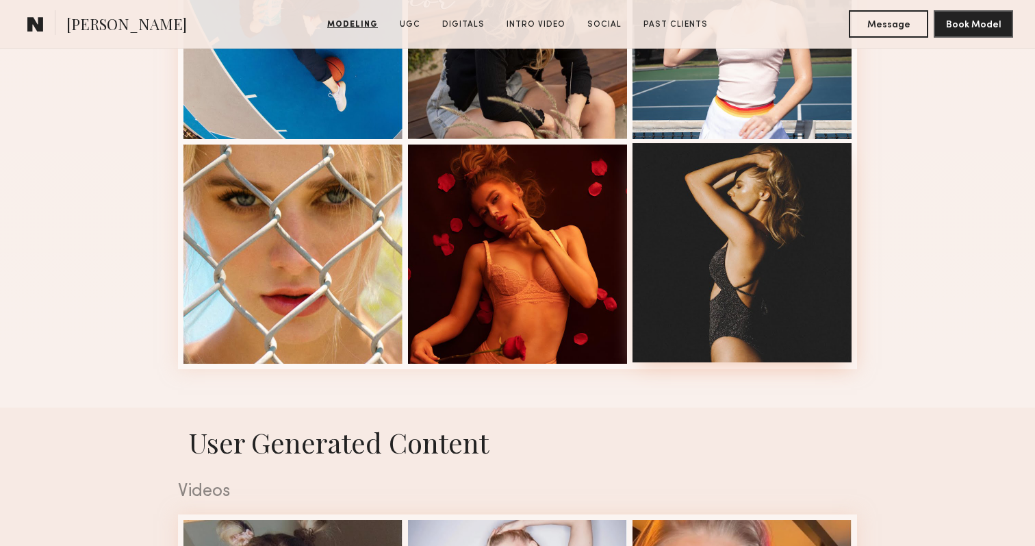
click at [819, 268] on div at bounding box center [742, 252] width 219 height 219
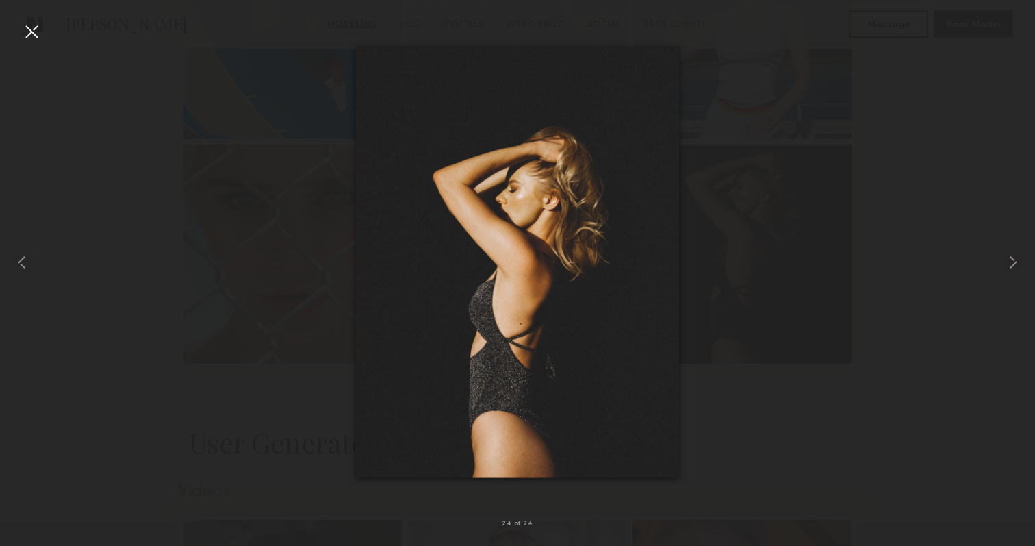
click at [951, 156] on div at bounding box center [517, 262] width 1035 height 480
click at [30, 32] on div at bounding box center [32, 32] width 22 height 22
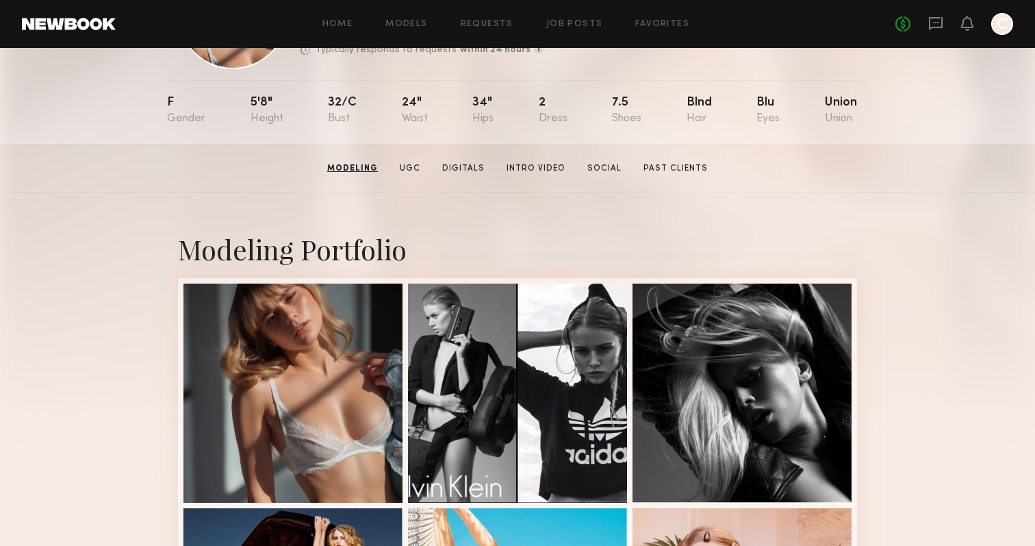
scroll to position [123, 0]
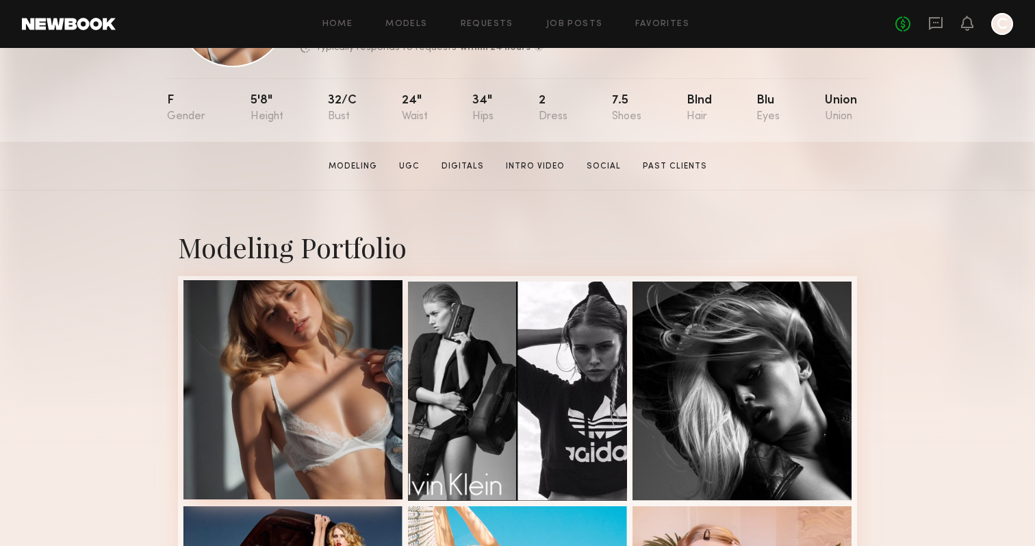
click at [299, 346] on div at bounding box center [293, 389] width 219 height 219
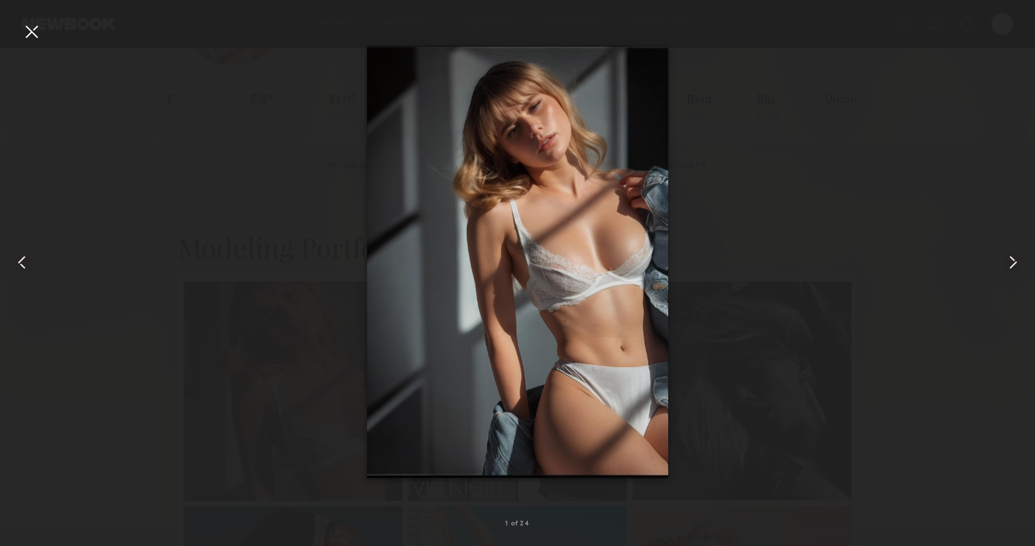
click at [31, 23] on div at bounding box center [32, 32] width 22 height 22
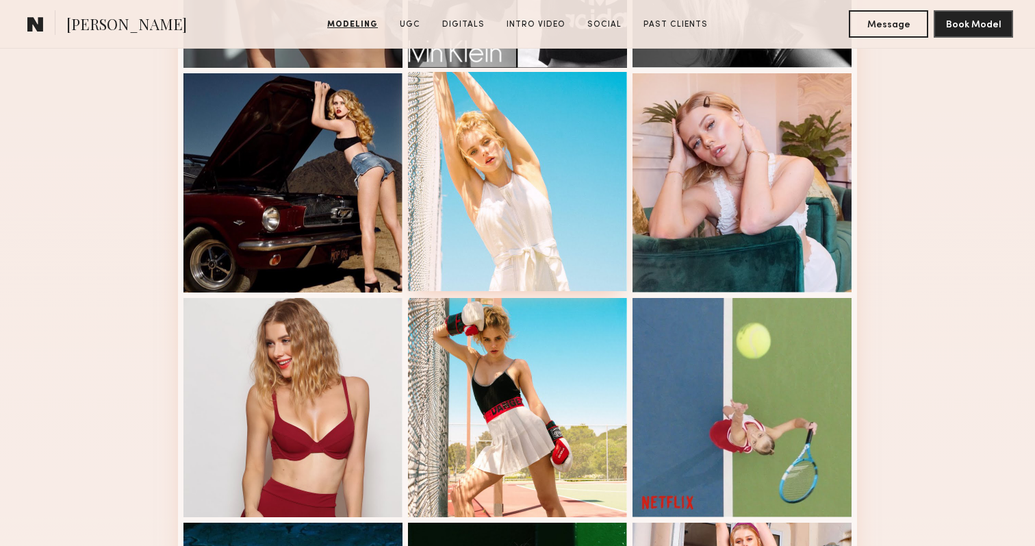
scroll to position [0, 0]
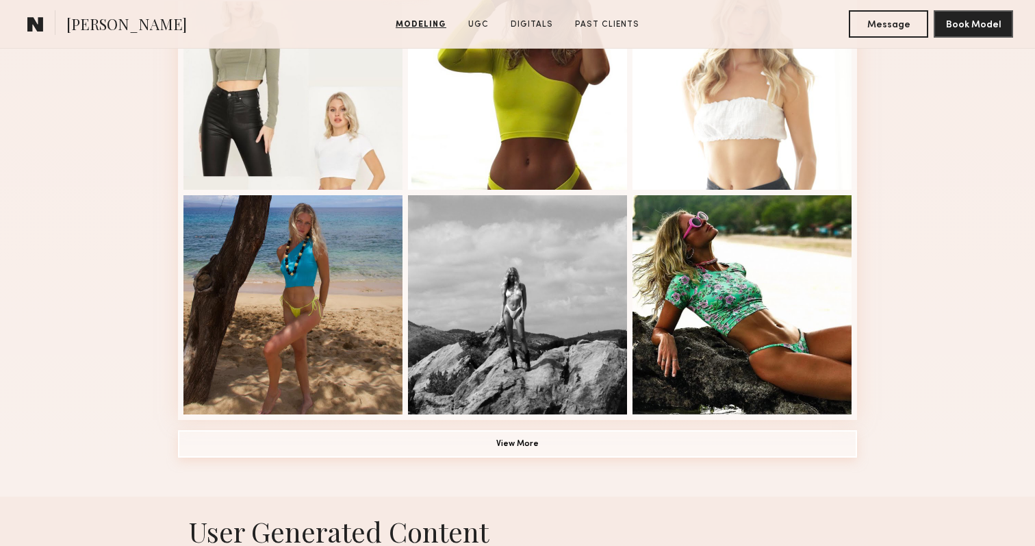
click at [320, 439] on button "View More" at bounding box center [517, 443] width 679 height 27
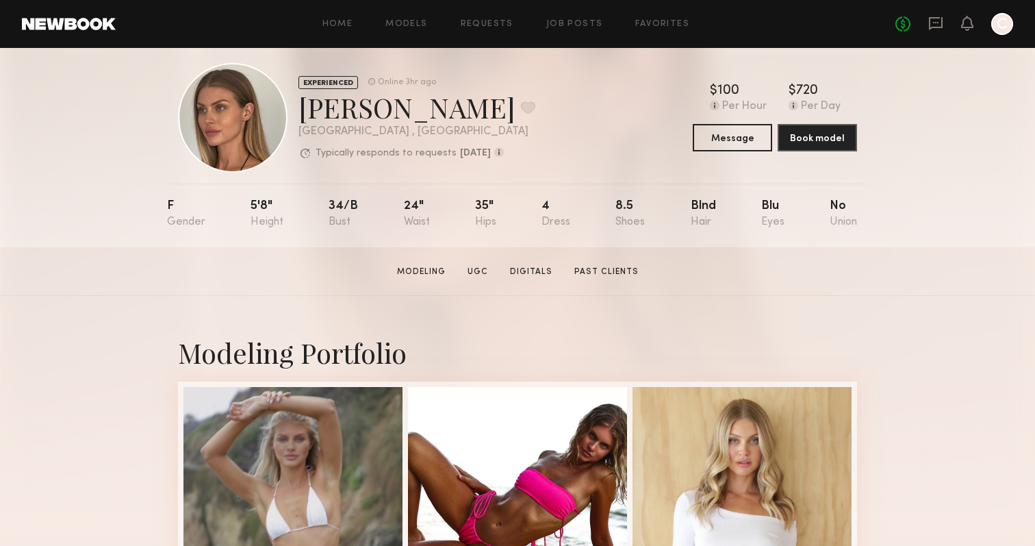
scroll to position [16, 0]
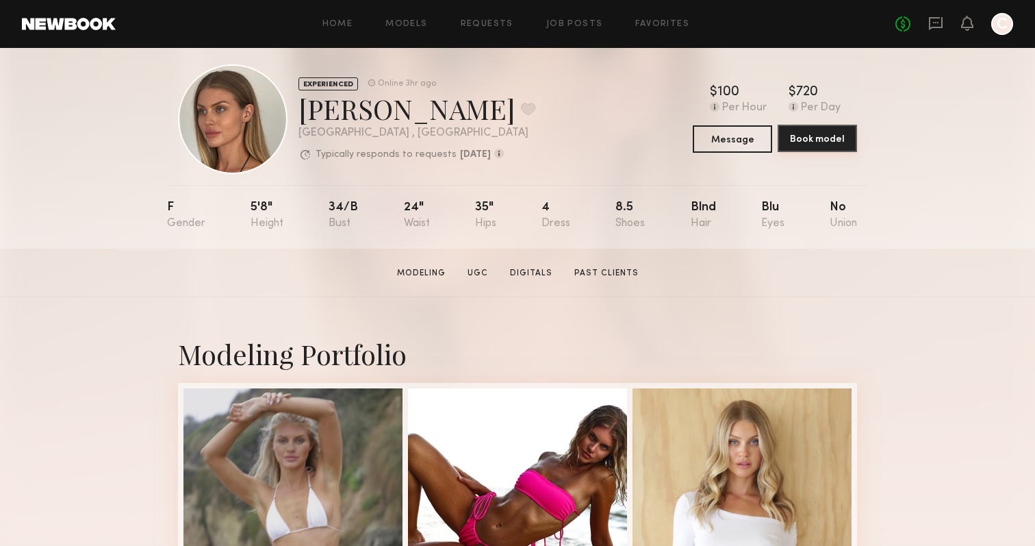
click at [830, 144] on button "Book model" at bounding box center [817, 138] width 79 height 27
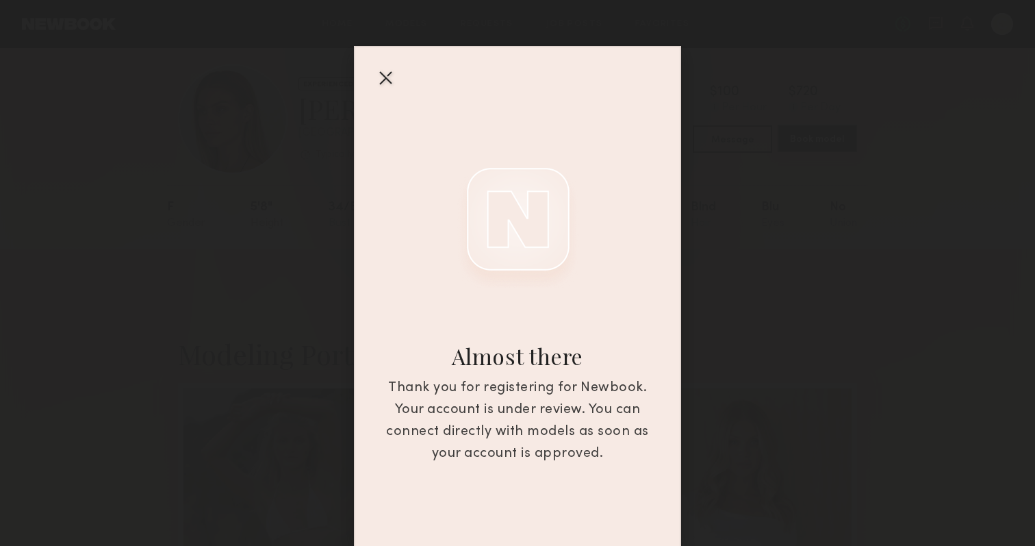
scroll to position [5, 0]
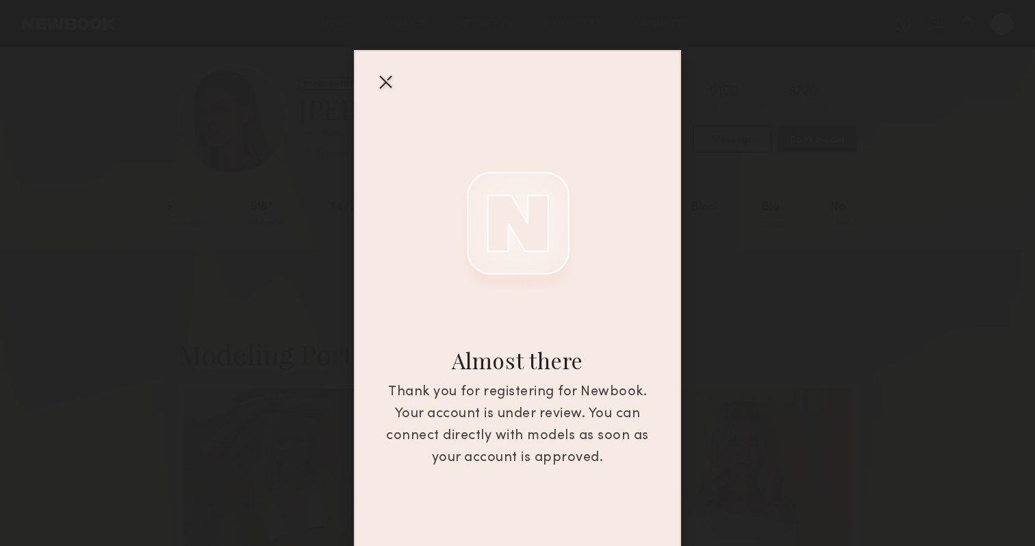
click at [386, 81] on div at bounding box center [386, 82] width 22 height 22
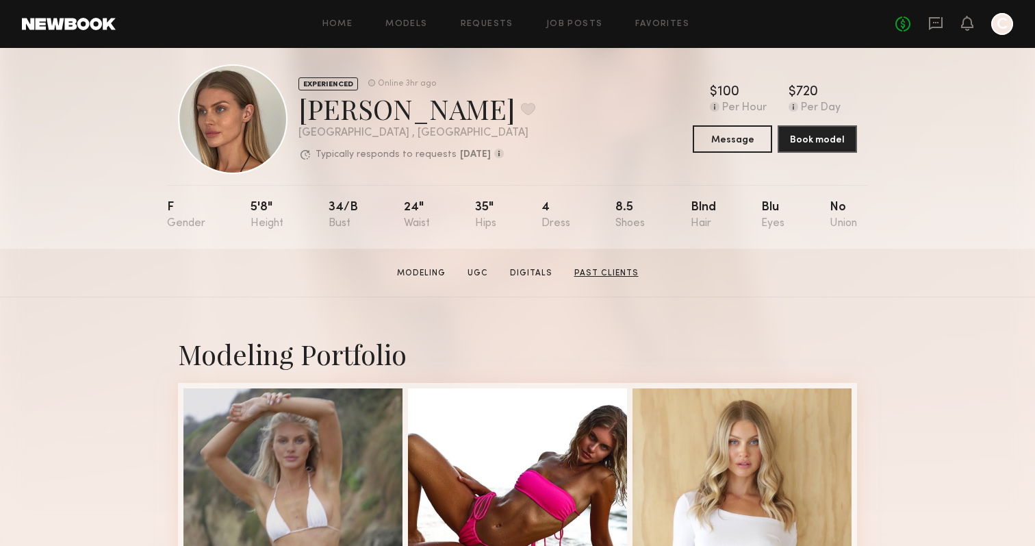
click at [601, 271] on link "Past Clients" at bounding box center [606, 273] width 75 height 12
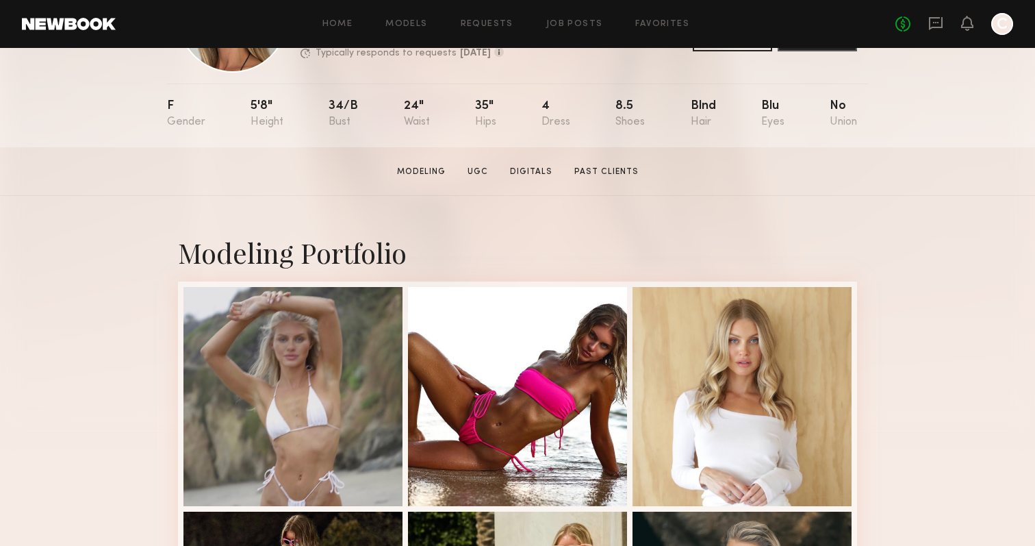
scroll to position [118, 0]
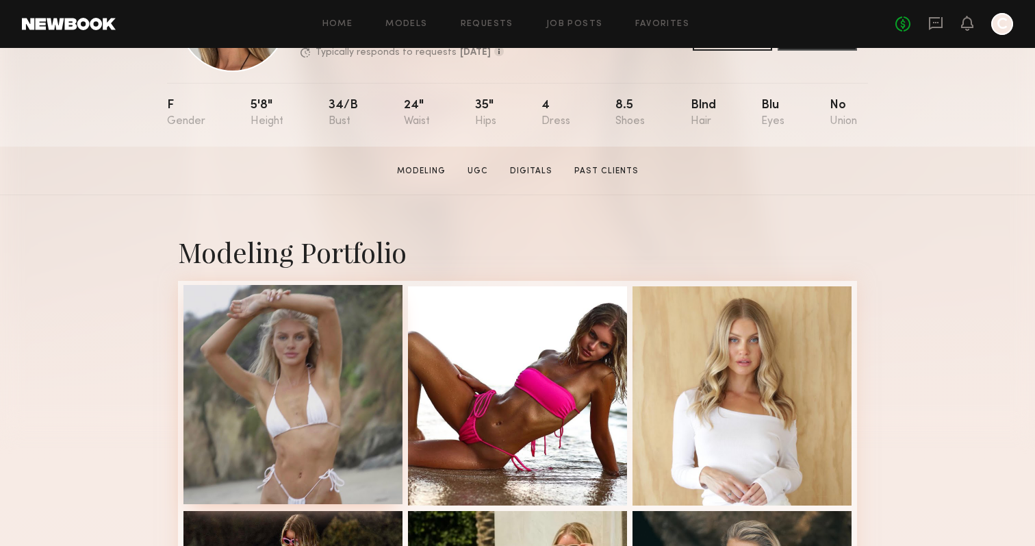
click at [269, 375] on div at bounding box center [293, 394] width 219 height 219
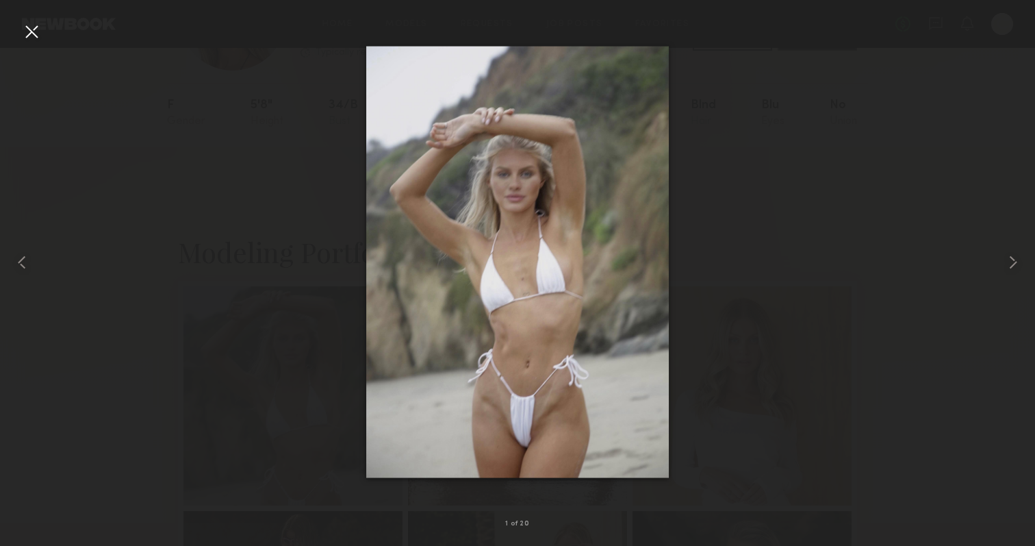
click at [34, 25] on div at bounding box center [32, 32] width 22 height 22
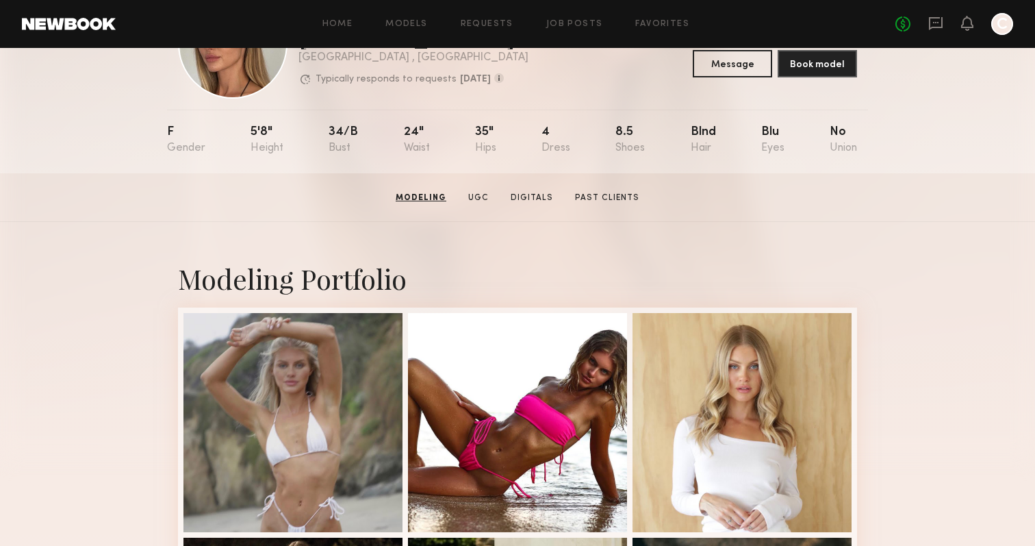
scroll to position [0, 0]
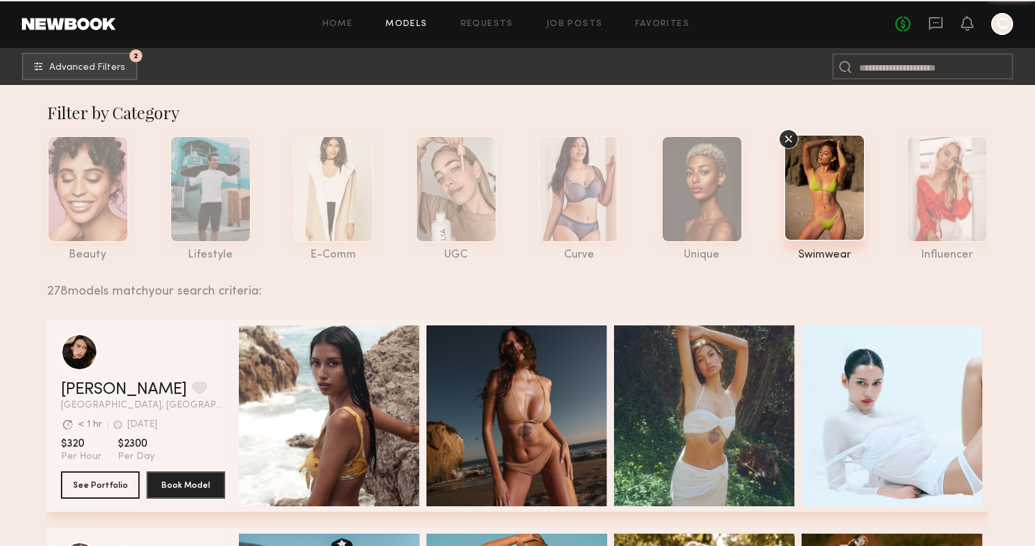
click at [787, 138] on icon at bounding box center [788, 139] width 6 height 6
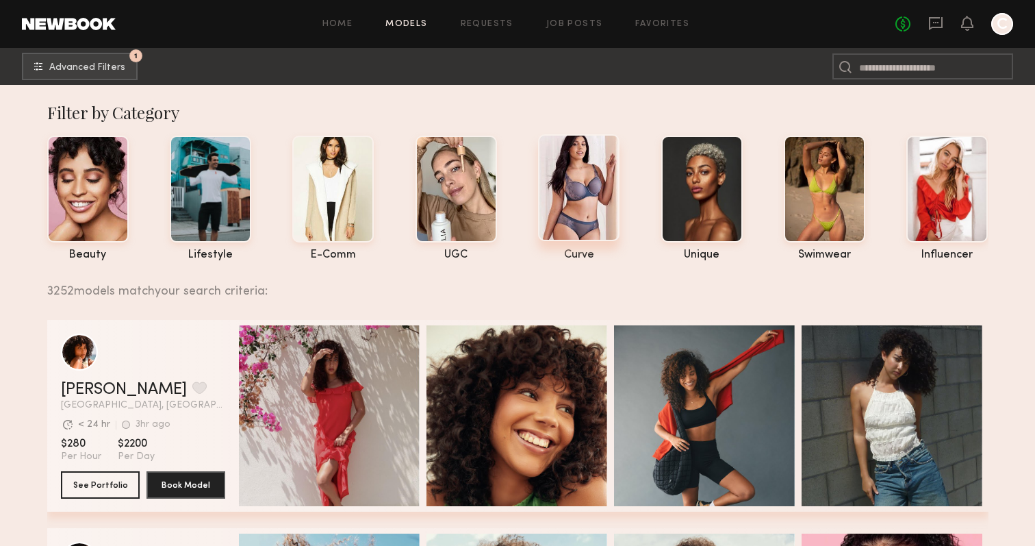
click at [577, 209] on div at bounding box center [578, 187] width 81 height 107
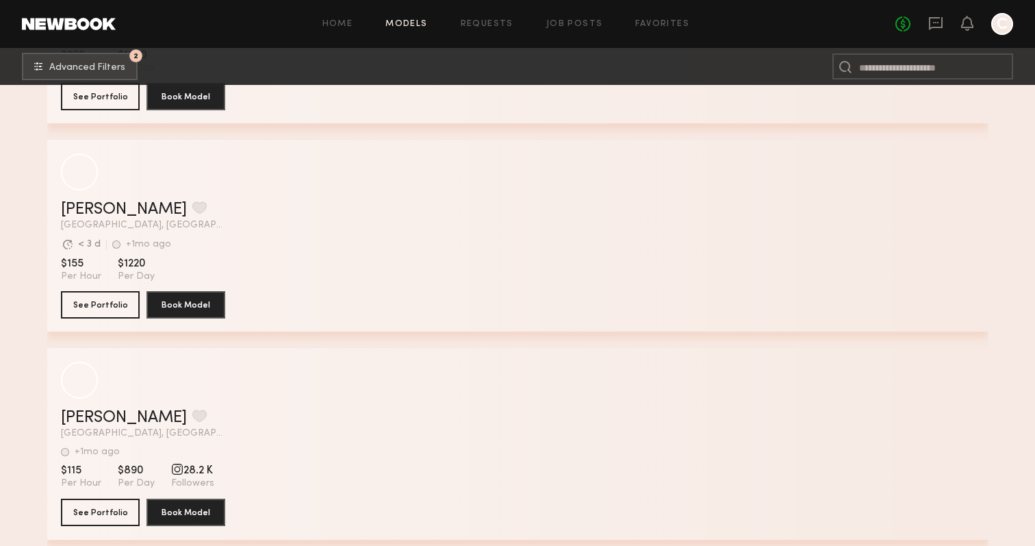
scroll to position [7261, 0]
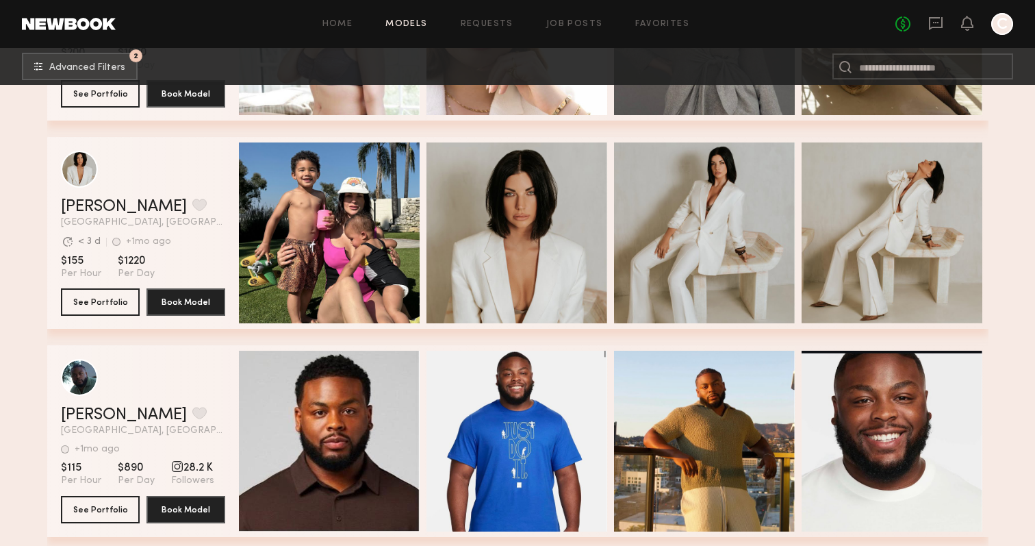
click at [205, 206] on div "Suzette N. Favorite" at bounding box center [143, 207] width 164 height 16
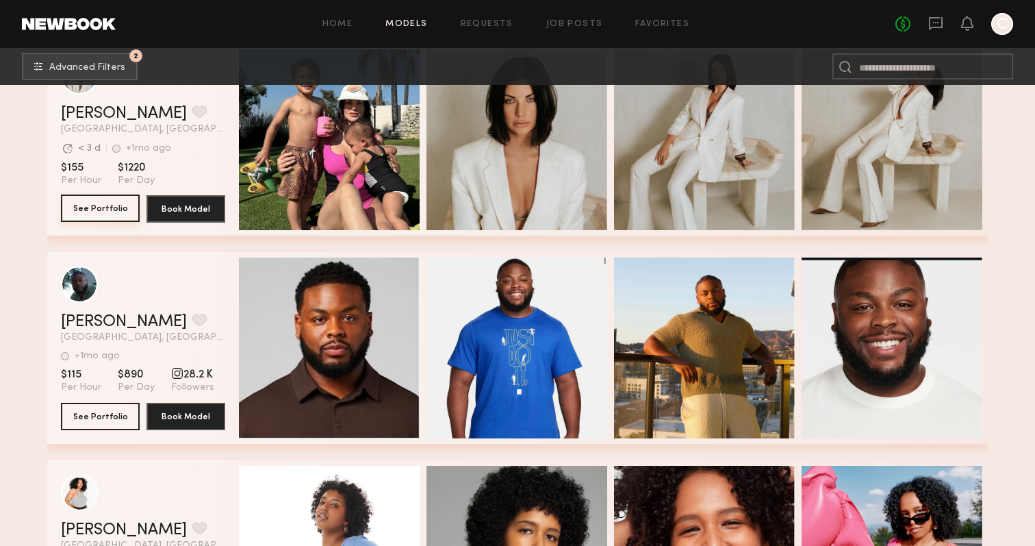
scroll to position [7291, 0]
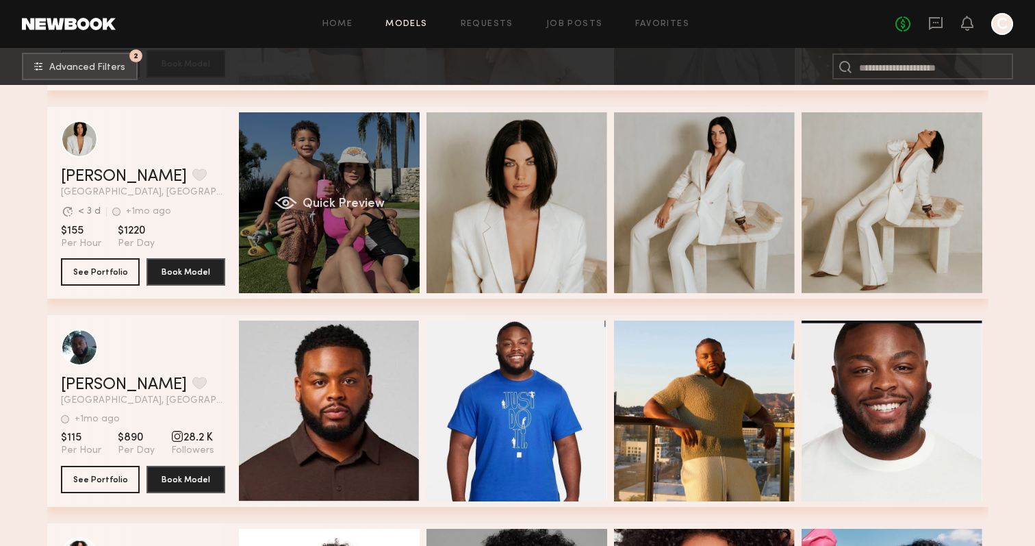
click at [292, 203] on div "grid" at bounding box center [285, 203] width 23 height 14
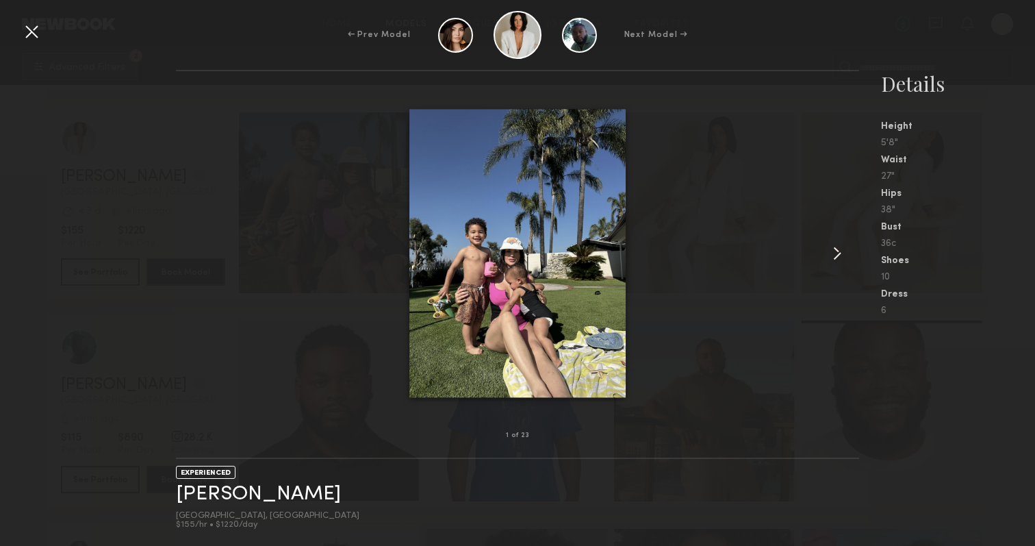
click at [837, 251] on common-icon at bounding box center [838, 253] width 22 height 22
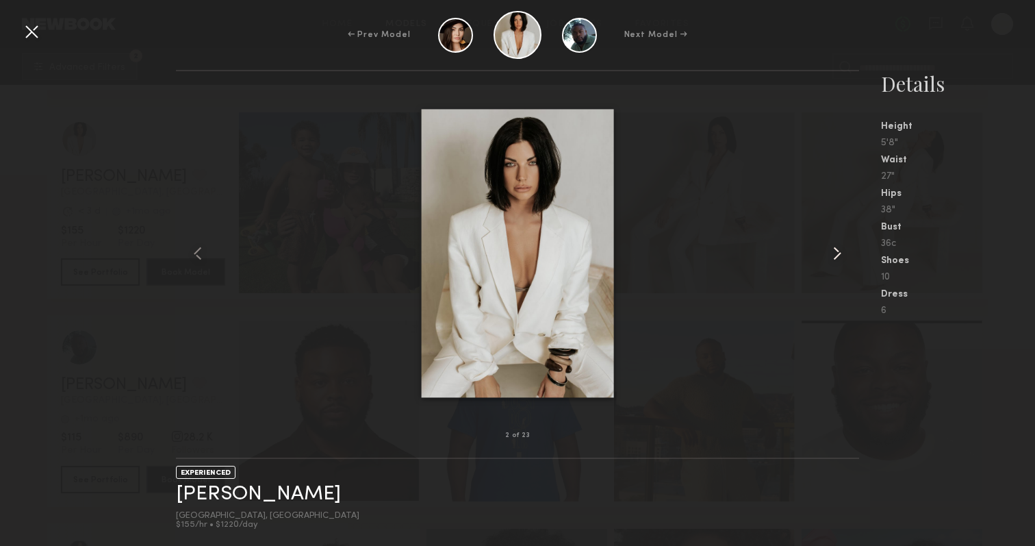
click at [837, 251] on common-icon at bounding box center [838, 253] width 22 height 22
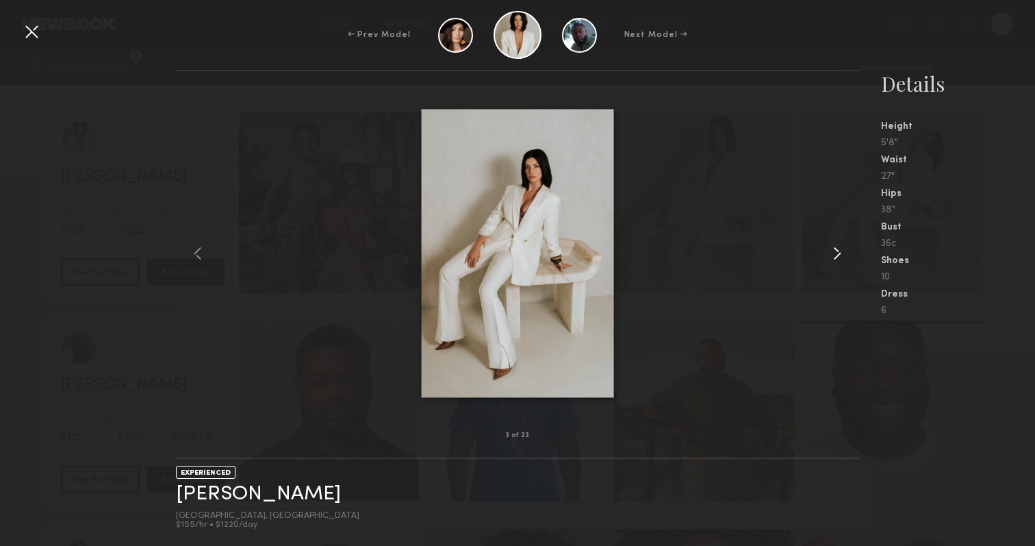
click at [837, 251] on common-icon at bounding box center [838, 253] width 22 height 22
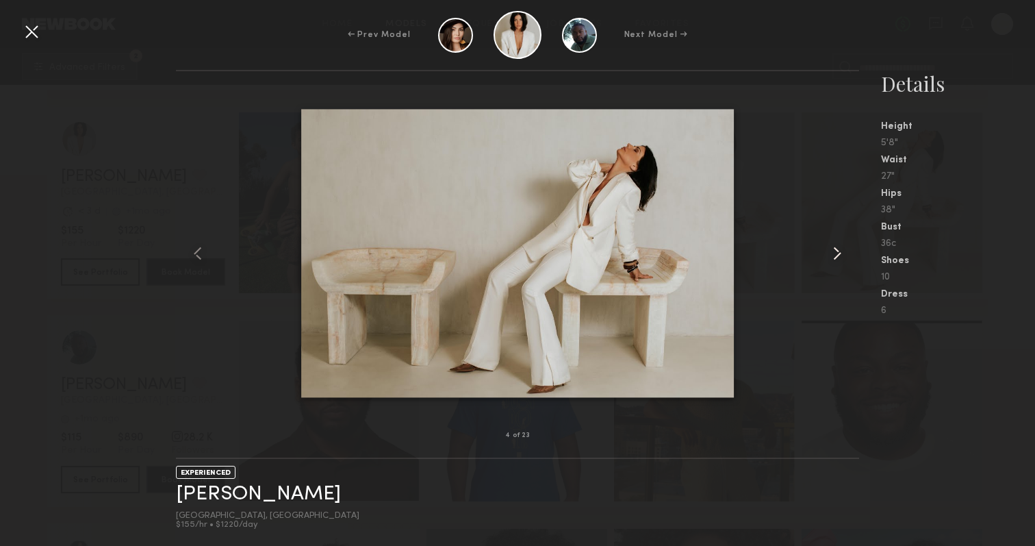
click at [837, 251] on common-icon at bounding box center [838, 253] width 22 height 22
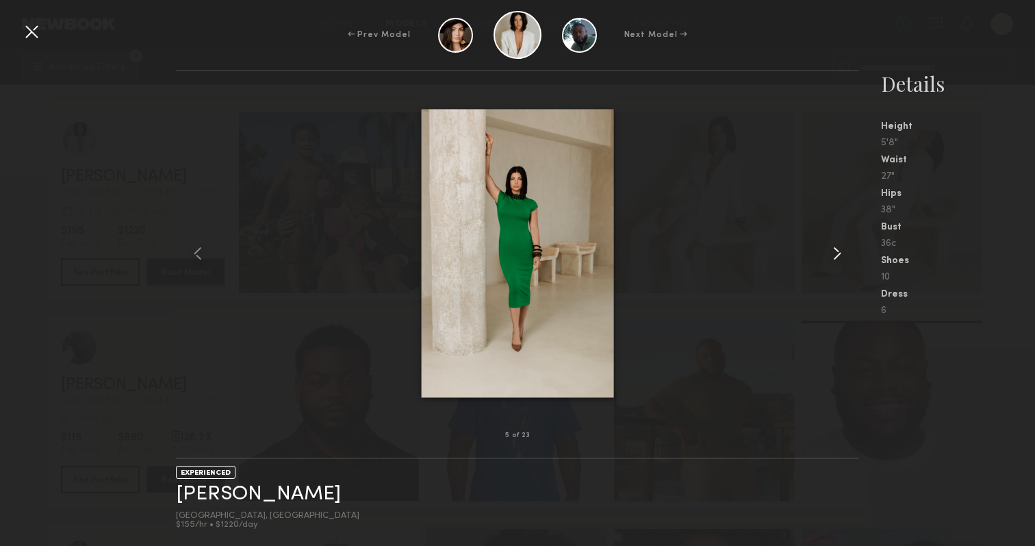
click at [837, 251] on common-icon at bounding box center [838, 253] width 22 height 22
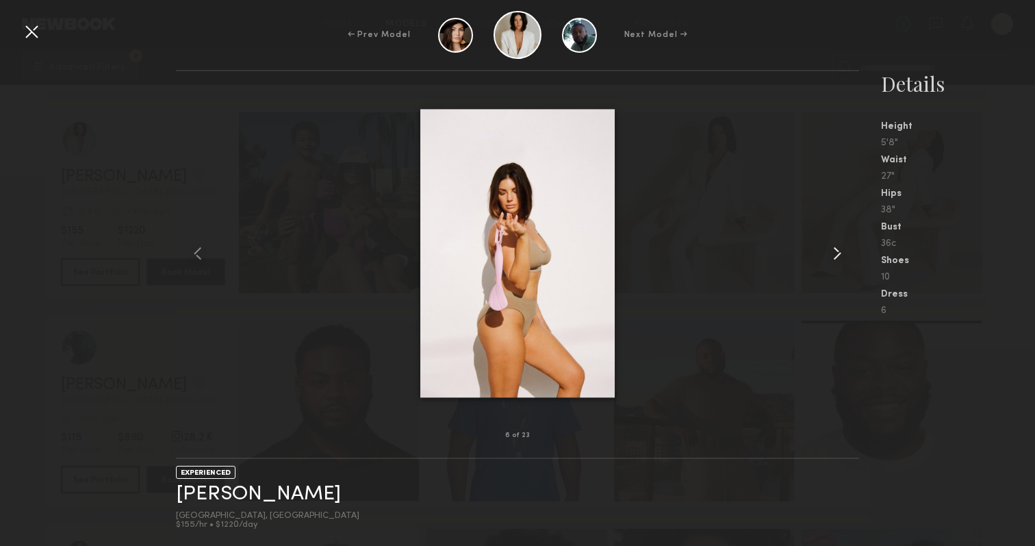
click at [837, 251] on common-icon at bounding box center [838, 253] width 22 height 22
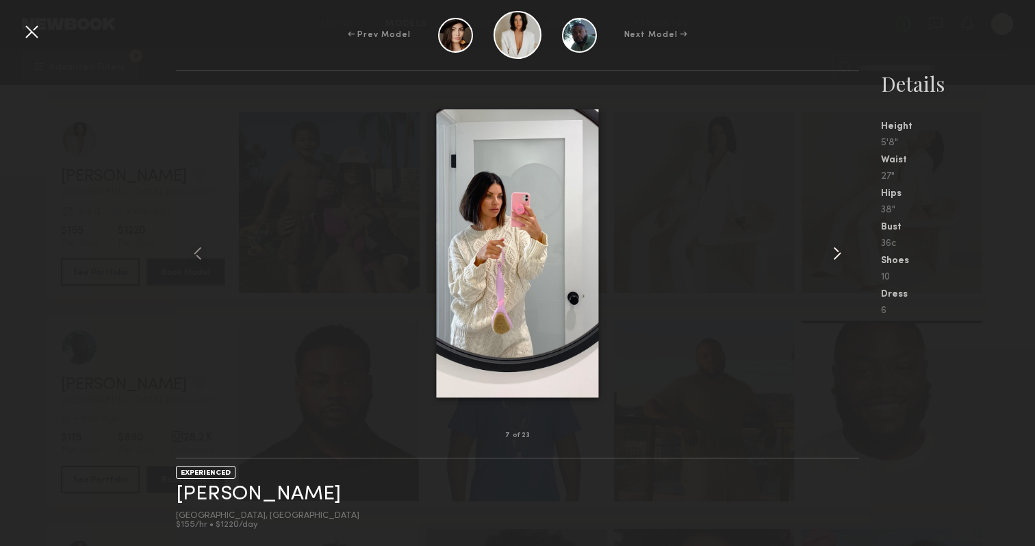
click at [837, 251] on common-icon at bounding box center [838, 253] width 22 height 22
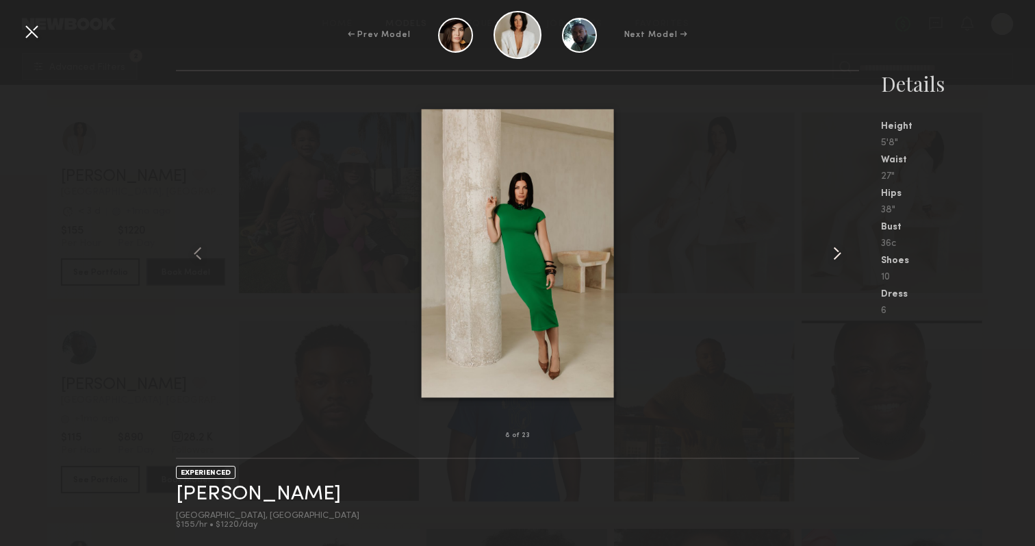
click at [837, 251] on common-icon at bounding box center [838, 253] width 22 height 22
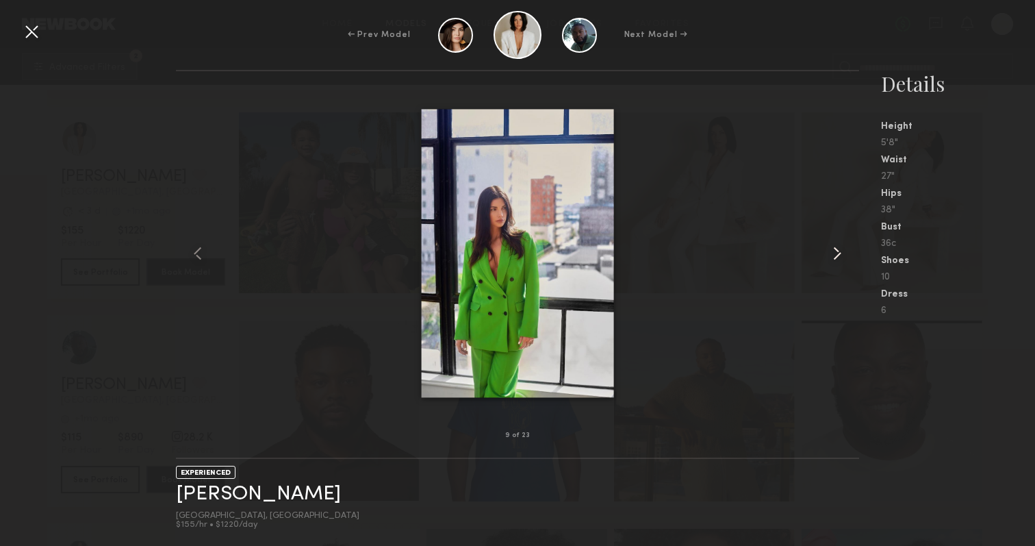
click at [837, 251] on common-icon at bounding box center [838, 253] width 22 height 22
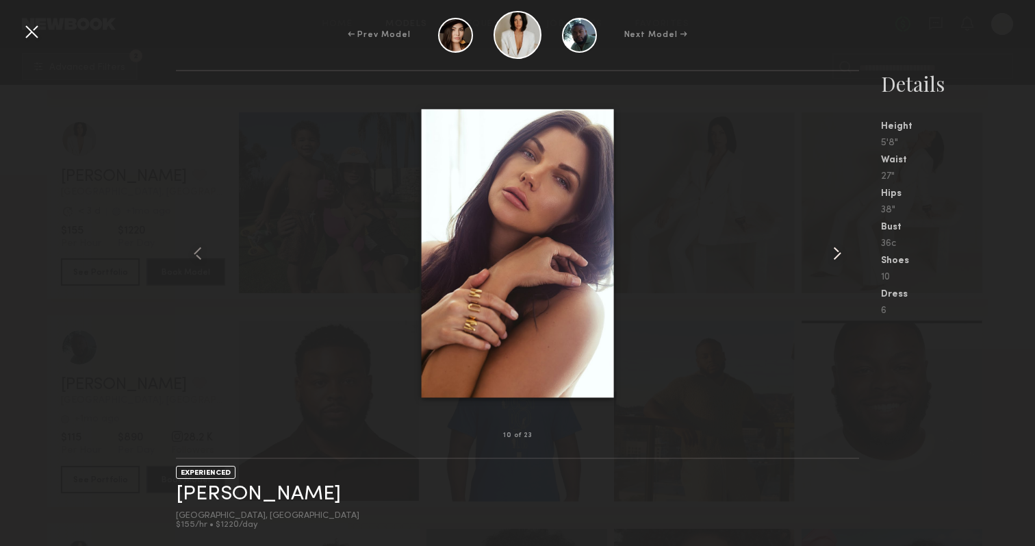
click at [837, 251] on common-icon at bounding box center [838, 253] width 22 height 22
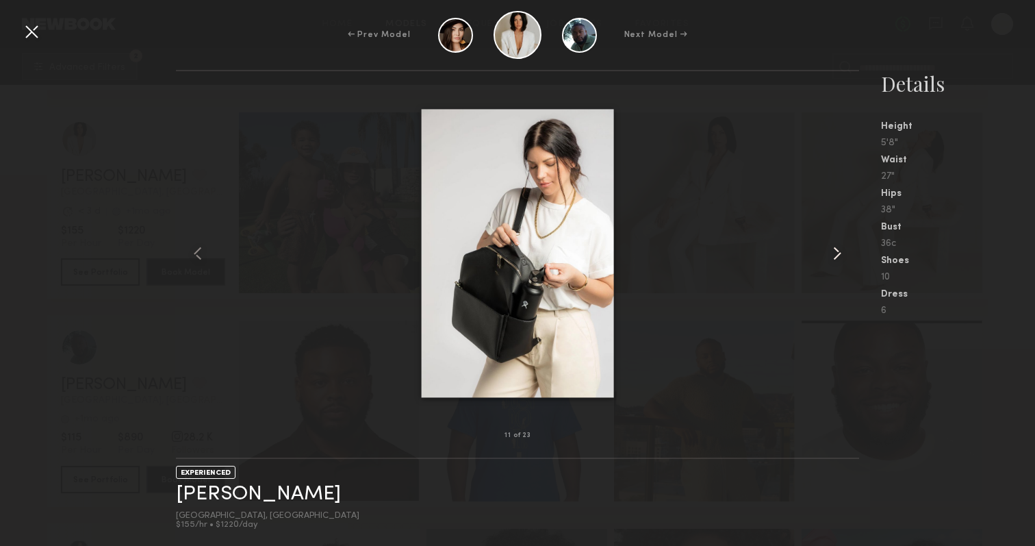
click at [837, 251] on common-icon at bounding box center [838, 253] width 22 height 22
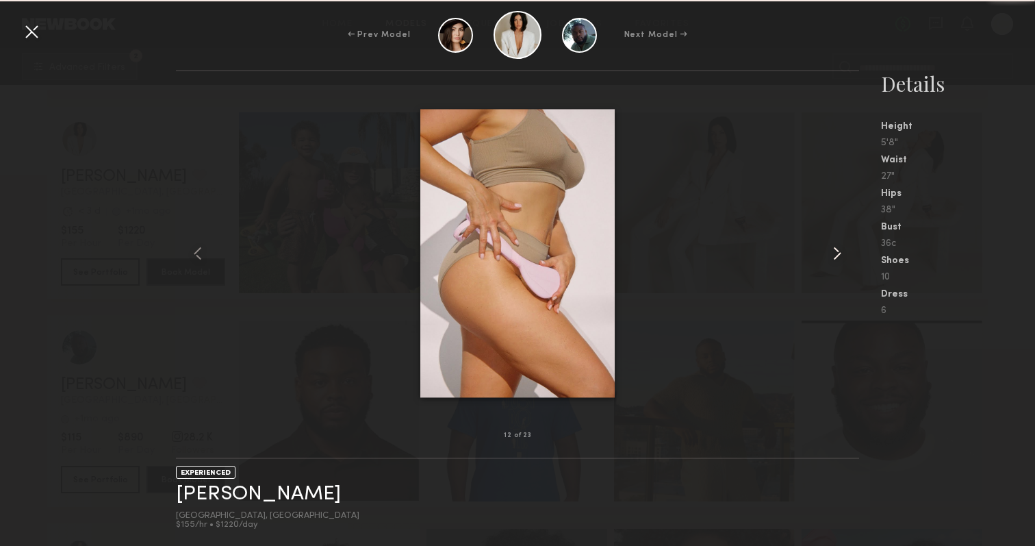
click at [837, 251] on common-icon at bounding box center [838, 253] width 22 height 22
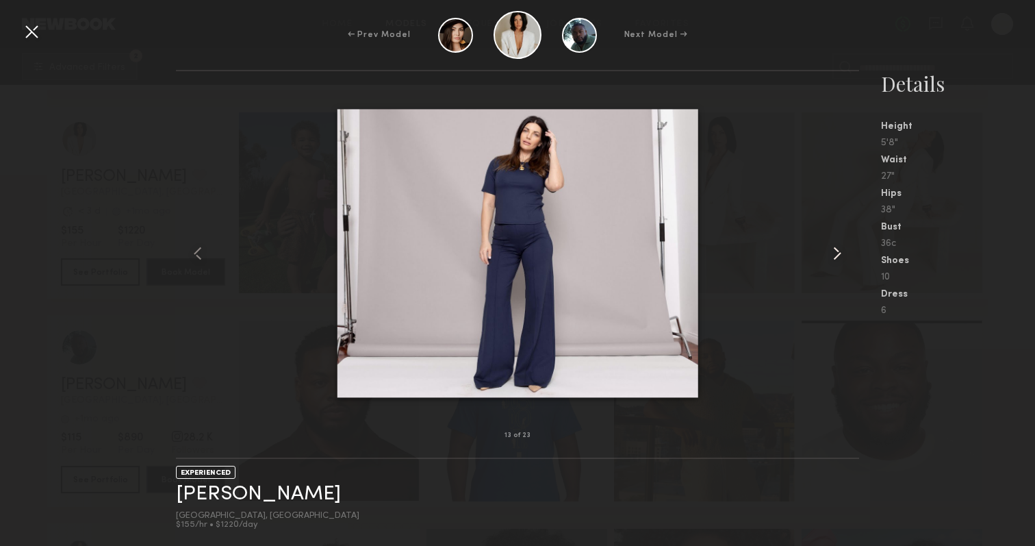
click at [837, 251] on common-icon at bounding box center [838, 253] width 22 height 22
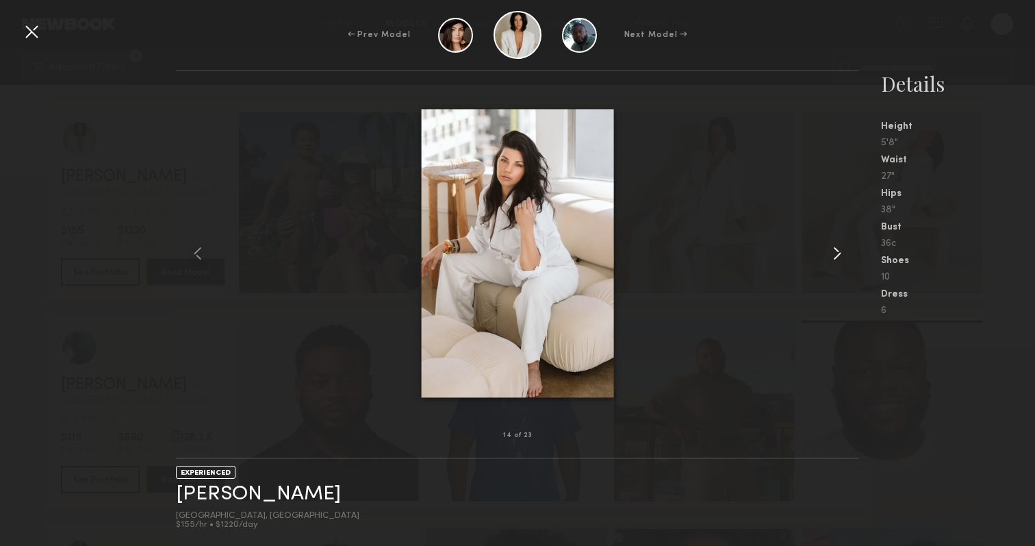
click at [837, 251] on common-icon at bounding box center [838, 253] width 22 height 22
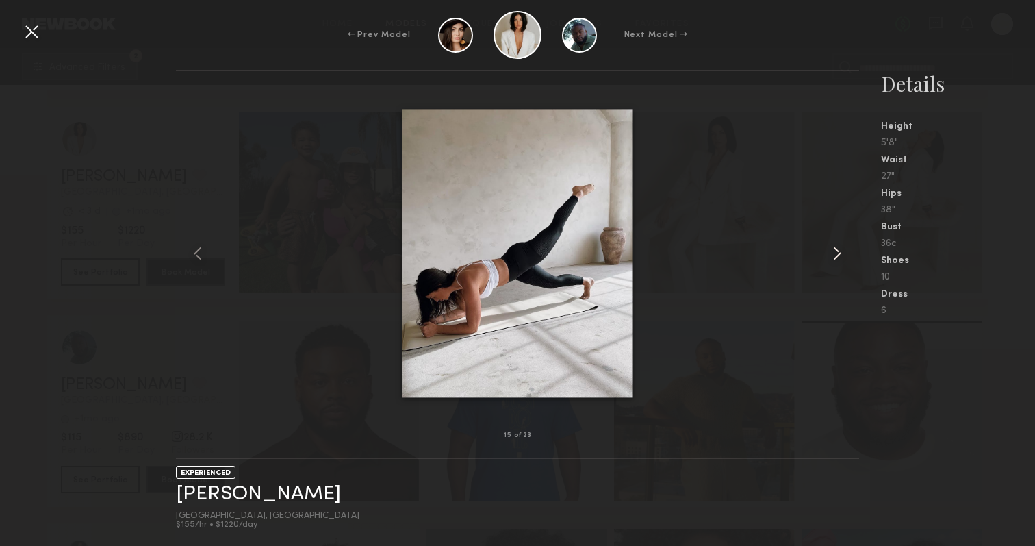
click at [837, 251] on common-icon at bounding box center [838, 253] width 22 height 22
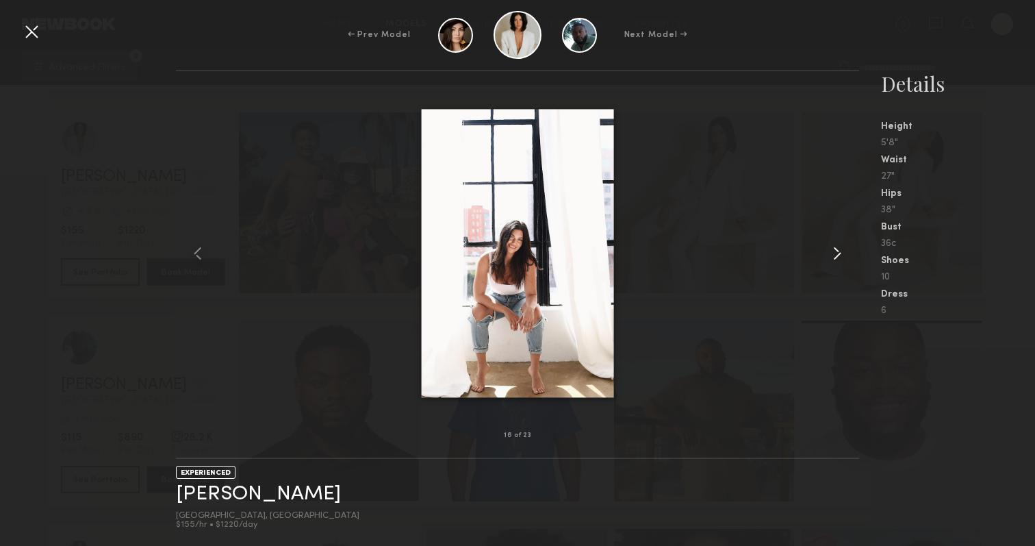
click at [837, 251] on common-icon at bounding box center [838, 253] width 22 height 22
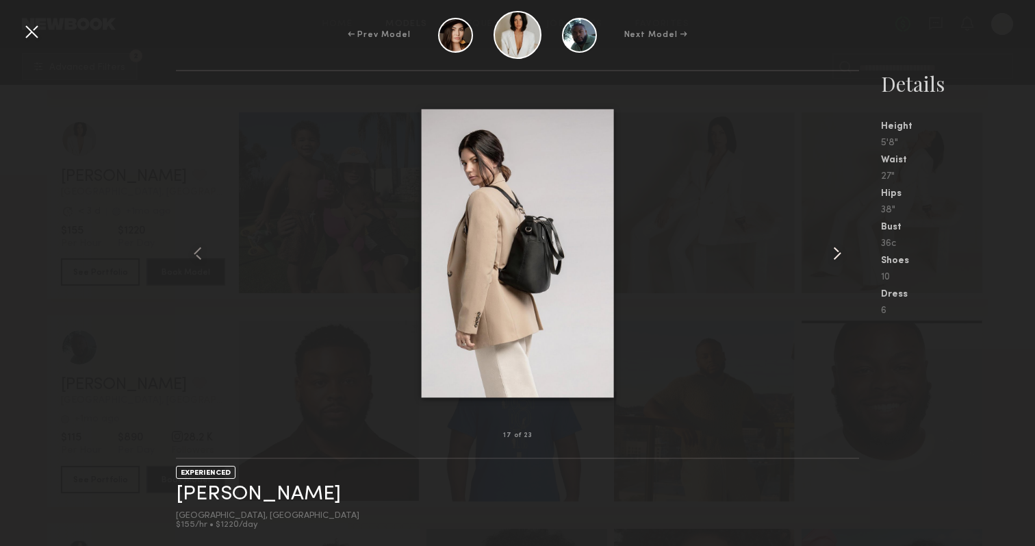
click at [837, 251] on common-icon at bounding box center [838, 253] width 22 height 22
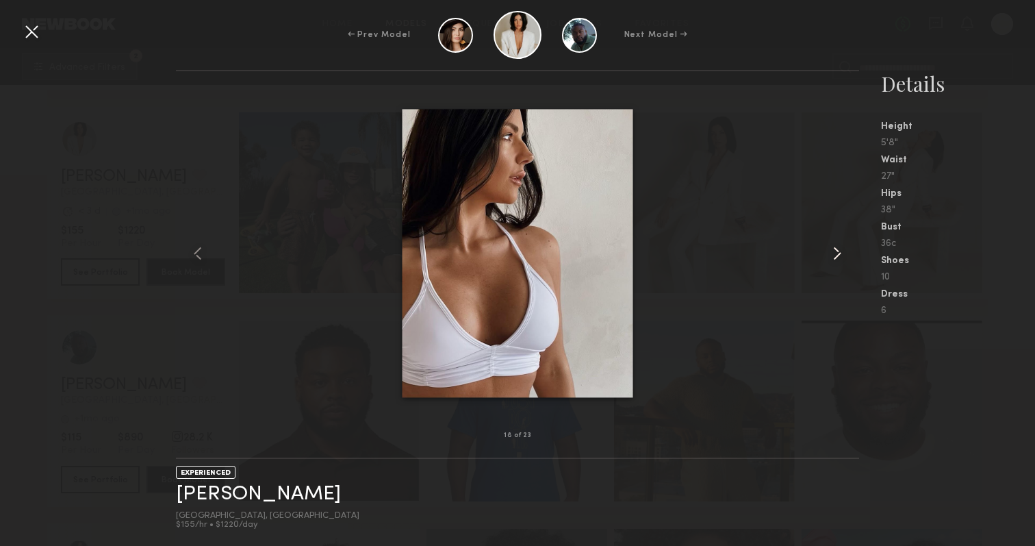
click at [837, 251] on common-icon at bounding box center [838, 253] width 22 height 22
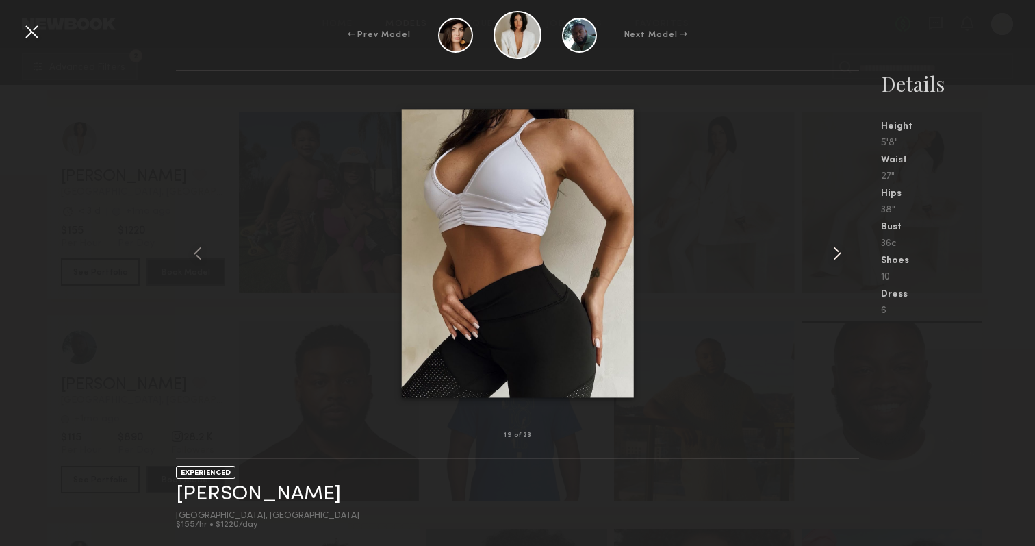
click at [837, 251] on common-icon at bounding box center [838, 253] width 22 height 22
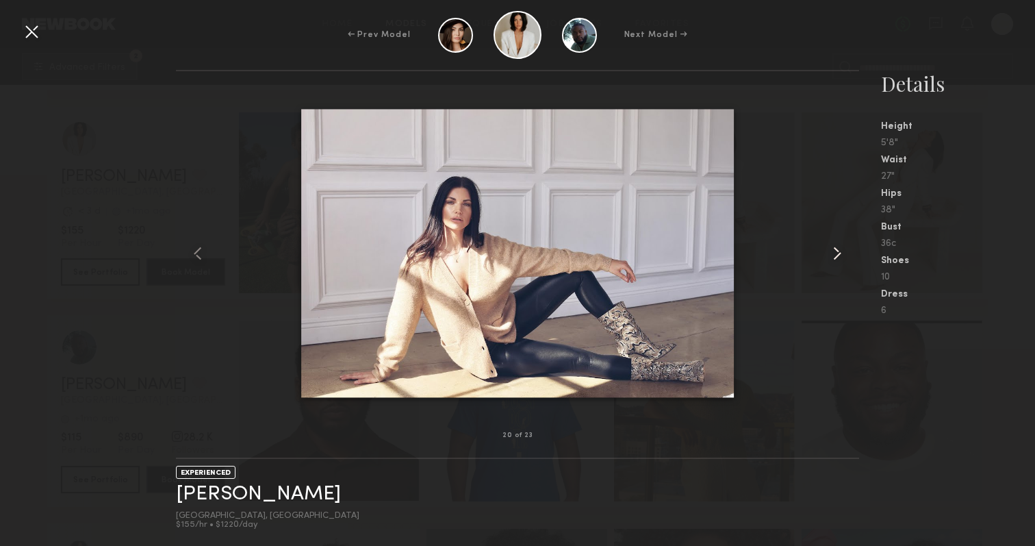
click at [837, 251] on common-icon at bounding box center [838, 253] width 22 height 22
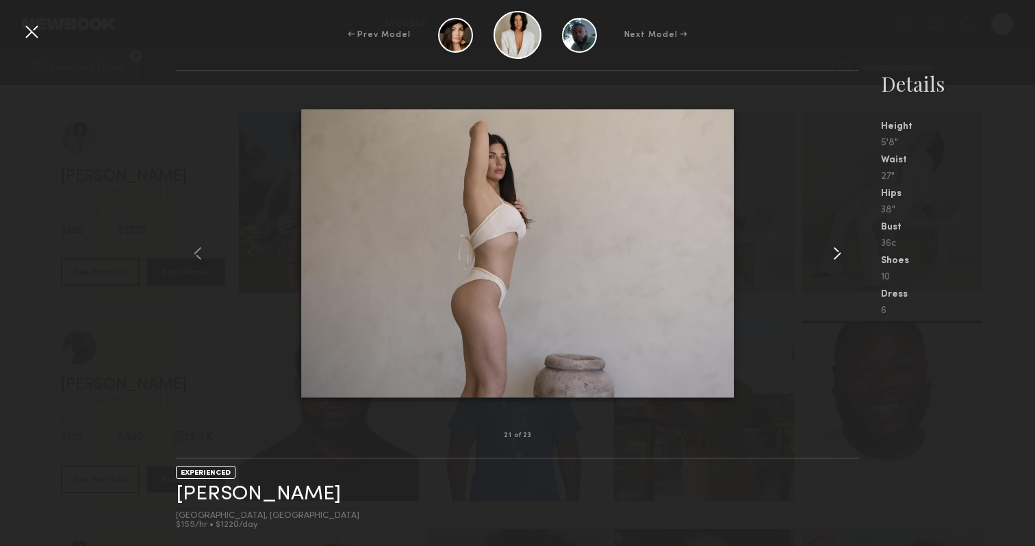
click at [837, 251] on common-icon at bounding box center [838, 253] width 22 height 22
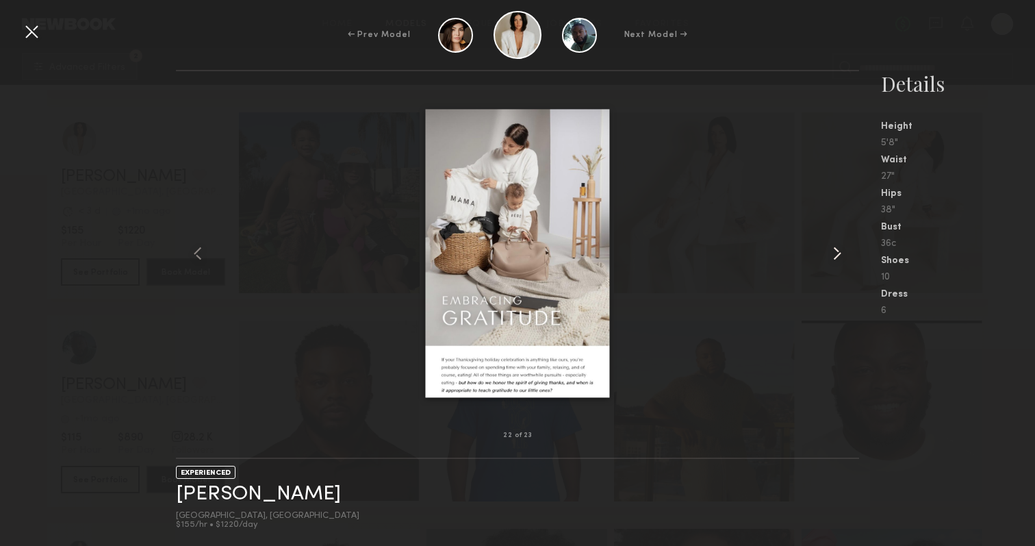
click at [837, 251] on common-icon at bounding box center [838, 253] width 22 height 22
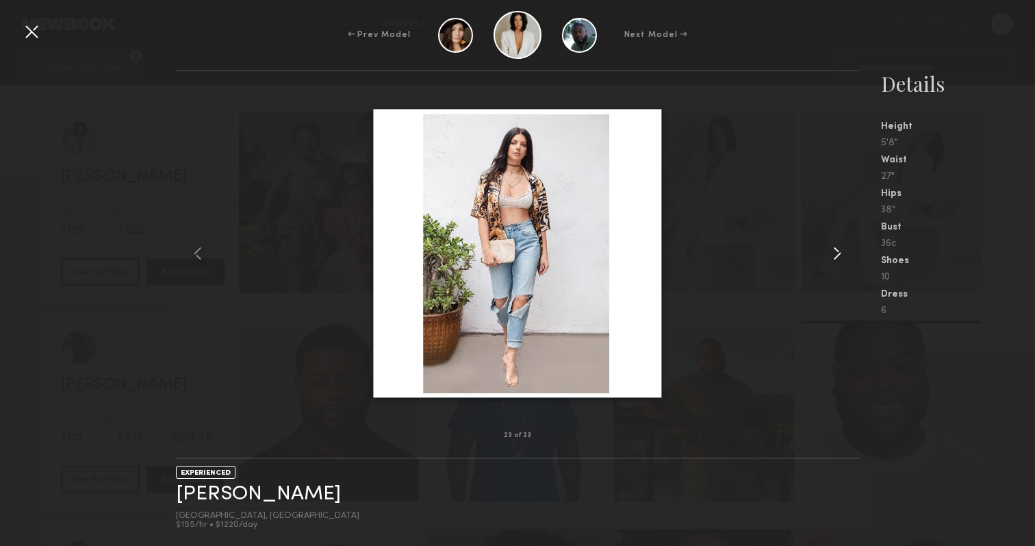
click at [837, 251] on common-icon at bounding box center [838, 253] width 22 height 22
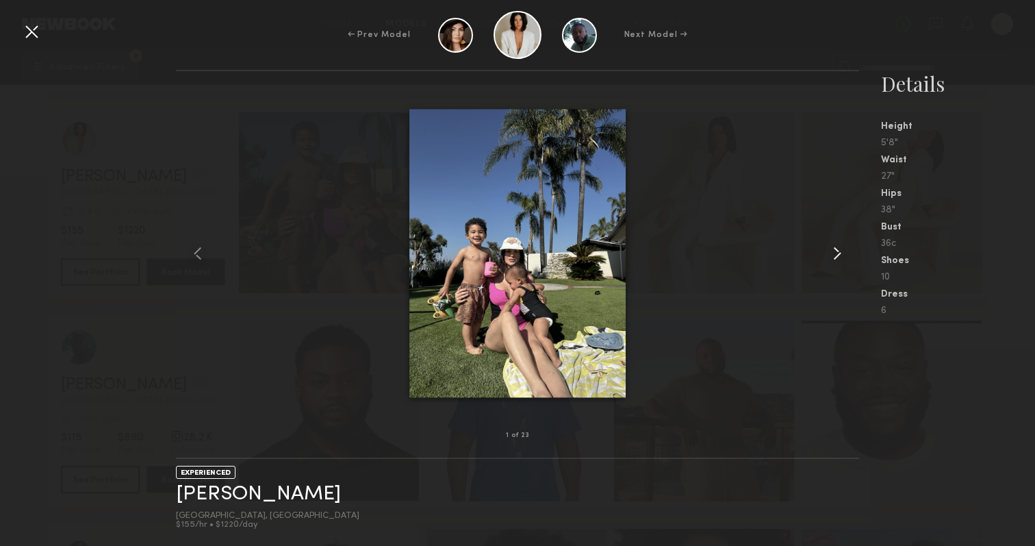
click at [837, 251] on common-icon at bounding box center [838, 253] width 22 height 22
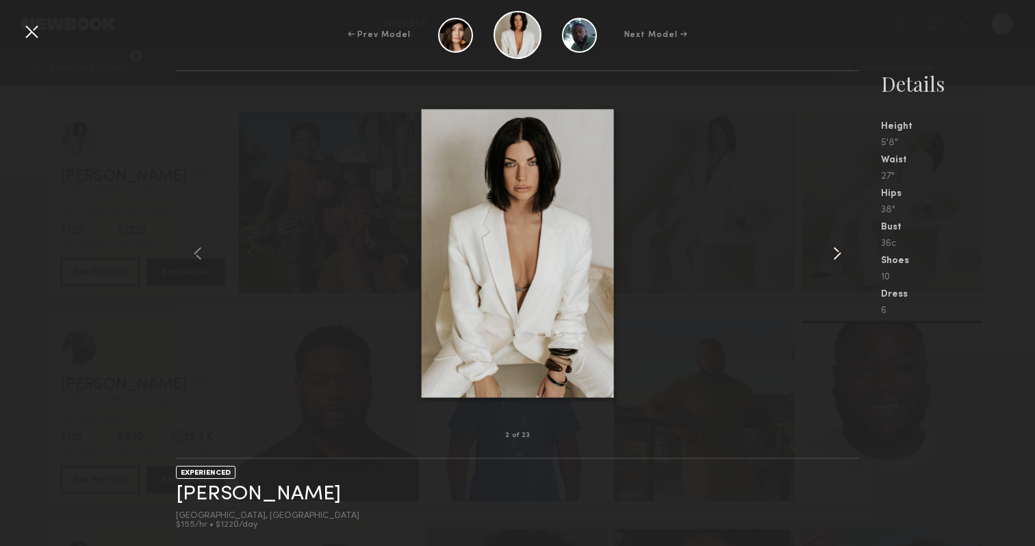
click at [837, 251] on common-icon at bounding box center [838, 253] width 22 height 22
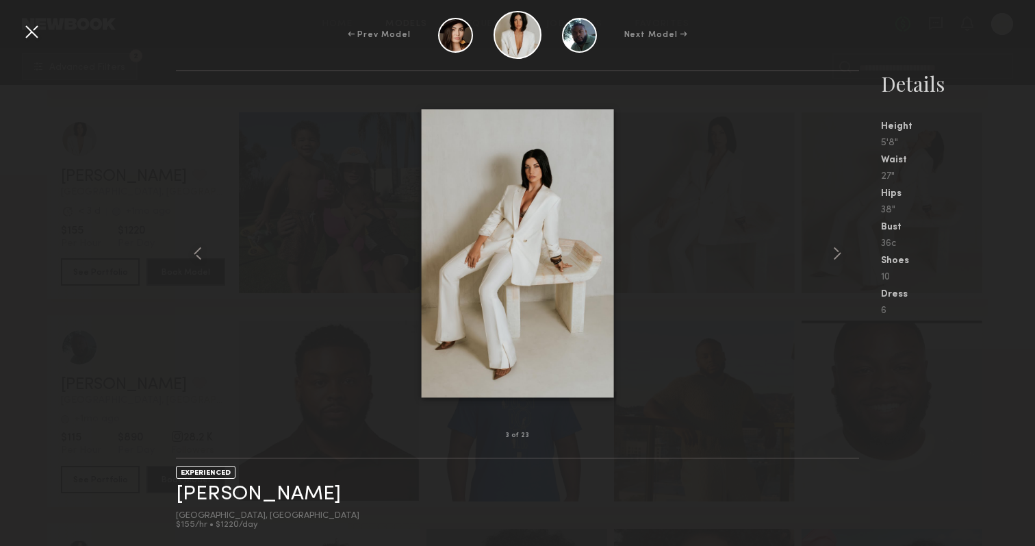
click at [190, 86] on nb-gallery-light "3 of 23" at bounding box center [517, 264] width 683 height 389
click at [36, 30] on div at bounding box center [32, 32] width 22 height 22
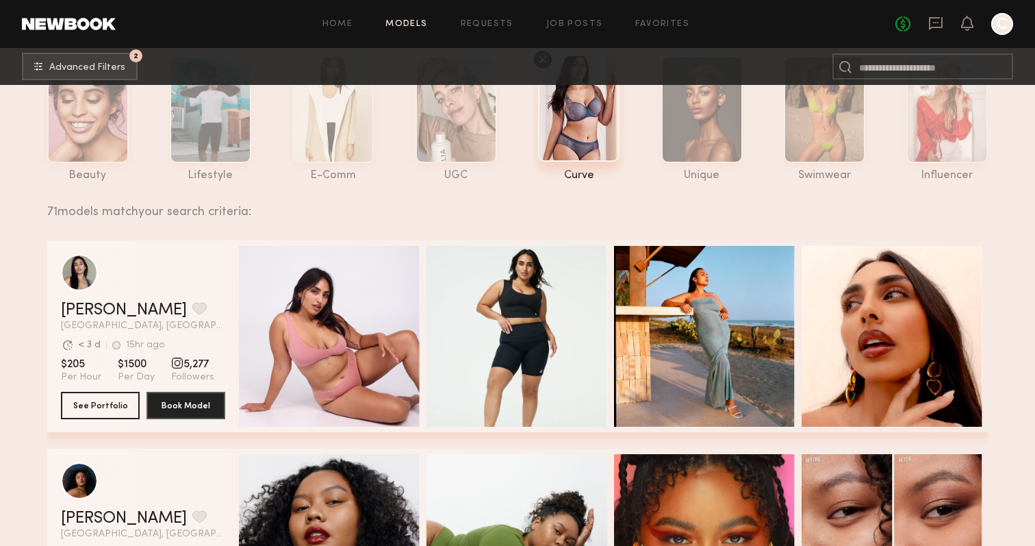
scroll to position [0, 0]
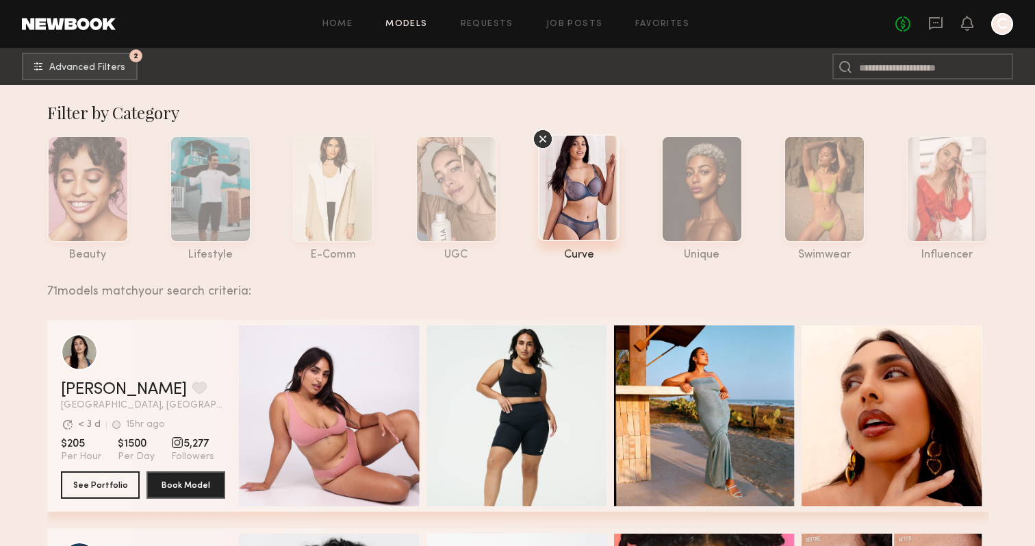
click at [543, 134] on icon at bounding box center [543, 139] width 21 height 21
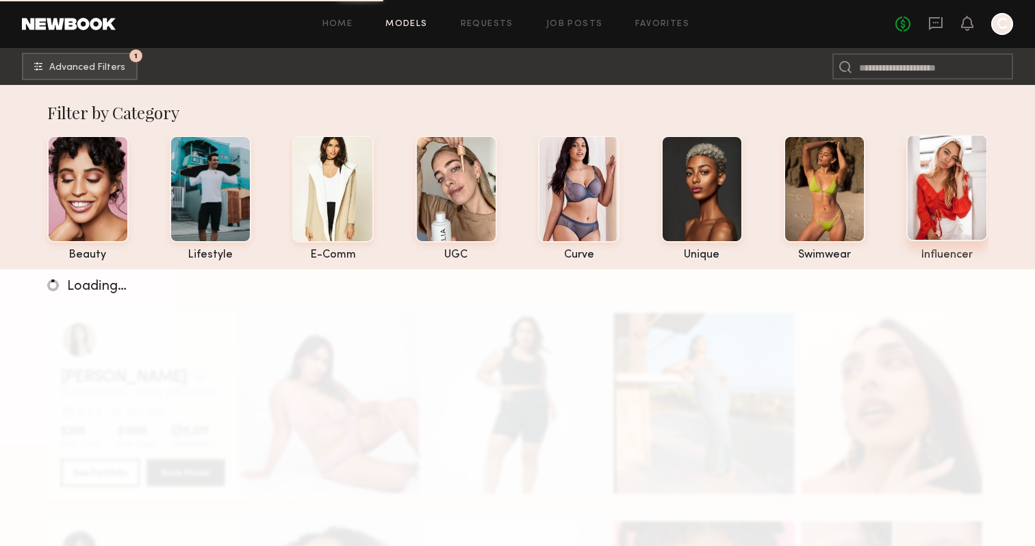
click at [953, 183] on div at bounding box center [947, 187] width 81 height 107
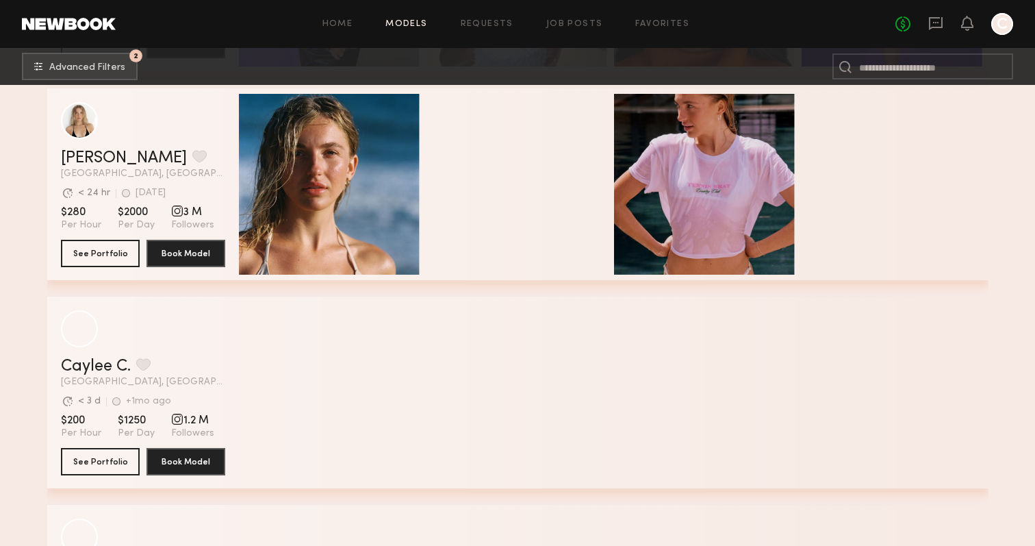
scroll to position [422, 0]
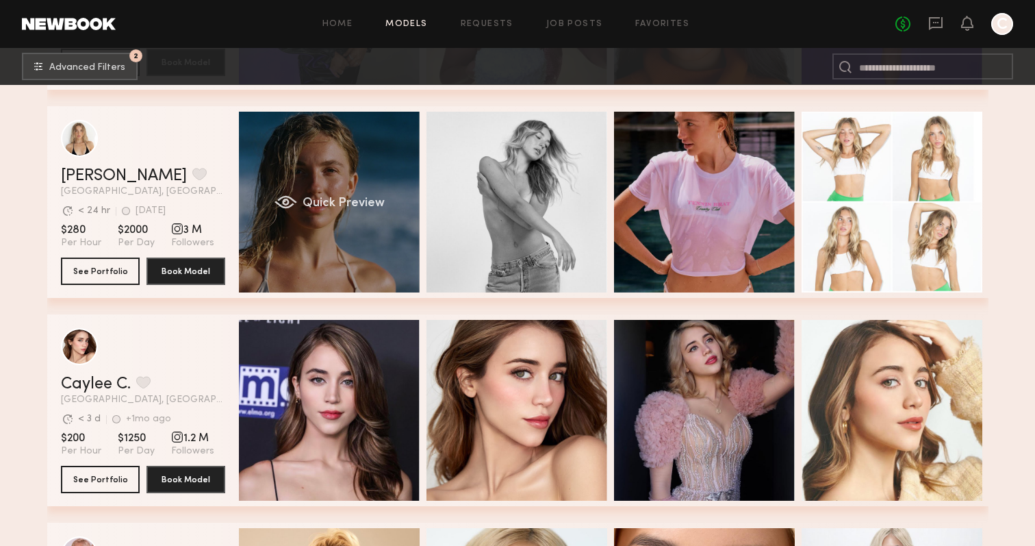
click at [329, 220] on div "Quick Preview" at bounding box center [329, 202] width 181 height 181
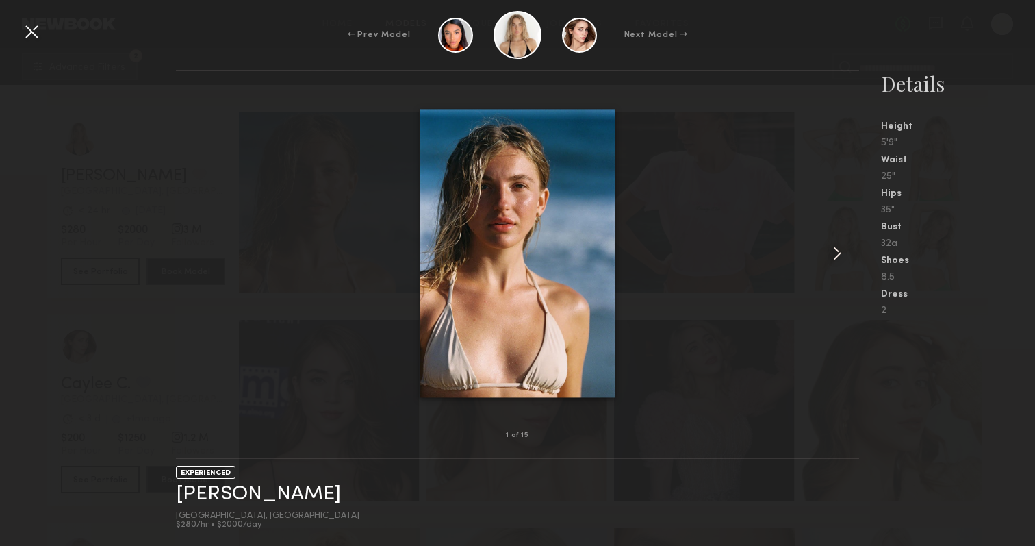
click at [829, 251] on common-icon at bounding box center [838, 253] width 22 height 22
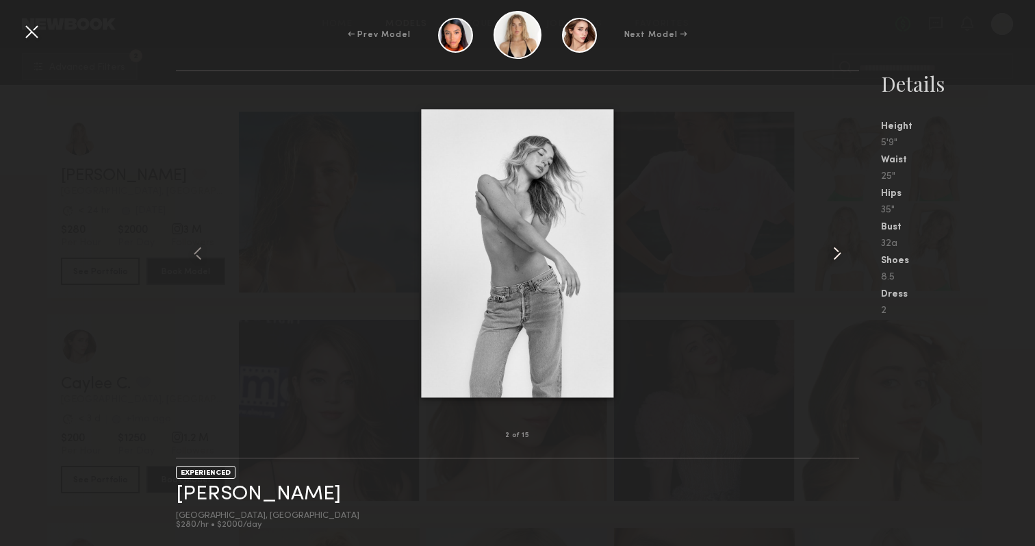
click at [829, 251] on common-icon at bounding box center [838, 253] width 22 height 22
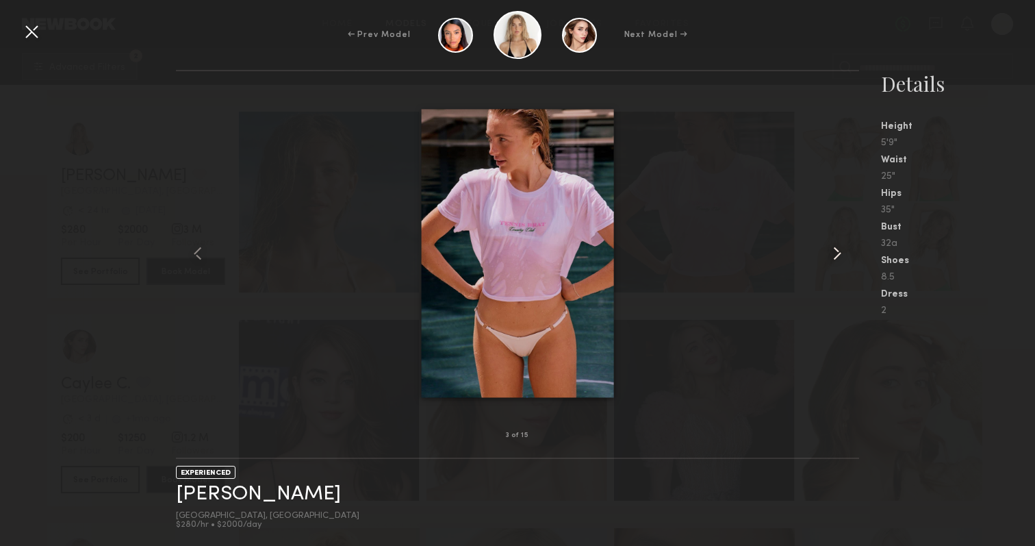
click at [829, 251] on common-icon at bounding box center [838, 253] width 22 height 22
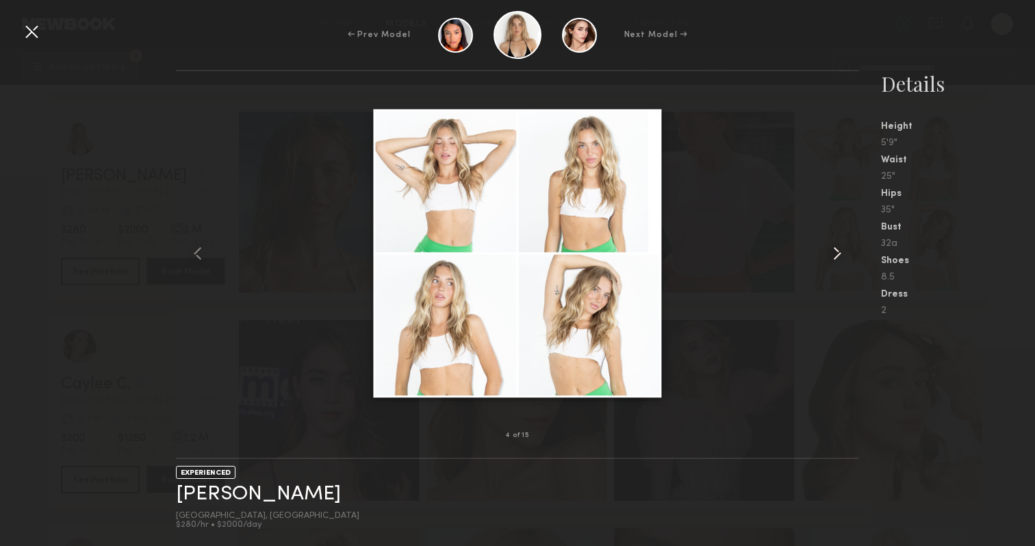
click at [829, 251] on common-icon at bounding box center [838, 253] width 22 height 22
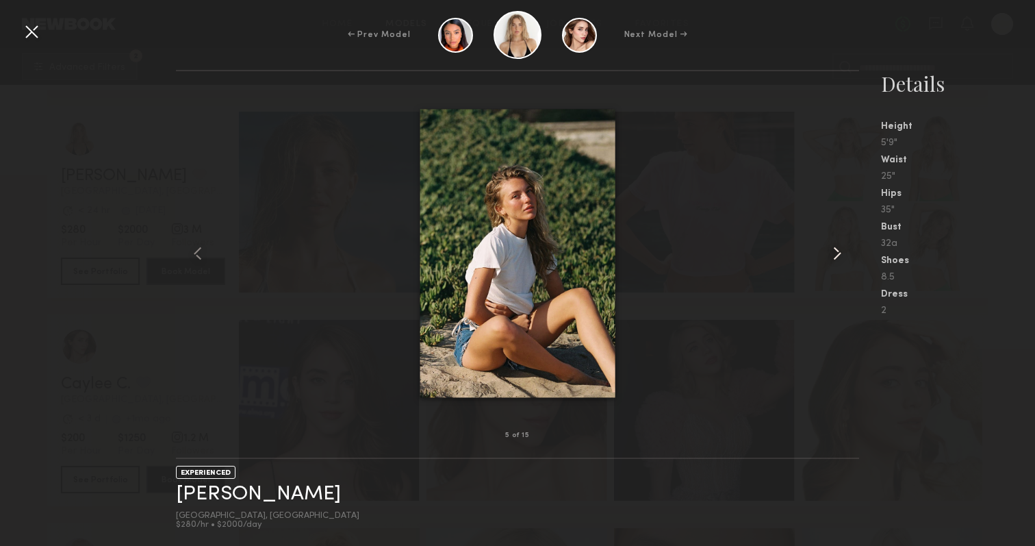
click at [829, 251] on common-icon at bounding box center [838, 253] width 22 height 22
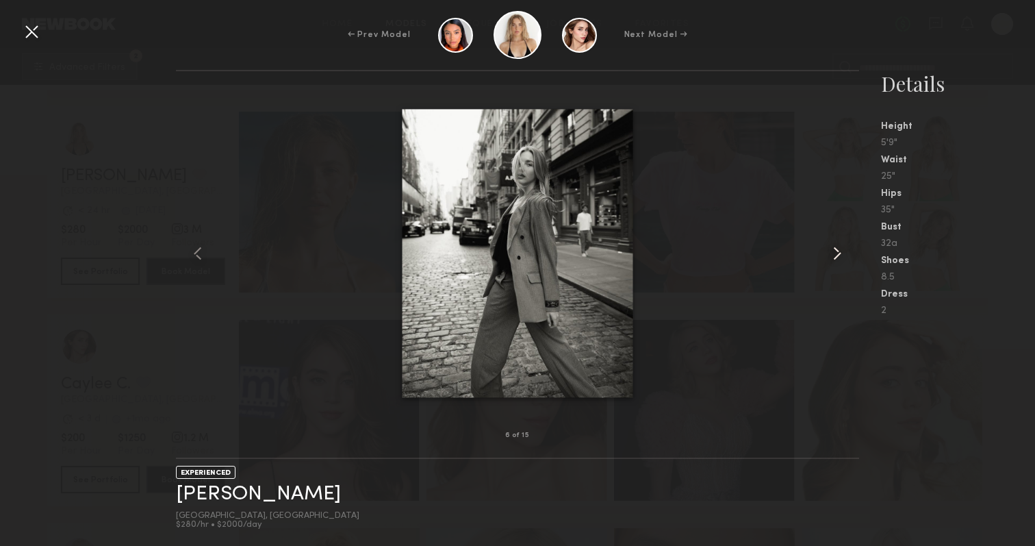
click at [829, 251] on common-icon at bounding box center [838, 253] width 22 height 22
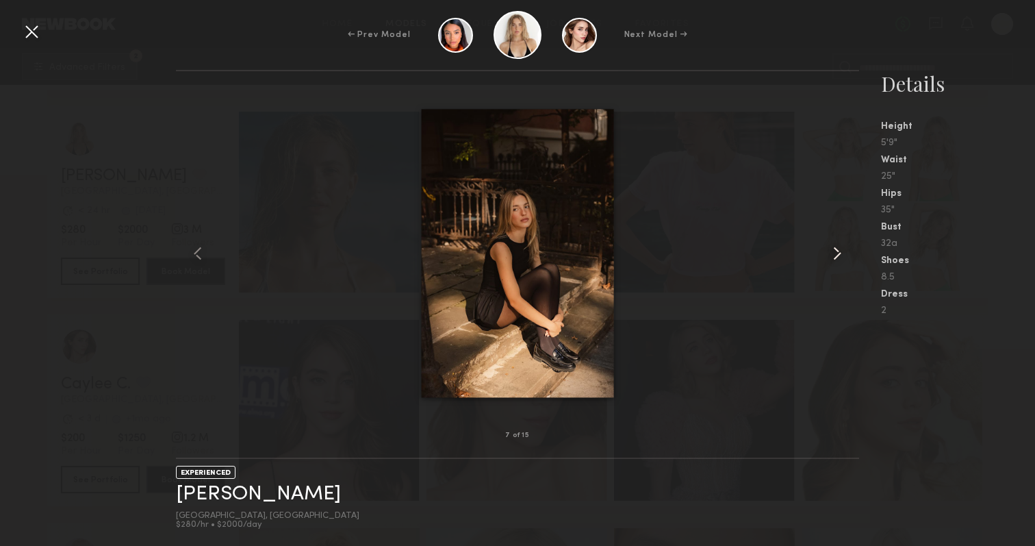
click at [829, 251] on common-icon at bounding box center [838, 253] width 22 height 22
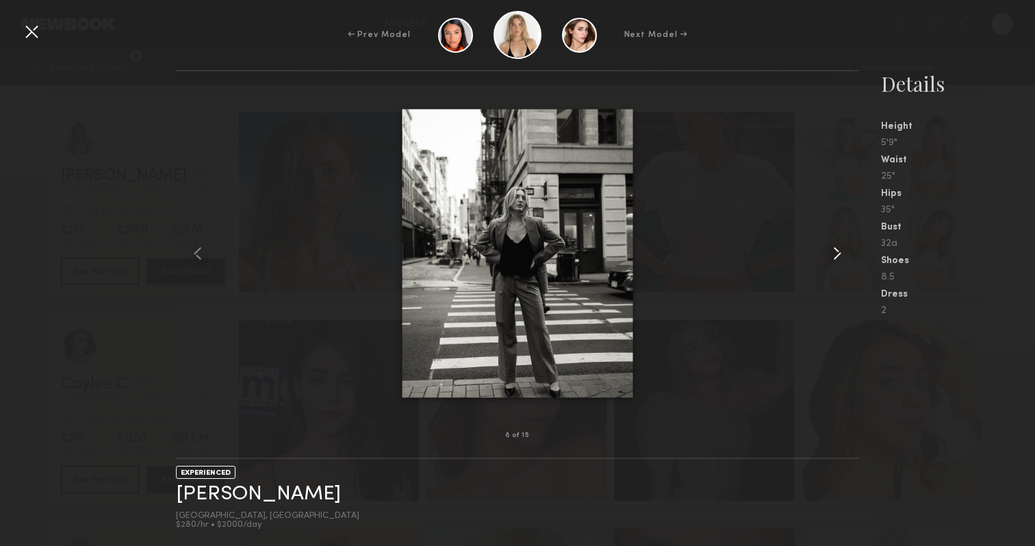
click at [829, 251] on common-icon at bounding box center [838, 253] width 22 height 22
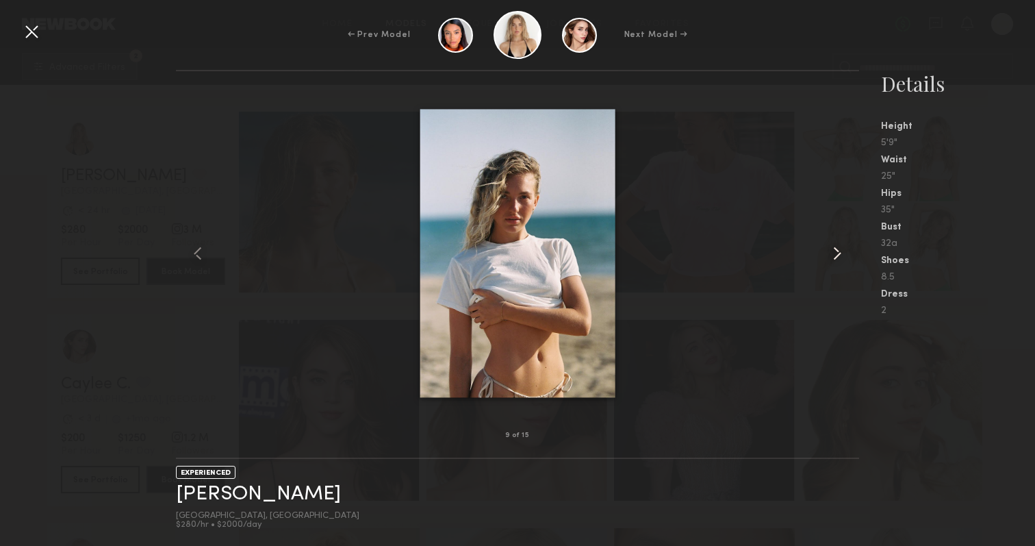
click at [829, 251] on common-icon at bounding box center [838, 253] width 22 height 22
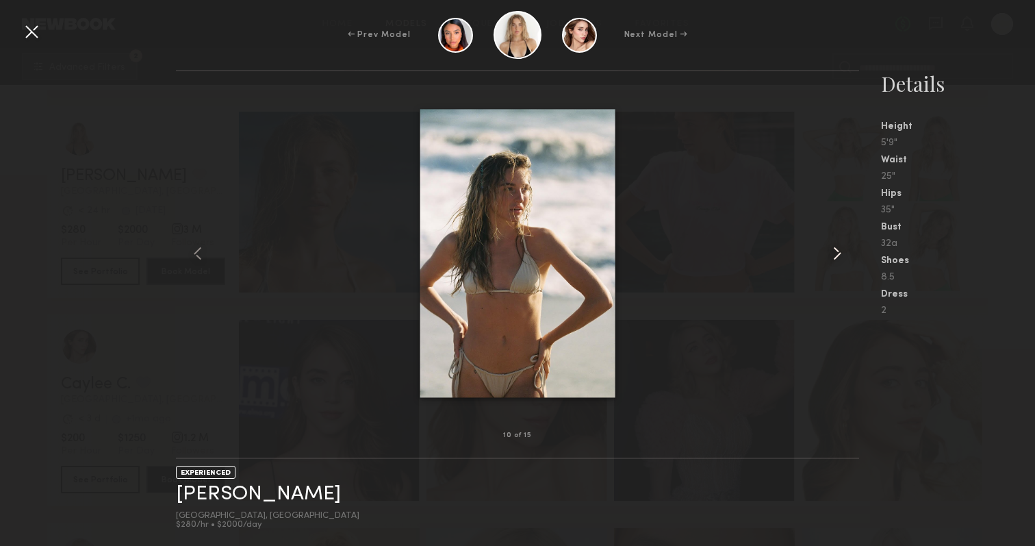
click at [829, 251] on common-icon at bounding box center [838, 253] width 22 height 22
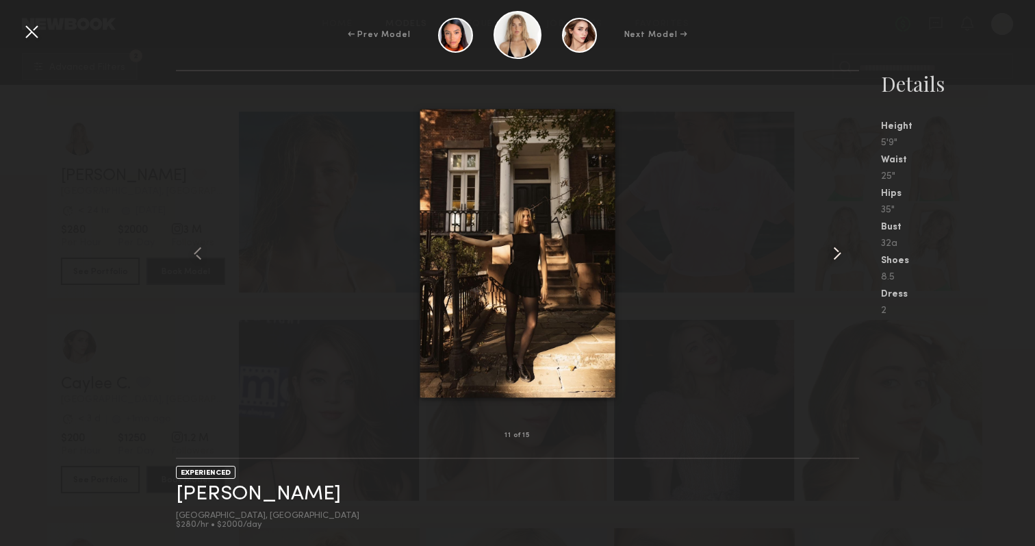
click at [829, 251] on common-icon at bounding box center [838, 253] width 22 height 22
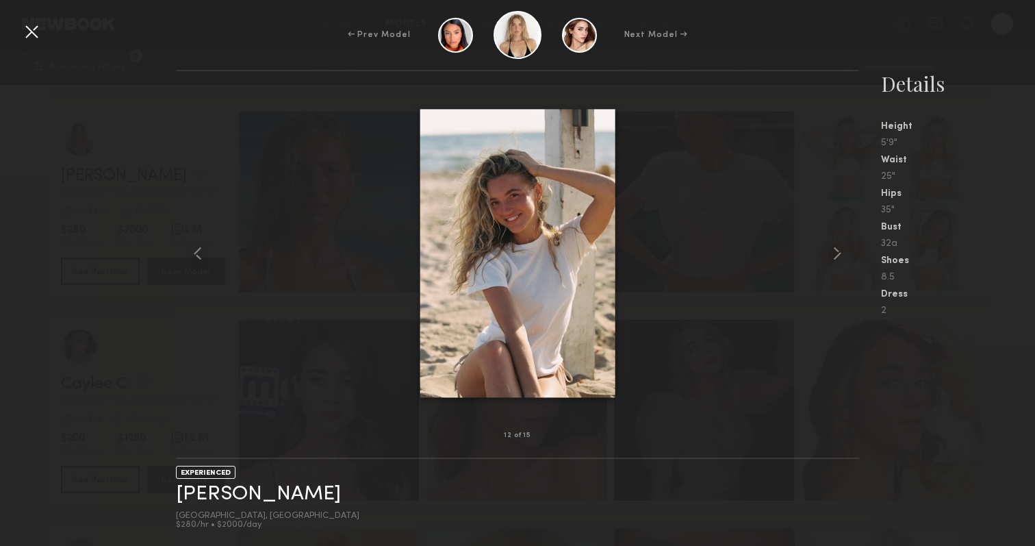
click at [39, 29] on div at bounding box center [32, 32] width 22 height 22
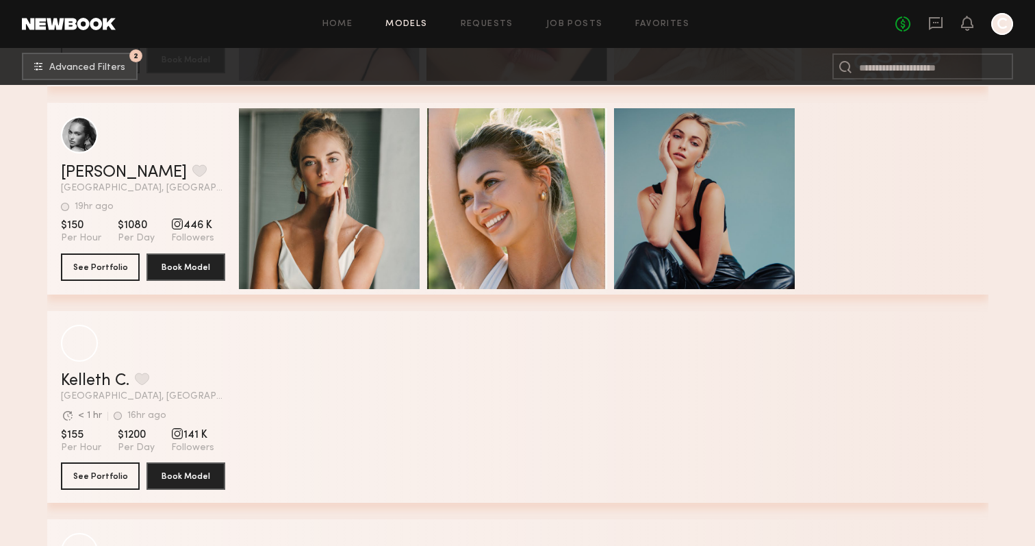
scroll to position [2727, 0]
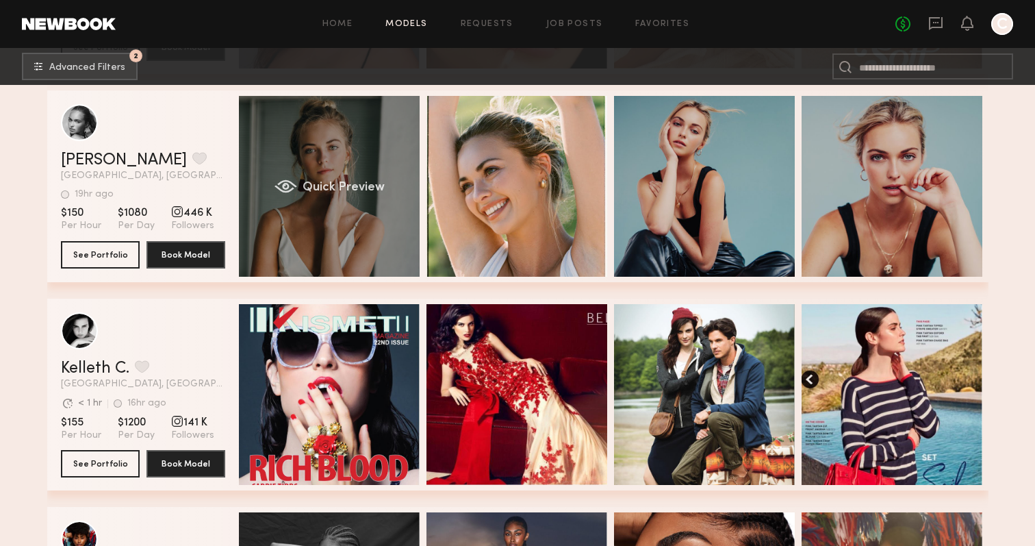
click at [305, 236] on div "Quick Preview" at bounding box center [329, 186] width 181 height 181
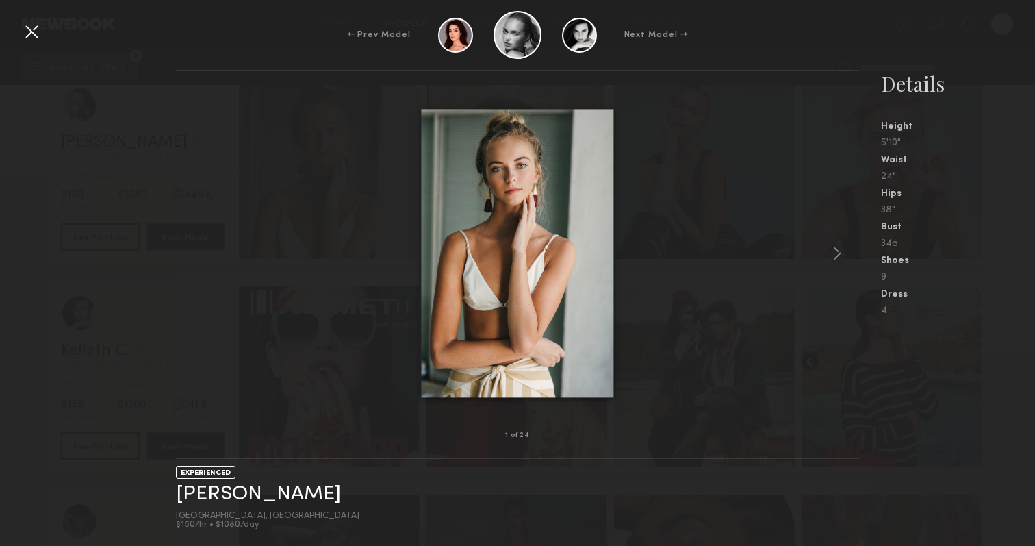
scroll to position [2839, 0]
click at [825, 256] on div at bounding box center [517, 253] width 683 height 320
click at [829, 256] on common-icon at bounding box center [838, 253] width 22 height 22
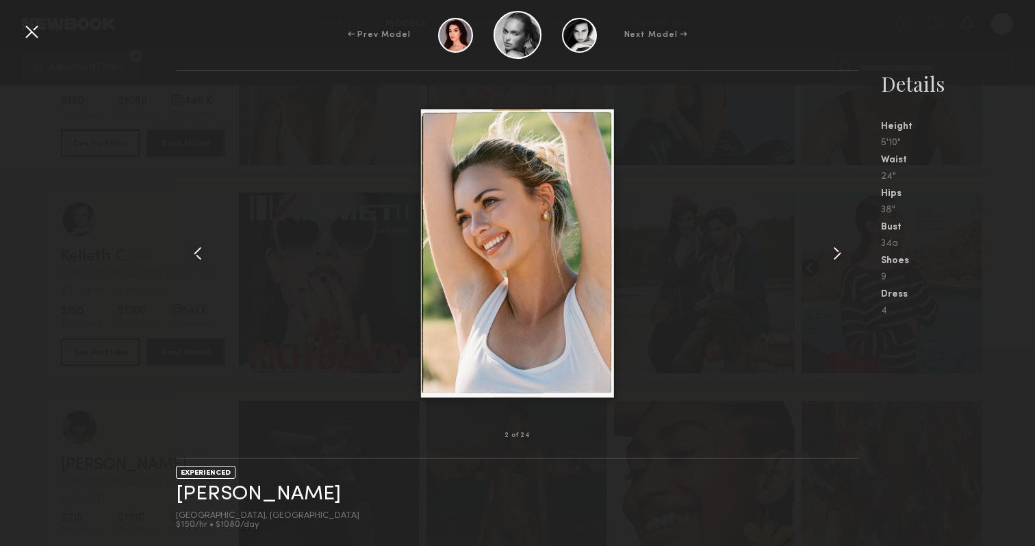
click at [829, 256] on common-icon at bounding box center [838, 253] width 22 height 22
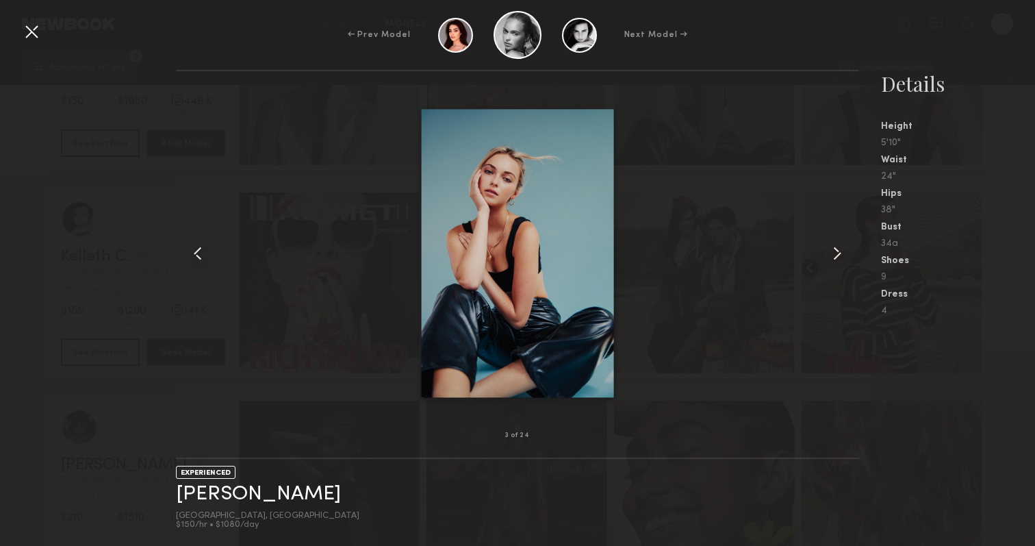
click at [829, 256] on common-icon at bounding box center [838, 253] width 22 height 22
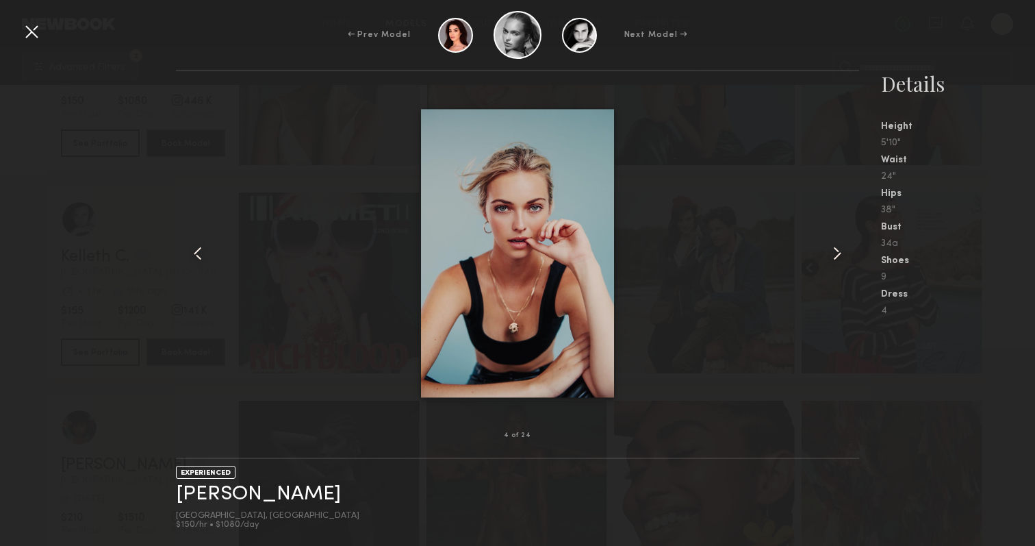
click at [829, 256] on common-icon at bounding box center [838, 253] width 22 height 22
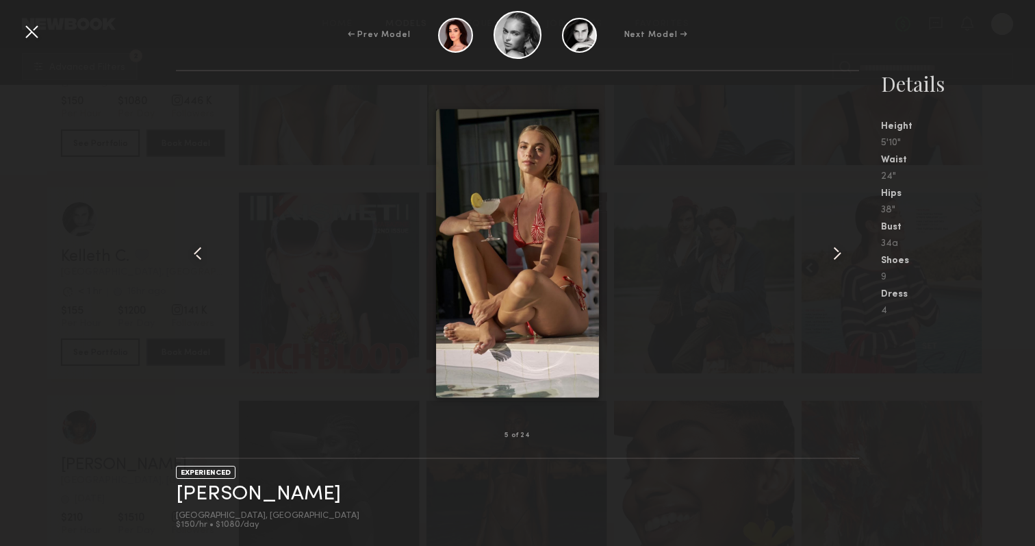
click at [829, 256] on common-icon at bounding box center [838, 253] width 22 height 22
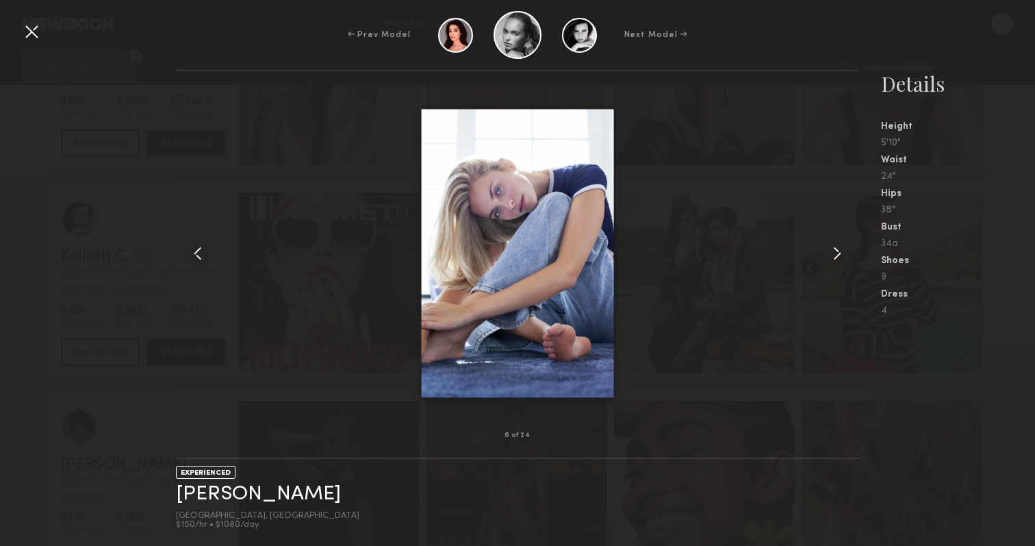
click at [829, 256] on common-icon at bounding box center [838, 253] width 22 height 22
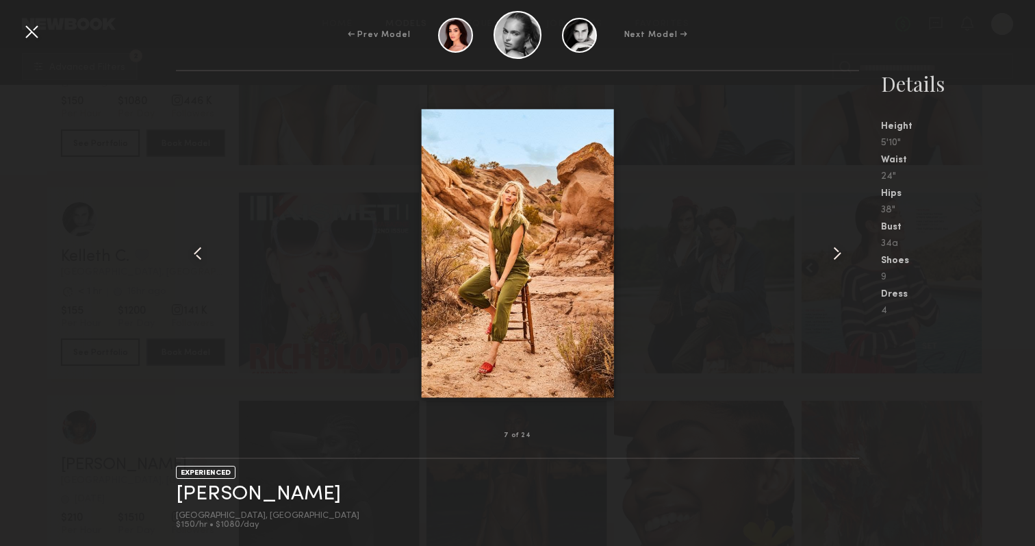
click at [829, 256] on common-icon at bounding box center [838, 253] width 22 height 22
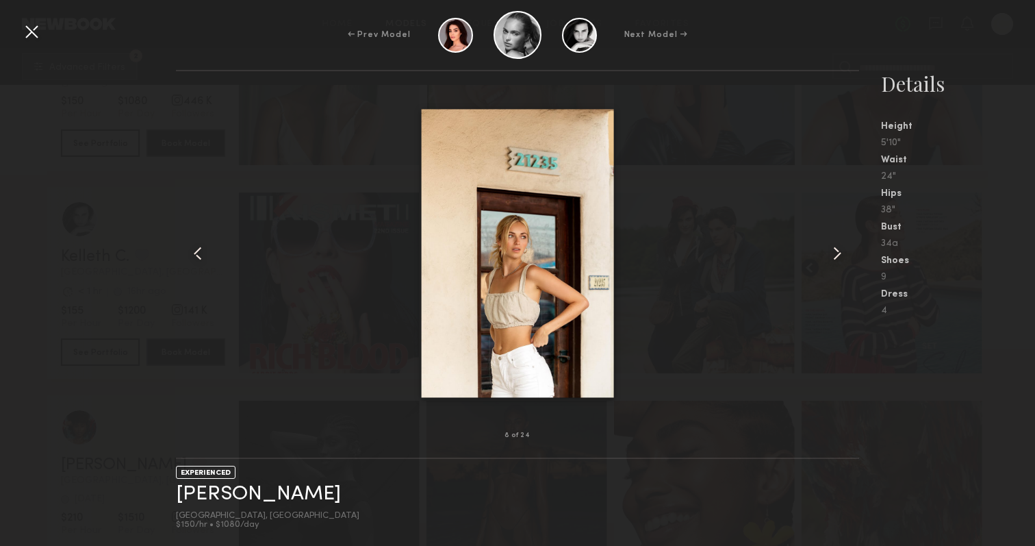
click at [829, 256] on common-icon at bounding box center [838, 253] width 22 height 22
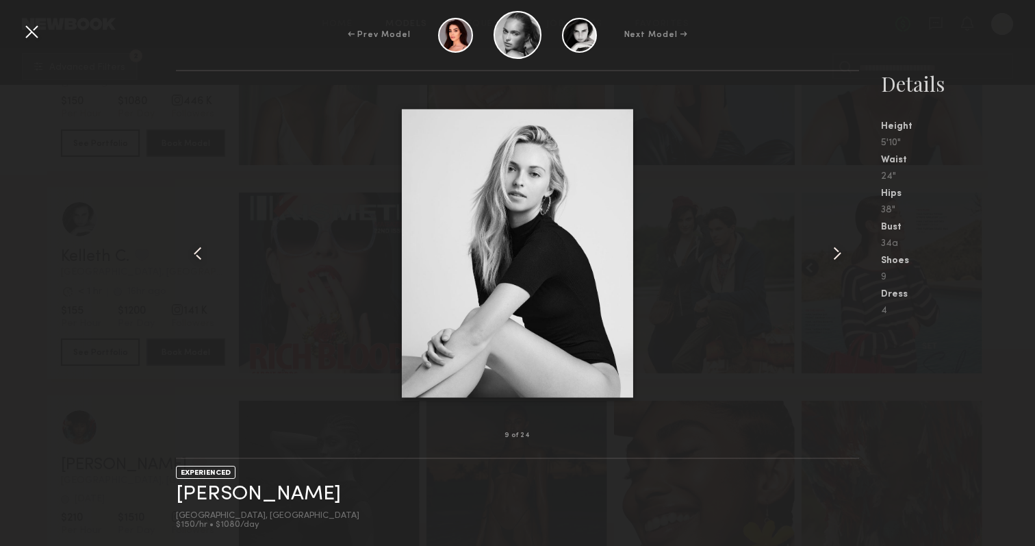
click at [829, 256] on common-icon at bounding box center [838, 253] width 22 height 22
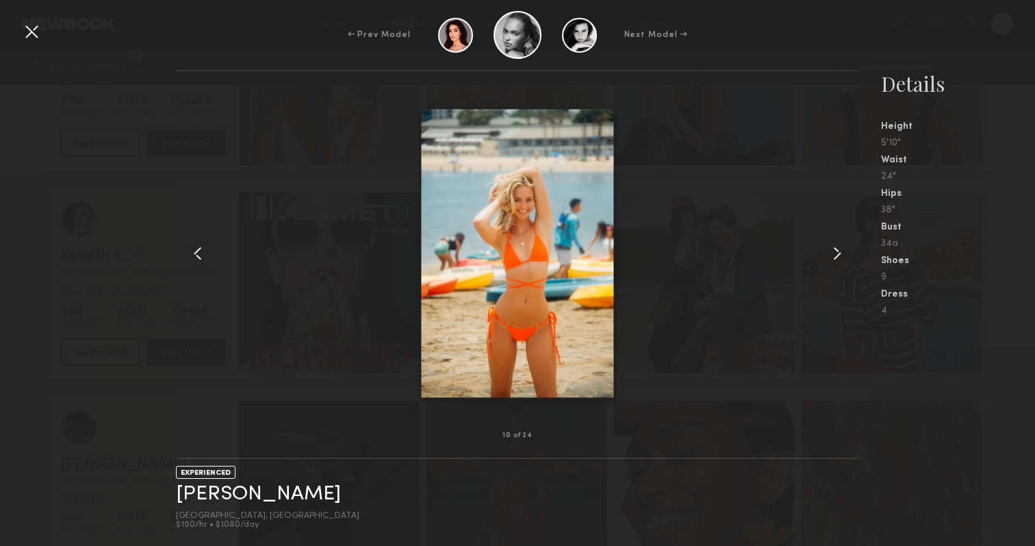
click at [829, 256] on common-icon at bounding box center [838, 253] width 22 height 22
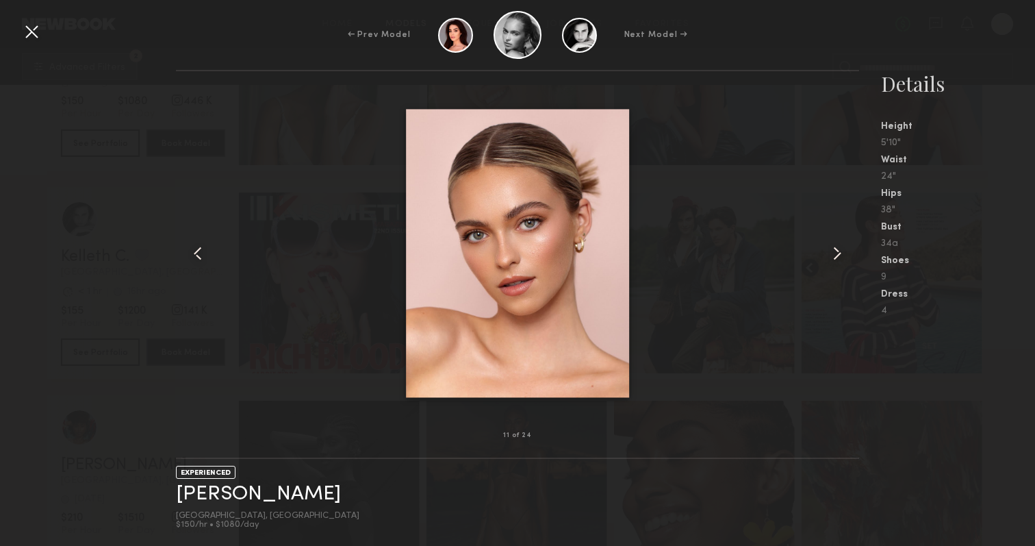
click at [829, 256] on common-icon at bounding box center [838, 253] width 22 height 22
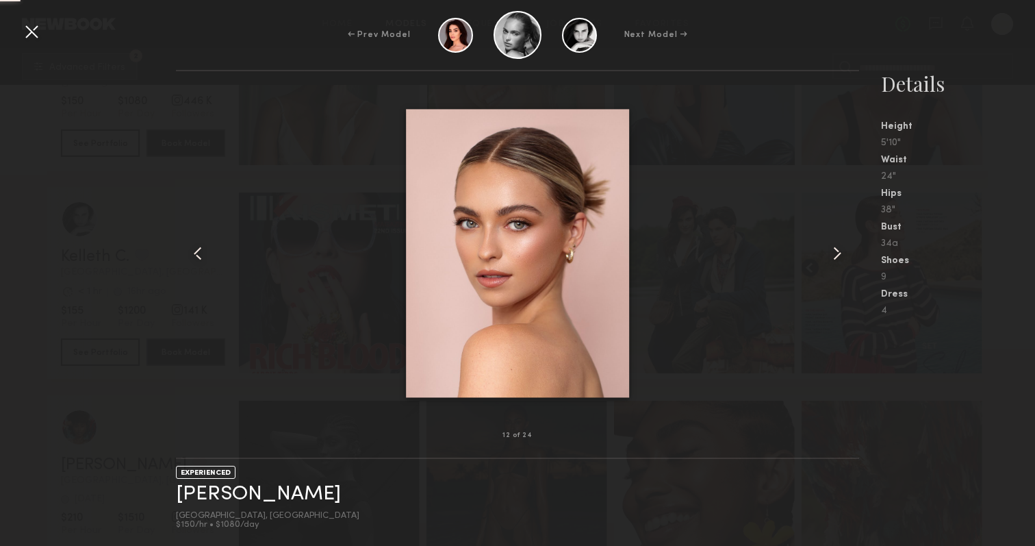
click at [829, 256] on common-icon at bounding box center [838, 253] width 22 height 22
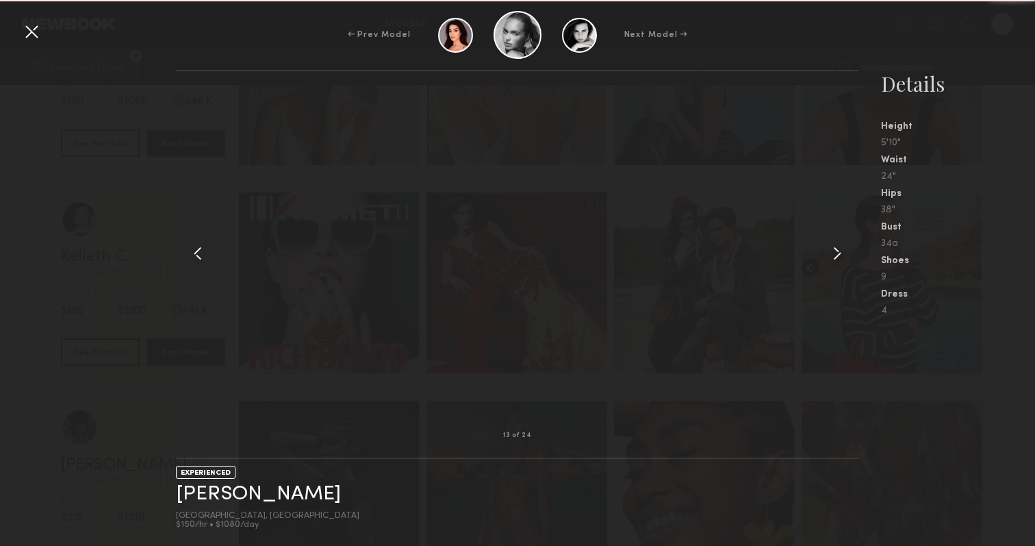
click at [829, 256] on common-icon at bounding box center [838, 253] width 22 height 22
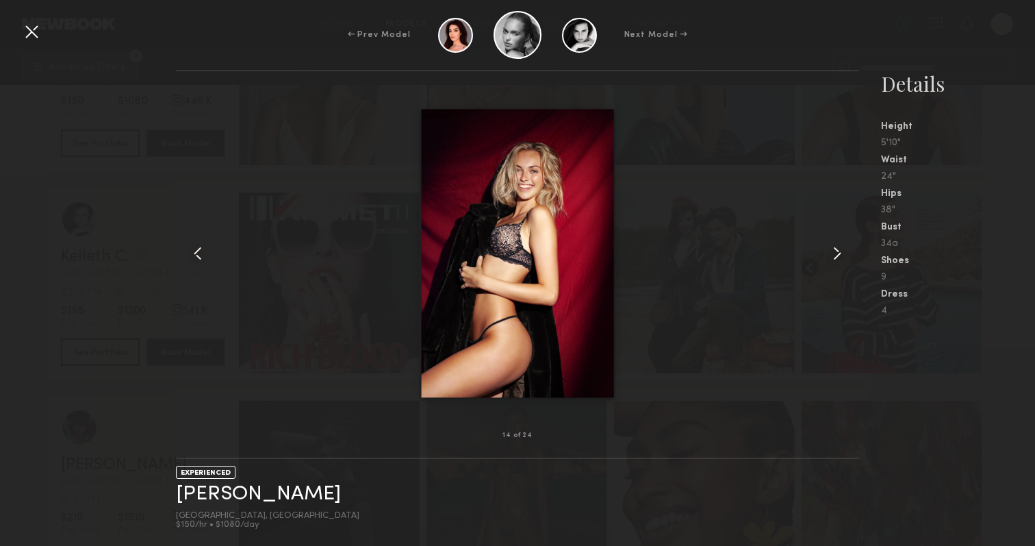
click at [829, 257] on common-icon at bounding box center [838, 253] width 22 height 22
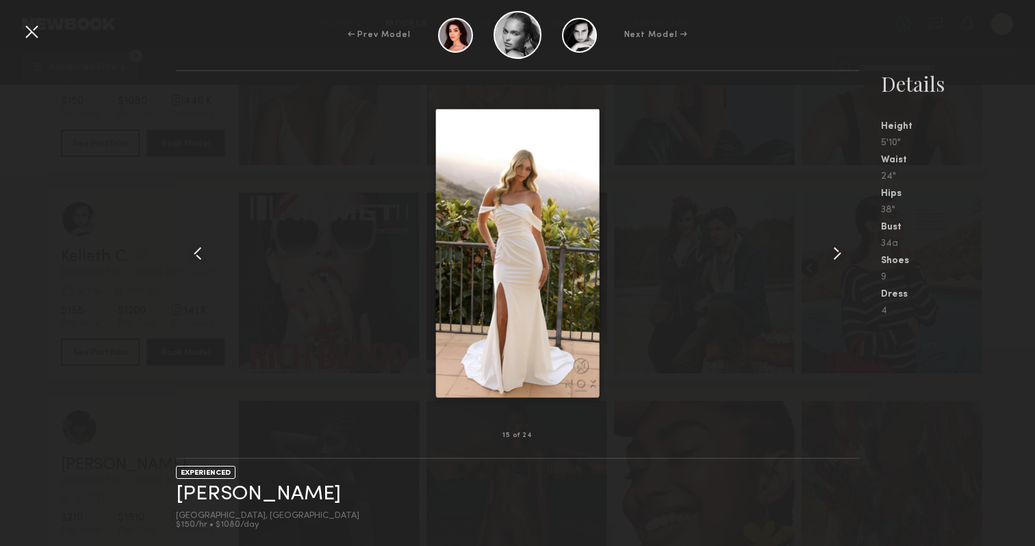
click at [34, 33] on div at bounding box center [32, 32] width 22 height 22
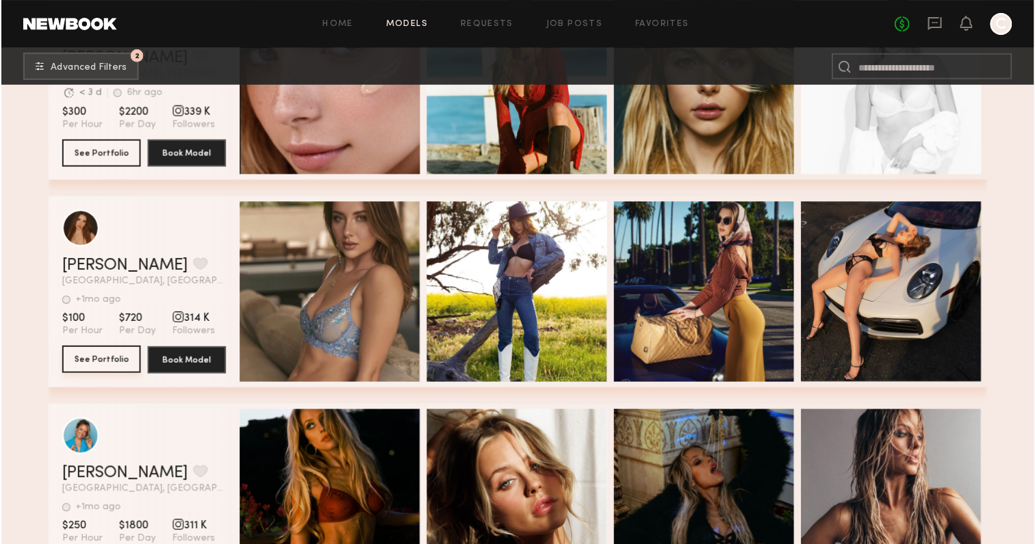
scroll to position [4137, 0]
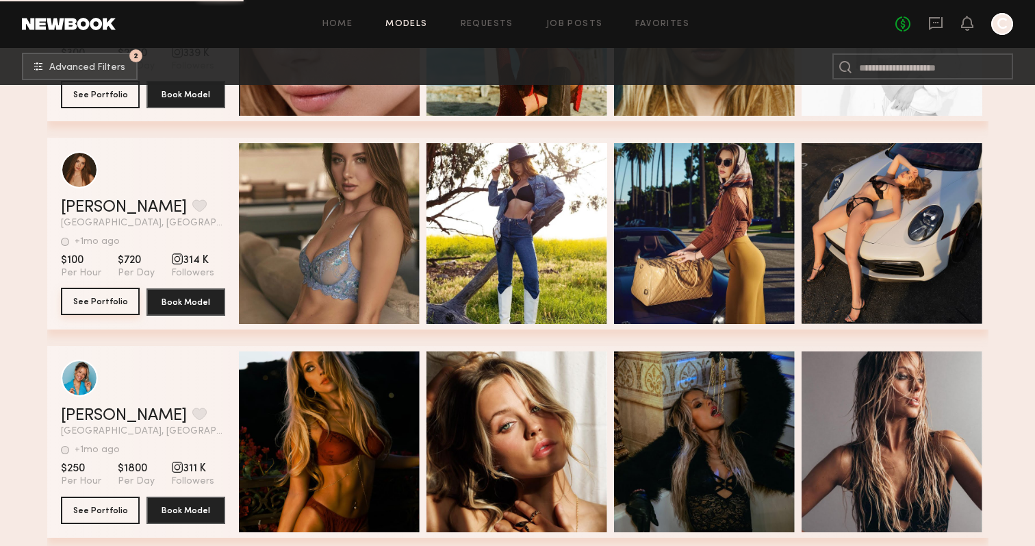
click at [116, 301] on button "See Portfolio" at bounding box center [100, 301] width 79 height 27
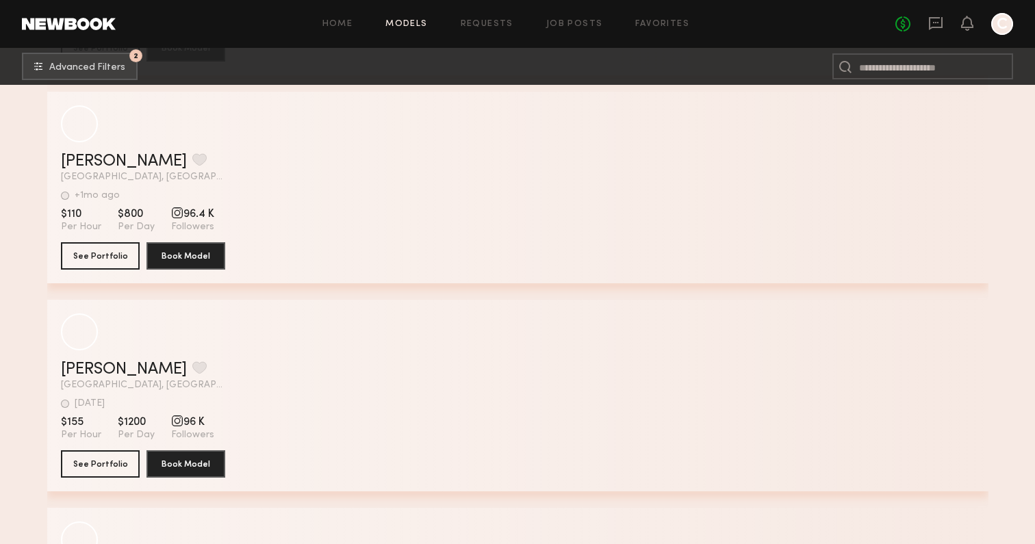
scroll to position [19773, 0]
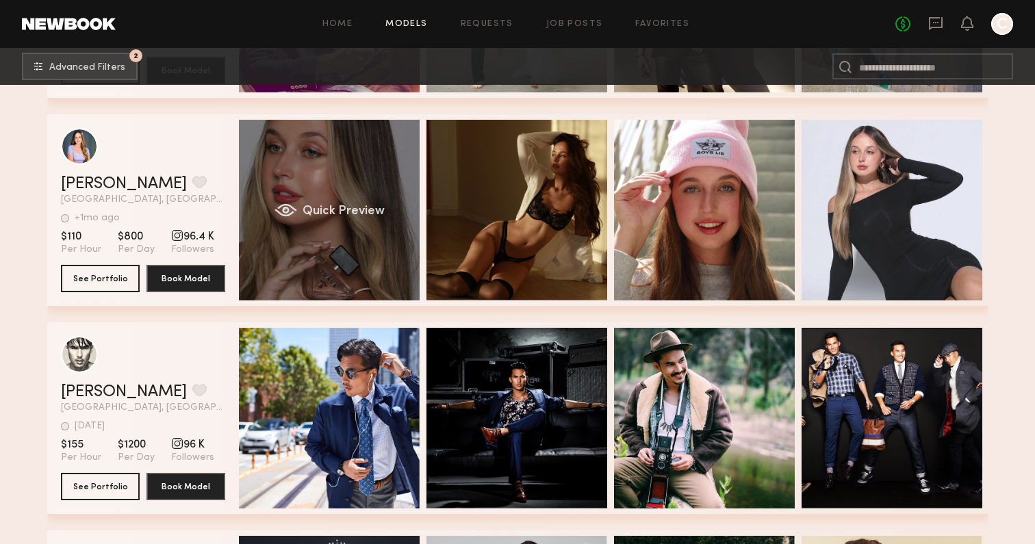
click at [309, 242] on div "Quick Preview" at bounding box center [329, 210] width 181 height 181
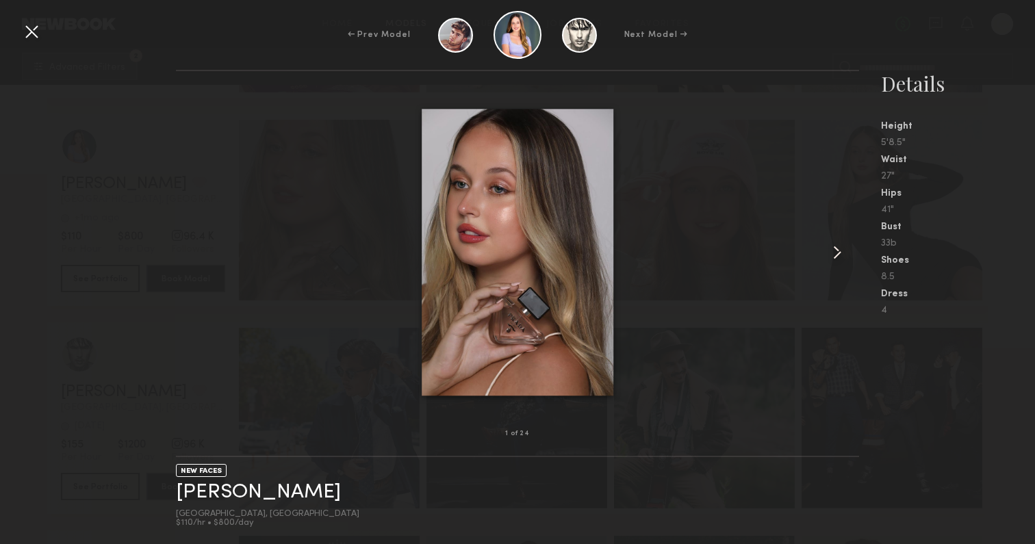
scroll to position [19892, 0]
click at [836, 256] on common-icon at bounding box center [838, 253] width 22 height 22
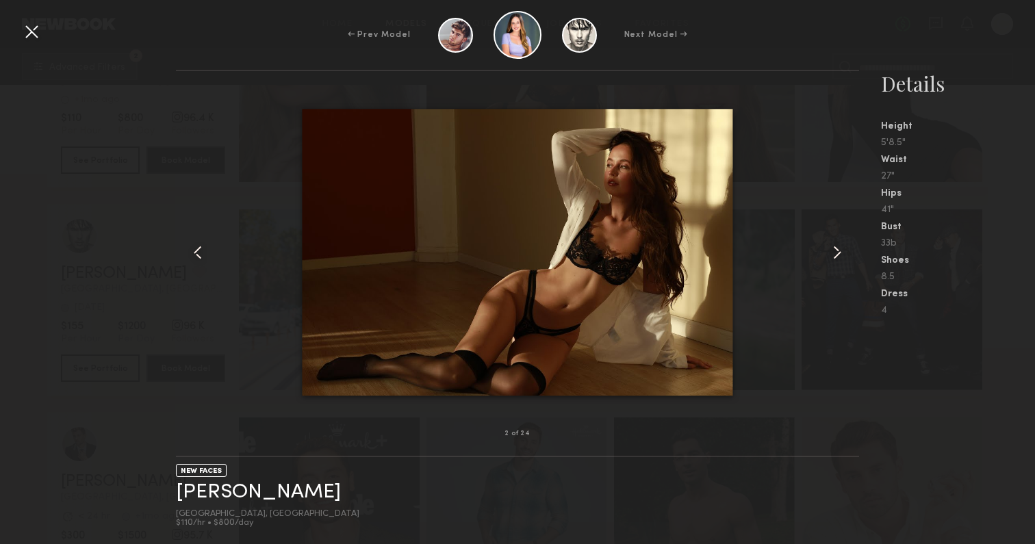
click at [836, 256] on common-icon at bounding box center [838, 253] width 22 height 22
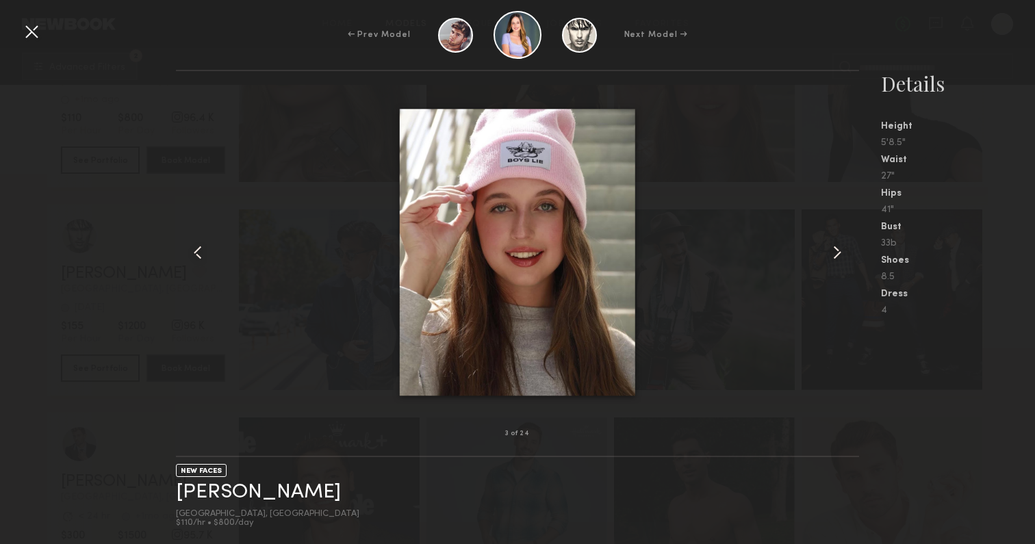
click at [836, 256] on common-icon at bounding box center [838, 253] width 22 height 22
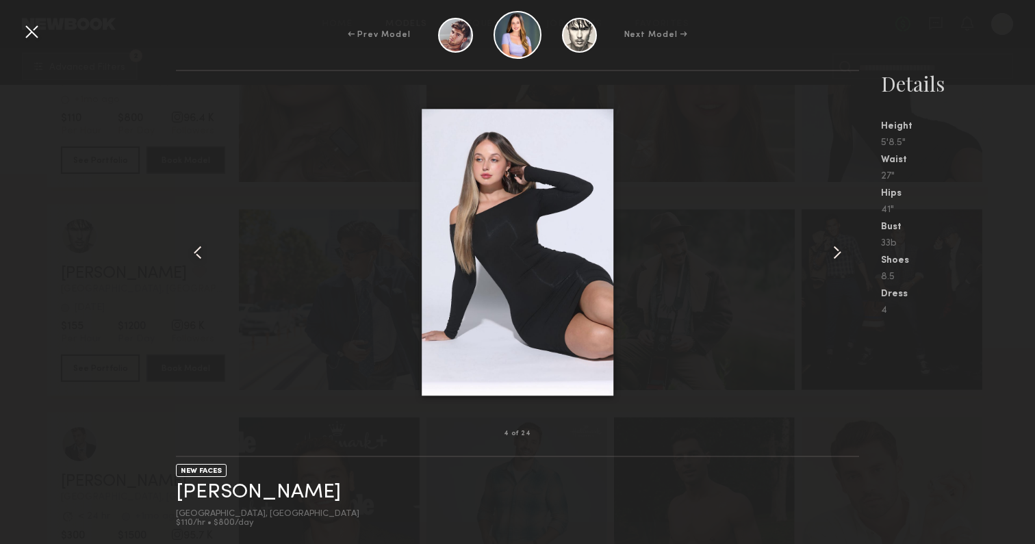
click at [836, 256] on common-icon at bounding box center [838, 253] width 22 height 22
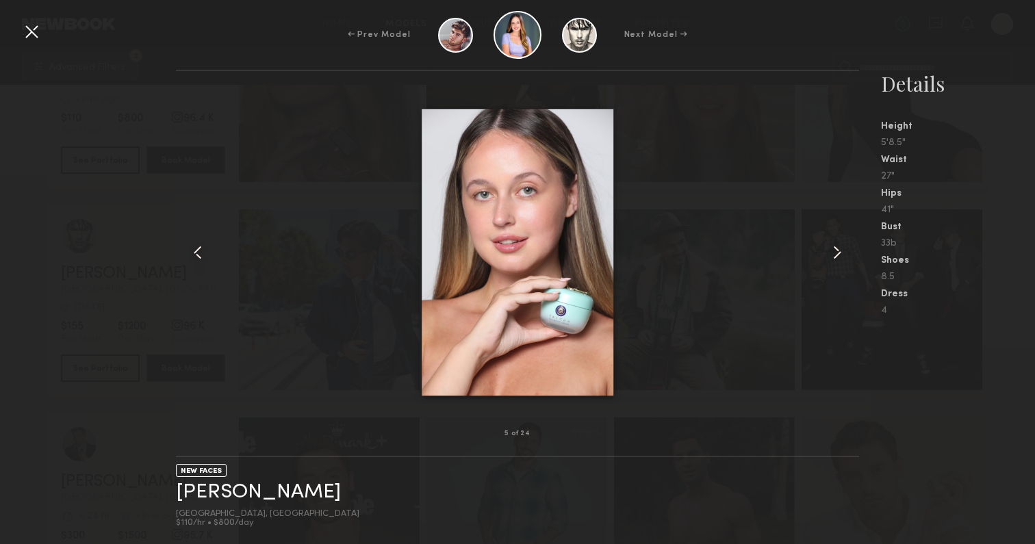
click at [836, 256] on common-icon at bounding box center [838, 253] width 22 height 22
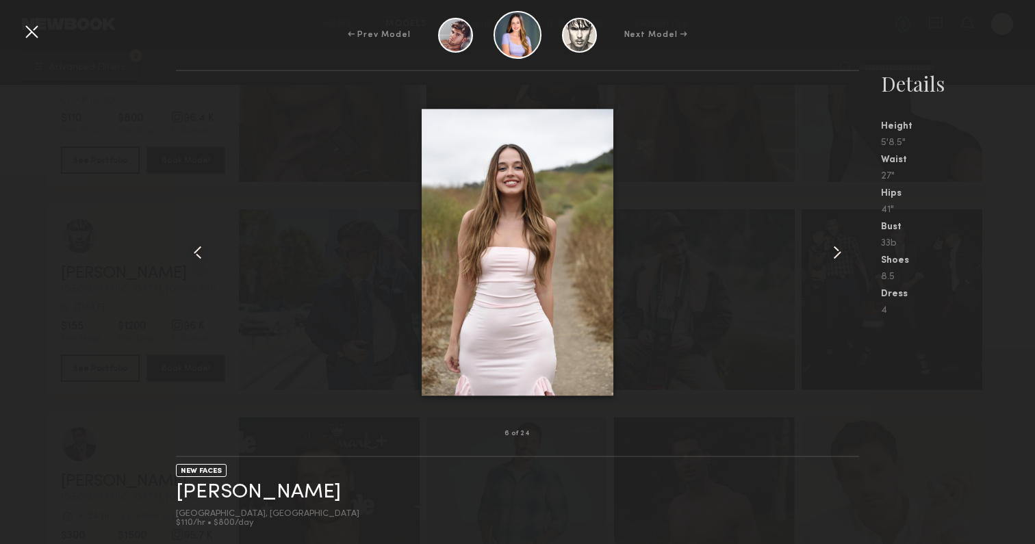
click at [836, 256] on common-icon at bounding box center [838, 253] width 22 height 22
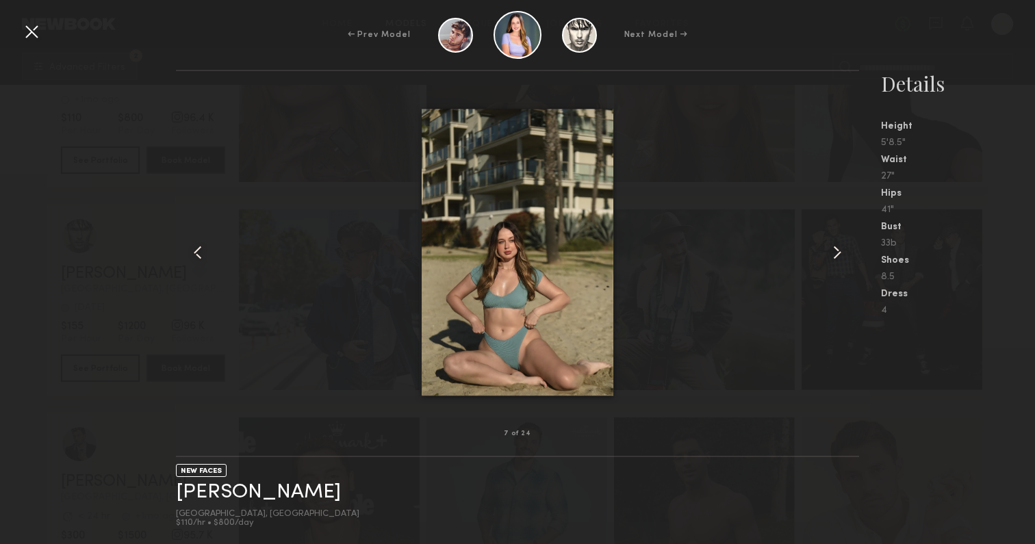
click at [836, 256] on common-icon at bounding box center [838, 253] width 22 height 22
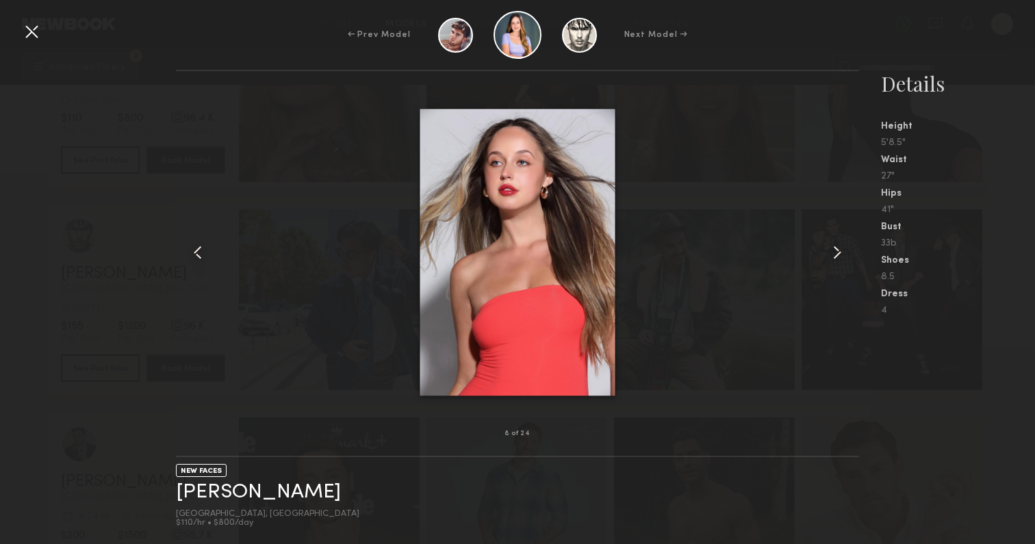
click at [836, 256] on common-icon at bounding box center [838, 253] width 22 height 22
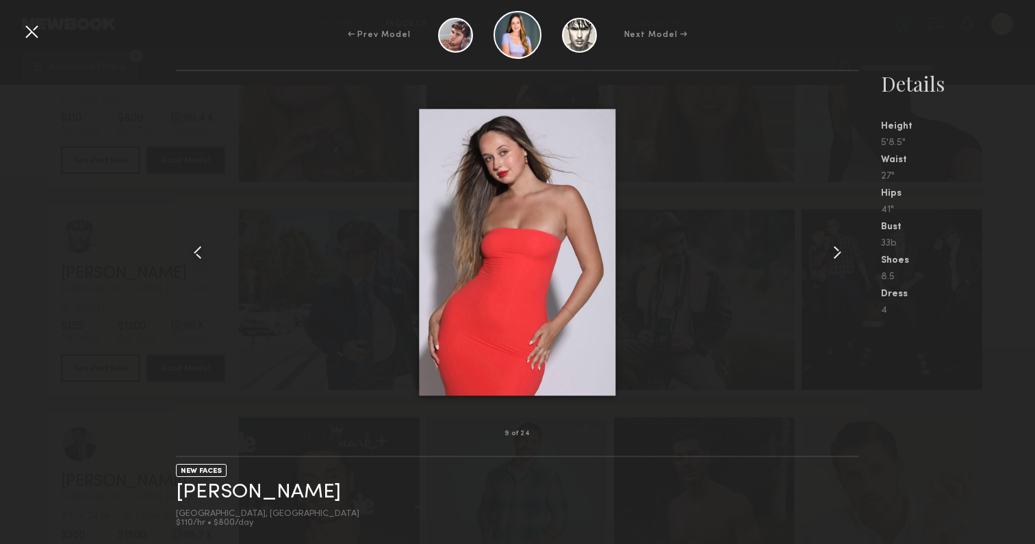
click at [836, 256] on common-icon at bounding box center [838, 253] width 22 height 22
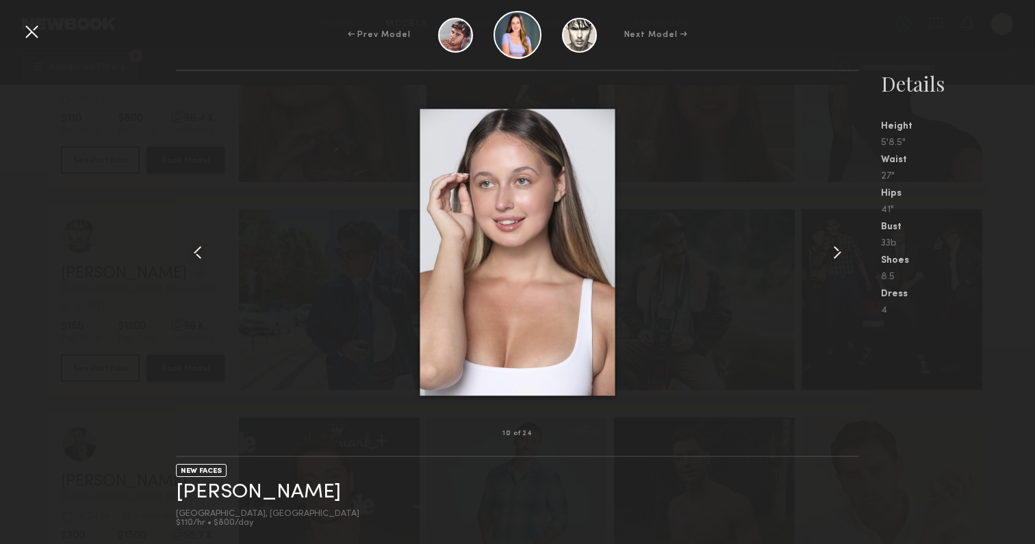
click at [836, 256] on common-icon at bounding box center [838, 253] width 22 height 22
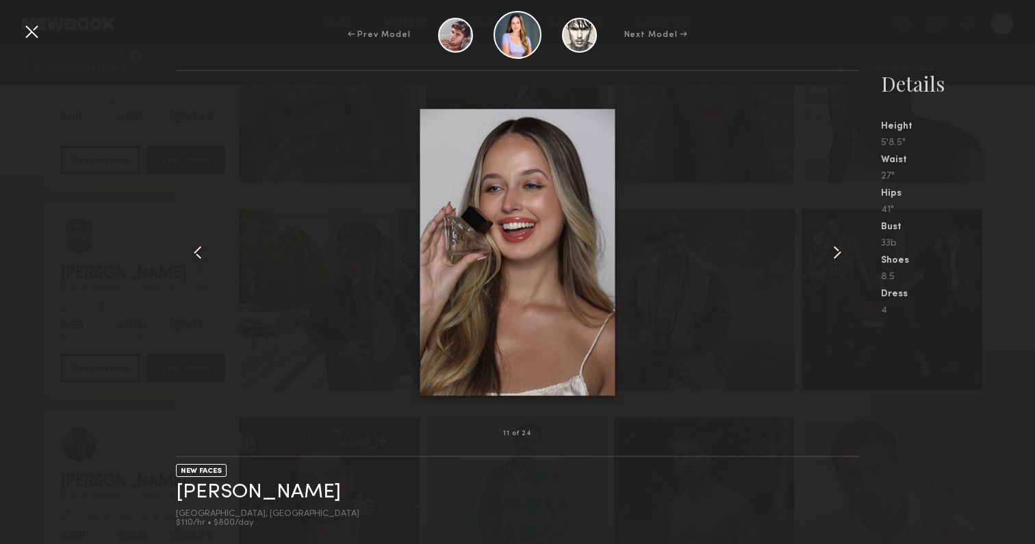
click at [836, 256] on common-icon at bounding box center [838, 253] width 22 height 22
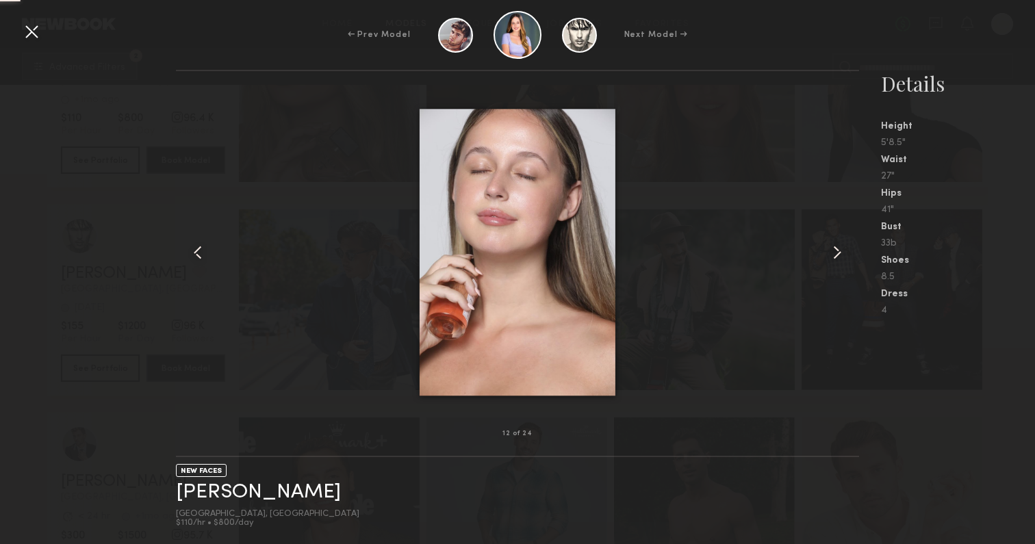
click at [836, 256] on common-icon at bounding box center [838, 253] width 22 height 22
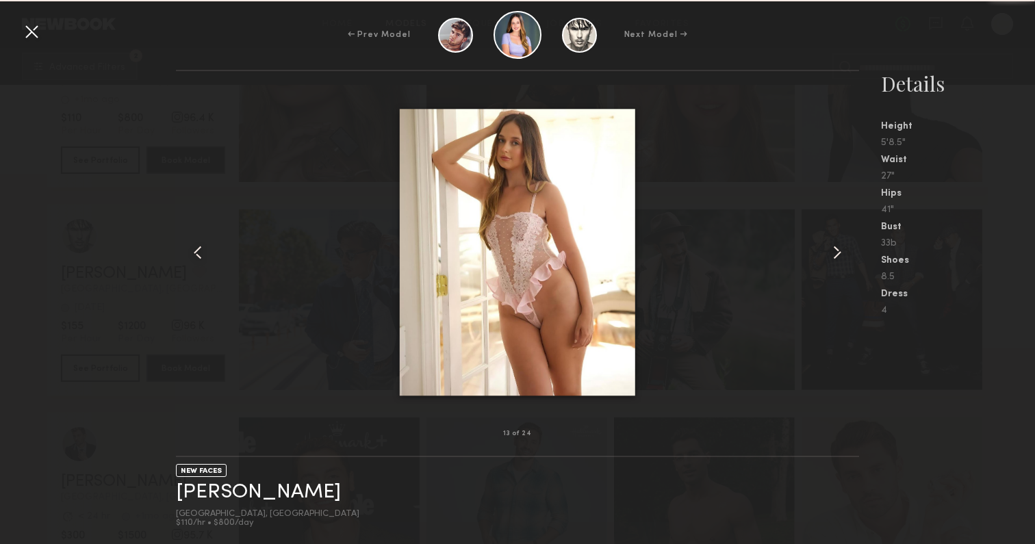
click at [836, 256] on common-icon at bounding box center [838, 253] width 22 height 22
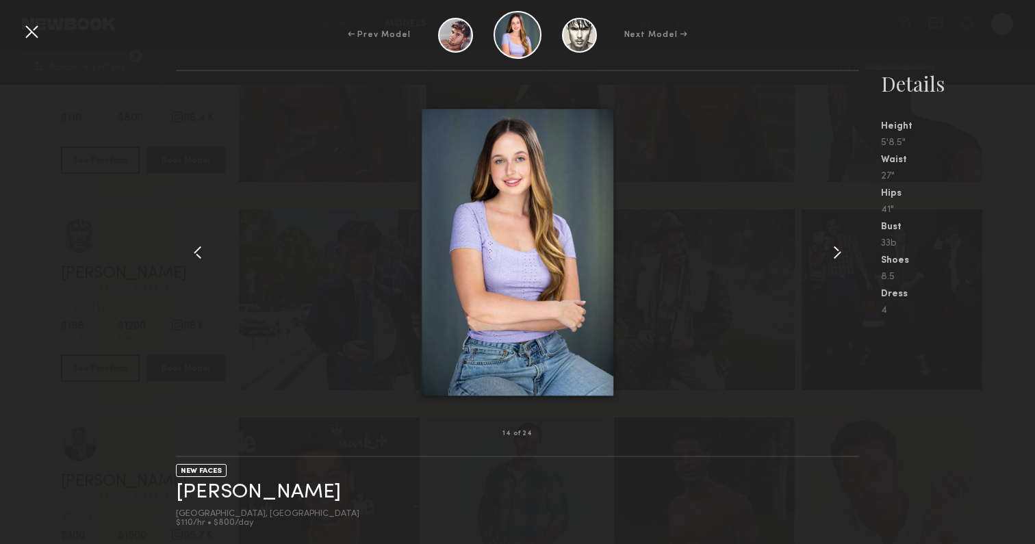
click at [836, 256] on common-icon at bounding box center [838, 253] width 22 height 22
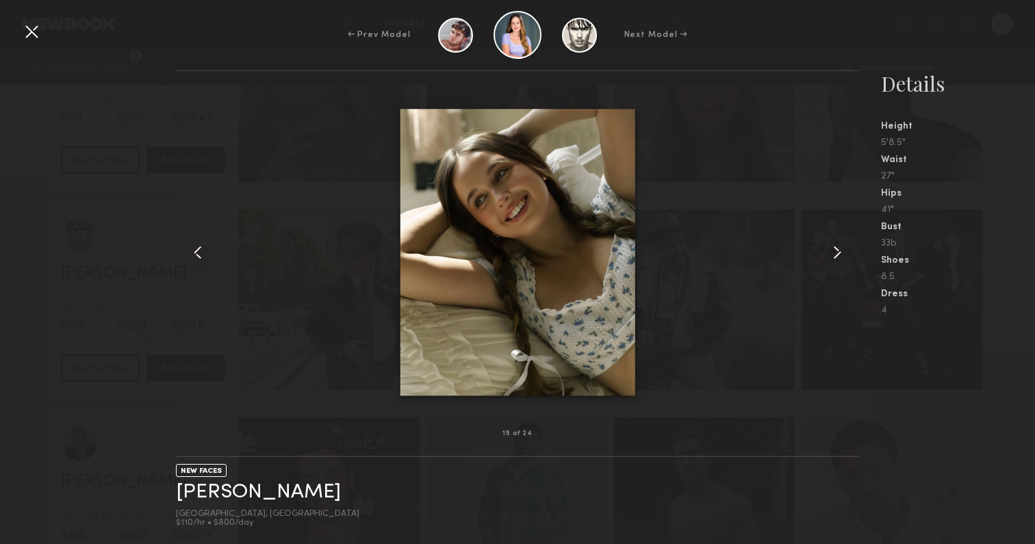
click at [836, 256] on common-icon at bounding box center [838, 253] width 22 height 22
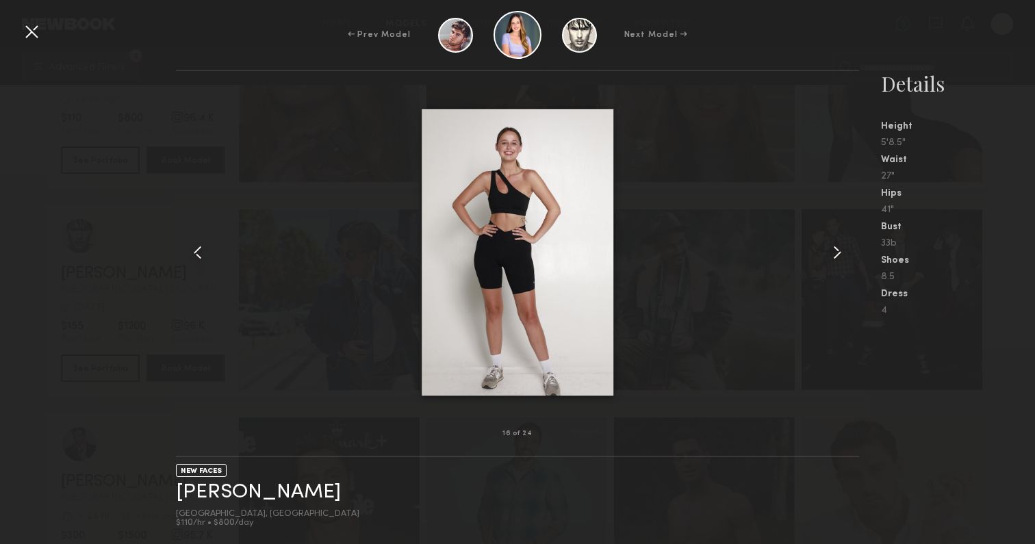
click at [836, 256] on common-icon at bounding box center [838, 253] width 22 height 22
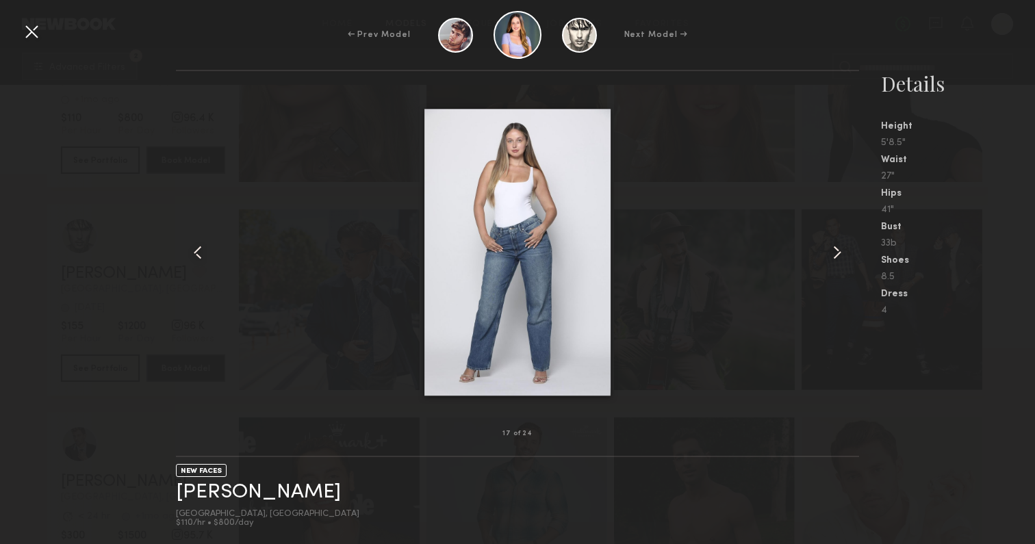
click at [836, 256] on common-icon at bounding box center [838, 253] width 22 height 22
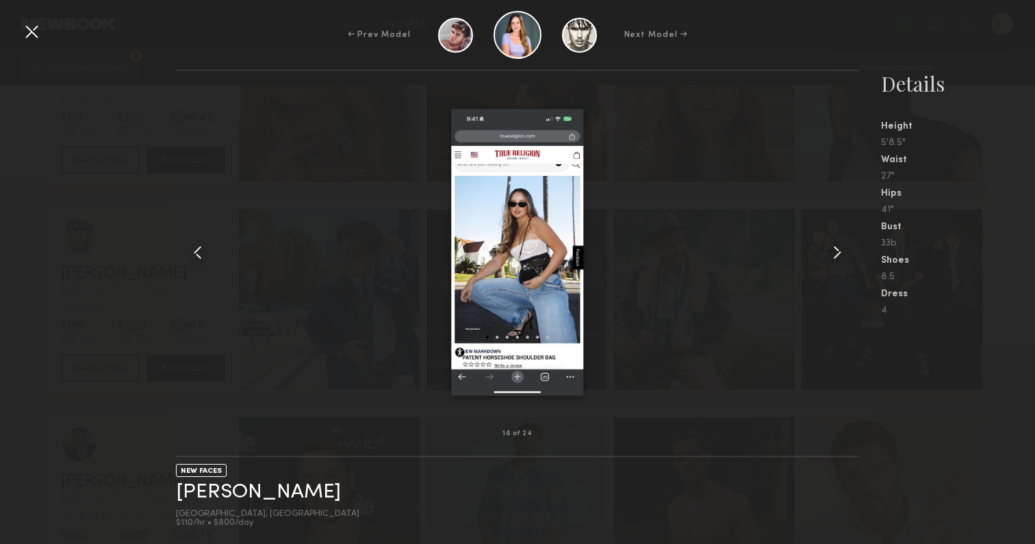
click at [836, 256] on common-icon at bounding box center [838, 253] width 22 height 22
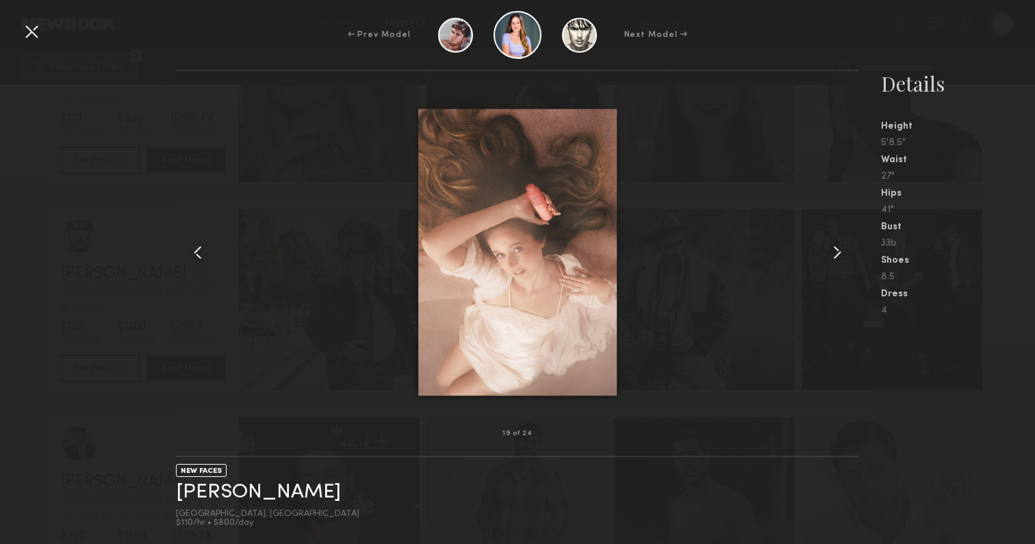
click at [836, 256] on common-icon at bounding box center [838, 253] width 22 height 22
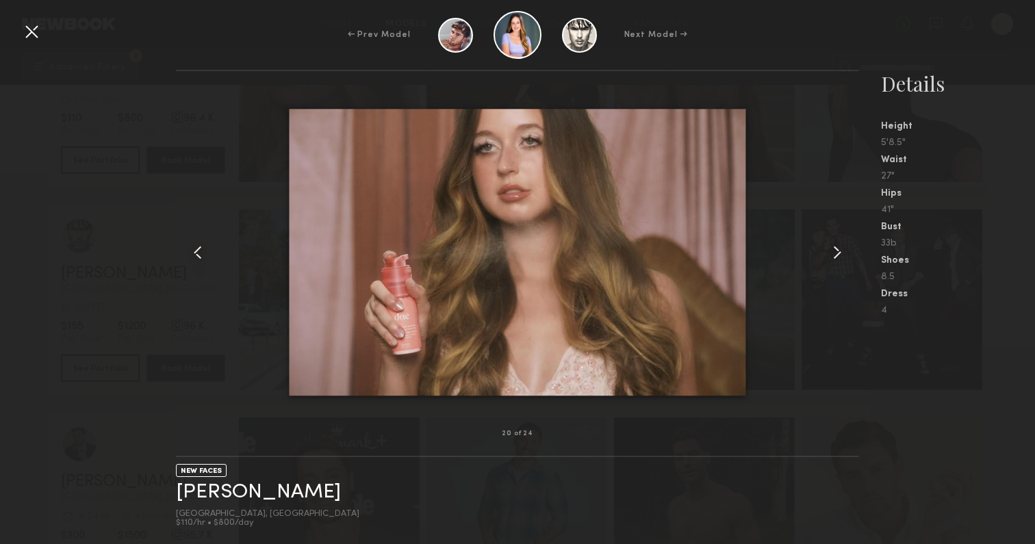
click at [836, 256] on common-icon at bounding box center [838, 253] width 22 height 22
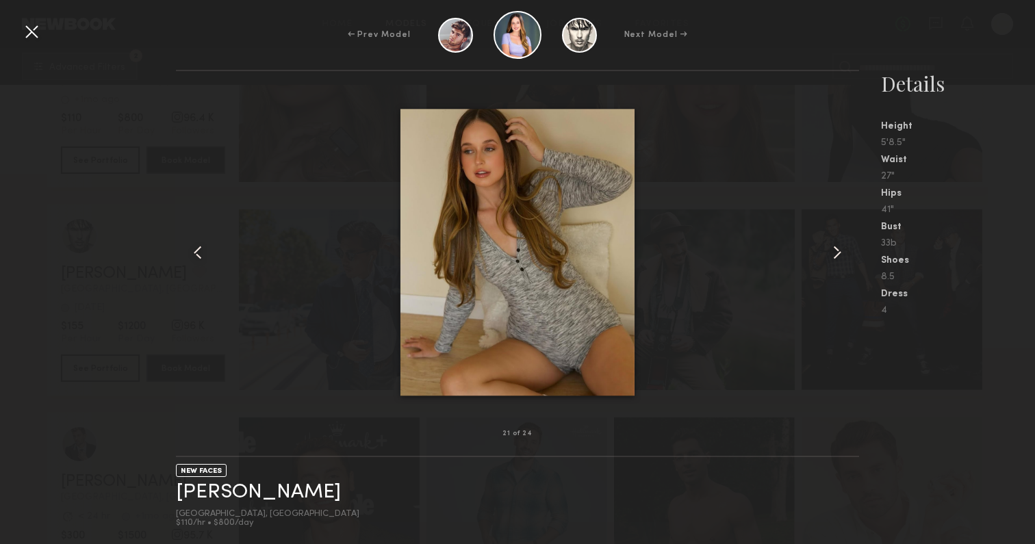
click at [836, 256] on common-icon at bounding box center [838, 253] width 22 height 22
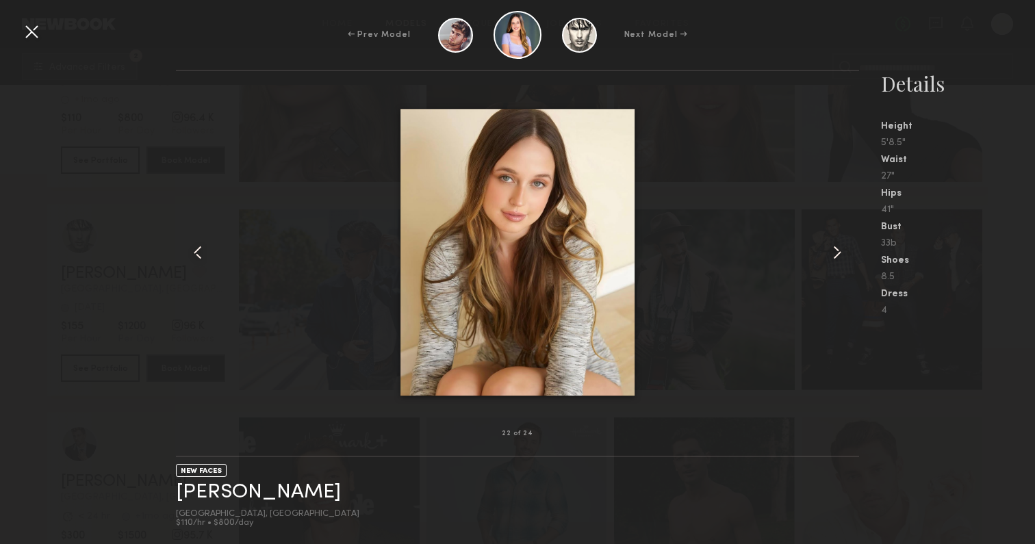
click at [836, 256] on common-icon at bounding box center [838, 253] width 22 height 22
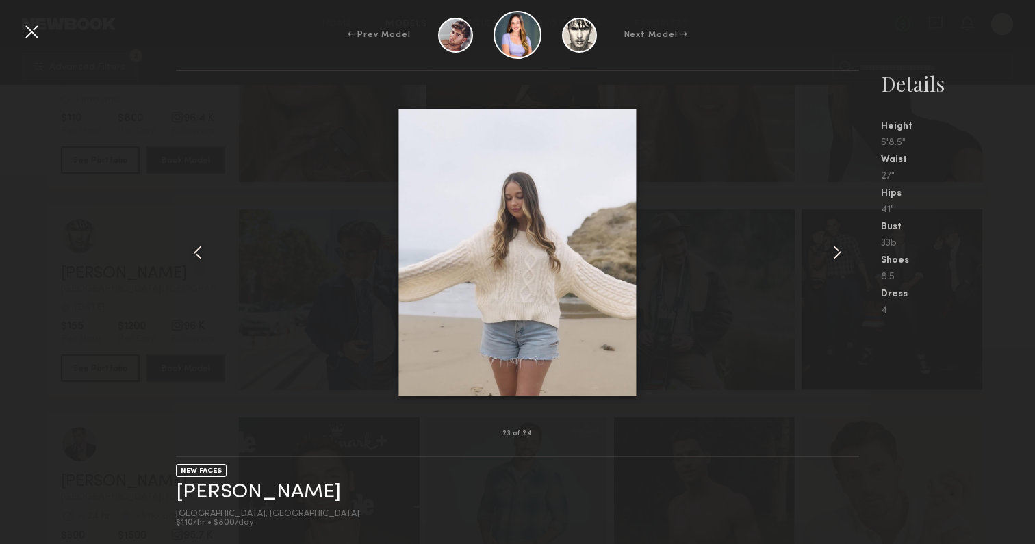
click at [836, 256] on common-icon at bounding box center [838, 253] width 22 height 22
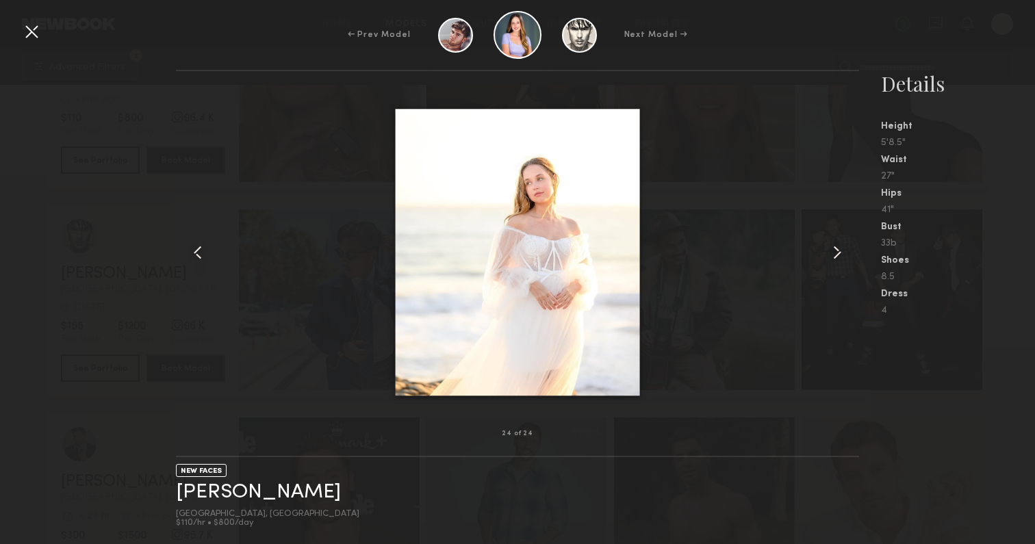
click at [836, 256] on common-icon at bounding box center [838, 253] width 22 height 22
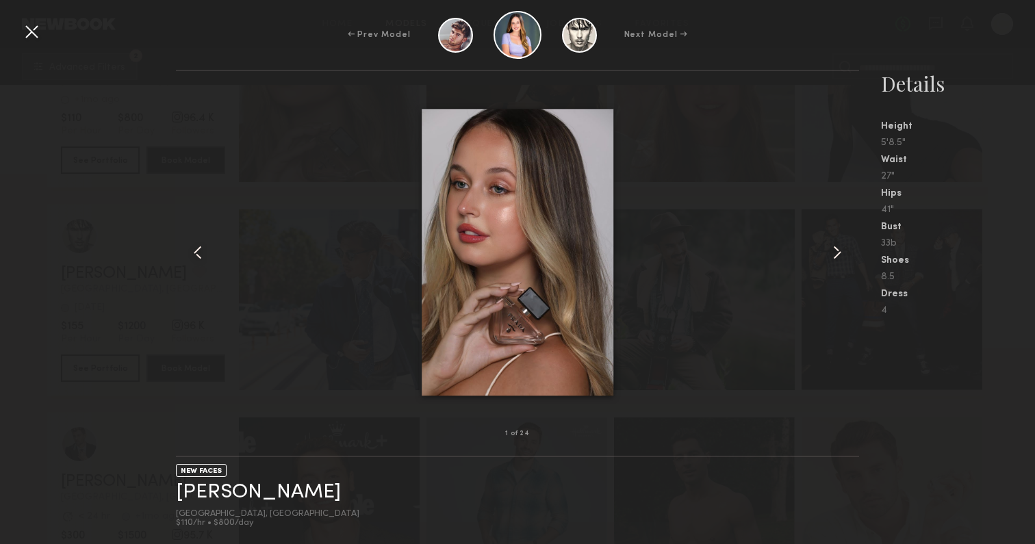
click at [836, 256] on common-icon at bounding box center [838, 253] width 22 height 22
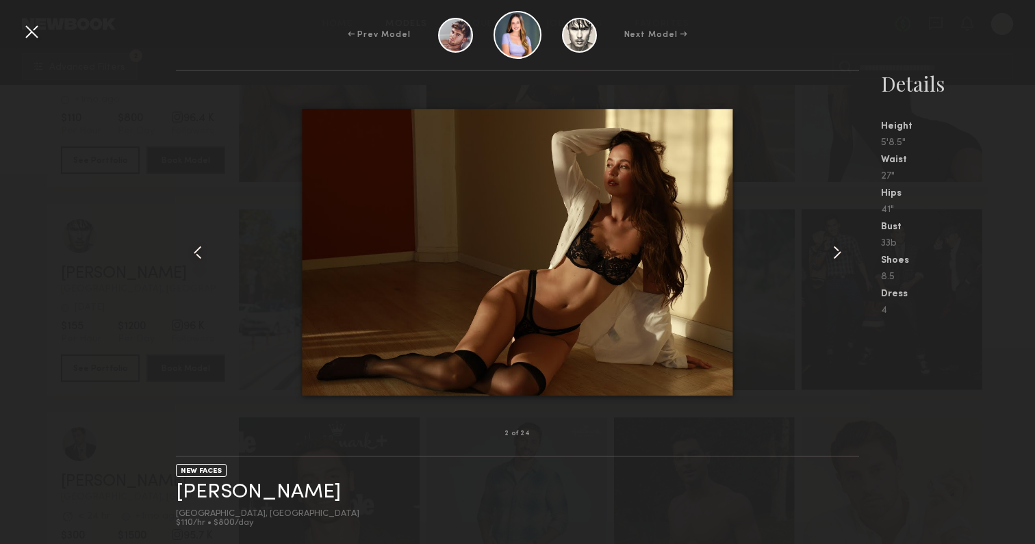
click at [836, 256] on common-icon at bounding box center [838, 253] width 22 height 22
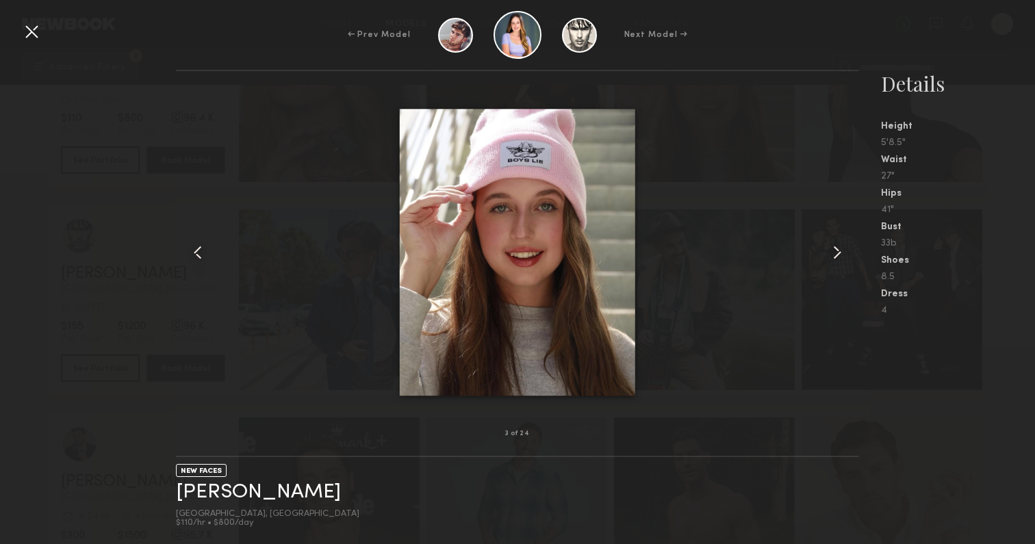
click at [836, 256] on common-icon at bounding box center [838, 253] width 22 height 22
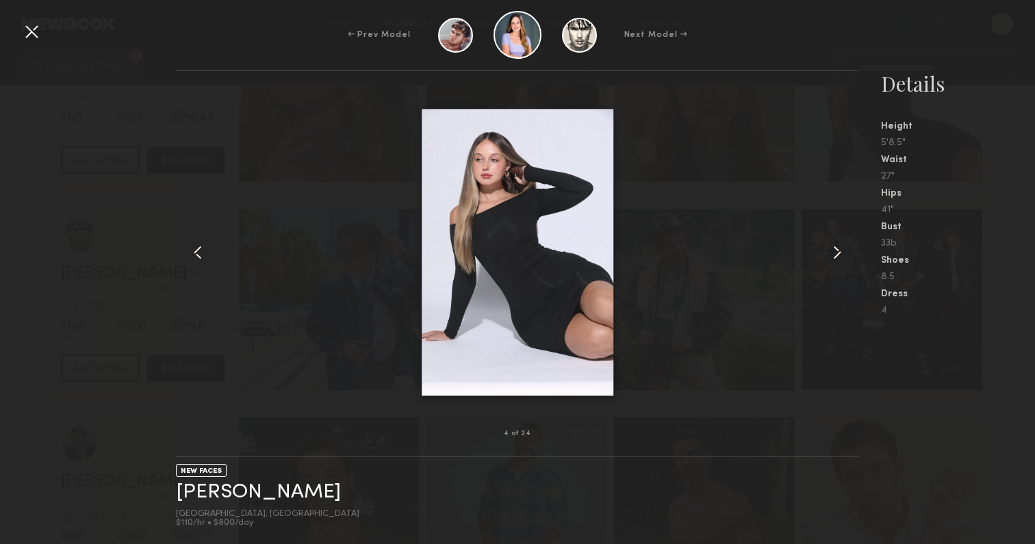
click at [836, 256] on common-icon at bounding box center [838, 253] width 22 height 22
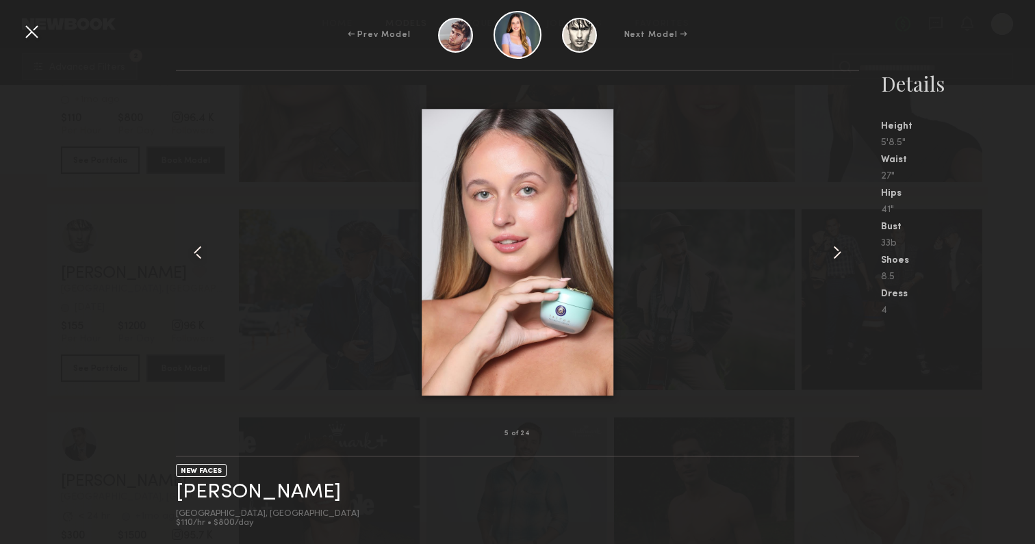
click at [836, 256] on common-icon at bounding box center [838, 253] width 22 height 22
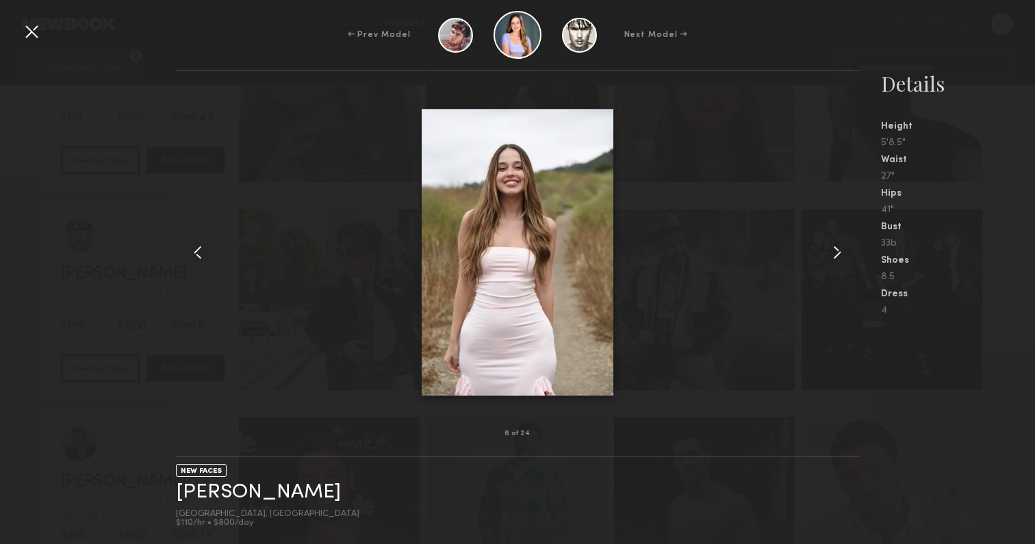
click at [836, 256] on common-icon at bounding box center [838, 253] width 22 height 22
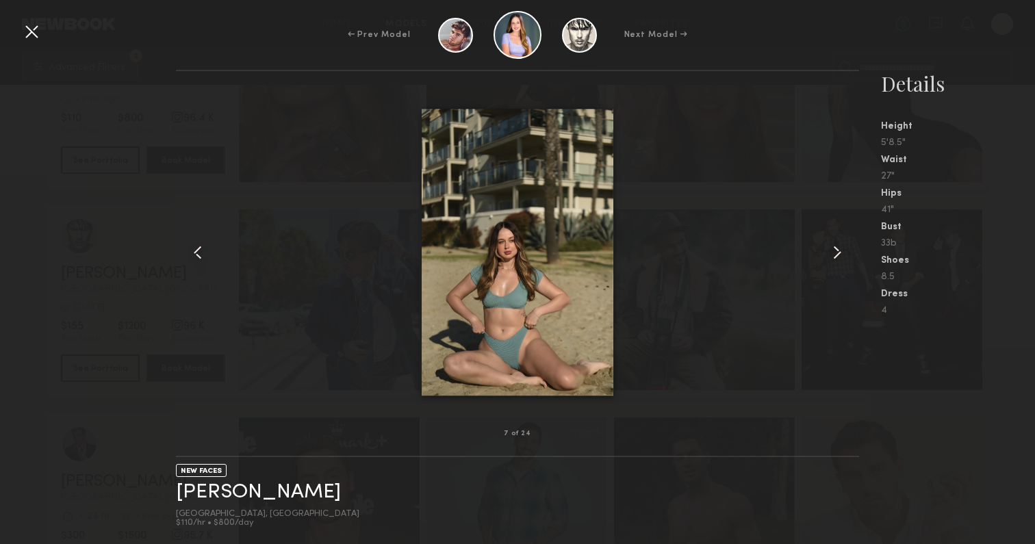
click at [37, 23] on div at bounding box center [32, 32] width 22 height 22
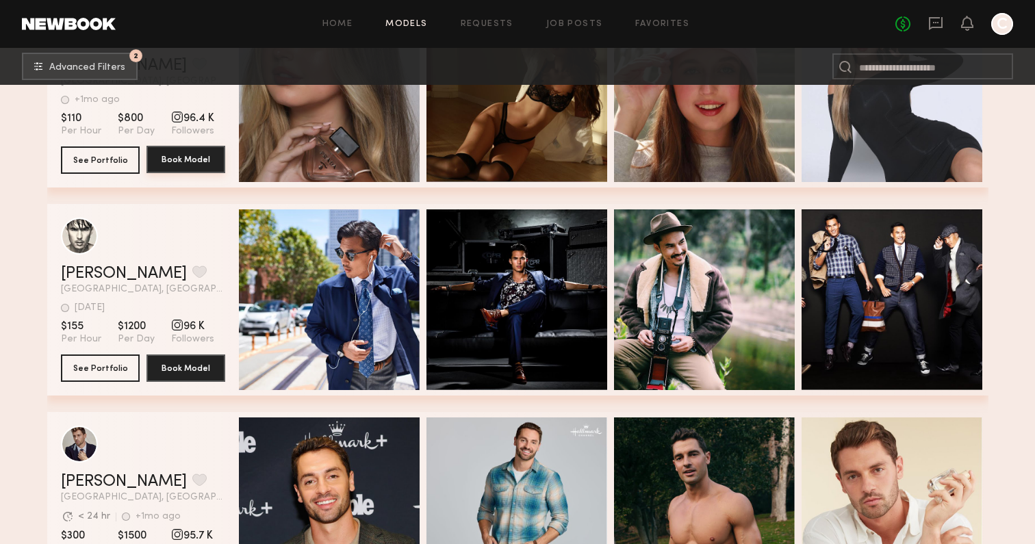
scroll to position [19780, 0]
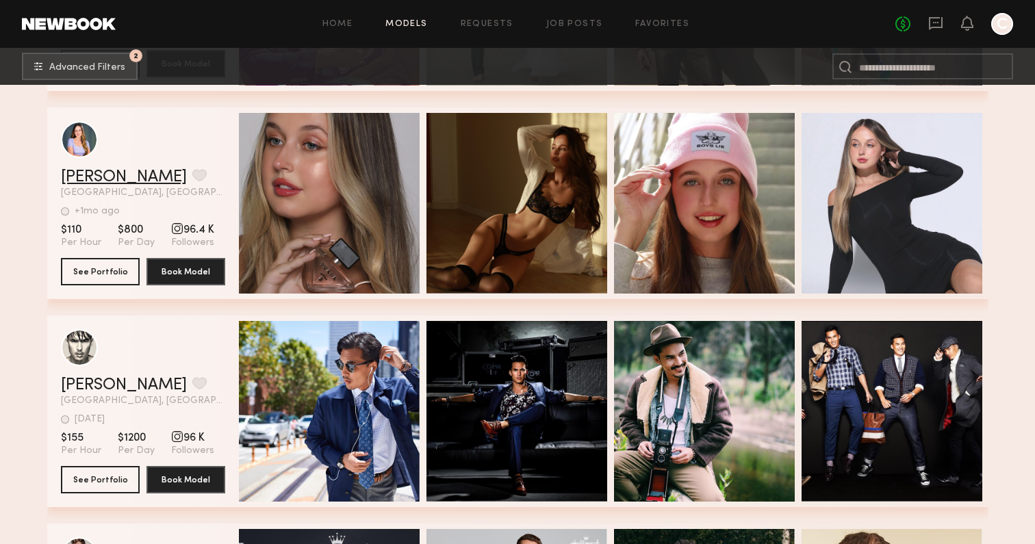
click at [108, 179] on link "Haylee B." at bounding box center [124, 177] width 126 height 16
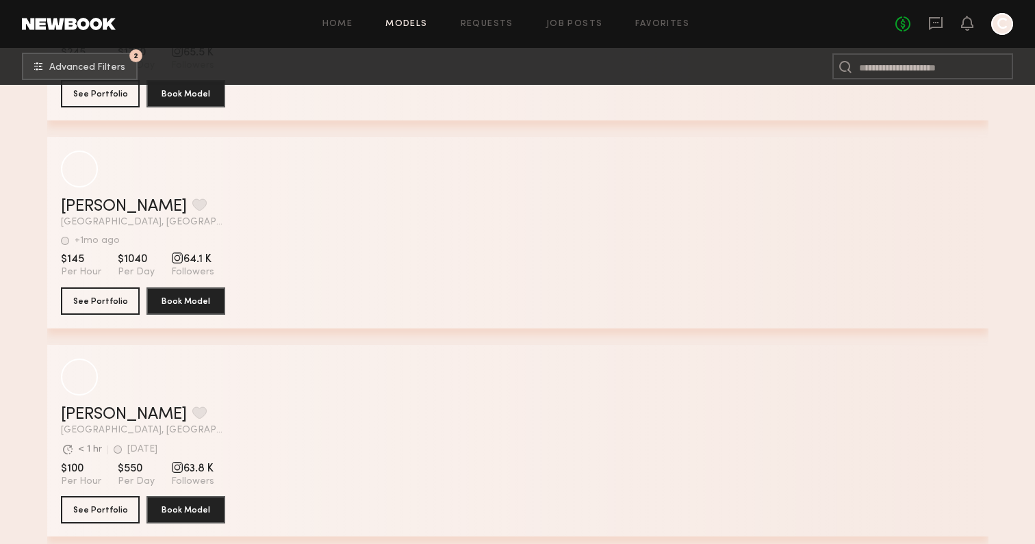
scroll to position [29145, 0]
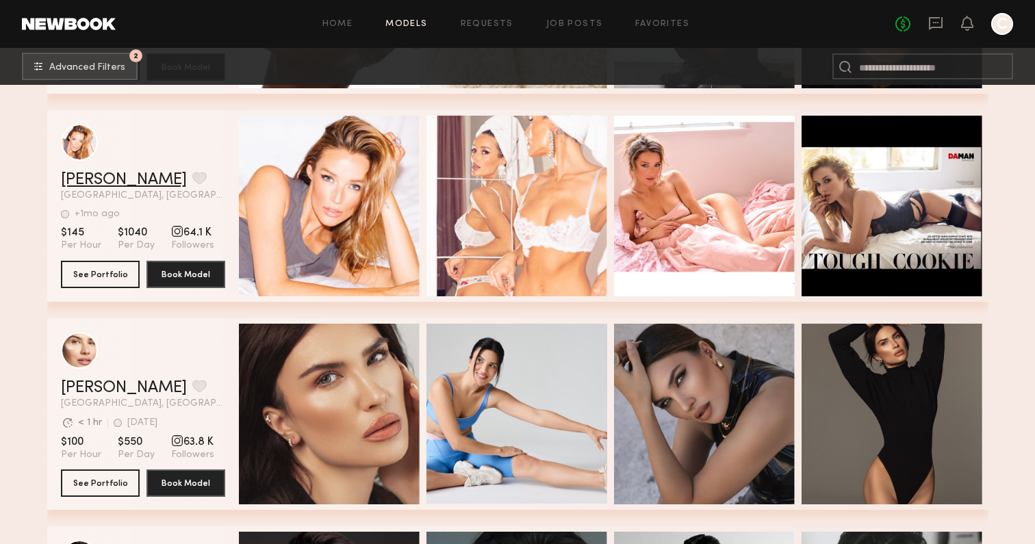
click at [98, 179] on link "[PERSON_NAME]" at bounding box center [124, 180] width 126 height 16
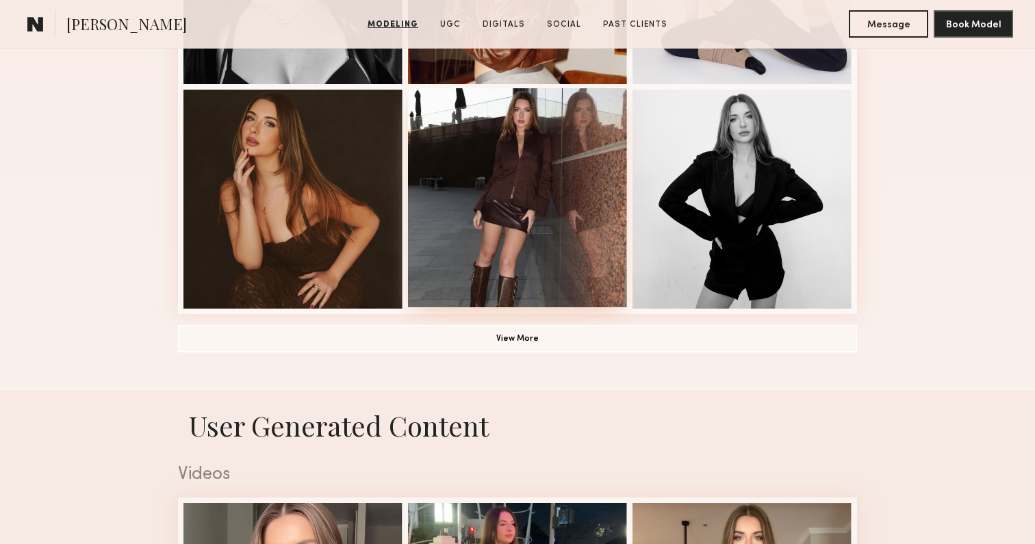
scroll to position [1029, 0]
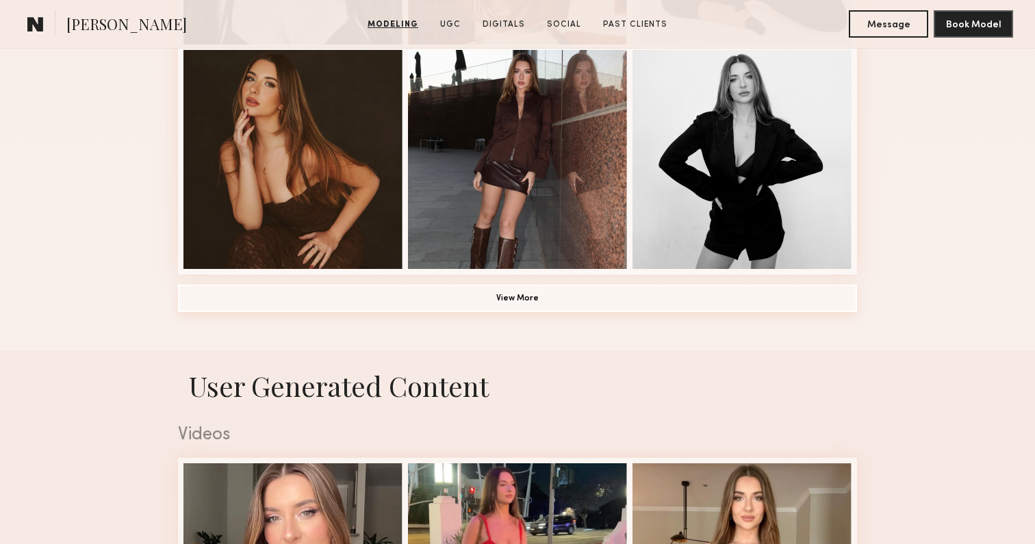
click at [448, 300] on button "View More" at bounding box center [517, 298] width 679 height 27
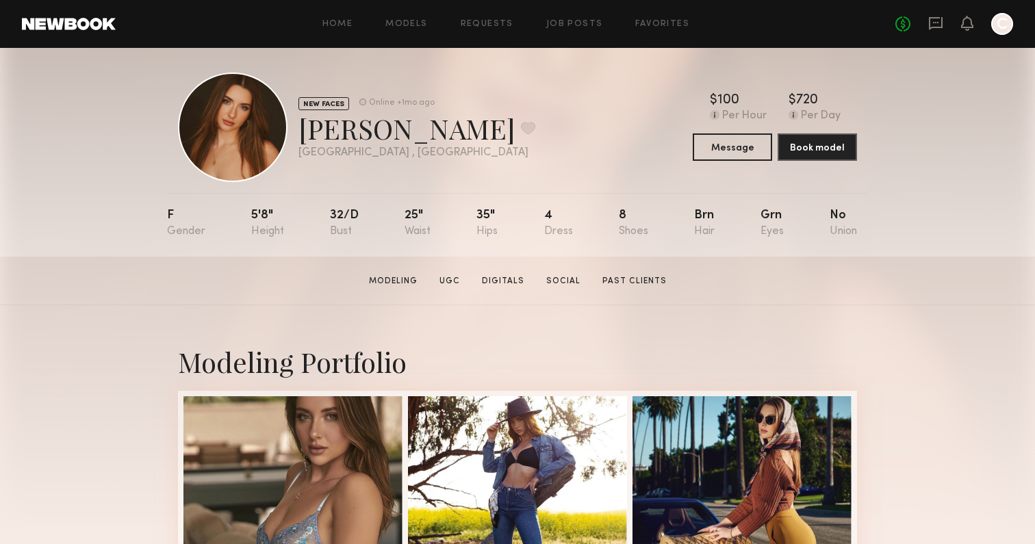
scroll to position [0, 0]
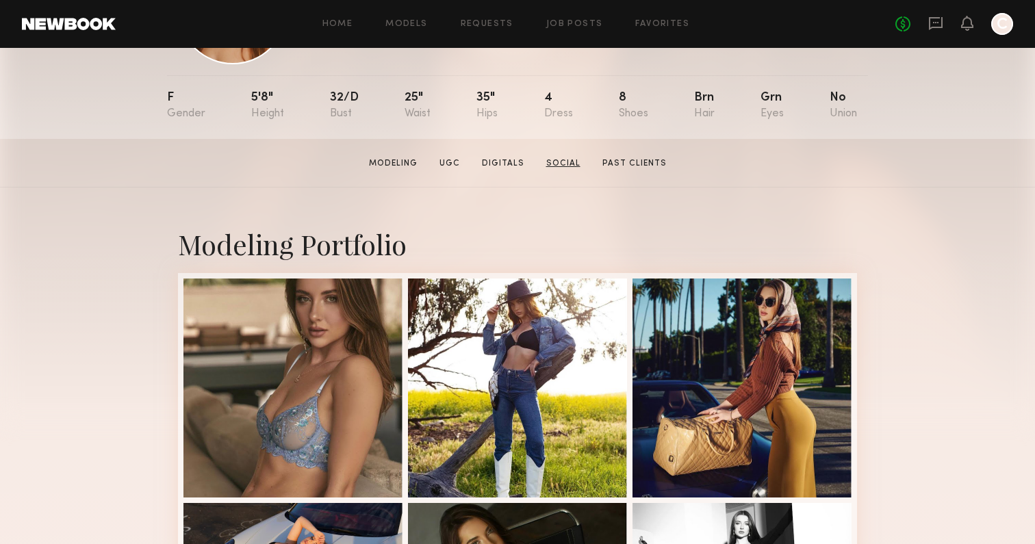
click at [568, 165] on link "Social" at bounding box center [563, 163] width 45 height 12
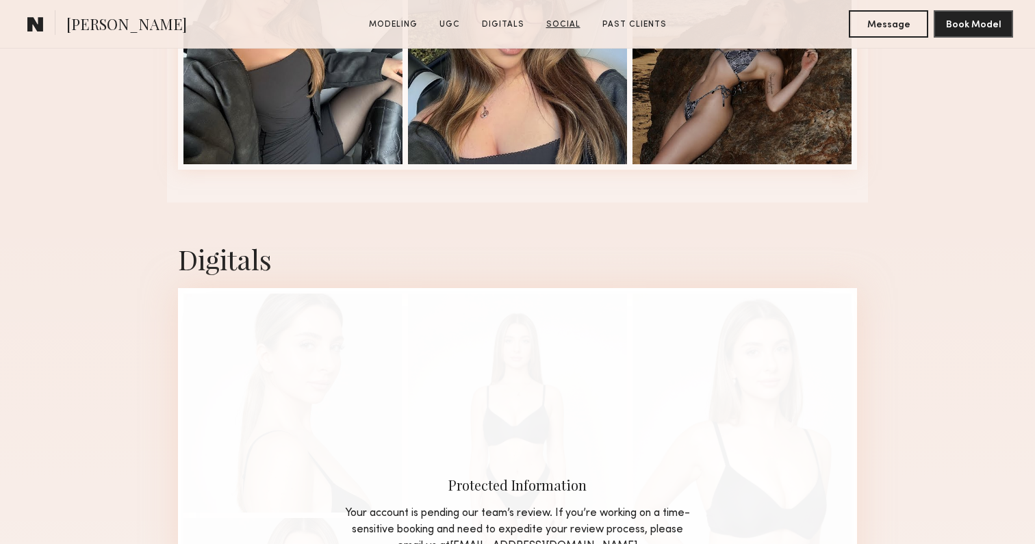
scroll to position [3634, 0]
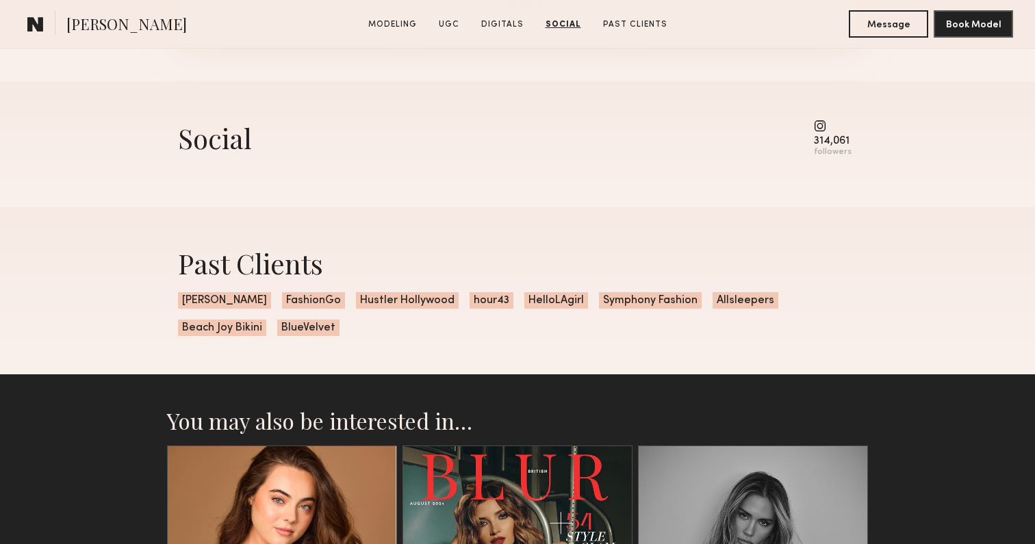
click at [822, 128] on common-icon at bounding box center [833, 126] width 38 height 12
click at [823, 153] on div "followers" at bounding box center [833, 152] width 38 height 10
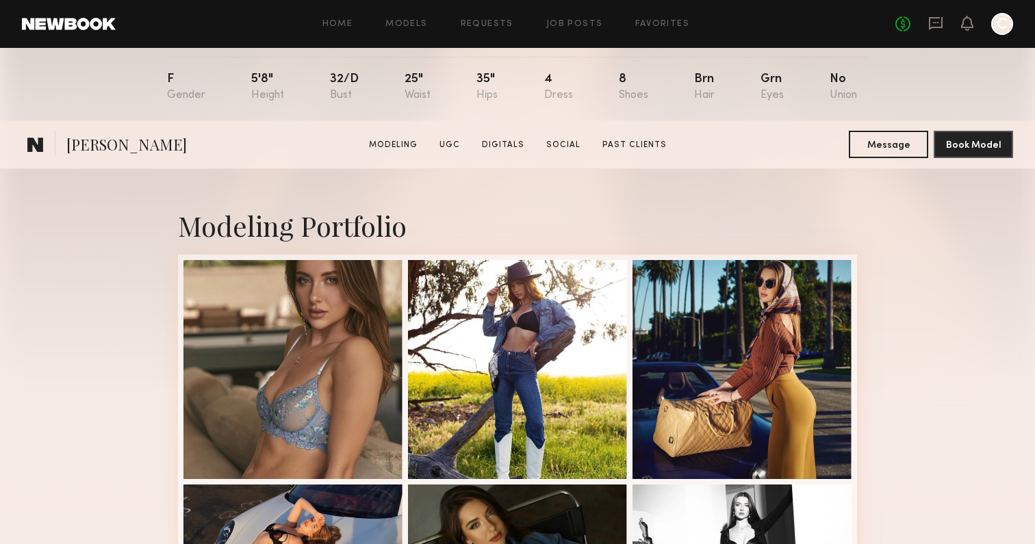
scroll to position [0, 0]
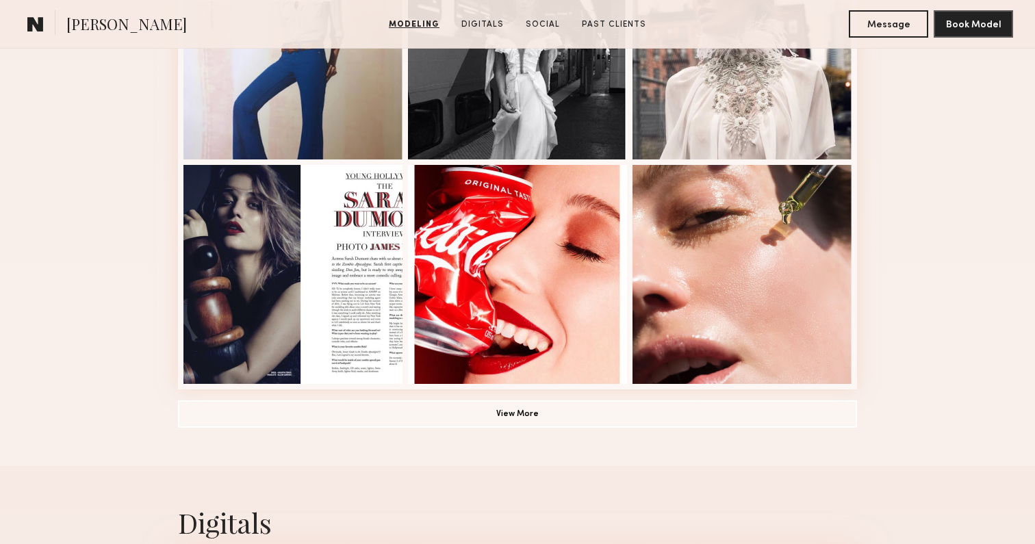
scroll to position [918, 0]
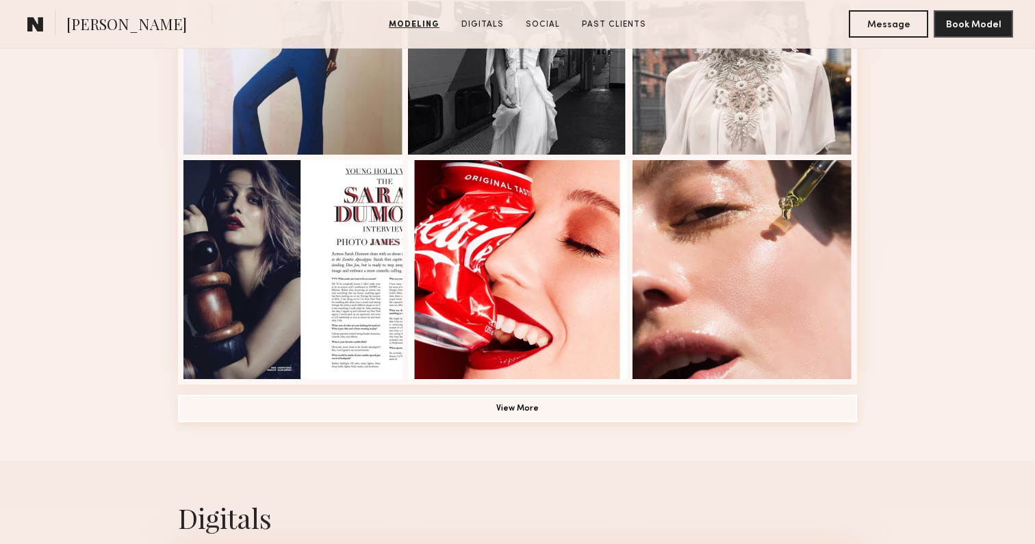
click at [447, 413] on button "View More" at bounding box center [517, 408] width 679 height 27
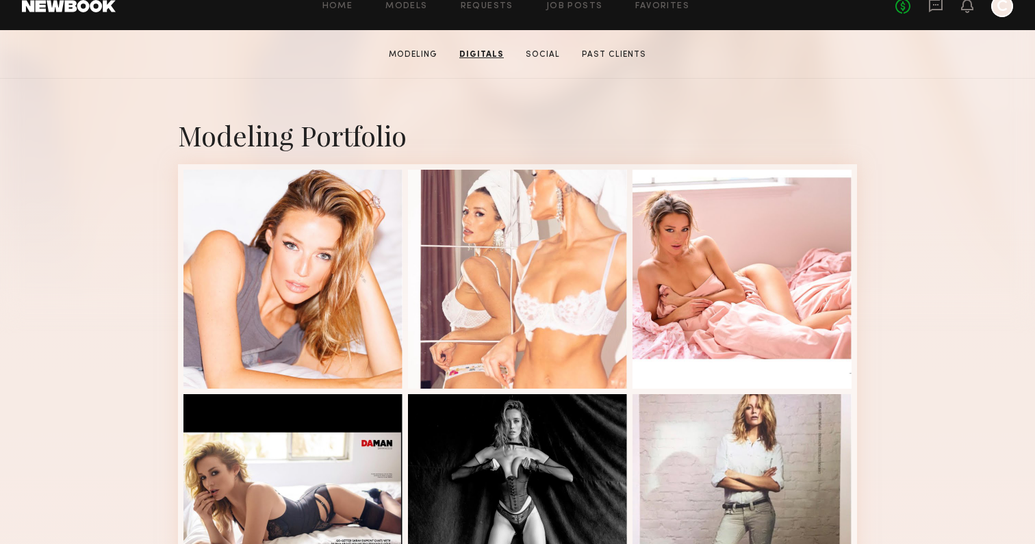
scroll to position [0, 0]
